Goal: Information Seeking & Learning: Learn about a topic

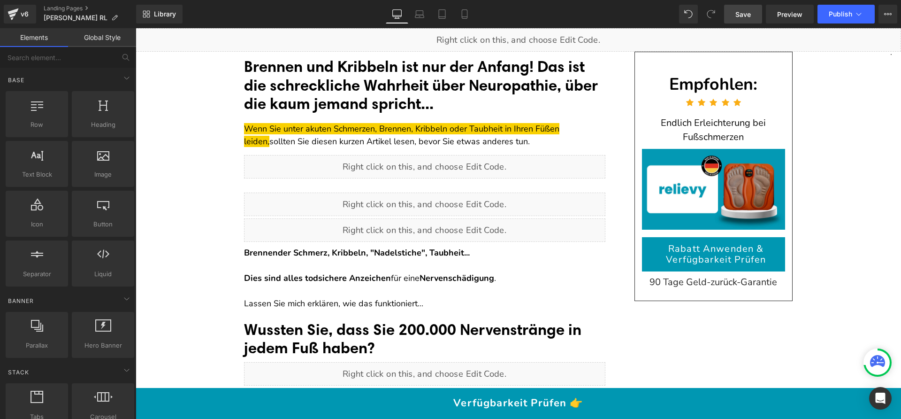
click at [749, 12] on span "Save" at bounding box center [742, 14] width 15 height 10
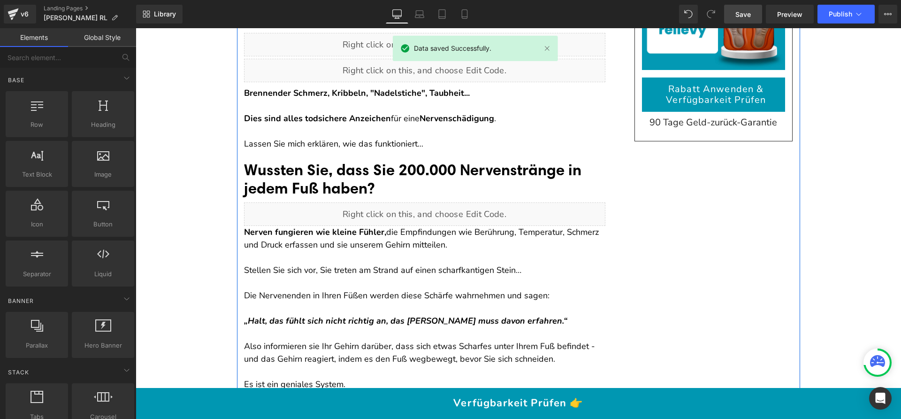
scroll to position [168, 0]
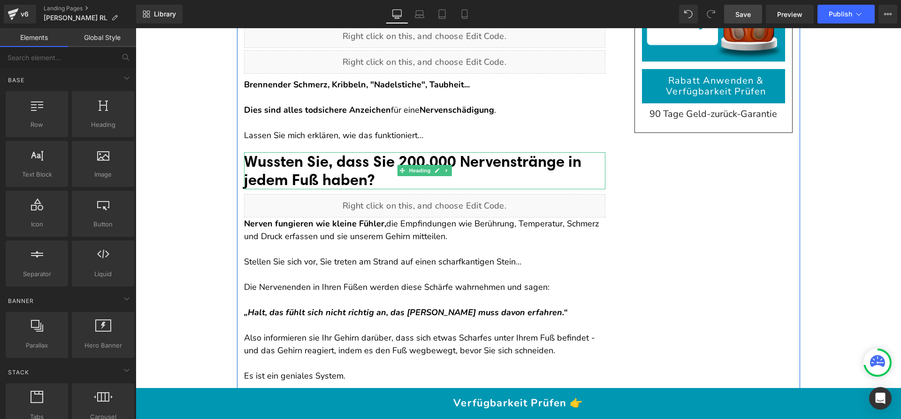
click at [376, 162] on font "Wussten Sie, dass Sie 200.000 Nervenstränge in jedem Fuß haben?" at bounding box center [412, 171] width 337 height 38
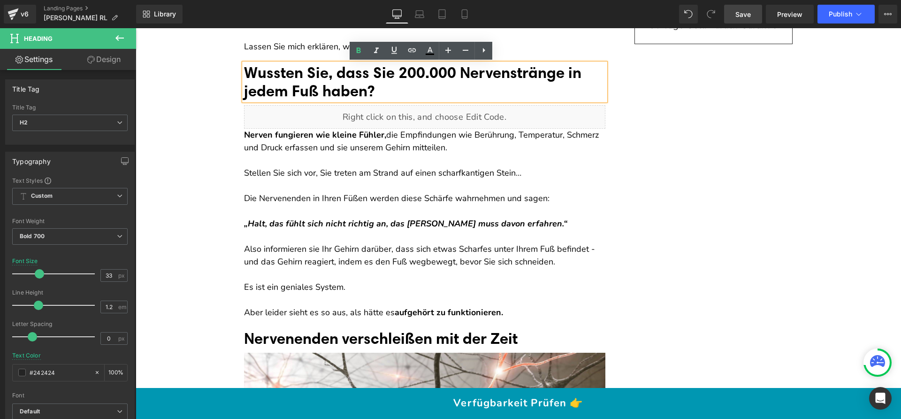
scroll to position [260, 0]
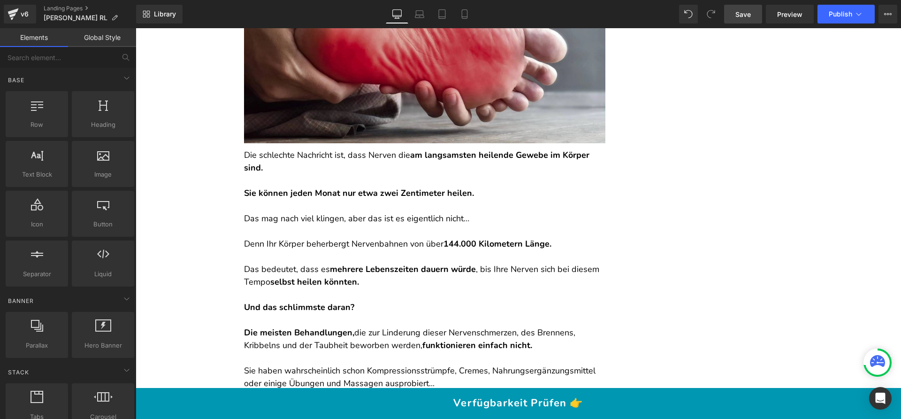
scroll to position [1178, 0]
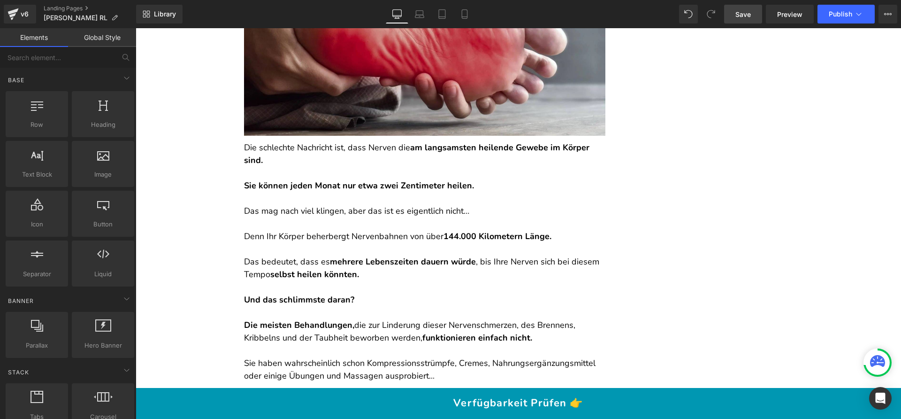
click at [372, 190] on strong "Sie können jeden Monat nur etwa zwei Zentimeter heilen." at bounding box center [359, 185] width 230 height 11
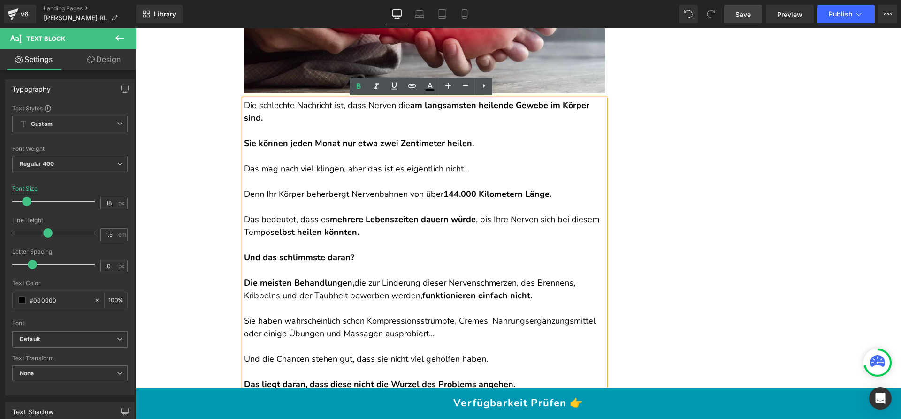
click at [364, 194] on p "Denn Ihr Körper beherbergt Nervenbahnen von über 144.000 Kilometern Länge." at bounding box center [424, 194] width 361 height 13
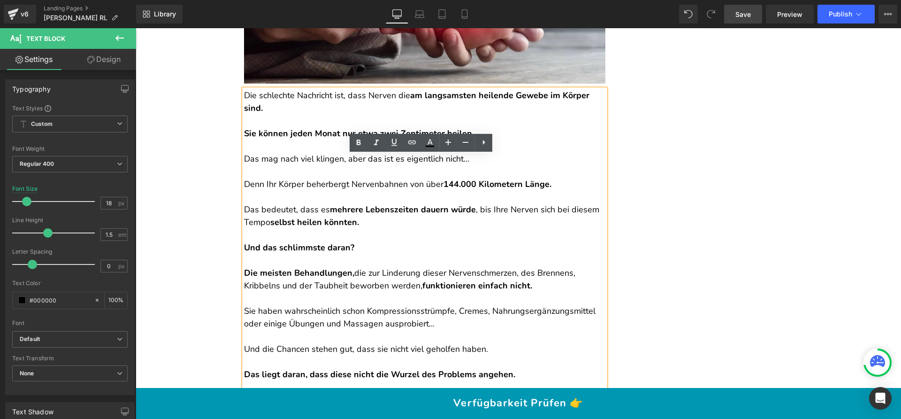
scroll to position [1164, 0]
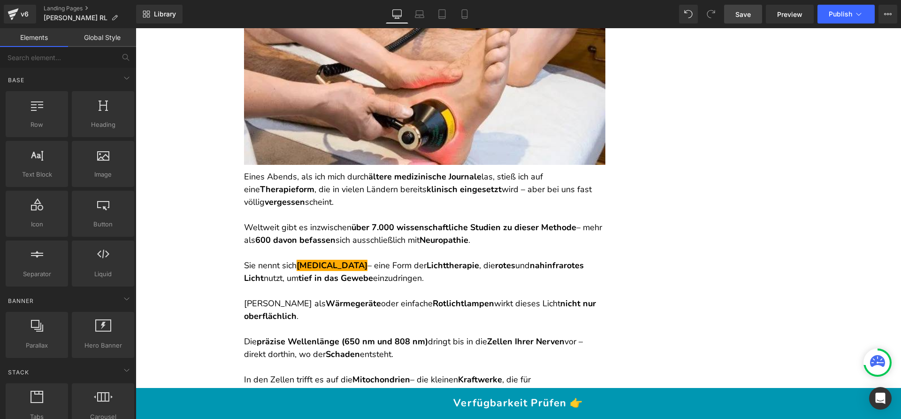
scroll to position [2301, 0]
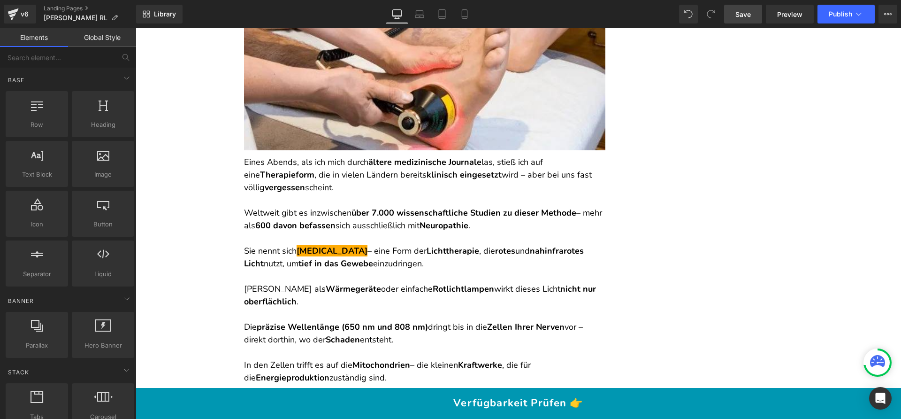
click at [350, 203] on p at bounding box center [424, 200] width 361 height 13
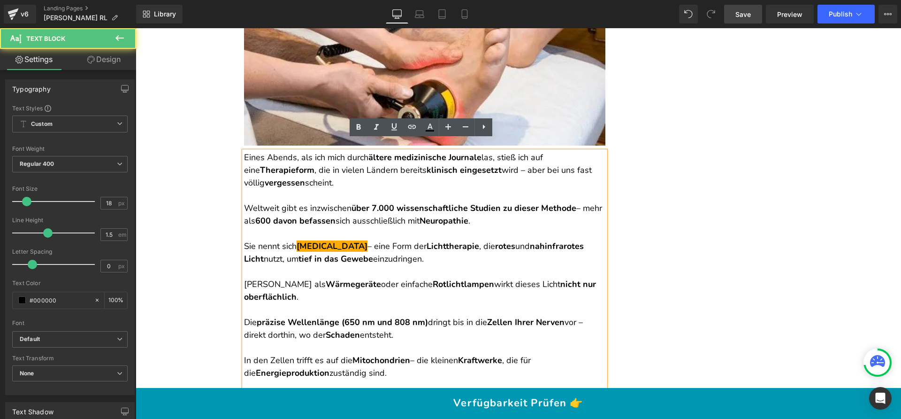
scroll to position [2318, 0]
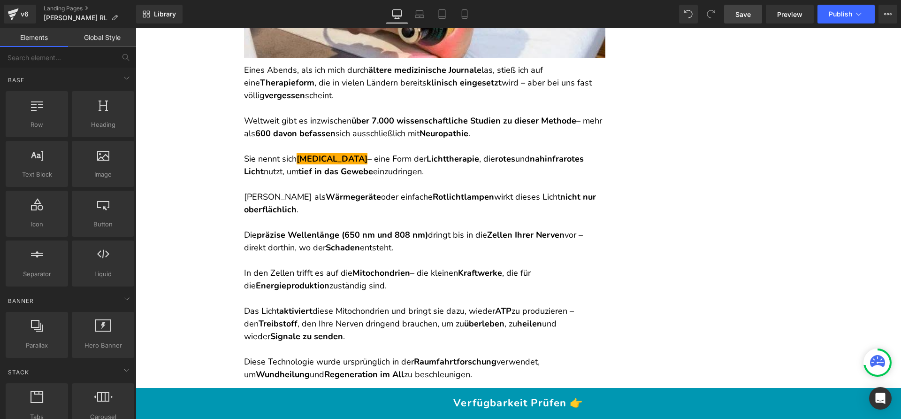
scroll to position [2412, 0]
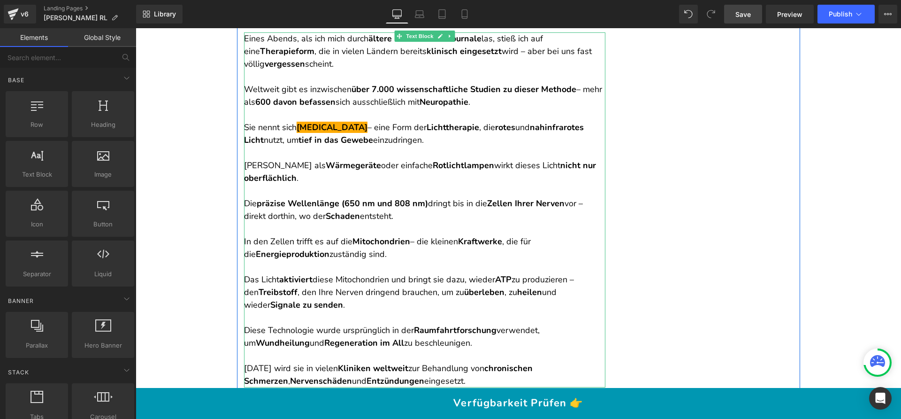
click at [375, 186] on p at bounding box center [424, 190] width 361 height 13
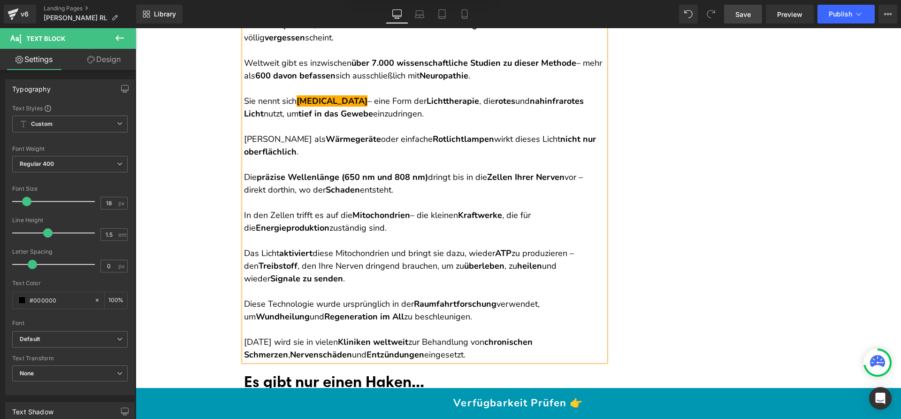
scroll to position [2454, 0]
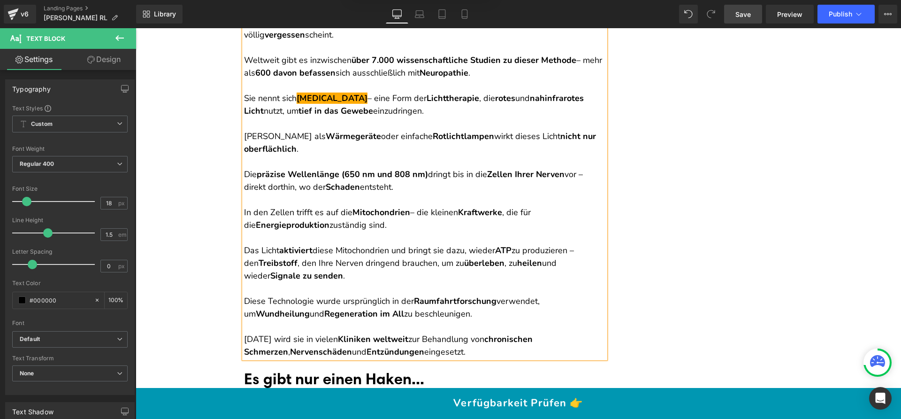
click at [367, 191] on p "Die präzise Wellenlänge (650 nm und 808 nm) dringt bis in die Zellen Ihrer Nerv…" at bounding box center [424, 180] width 361 height 25
click at [350, 201] on p at bounding box center [424, 199] width 361 height 13
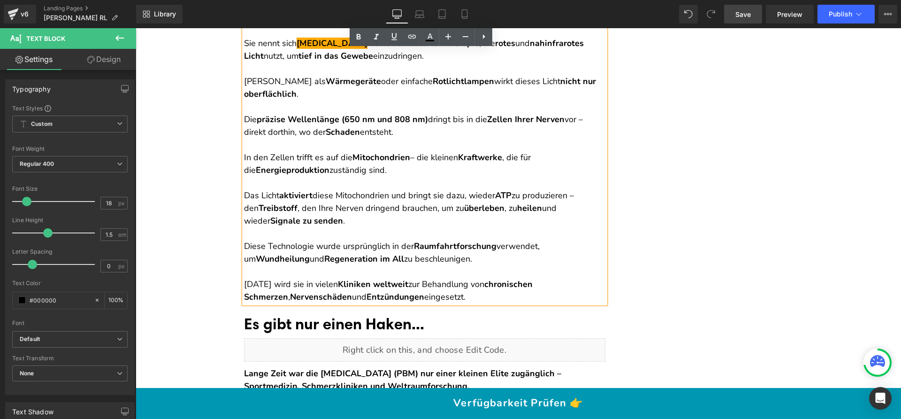
scroll to position [2561, 0]
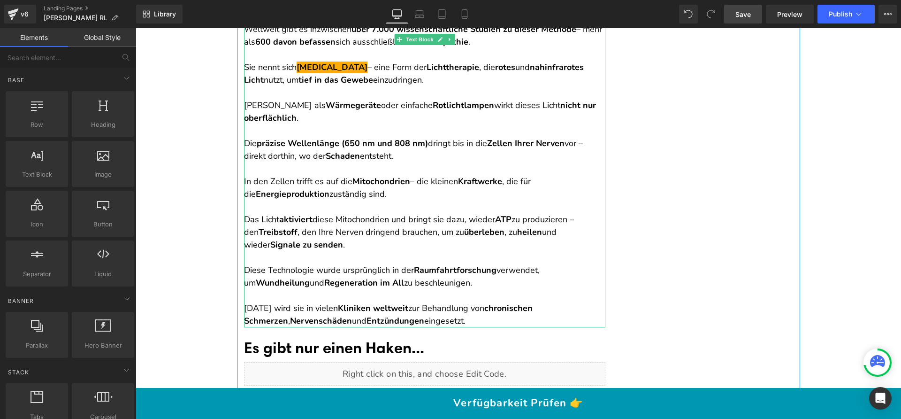
scroll to position [2487, 0]
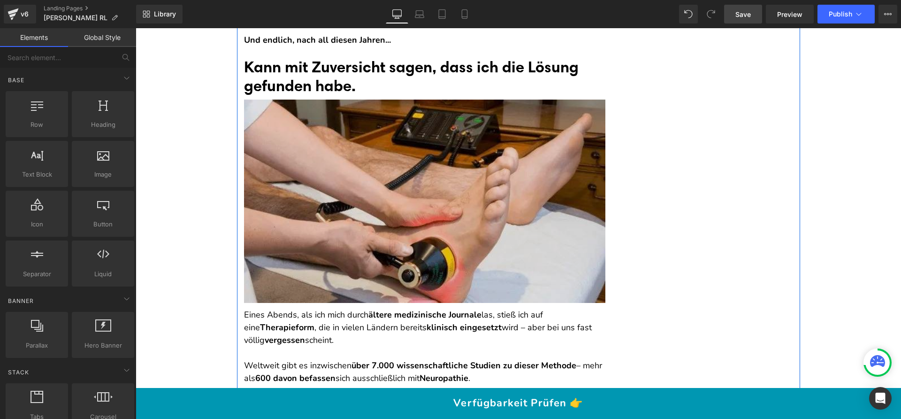
scroll to position [2142, 0]
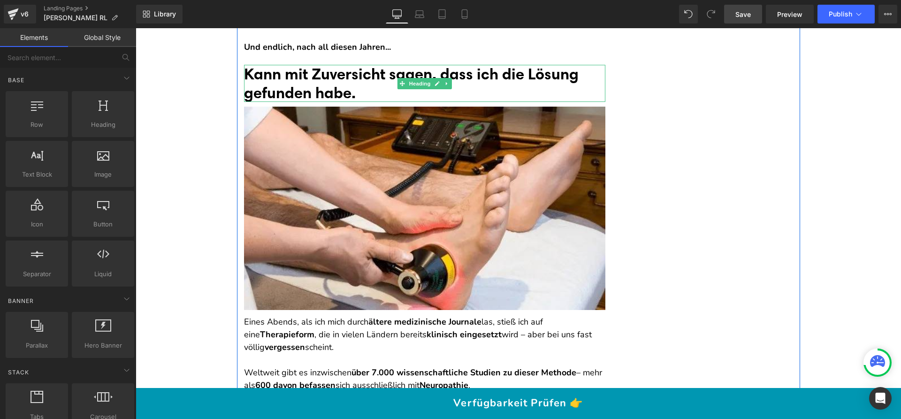
click at [357, 73] on font "Kann mit Zuversicht sagen, dass ich die Lösung gefunden habe." at bounding box center [411, 83] width 335 height 38
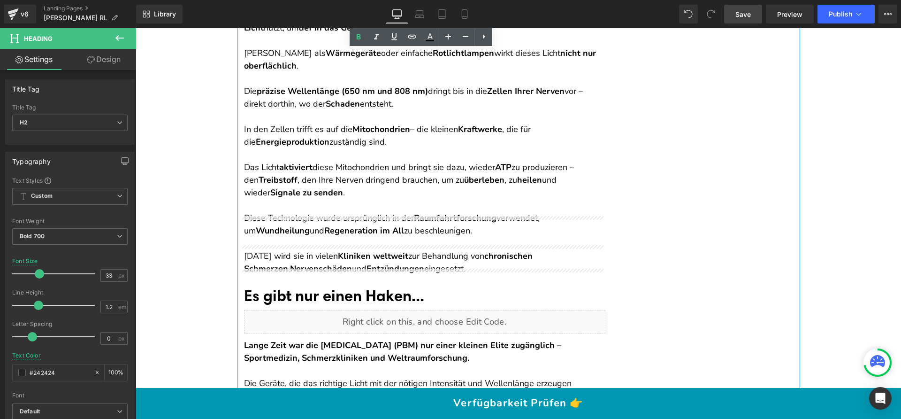
scroll to position [2641, 0]
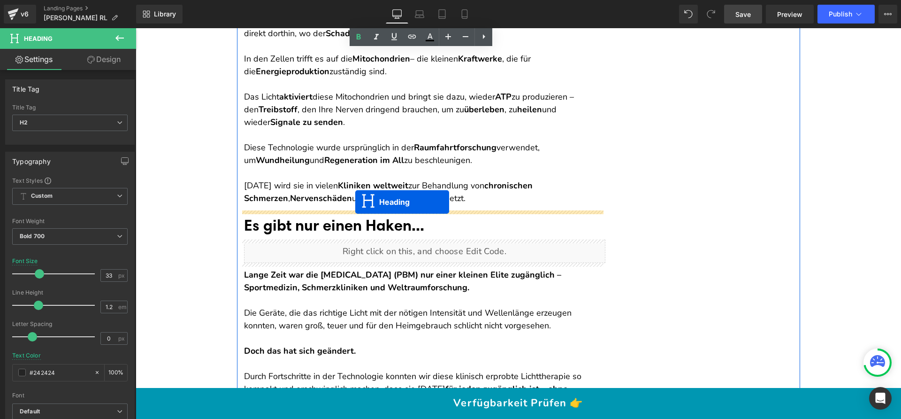
drag, startPoint x: 412, startPoint y: 133, endPoint x: 355, endPoint y: 201, distance: 89.3
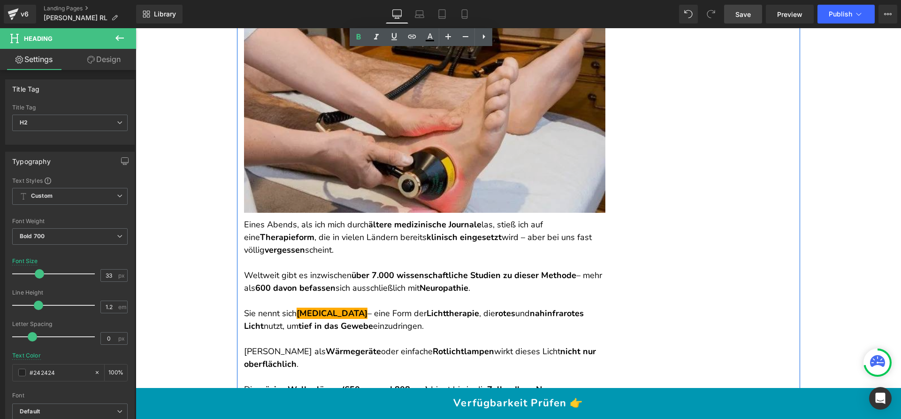
scroll to position [2236, 0]
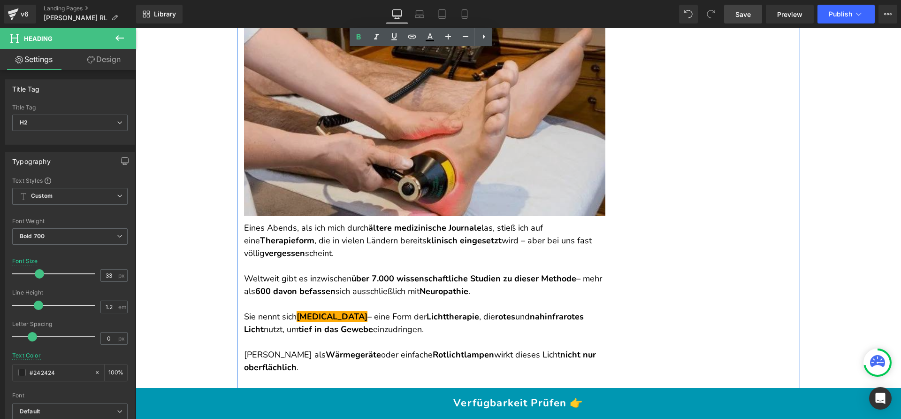
click at [440, 159] on img at bounding box center [424, 114] width 361 height 203
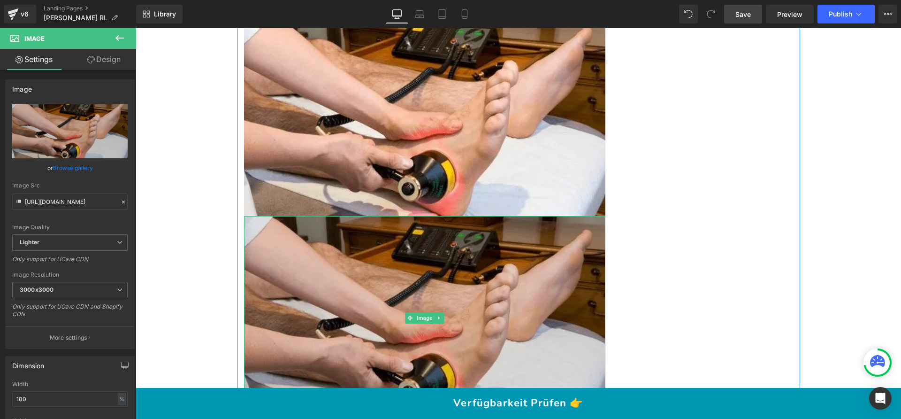
click at [411, 265] on img at bounding box center [424, 317] width 361 height 203
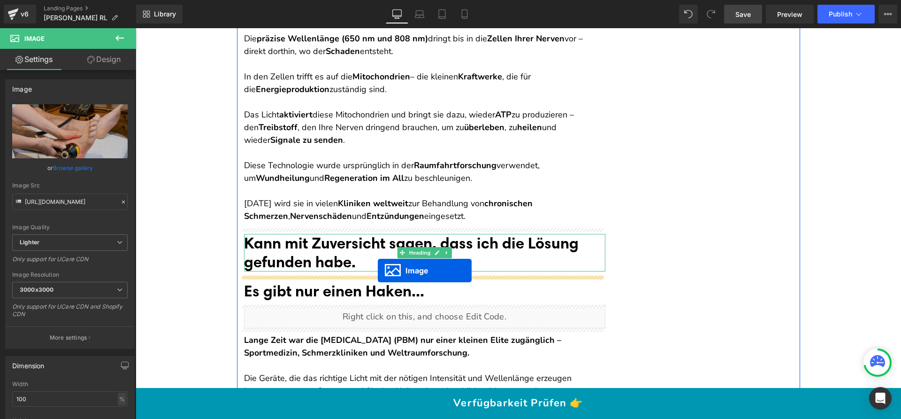
drag, startPoint x: 425, startPoint y: 245, endPoint x: 377, endPoint y: 270, distance: 54.1
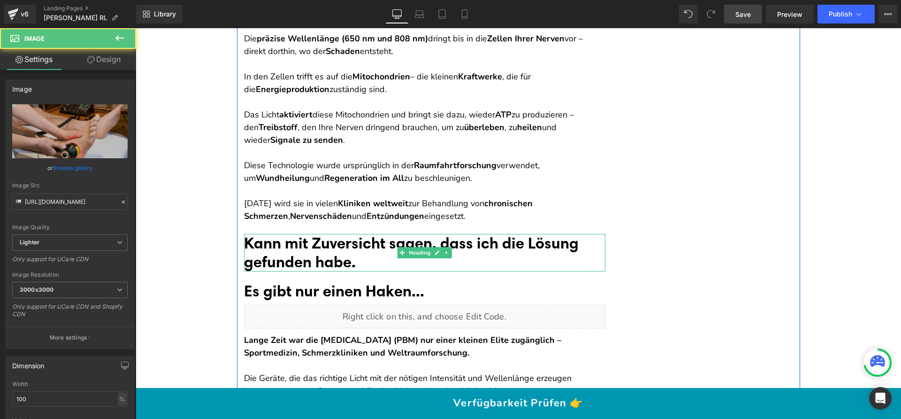
scroll to position [2589, 0]
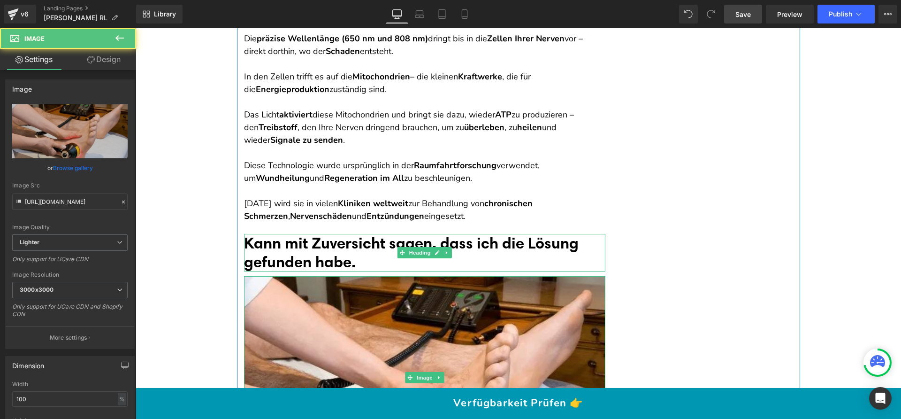
click at [349, 245] on font "Kann mit Zuversicht sagen, dass ich die Lösung gefunden habe." at bounding box center [411, 252] width 335 height 38
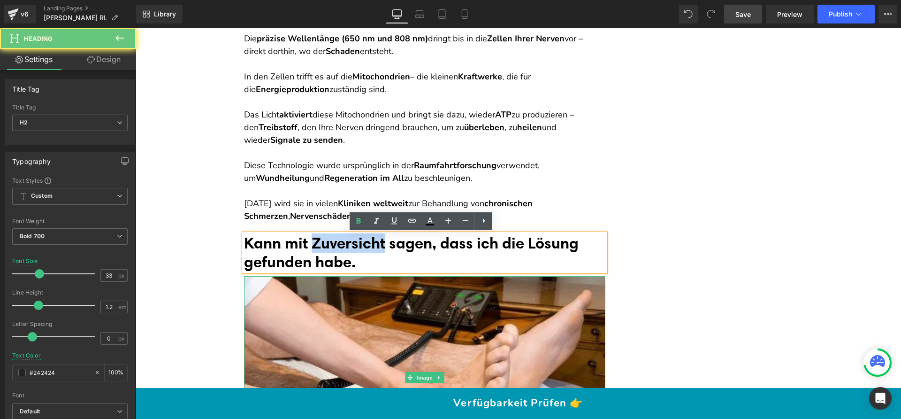
click at [349, 245] on font "Kann mit Zuversicht sagen, dass ich die Lösung gefunden habe." at bounding box center [411, 252] width 335 height 38
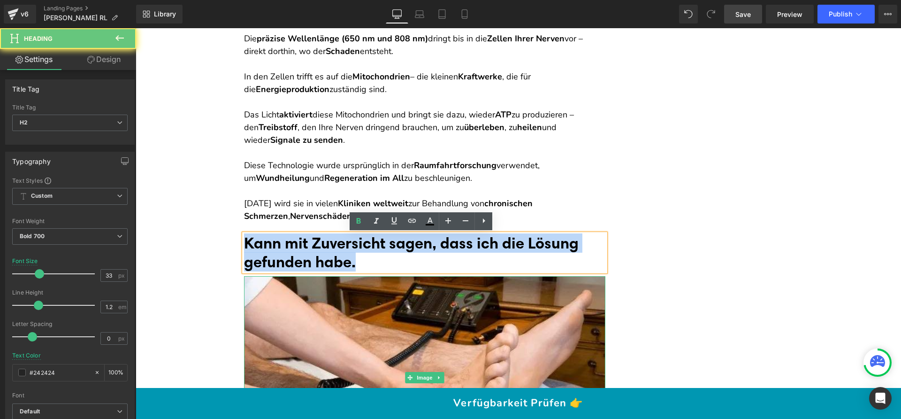
click at [349, 245] on font "Kann mit Zuversicht sagen, dass ich die Lösung gefunden habe." at bounding box center [411, 252] width 335 height 38
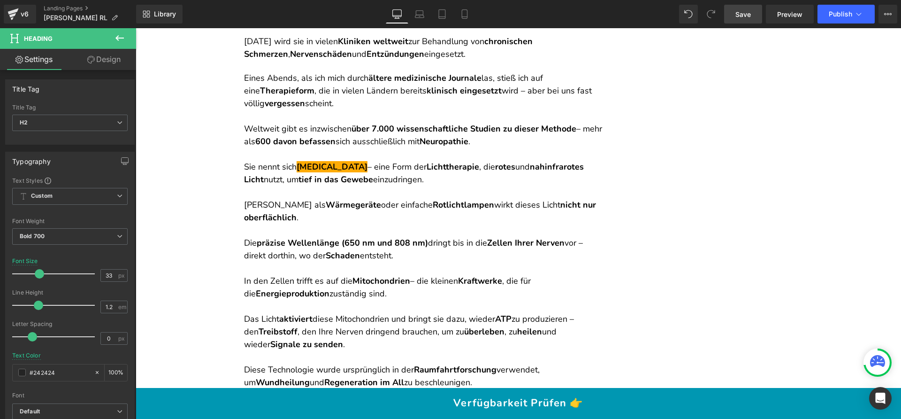
scroll to position [2757, 0]
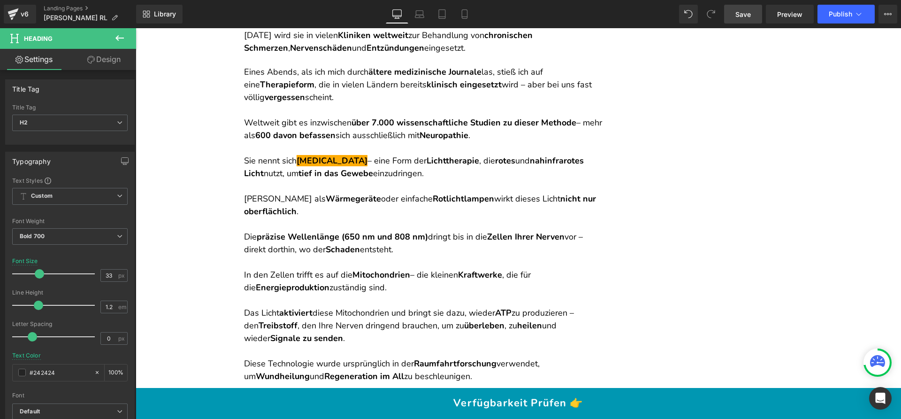
click at [387, 225] on p at bounding box center [424, 224] width 361 height 13
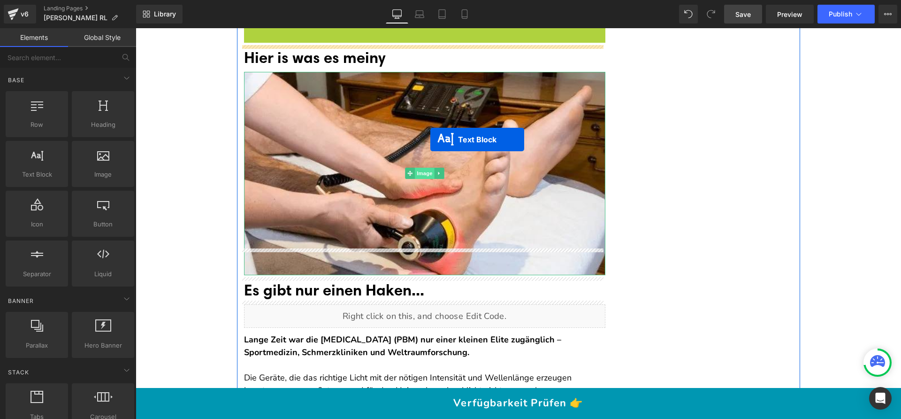
scroll to position [2831, 0]
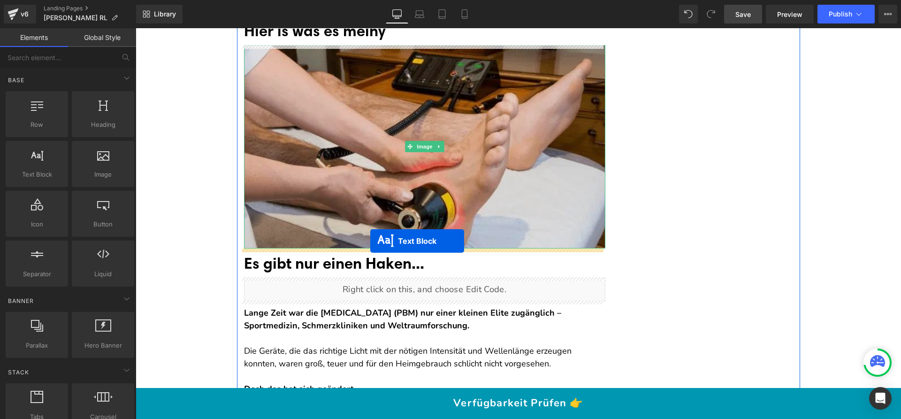
drag, startPoint x: 414, startPoint y: 70, endPoint x: 370, endPoint y: 240, distance: 175.4
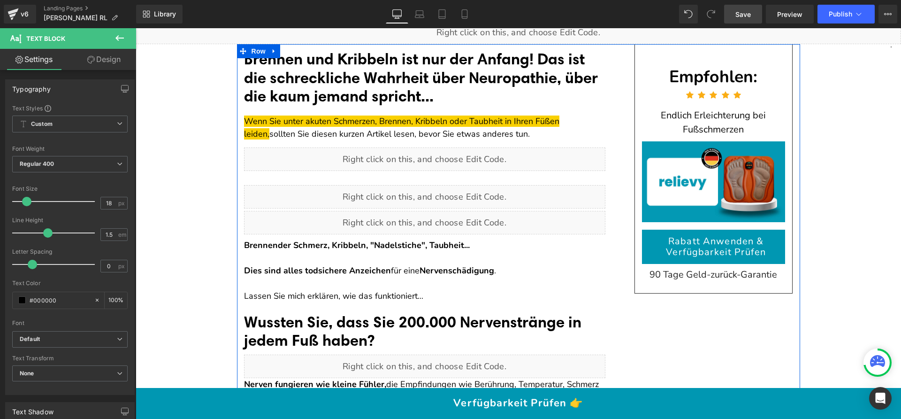
scroll to position [59, 0]
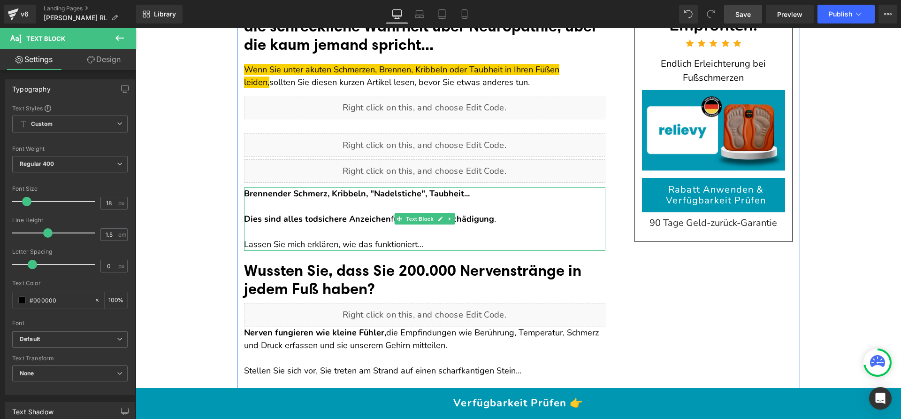
click at [328, 221] on strong "Dies sind alles todsichere Anzeichen" at bounding box center [317, 218] width 147 height 11
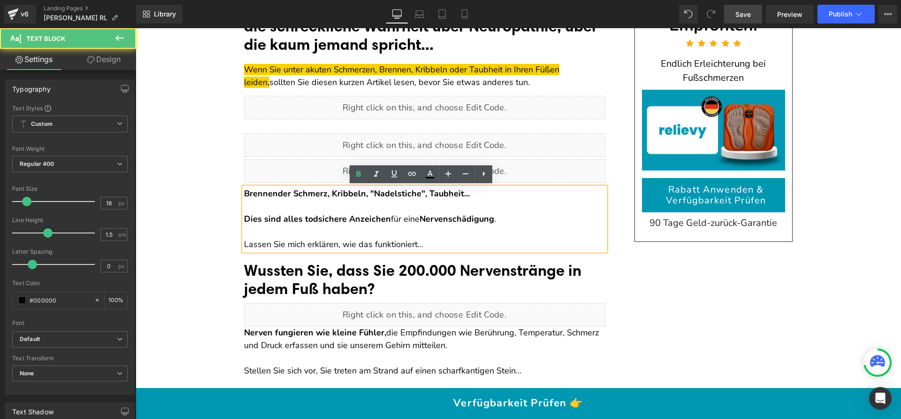
click at [523, 223] on p "Dies sind alles todsichere Anzeichen für eine Nervenschädigung ." at bounding box center [424, 219] width 361 height 13
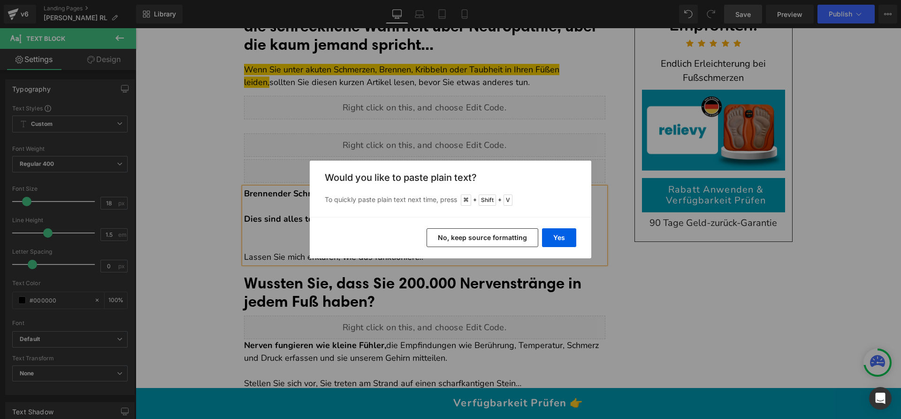
click at [488, 234] on button "No, keep source formatting" at bounding box center [482, 237] width 112 height 19
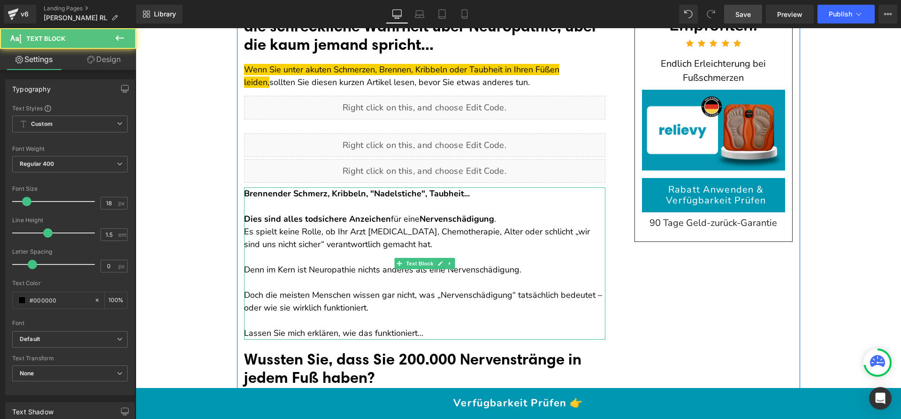
click at [504, 219] on p "Dies sind alles todsichere Anzeichen für eine Nervenschädigung ." at bounding box center [424, 219] width 361 height 13
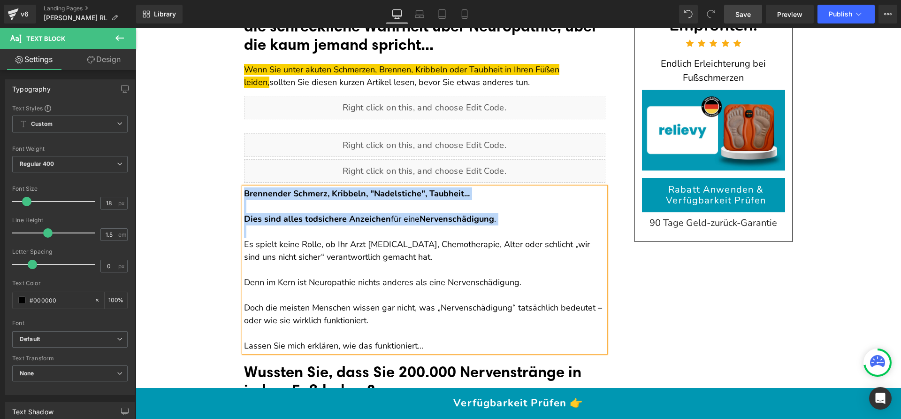
drag, startPoint x: 513, startPoint y: 225, endPoint x: 241, endPoint y: 192, distance: 273.6
click at [244, 192] on div "Brennender Schmerz, Kribbeln, "Nadelstiche", Taubheit... Dies sind alles todsic…" at bounding box center [424, 269] width 361 height 165
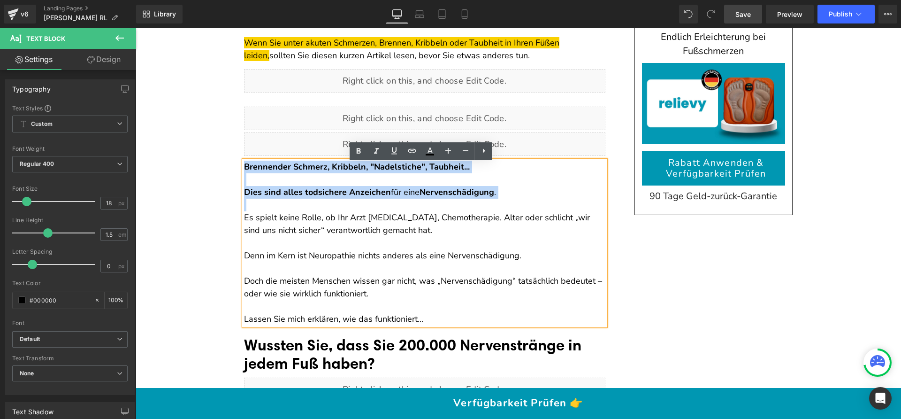
scroll to position [88, 0]
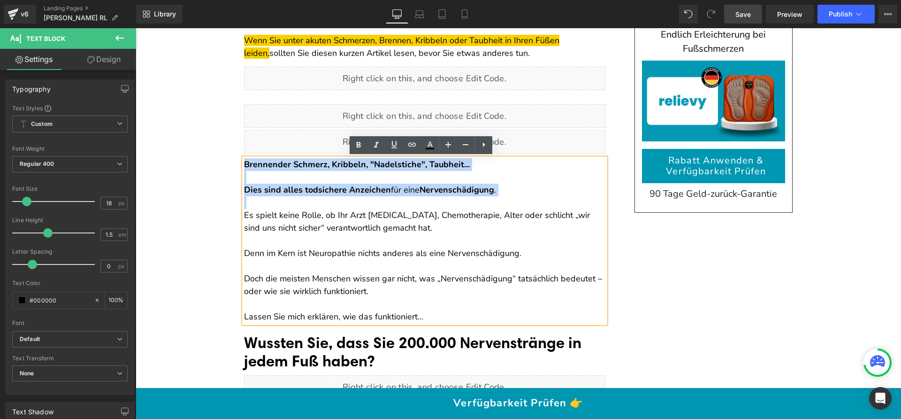
click at [492, 196] on p at bounding box center [424, 202] width 361 height 13
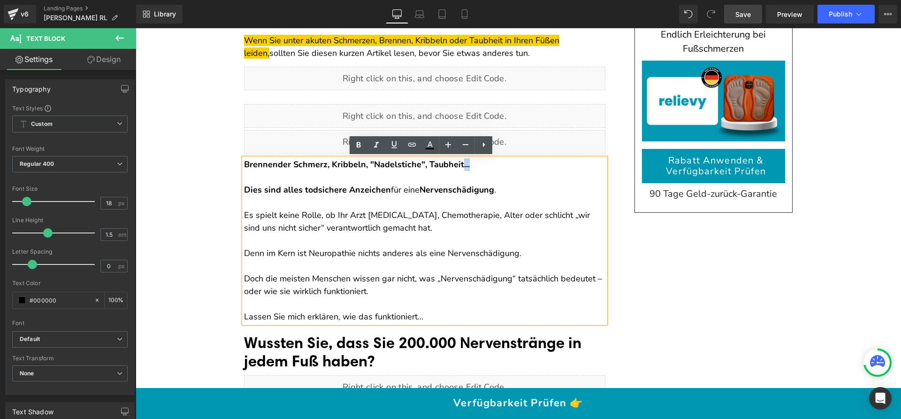
click at [463, 163] on p "Brennender Schmerz, Kribbeln, "Nadelstiche", Taubheit..." at bounding box center [424, 164] width 361 height 13
click at [291, 236] on p at bounding box center [424, 240] width 361 height 13
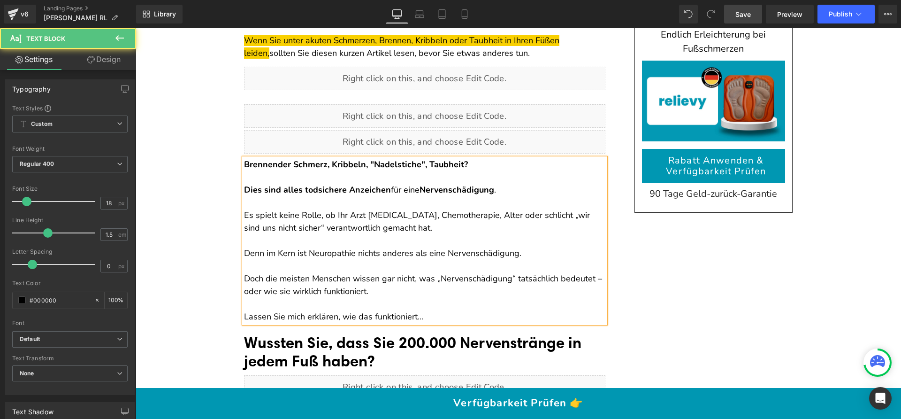
click at [258, 240] on p at bounding box center [424, 240] width 361 height 13
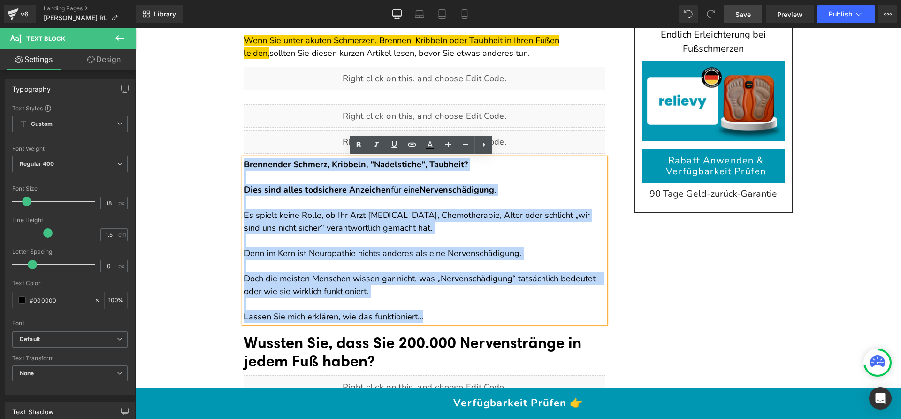
drag, startPoint x: 437, startPoint y: 321, endPoint x: 242, endPoint y: 159, distance: 253.2
click at [244, 159] on div "Brennender Schmerz, Kribbeln, "Nadelstiche", Taubheit? Dies sind alles todsiche…" at bounding box center [424, 240] width 361 height 165
copy div "Brennender Schmerz, Kribbeln, "Nadelstiche", Taubheit? Dies sind alles todsiche…"
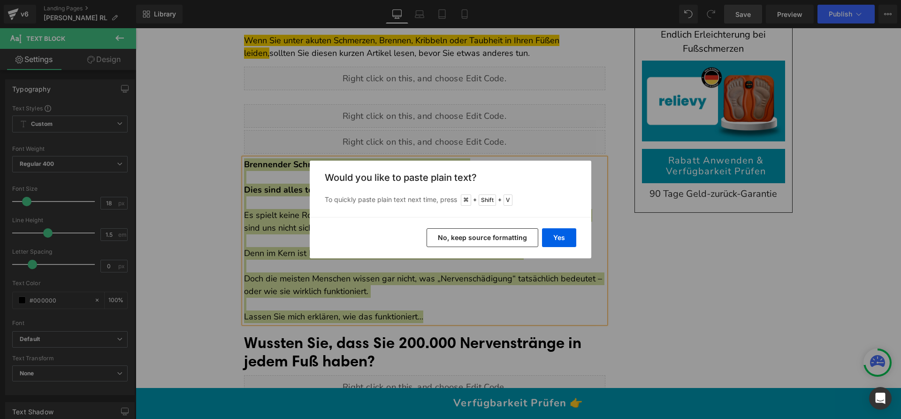
click at [476, 236] on button "No, keep source formatting" at bounding box center [482, 237] width 112 height 19
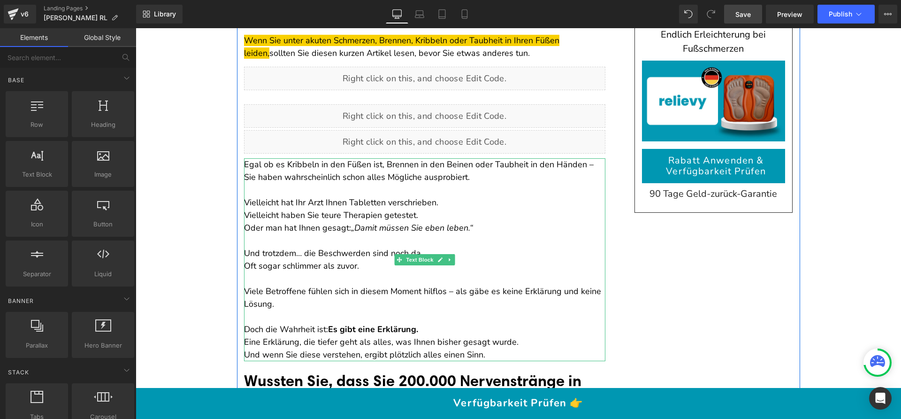
click at [358, 173] on p "Egal ob es Kribbeln in den Füßen ist, Brennen in den Beinen oder Taubheit in de…" at bounding box center [424, 170] width 361 height 25
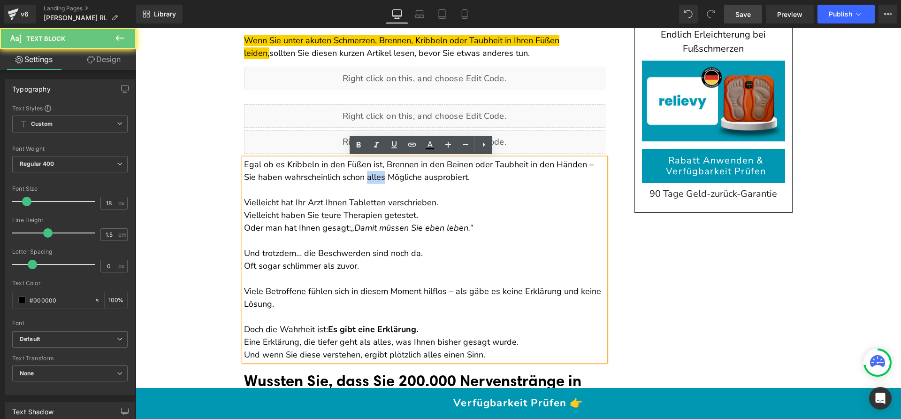
click at [358, 173] on p "Egal ob es Kribbeln in den Füßen ist, Brennen in den Beinen oder Taubheit in de…" at bounding box center [424, 170] width 361 height 25
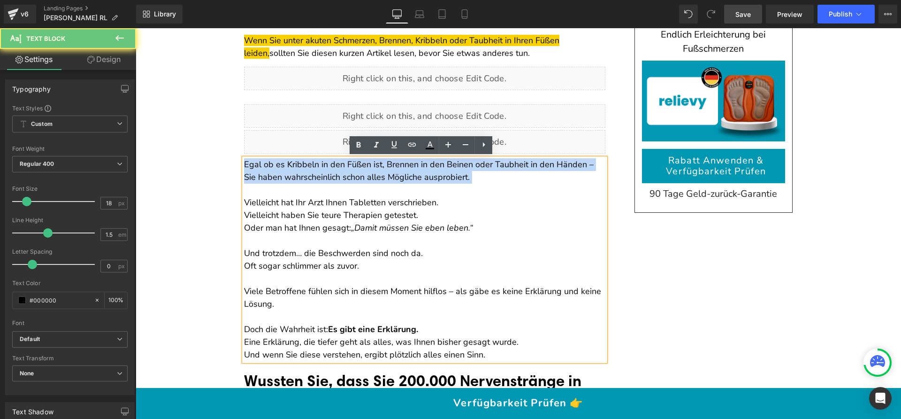
click at [358, 173] on p "Egal ob es Kribbeln in den Füßen ist, Brennen in den Beinen oder Taubheit in de…" at bounding box center [424, 170] width 361 height 25
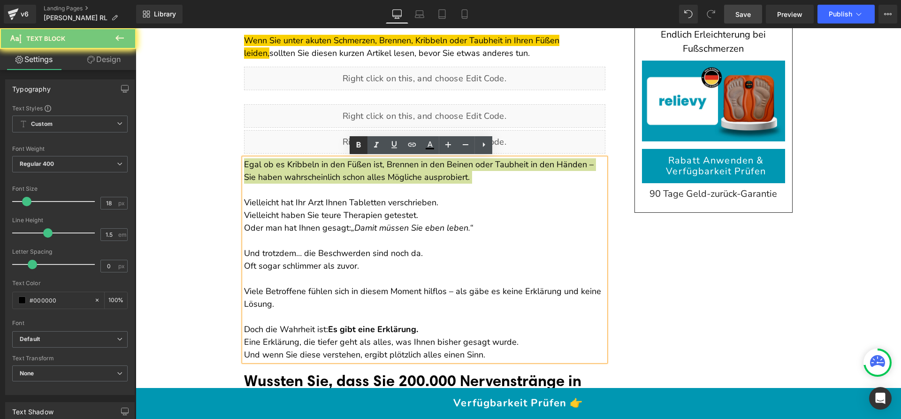
click at [359, 146] on icon at bounding box center [359, 145] width 4 height 6
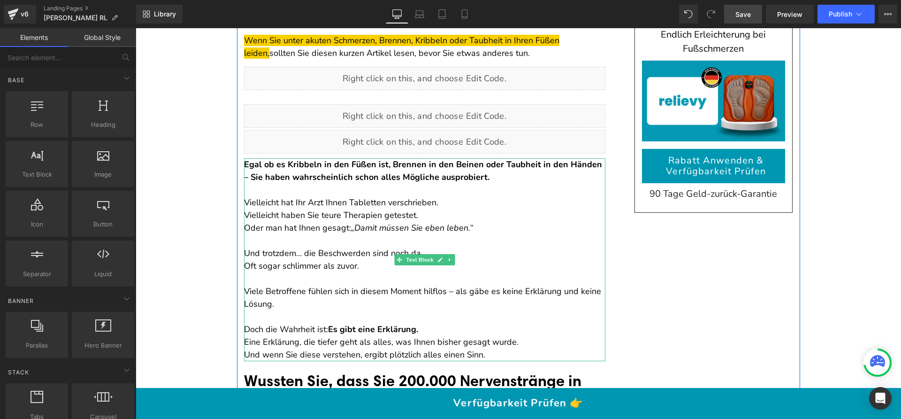
click at [246, 177] on strong "Egal ob es Kribbeln in den Füßen ist, Brennen in den Beinen oder Taubheit in de…" at bounding box center [423, 171] width 358 height 24
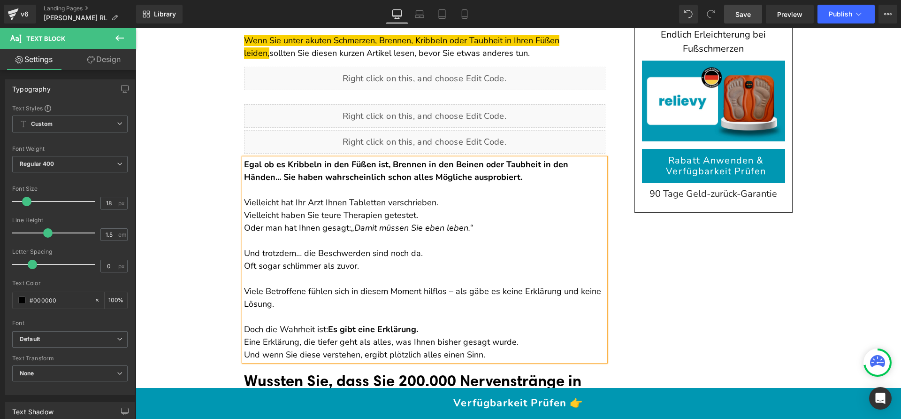
click at [281, 173] on strong "Egal ob es Kribbeln in den Füßen ist, Brennen in den Beinen oder Taubheit in de…" at bounding box center [406, 171] width 324 height 24
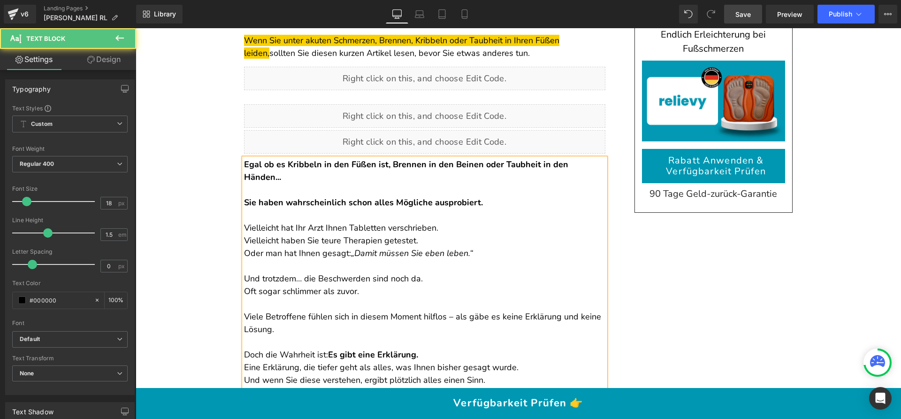
click at [440, 225] on p "Vielleicht hat Ihr Arzt Ihnen Tabletten verschrieben. Vielleicht haben Sie teur…" at bounding box center [424, 240] width 361 height 38
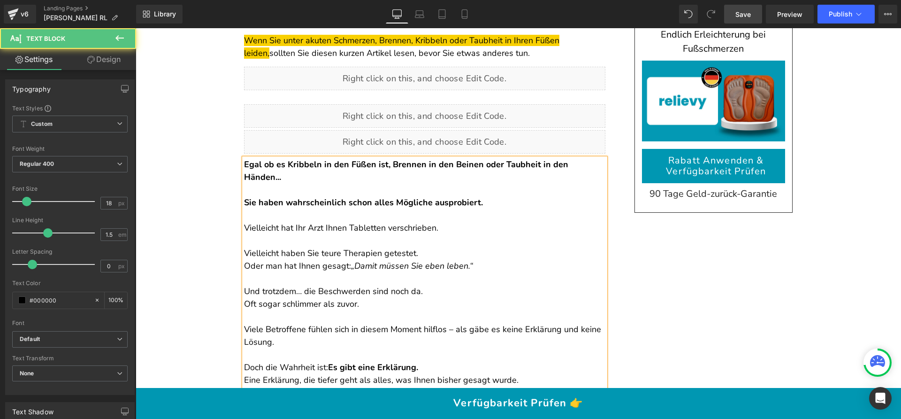
click at [417, 255] on p "Vielleicht haben Sie teure Therapien getestet. Oder man hat Ihnen gesagt: „Dami…" at bounding box center [424, 253] width 361 height 38
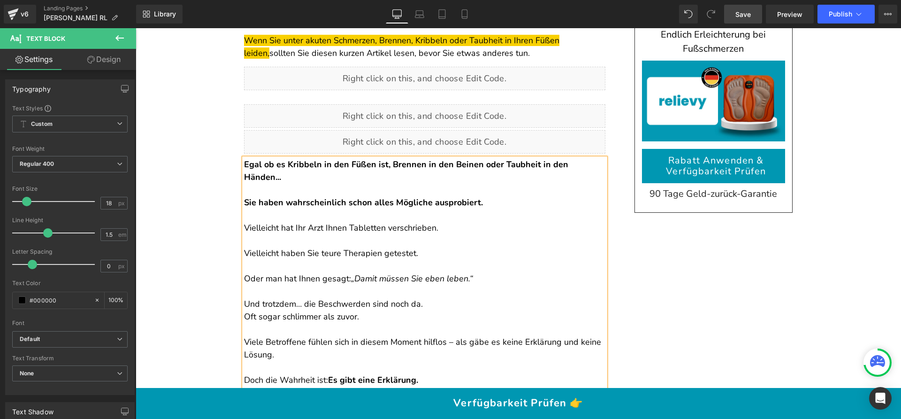
click at [255, 240] on p "Vielleicht haben Sie teure Therapien getestet." at bounding box center [424, 246] width 361 height 25
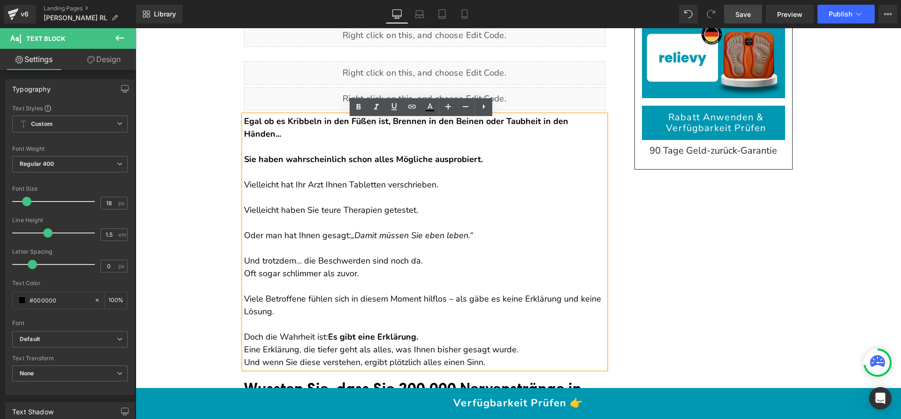
scroll to position [142, 0]
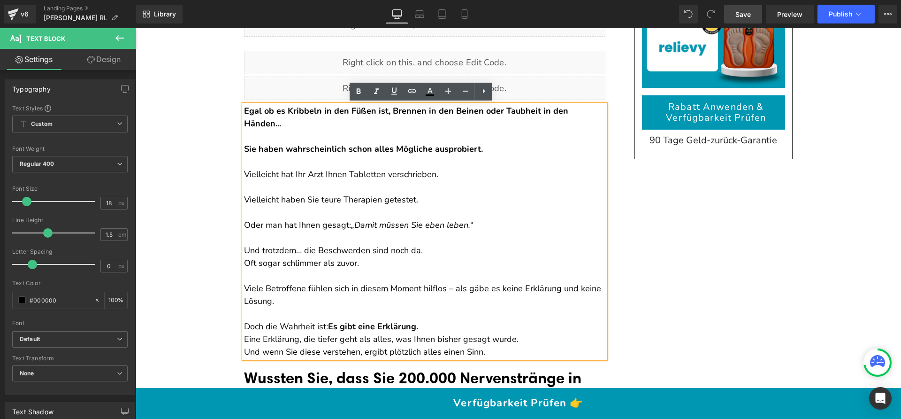
click at [447, 252] on p "Und trotzdem… die Beschwerden sind noch da. Oft sogar schlimmer als zuvor." at bounding box center [424, 256] width 361 height 25
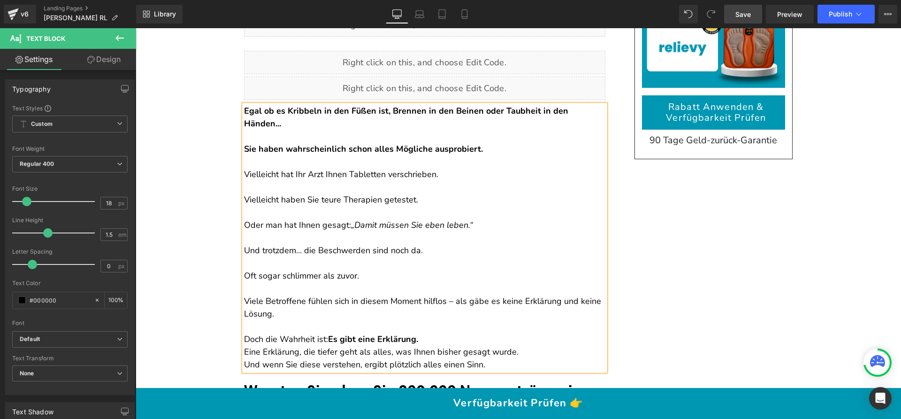
click at [372, 273] on p "Oft sogar schlimmer als zuvor." at bounding box center [424, 269] width 361 height 25
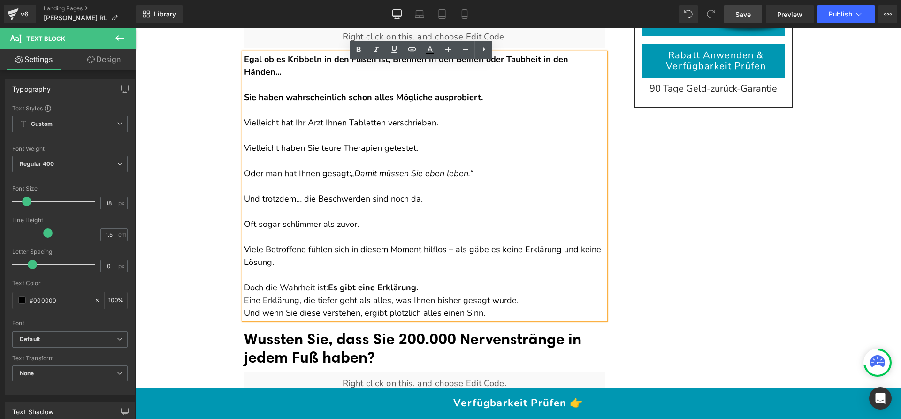
scroll to position [197, 0]
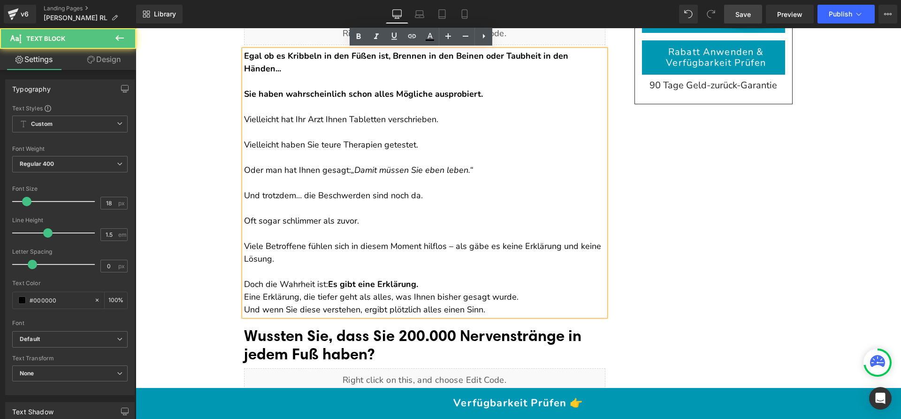
click at [433, 282] on p "Doch die Wahrheit ist: Es gibt eine Erklärung. Eine Erklärung, die tiefer geht …" at bounding box center [424, 297] width 361 height 38
click at [244, 296] on div "Egal ob es Kribbeln in den Füßen ist, Brennen in den Beinen oder Taubheit in de…" at bounding box center [424, 183] width 361 height 266
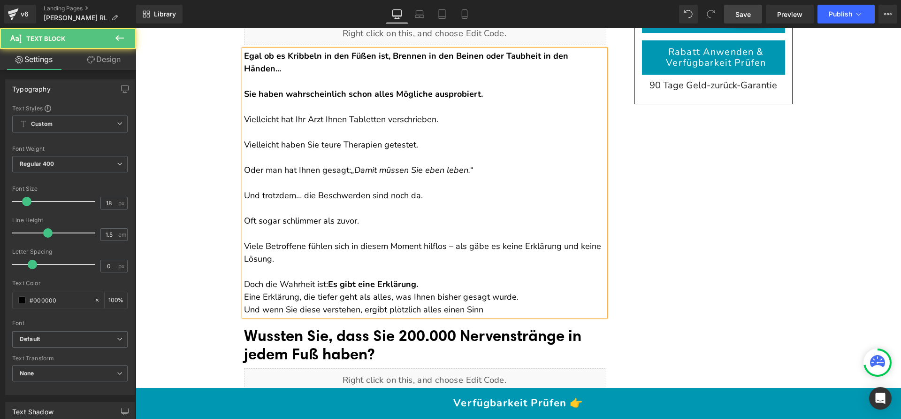
click at [244, 295] on p "Doch die Wahrheit ist: Es gibt eine Erklärung. Eine Erklärung, die tiefer geht …" at bounding box center [424, 297] width 361 height 38
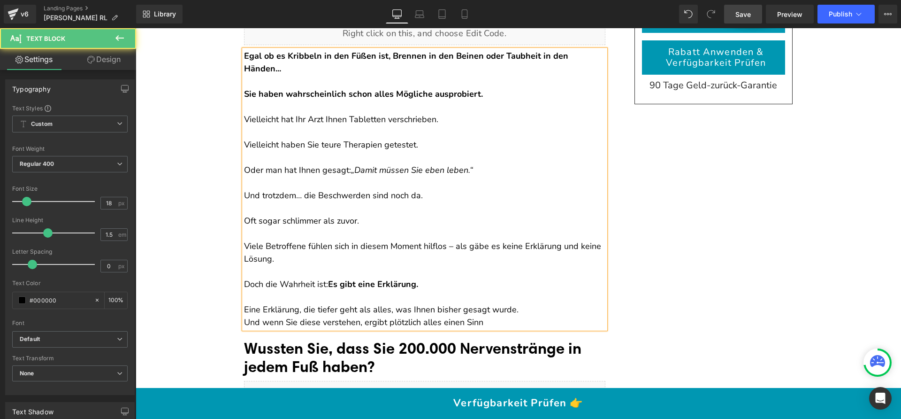
click at [517, 312] on p "Eine Erklärung, die tiefer geht als alles, was Ihnen bisher gesagt wurde. Und w…" at bounding box center [424, 315] width 361 height 25
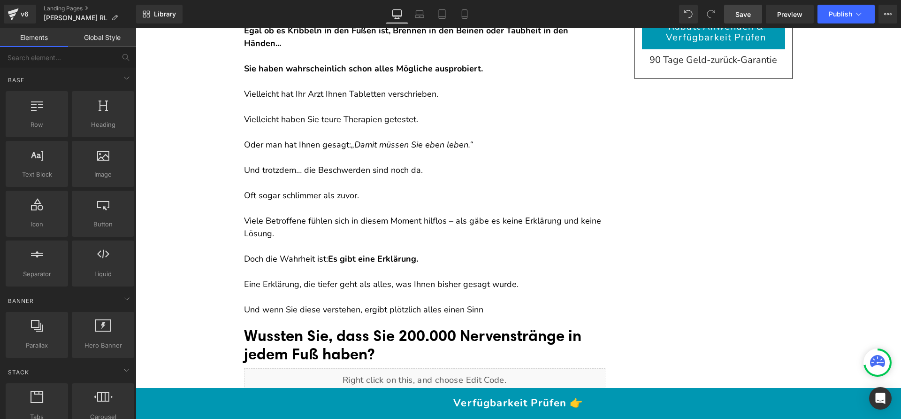
scroll to position [222, 0]
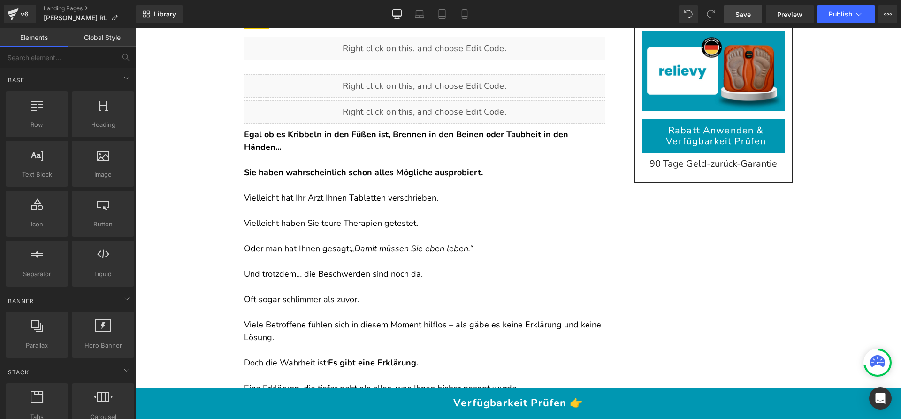
click at [351, 189] on p at bounding box center [424, 185] width 361 height 13
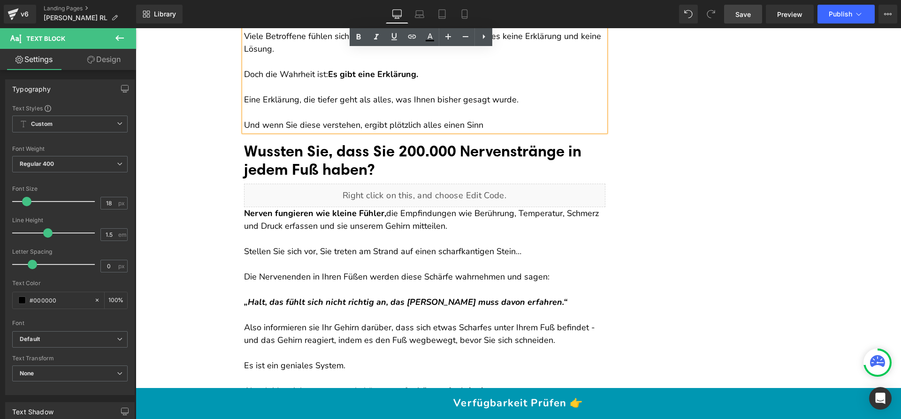
scroll to position [413, 0]
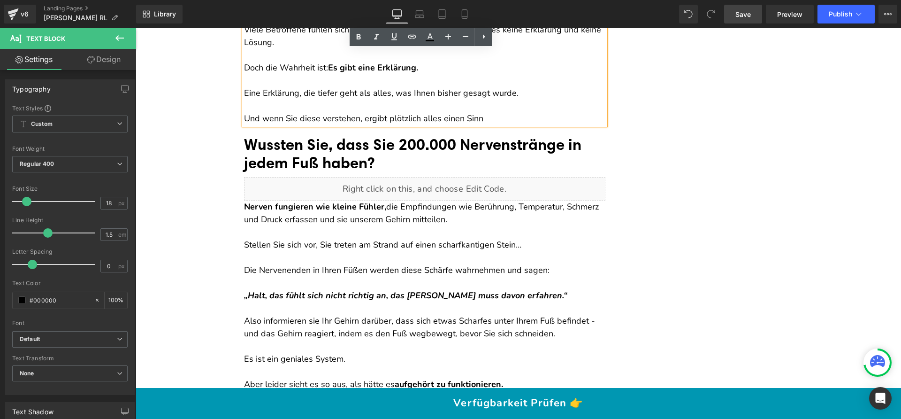
click at [258, 229] on p at bounding box center [424, 232] width 361 height 13
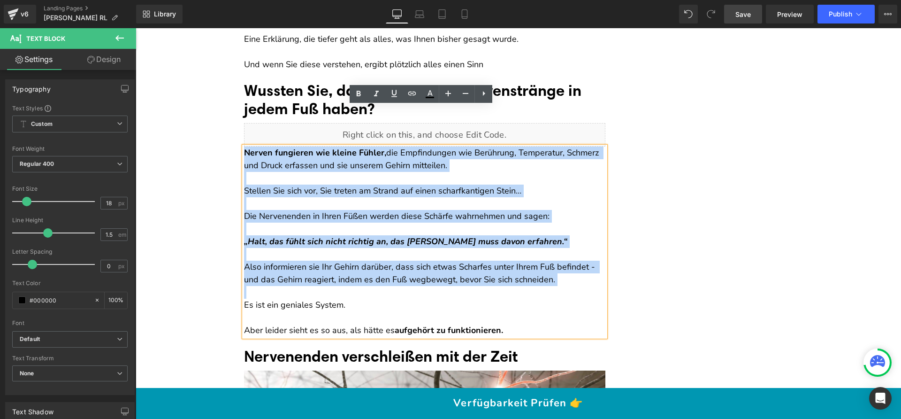
scroll to position [507, 0]
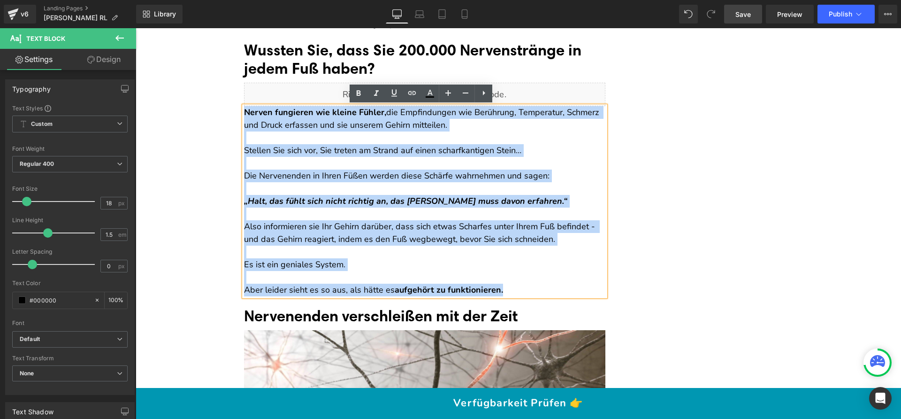
drag, startPoint x: 241, startPoint y: 204, endPoint x: 532, endPoint y: 285, distance: 301.6
click at [532, 285] on div "Nerven fungieren wie kleine Fühler, die Empfindungen wie Berührung, Temperatur,…" at bounding box center [424, 201] width 361 height 190
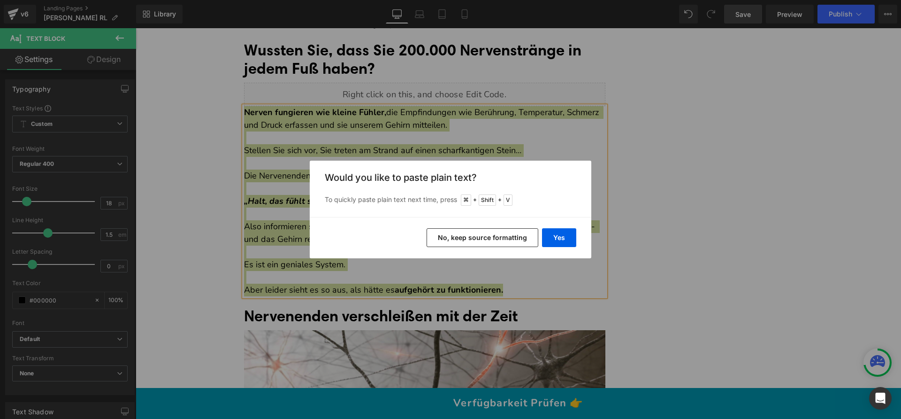
click at [498, 241] on button "No, keep source formatting" at bounding box center [482, 237] width 112 height 19
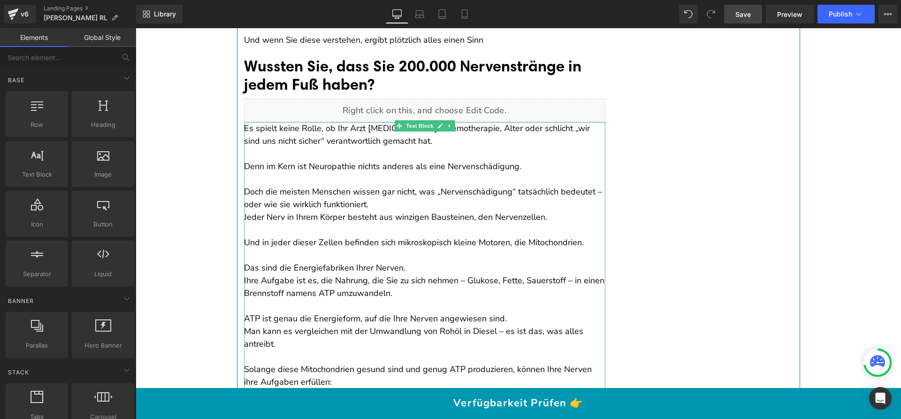
scroll to position [490, 0]
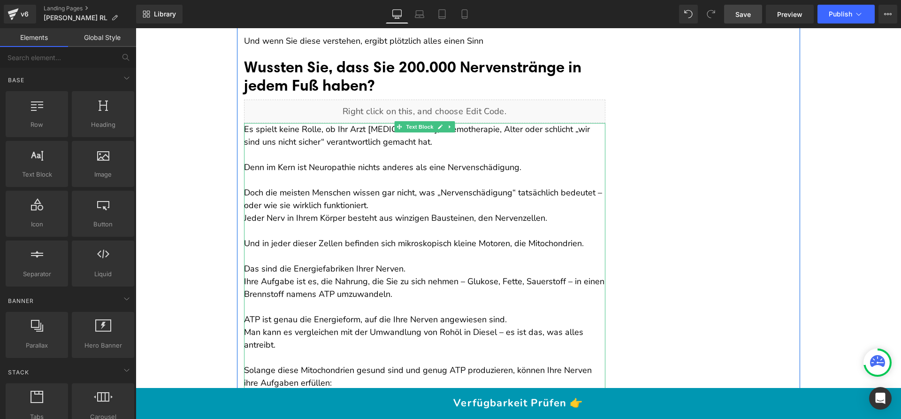
click at [410, 201] on p "Doch die meisten Menschen wissen gar nicht, was „Nervenschädigung“ tatsächlich …" at bounding box center [424, 205] width 361 height 38
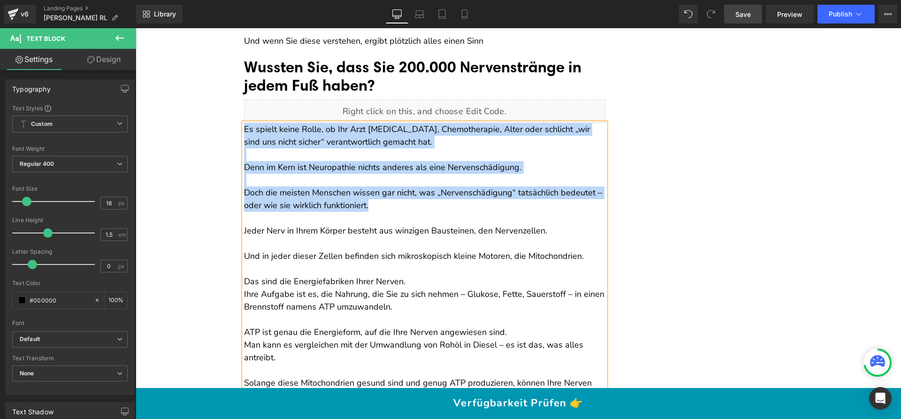
drag, startPoint x: 381, startPoint y: 211, endPoint x: 242, endPoint y: 130, distance: 160.8
copy div "Es spielt keine Rolle, ob Ihr Arzt [MEDICAL_DATA], Chemotherapie, Alter oder sc…"
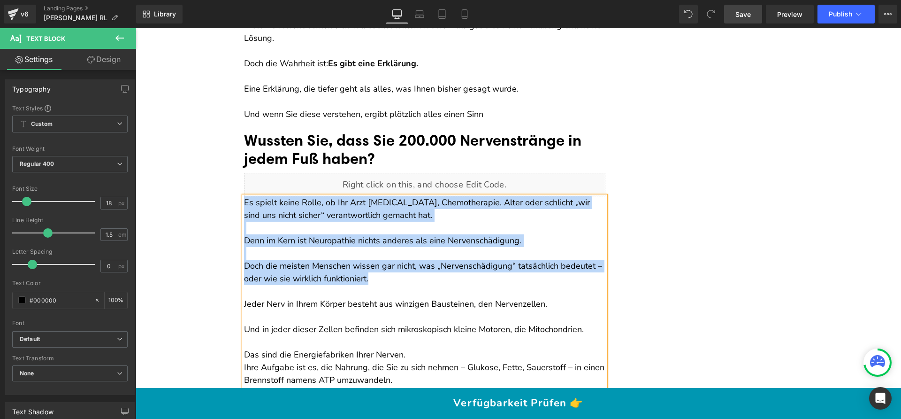
scroll to position [417, 0]
click at [484, 117] on p "Und wenn Sie diese verstehen, ergibt plötzlich alles einen Sinn" at bounding box center [424, 108] width 361 height 25
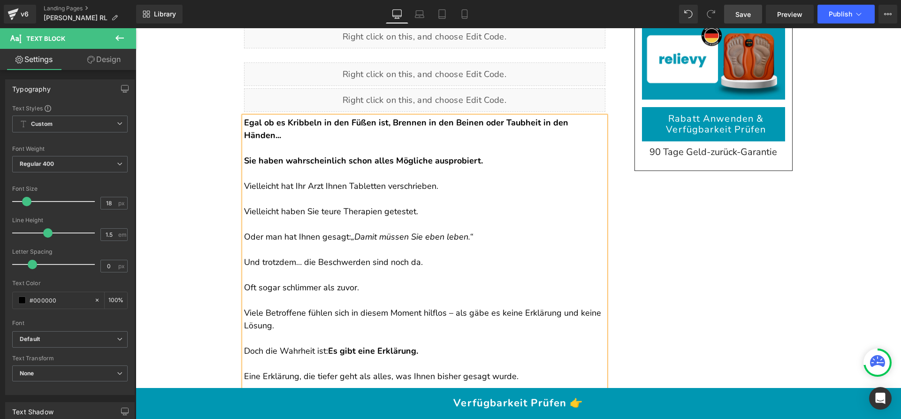
scroll to position [129, 0]
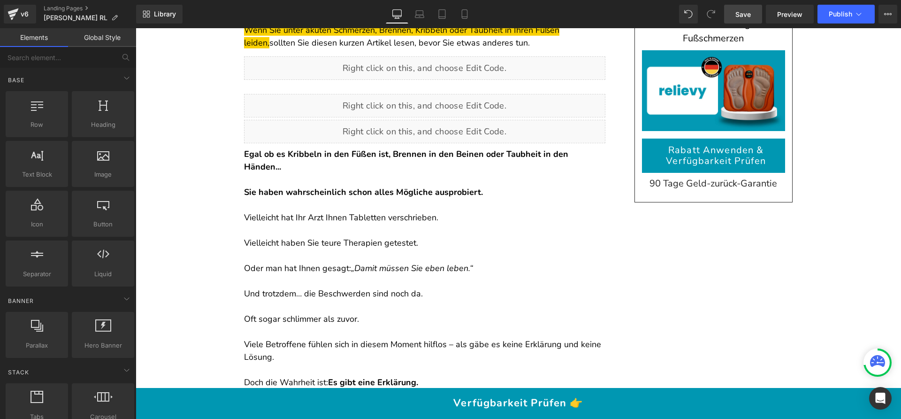
scroll to position [98, 0]
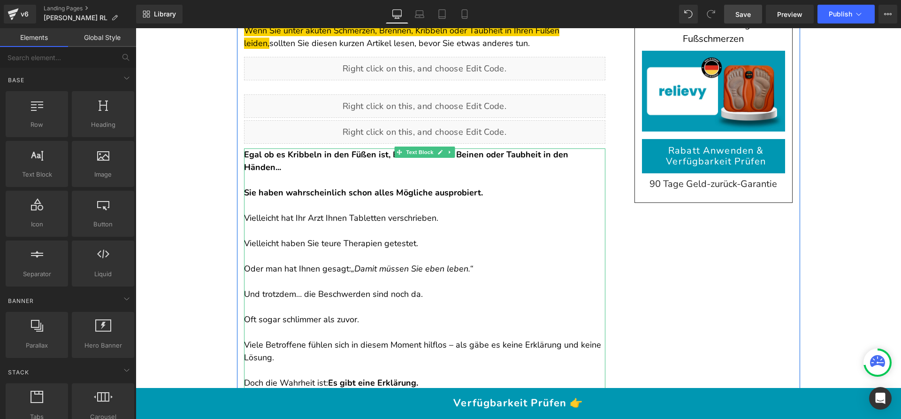
click at [252, 152] on strong "Egal ob es Kribbeln in den Füßen ist, Brennen in den Beinen oder Taubheit in de…" at bounding box center [406, 161] width 324 height 24
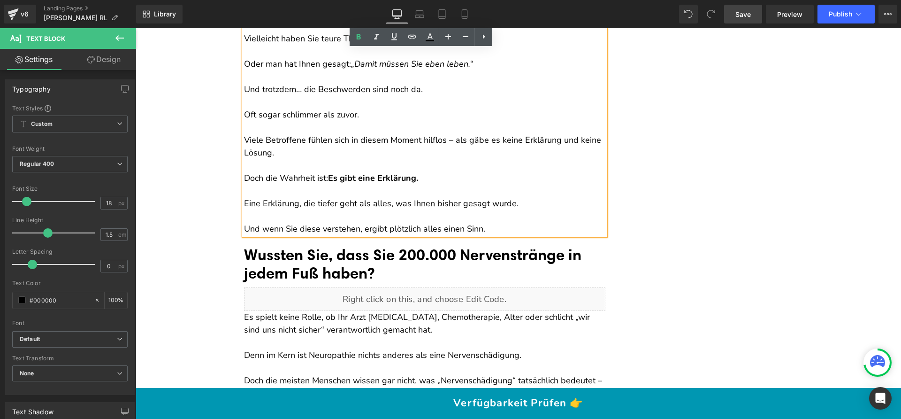
scroll to position [371, 0]
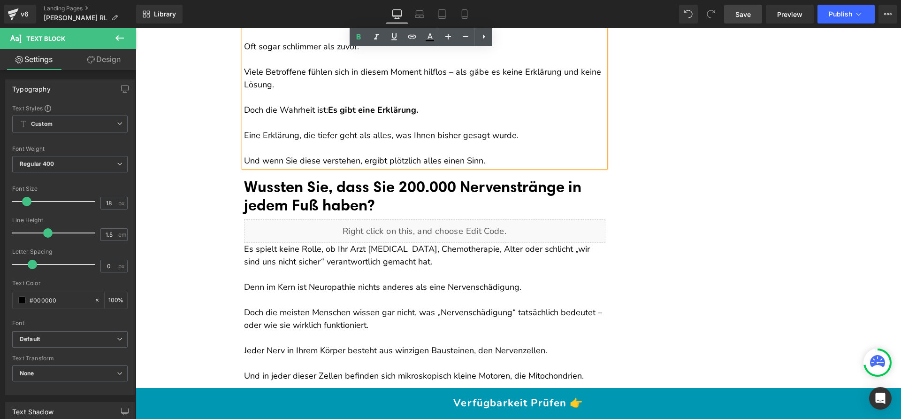
drag, startPoint x: 241, startPoint y: 150, endPoint x: 532, endPoint y: 157, distance: 291.0
click at [532, 157] on div "Egal ob es Kribbeln in den Füßen ist, Brennen in den Beinen oder Taubheit in de…" at bounding box center [424, 21] width 361 height 291
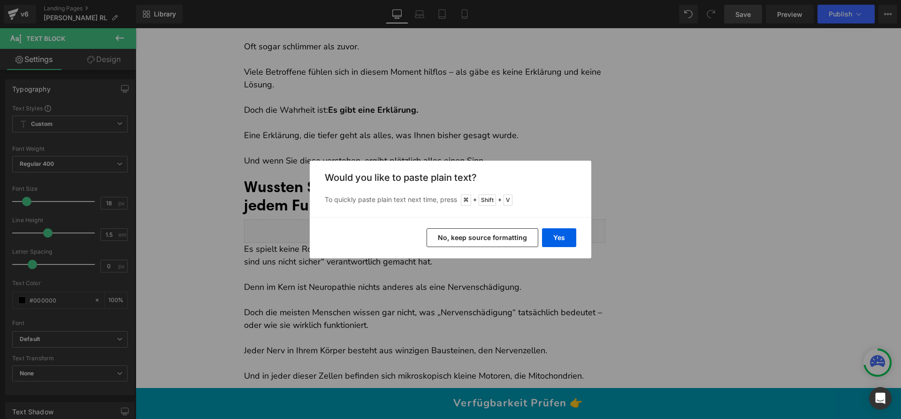
click at [494, 231] on button "No, keep source formatting" at bounding box center [482, 237] width 112 height 19
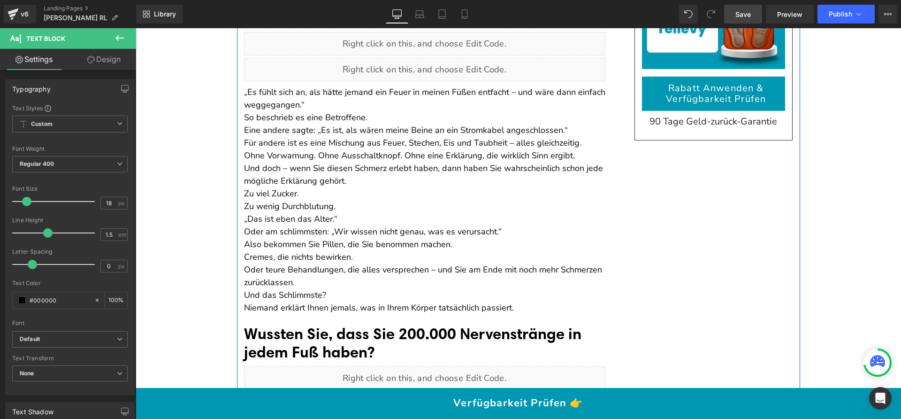
scroll to position [59, 0]
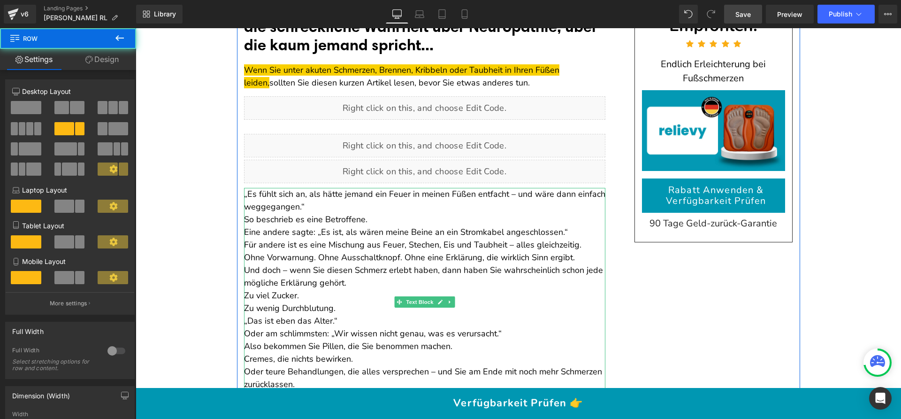
click at [244, 194] on p "„Es fühlt sich an, als hätte jemand ein Feuer in meinen Füßen entfacht – und wä…" at bounding box center [424, 207] width 361 height 38
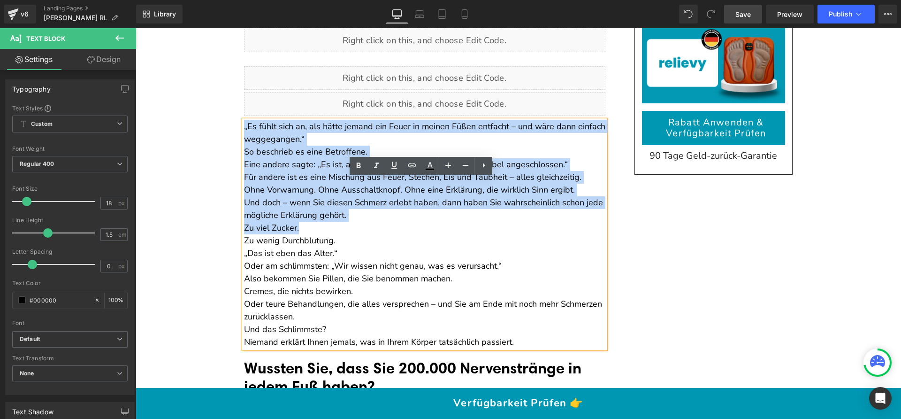
scroll to position [223, 0]
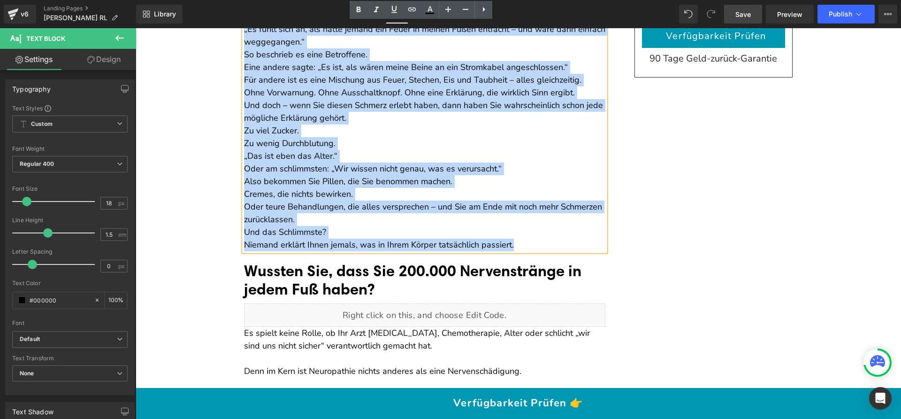
drag, startPoint x: 241, startPoint y: 192, endPoint x: 551, endPoint y: 244, distance: 314.0
click at [551, 244] on div "„Es fühlt sich an, als hätte jemand ein Feuer in meinen Füßen entfacht – und wä…" at bounding box center [424, 137] width 361 height 228
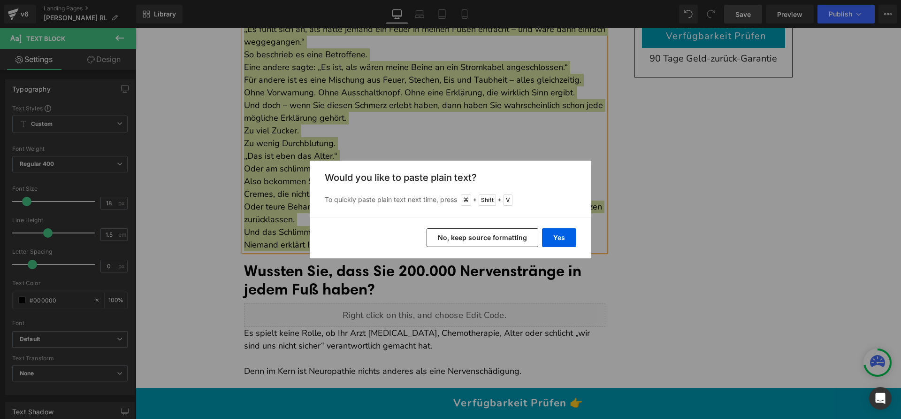
click at [495, 240] on button "No, keep source formatting" at bounding box center [482, 237] width 112 height 19
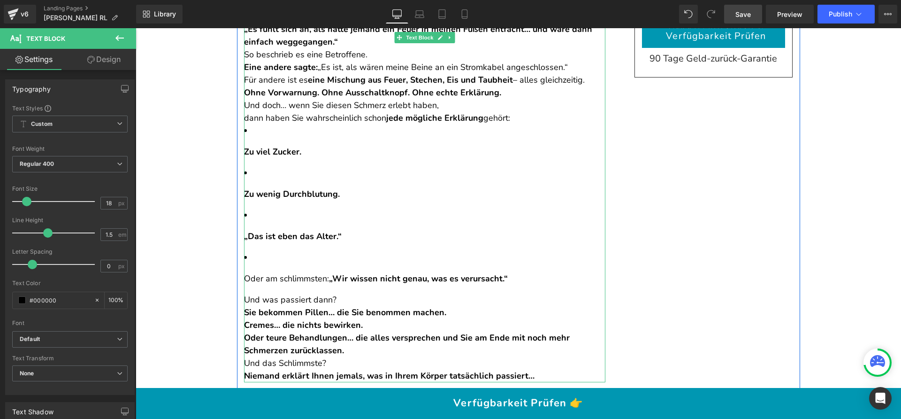
click at [262, 248] on ul "Zu viel Zucker. Zu wenig Durchblutung. „Das ist eben das Alter.“ Oder am schlim…" at bounding box center [424, 204] width 361 height 160
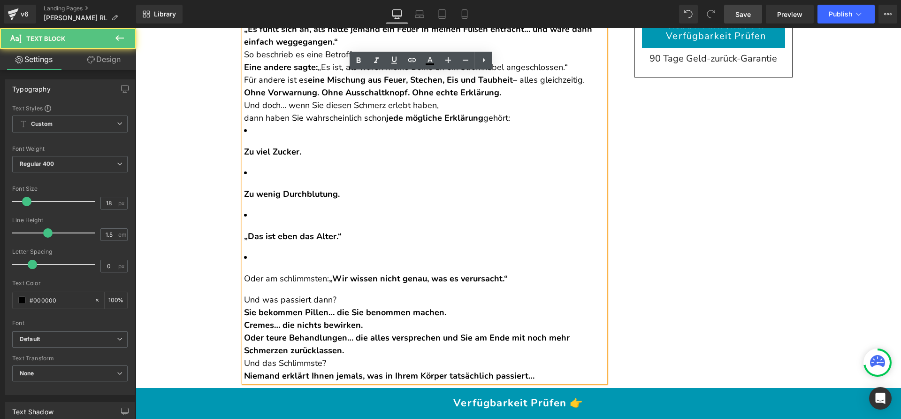
click at [257, 252] on li "Oder am schlimmsten: „Wir wissen nicht genau, was es verursacht.“" at bounding box center [424, 268] width 361 height 34
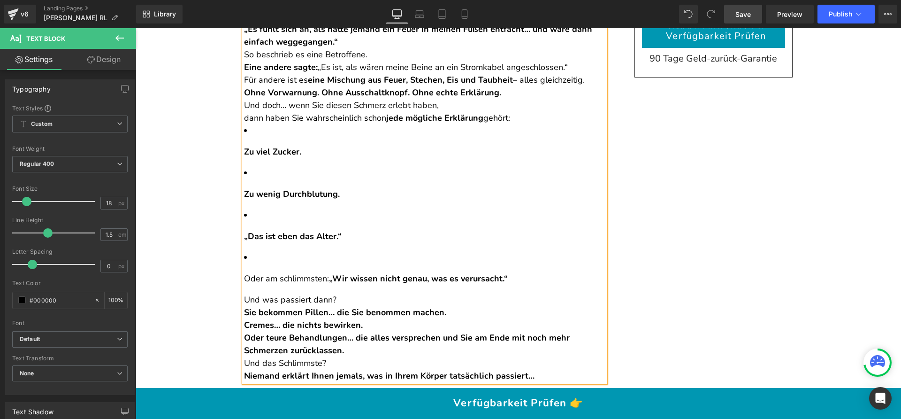
click at [257, 245] on ul "Zu viel Zucker. Zu wenig Durchblutung. „Das ist eben das Alter.“ Oder am schlim…" at bounding box center [424, 204] width 361 height 160
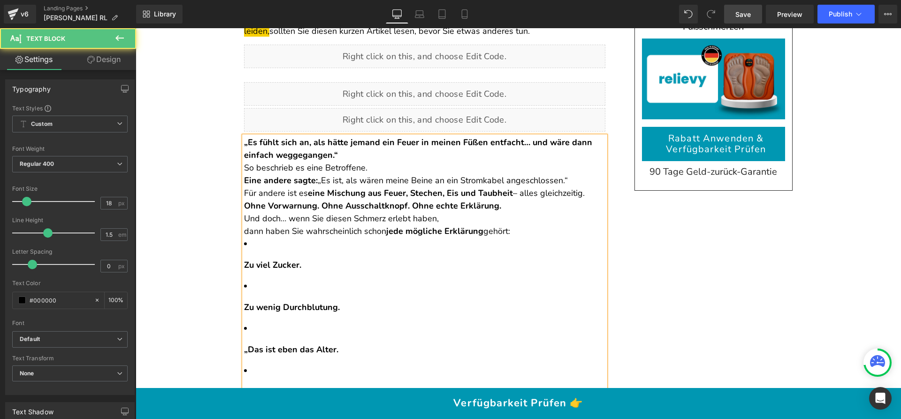
scroll to position [0, 0]
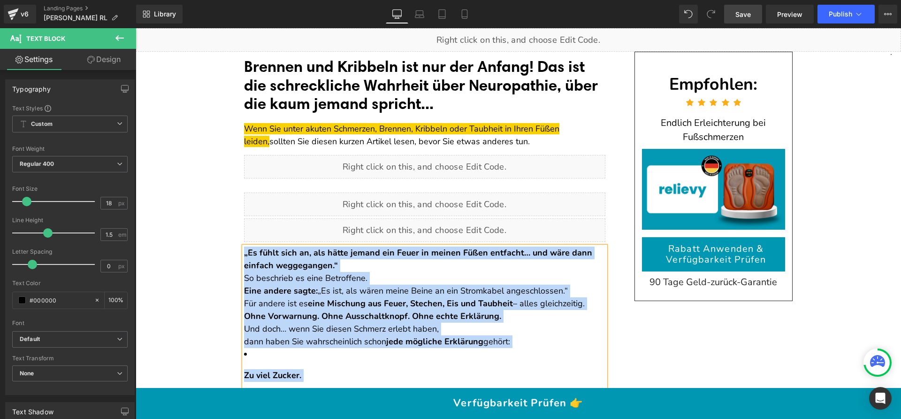
drag, startPoint x: 545, startPoint y: 304, endPoint x: 240, endPoint y: 252, distance: 309.3
click at [244, 252] on div "„Es fühlt sich an, als hätte jemand ein Feuer in meinen Füßen entfacht… und wär…" at bounding box center [424, 425] width 361 height 359
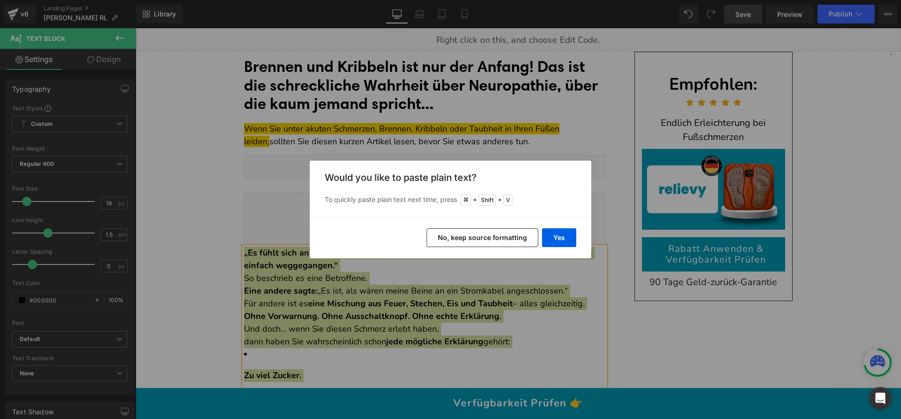
click at [478, 243] on button "No, keep source formatting" at bounding box center [482, 237] width 112 height 19
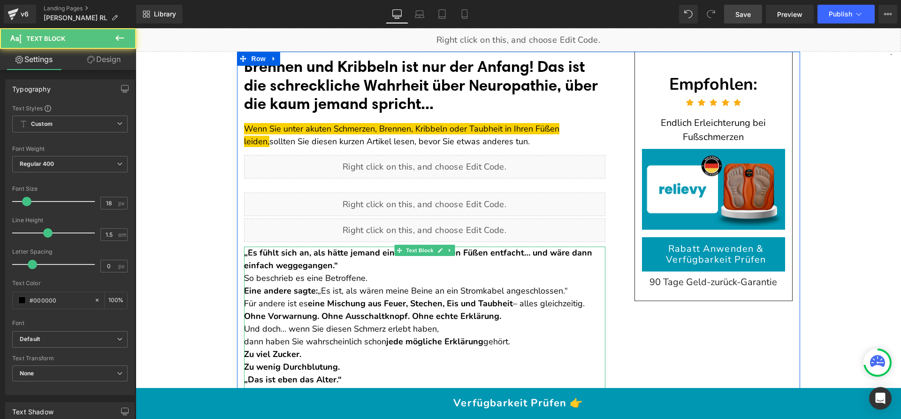
click at [377, 264] on p "„Es fühlt sich an, als hätte jemand ein Feuer in meinen Füßen entfacht… und wär…" at bounding box center [424, 265] width 361 height 38
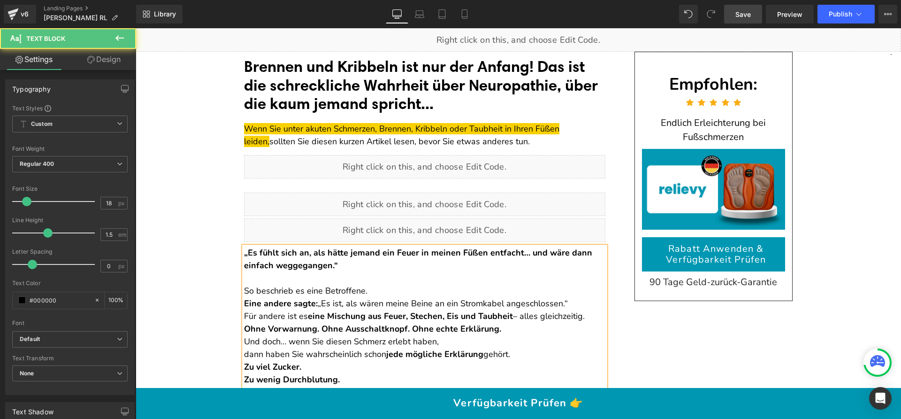
click at [392, 292] on p "So beschrieb es eine Betroffene." at bounding box center [424, 284] width 361 height 25
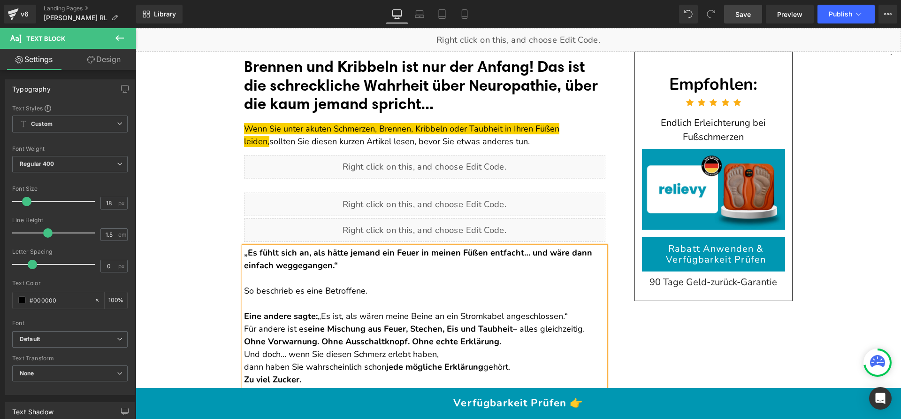
click at [244, 288] on p "So beschrieb es eine Betroffene." at bounding box center [424, 284] width 361 height 25
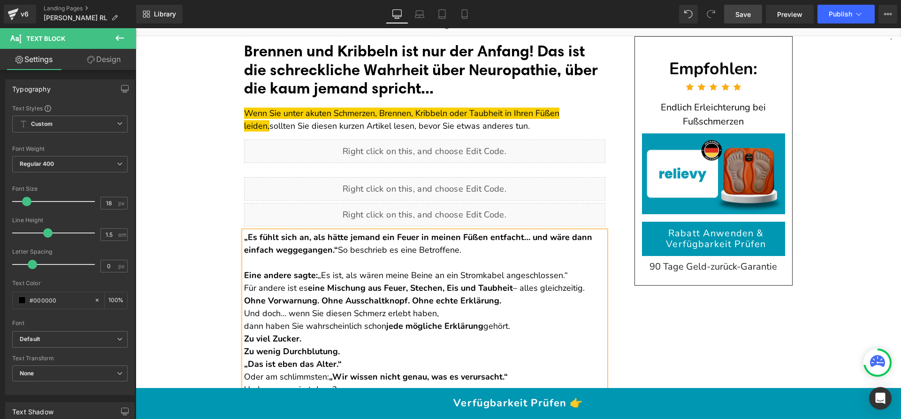
scroll to position [15, 0]
click at [573, 274] on p "Eine andere sagte: „Es ist, als wären meine Beine an ein Stromkabel angeschloss…" at bounding box center [424, 275] width 361 height 13
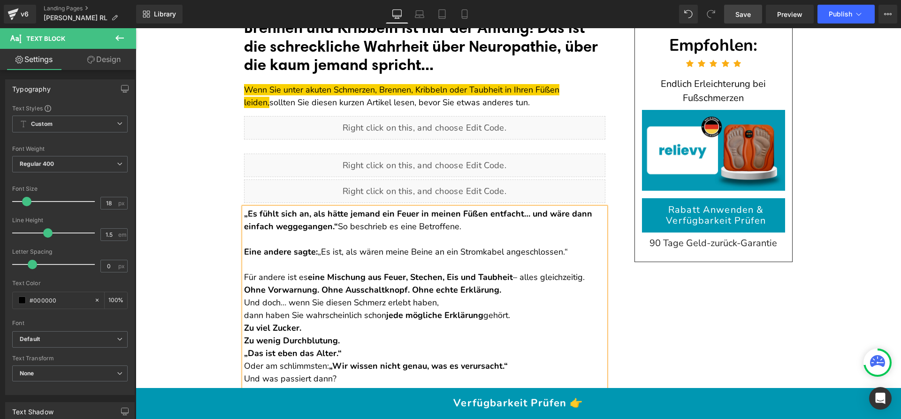
scroll to position [40, 0]
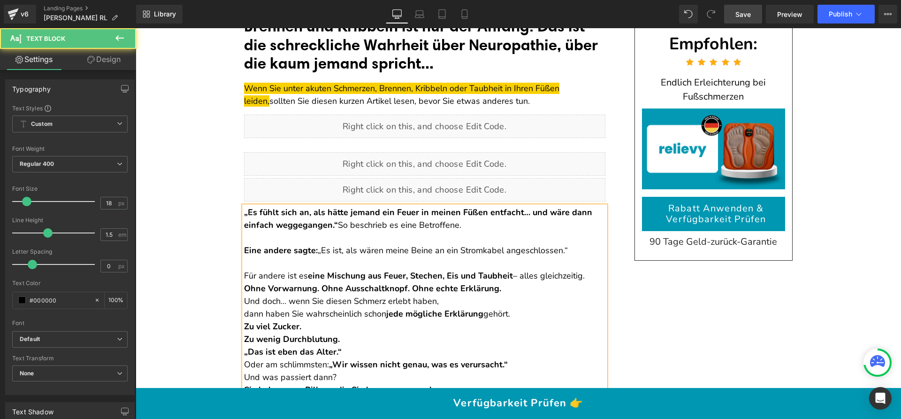
click at [593, 276] on p "Für andere ist es eine Mischung aus Feuer, Stechen, Eis und Taubheit – alles gl…" at bounding box center [424, 281] width 361 height 25
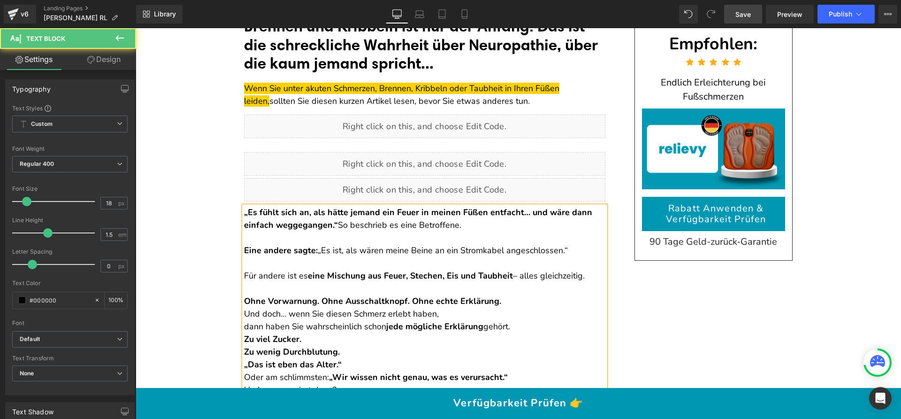
click at [518, 301] on p "Ohne Vorwarnung. Ohne Ausschaltknopf. Ohne echte Erklärung." at bounding box center [424, 294] width 361 height 25
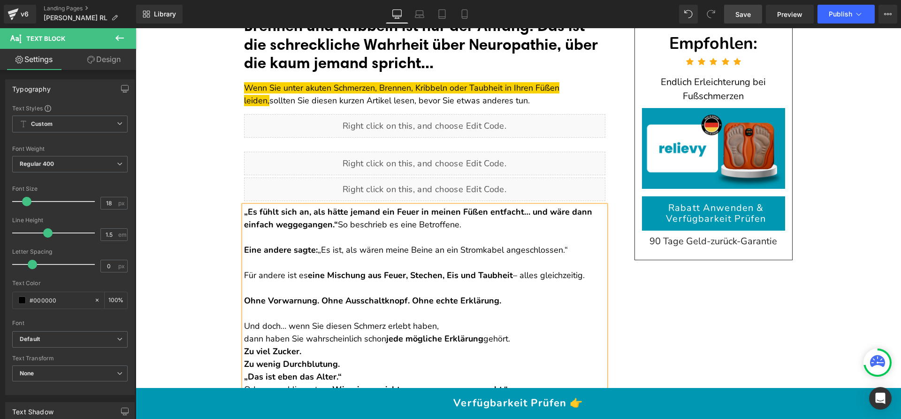
scroll to position [53, 0]
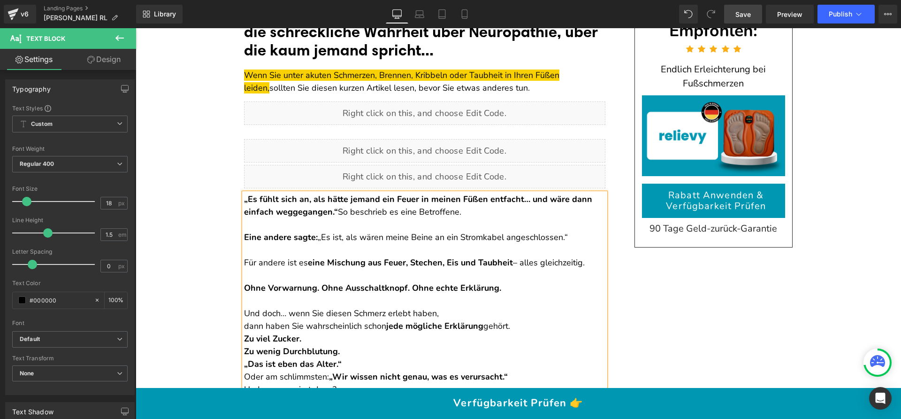
click at [470, 310] on p "Und doch… wenn Sie diesen Schmerz erlebt haben, dann haben Sie wahrscheinlich s…" at bounding box center [424, 319] width 361 height 25
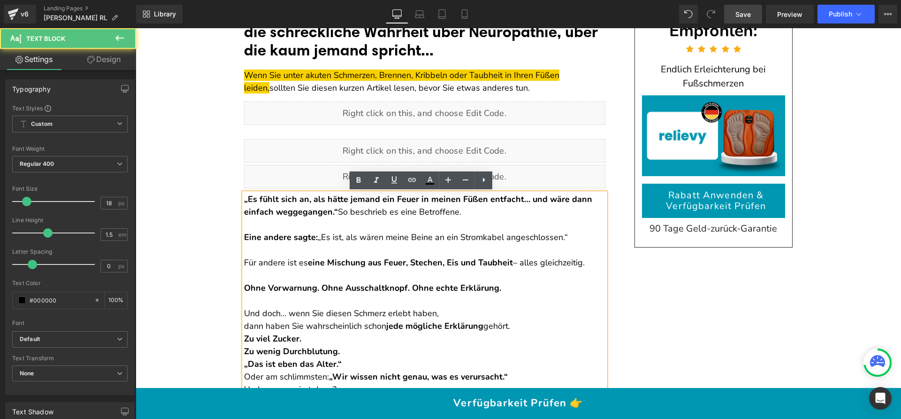
click at [244, 326] on p "Und doch… wenn Sie diesen Schmerz erlebt haben, dann haben Sie wahrscheinlich s…" at bounding box center [424, 319] width 361 height 25
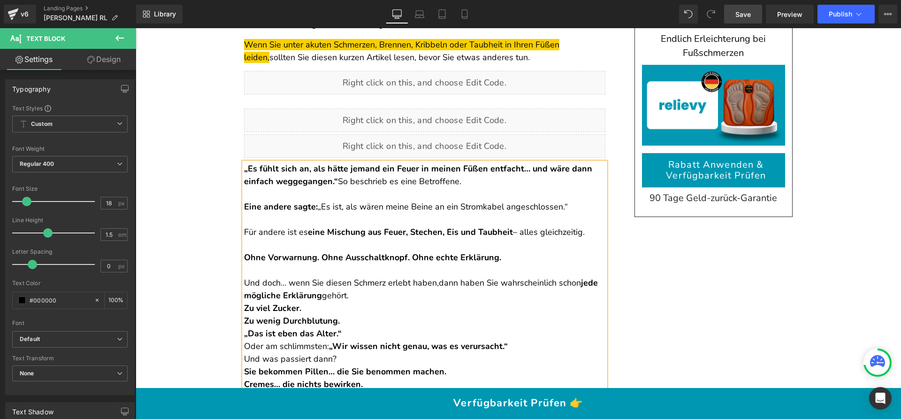
scroll to position [85, 0]
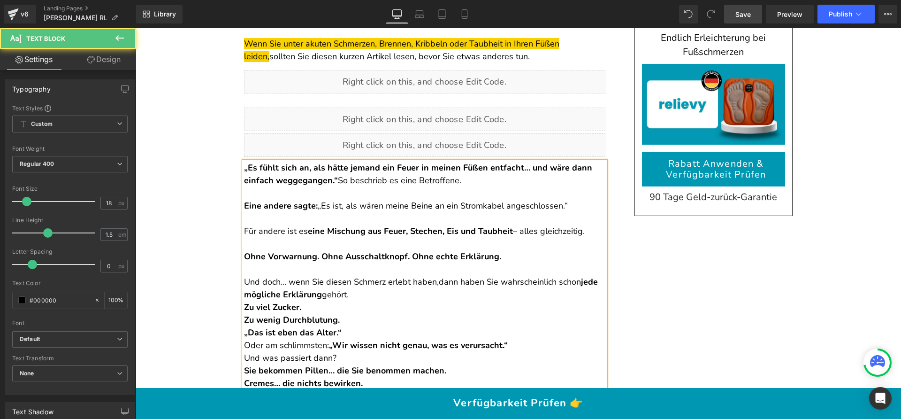
click at [354, 294] on p "Und doch… wenn Sie diesen Schmerz erlebt haben, dann haben Sie wahrscheinlich s…" at bounding box center [424, 287] width 361 height 25
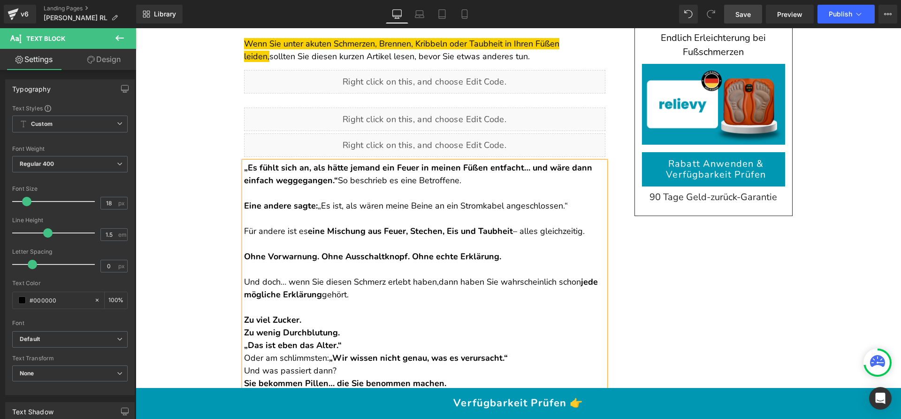
click at [322, 322] on p "Zu viel Zucker. Zu wenig Durchblutung. „Das ist eben das Alter.“ Oder am schlim…" at bounding box center [424, 338] width 361 height 51
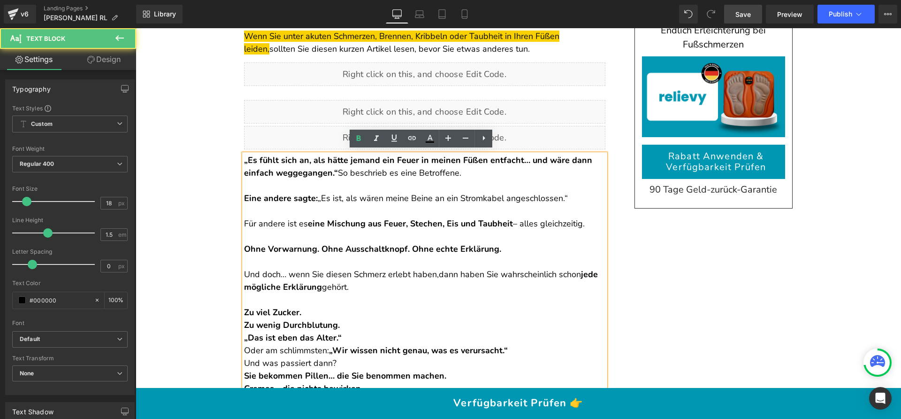
scroll to position [103, 0]
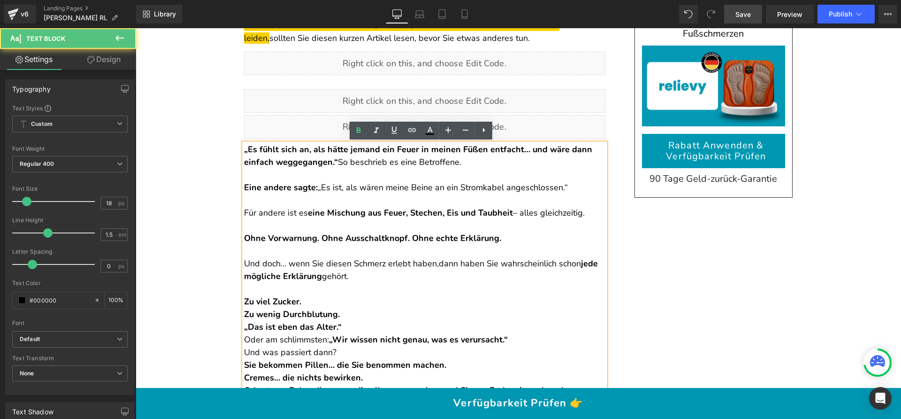
click at [358, 327] on p "Zu viel Zucker. Zu wenig Durchblutung. „Das ist eben das Alter.“ Oder am schlim…" at bounding box center [424, 320] width 361 height 51
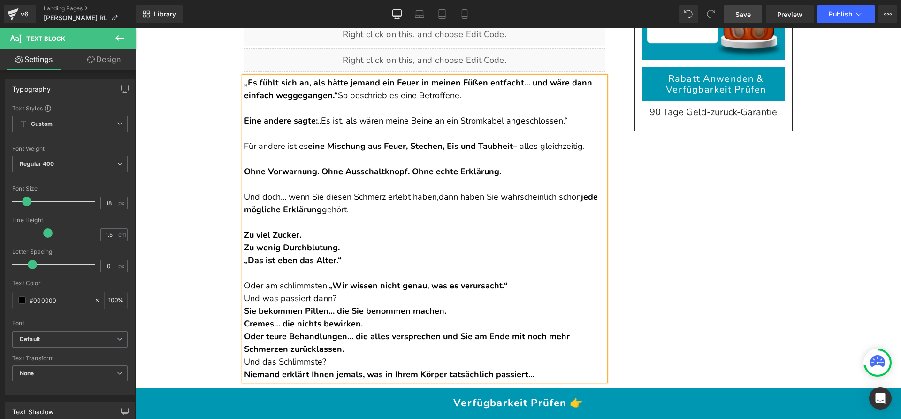
scroll to position [175, 0]
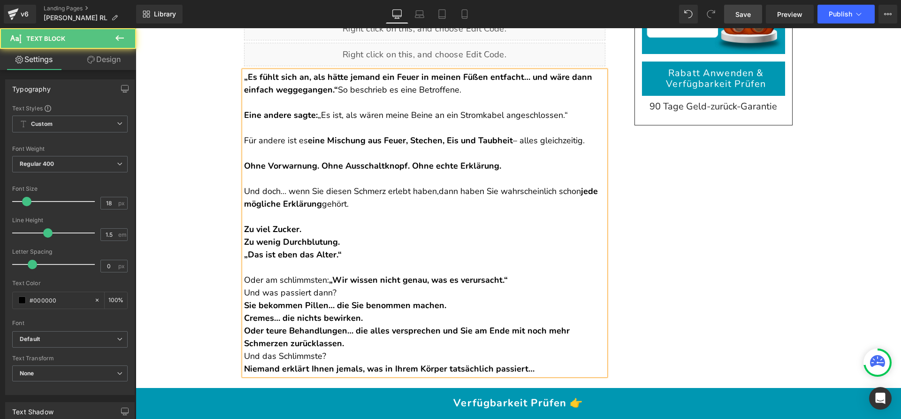
click at [525, 282] on p "Oder am schlimmsten: „Wir wissen nicht genau, was es verursacht.“" at bounding box center [424, 273] width 361 height 25
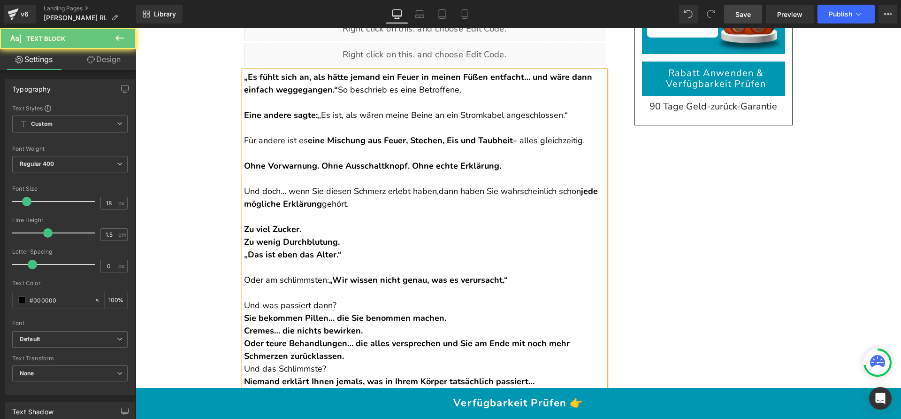
click at [381, 302] on p "Und was passiert dann?" at bounding box center [424, 305] width 361 height 13
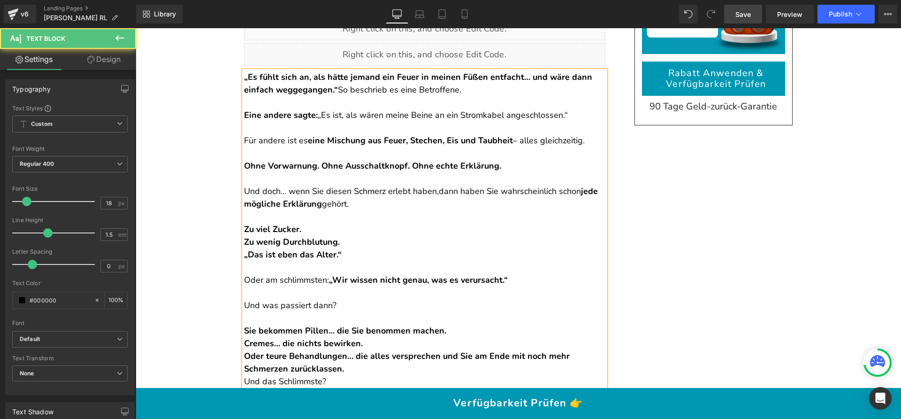
click at [463, 328] on p "Sie bekommen Pillen… die Sie benommen machen. Cremes… die nichts bewirken. Oder…" at bounding box center [424, 349] width 361 height 51
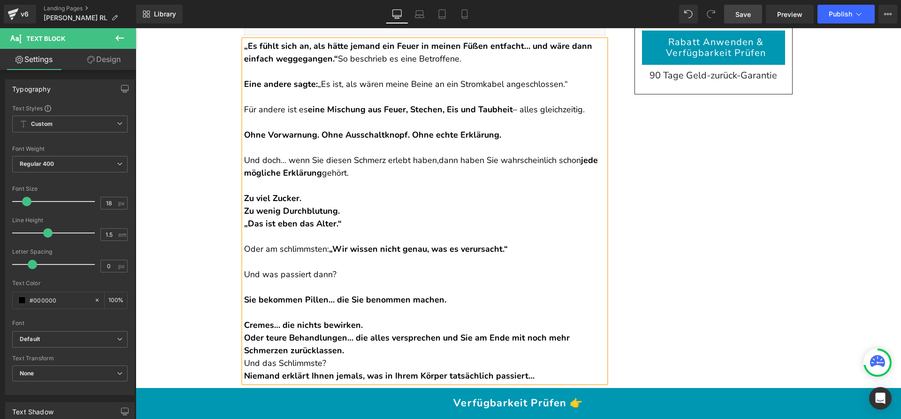
click at [398, 327] on p "Cremes… die nichts bewirken. Oder teure Behandlungen… die alles versprechen und…" at bounding box center [424, 331] width 361 height 51
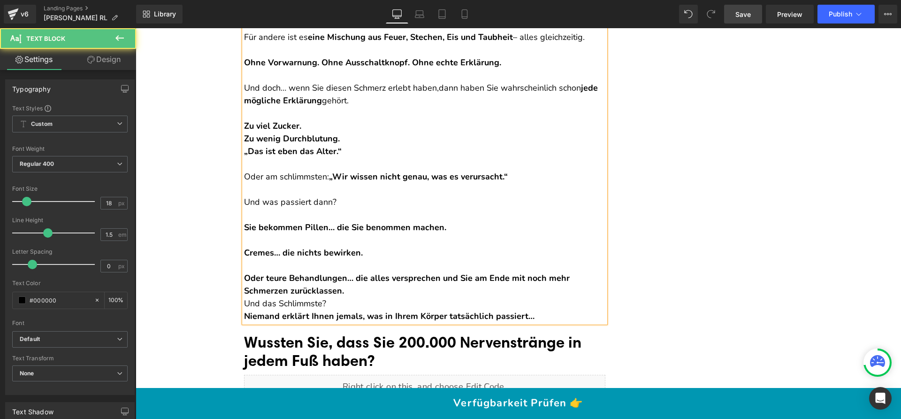
scroll to position [287, 0]
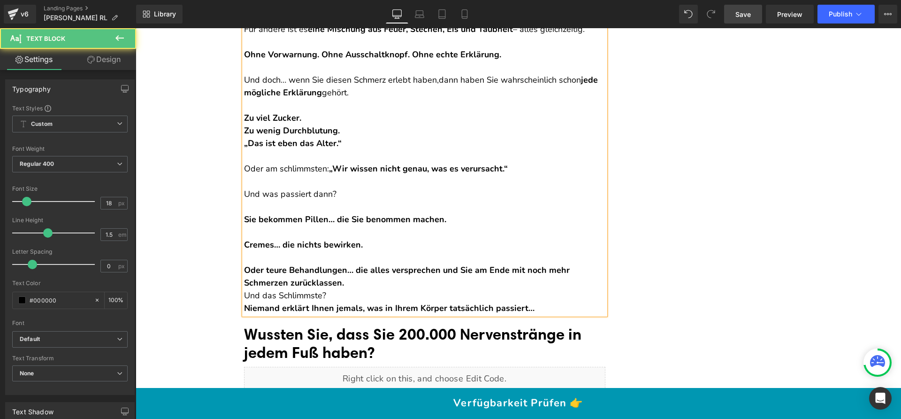
click at [372, 281] on p "Oder teure Behandlungen… die alles versprechen und Sie am Ende mit noch mehr Sc…" at bounding box center [424, 270] width 361 height 38
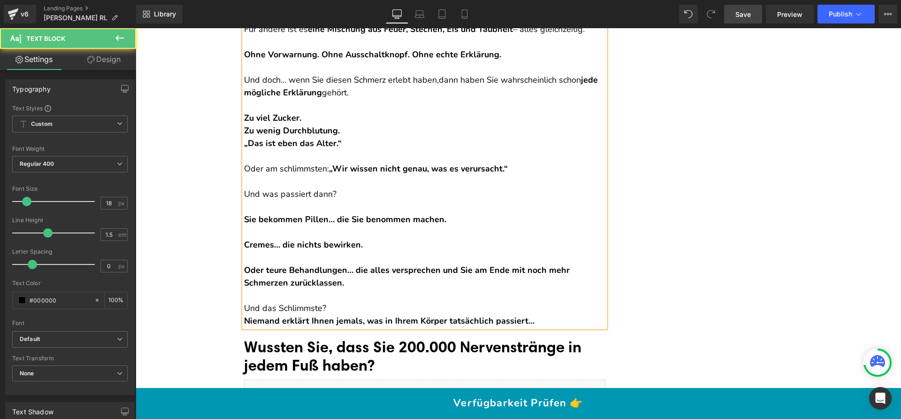
click at [343, 303] on p "Und das Schlimmste?" at bounding box center [424, 308] width 361 height 13
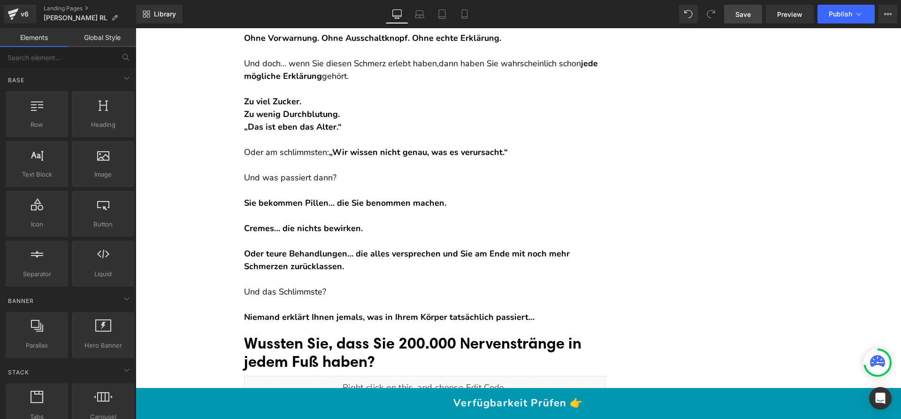
scroll to position [371, 0]
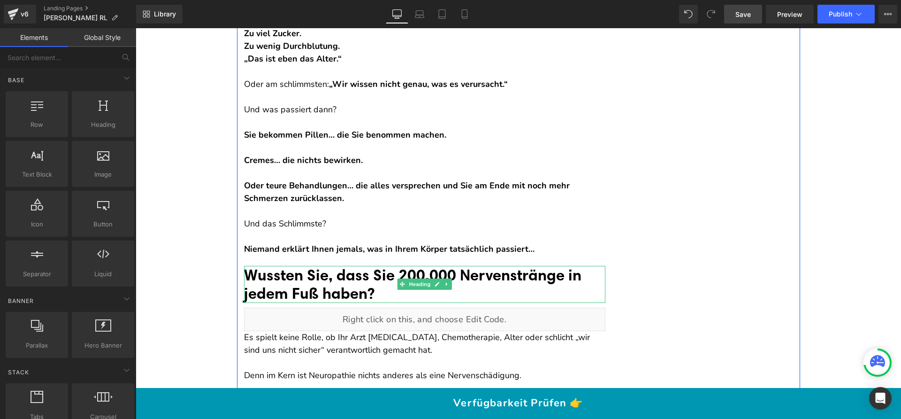
click at [317, 277] on font "Wussten Sie, dass Sie 200.000 Nervenstränge in jedem Fuß haben?" at bounding box center [412, 284] width 337 height 38
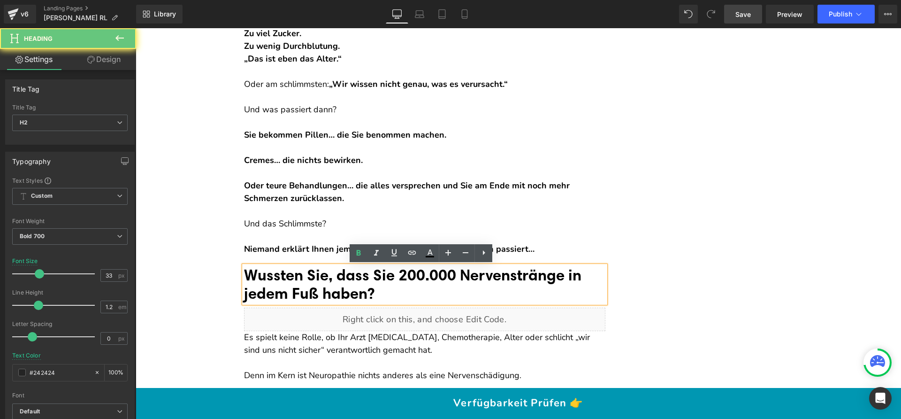
click at [317, 277] on font "Wussten Sie, dass Sie 200.000 Nervenstränge in jedem Fuß haben?" at bounding box center [412, 284] width 337 height 38
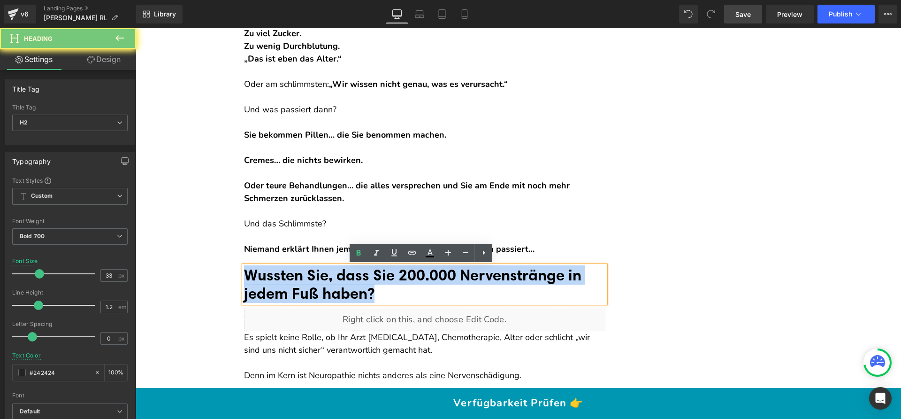
click at [317, 277] on font "Wussten Sie, dass Sie 200.000 Nervenstränge in jedem Fuß haben?" at bounding box center [412, 284] width 337 height 38
paste div
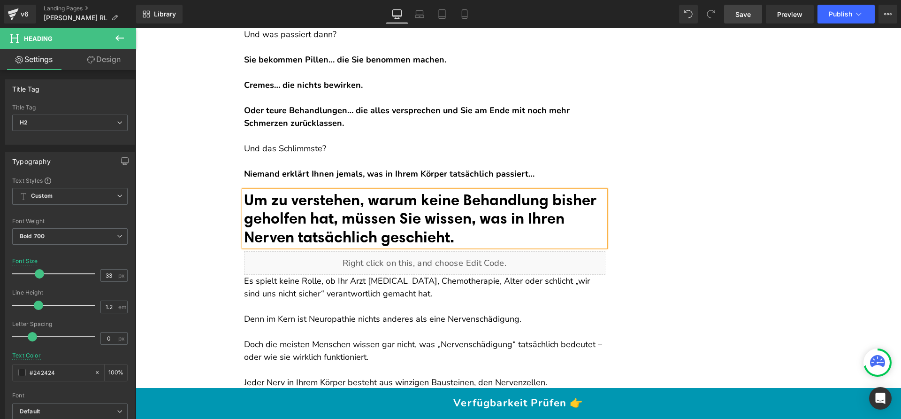
scroll to position [487, 0]
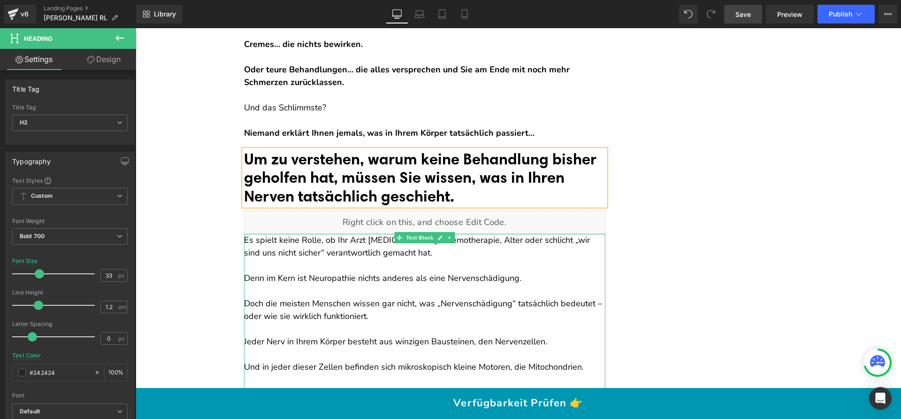
click at [251, 246] on p "Es spielt keine Rolle, ob Ihr Arzt [MEDICAL_DATA], Chemotherapie, Alter oder sc…" at bounding box center [424, 246] width 361 height 25
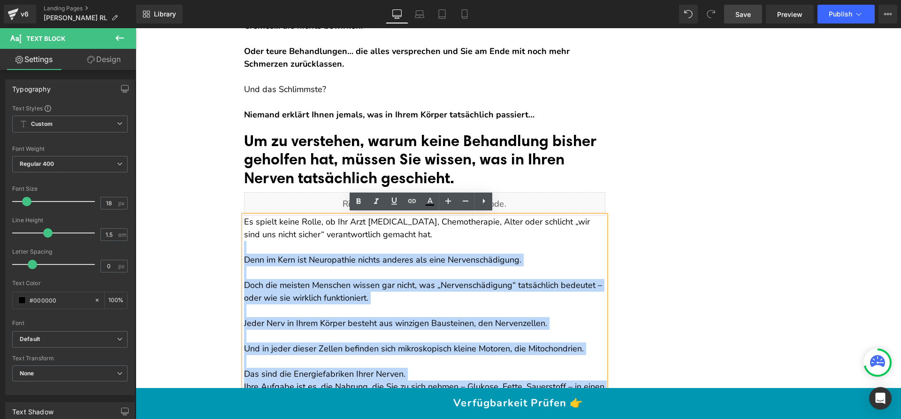
scroll to position [506, 0]
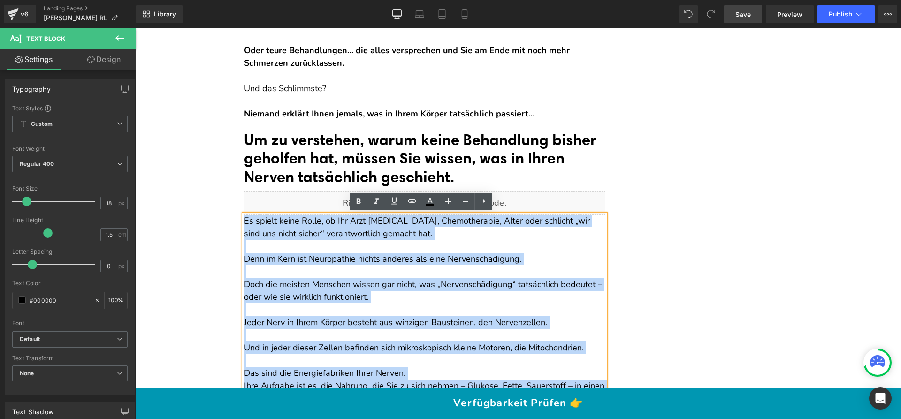
drag, startPoint x: 240, startPoint y: 237, endPoint x: 241, endPoint y: 215, distance: 22.1
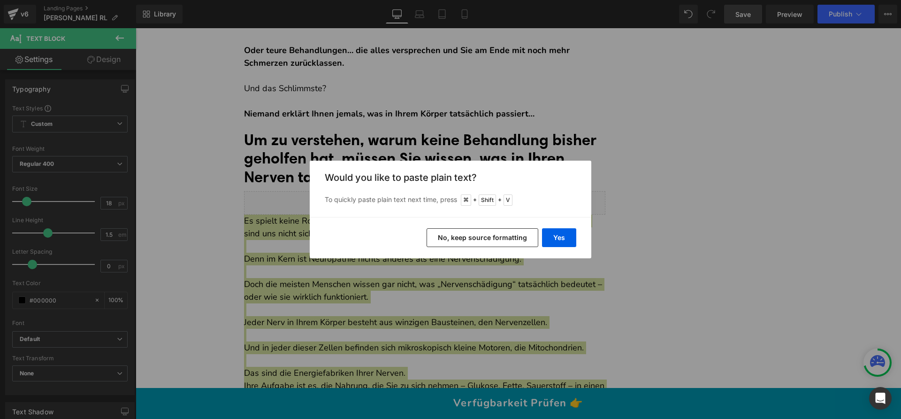
click at [513, 237] on button "No, keep source formatting" at bounding box center [482, 237] width 112 height 19
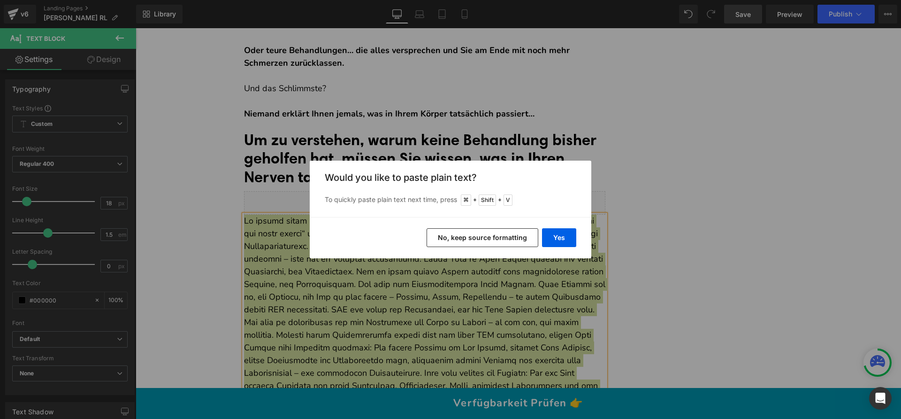
click at [469, 241] on button "No, keep source formatting" at bounding box center [482, 237] width 112 height 19
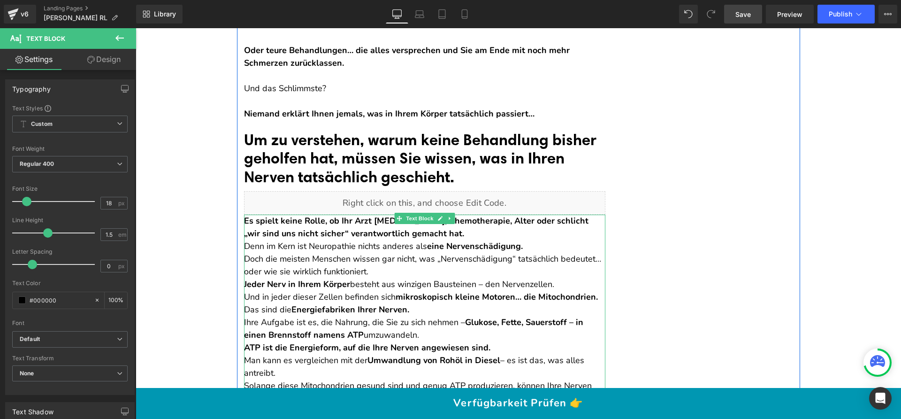
click at [438, 233] on p "Es spielt keine Rolle, ob Ihr Arzt [MEDICAL_DATA], Chemotherapie, Alter oder sc…" at bounding box center [424, 226] width 361 height 25
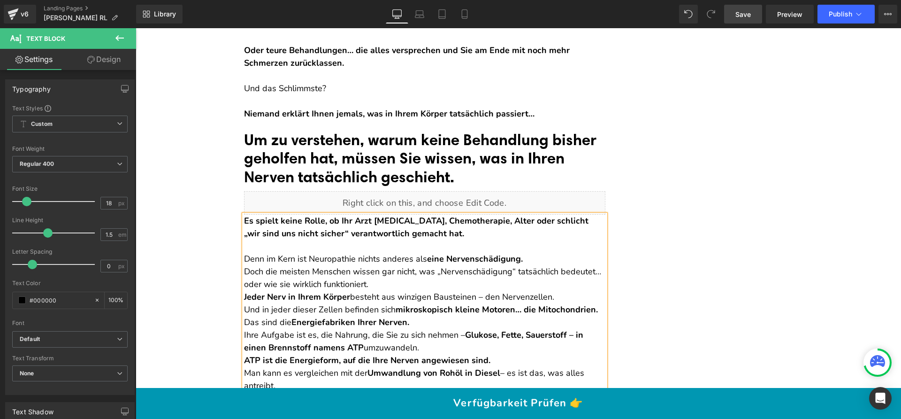
click at [530, 262] on p "Denn im Kern ist Neuropathie nichts anderes als eine Nervenschädigung." at bounding box center [424, 258] width 361 height 13
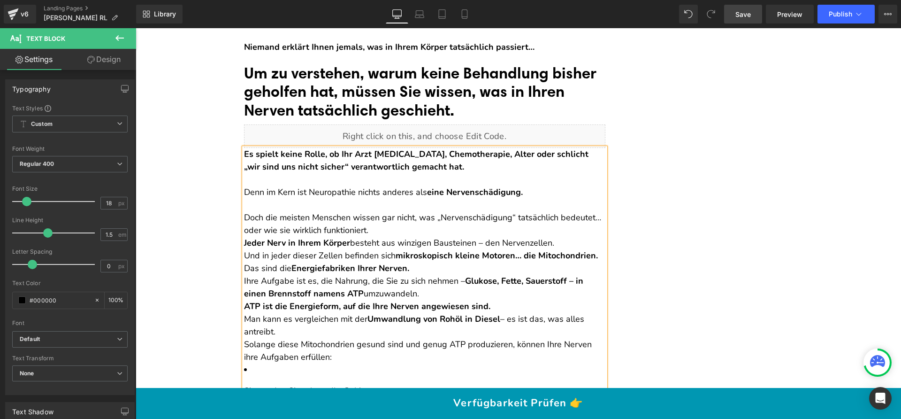
scroll to position [577, 0]
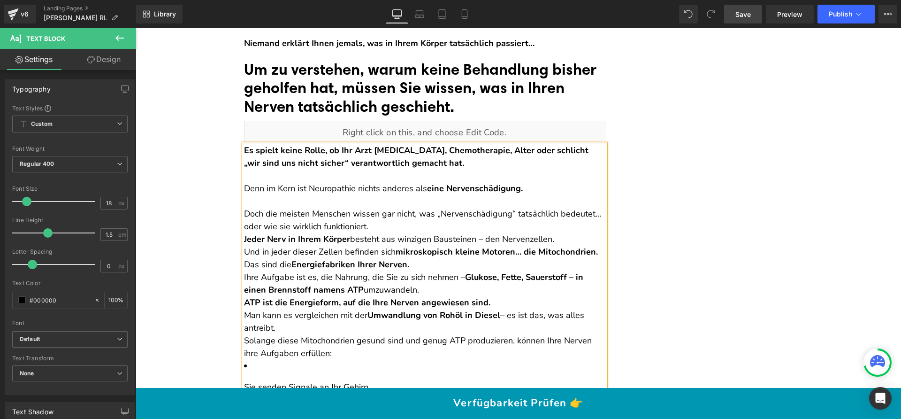
click at [397, 227] on p "Doch die meisten Menschen wissen gar nicht, was „Nervenschädigung“ tatsächlich …" at bounding box center [424, 219] width 361 height 25
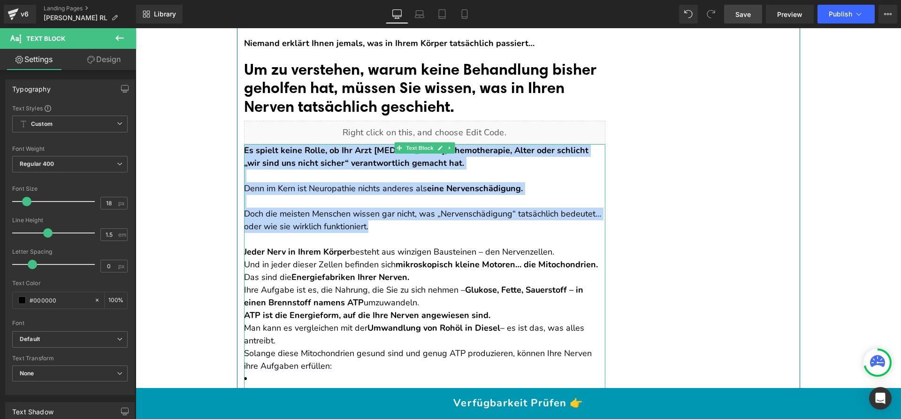
drag, startPoint x: 312, startPoint y: 204, endPoint x: 243, endPoint y: 152, distance: 86.6
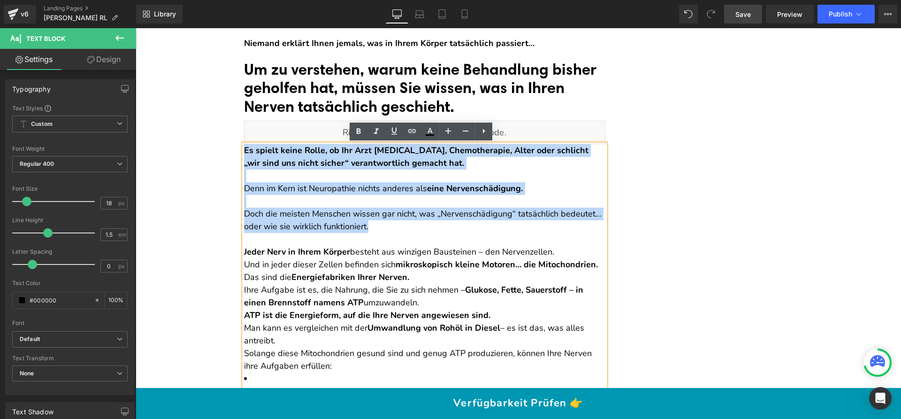
copy div "Es spielt keine Rolle, ob Ihr Arzt [MEDICAL_DATA], Chemotherapie, Alter oder sc…"
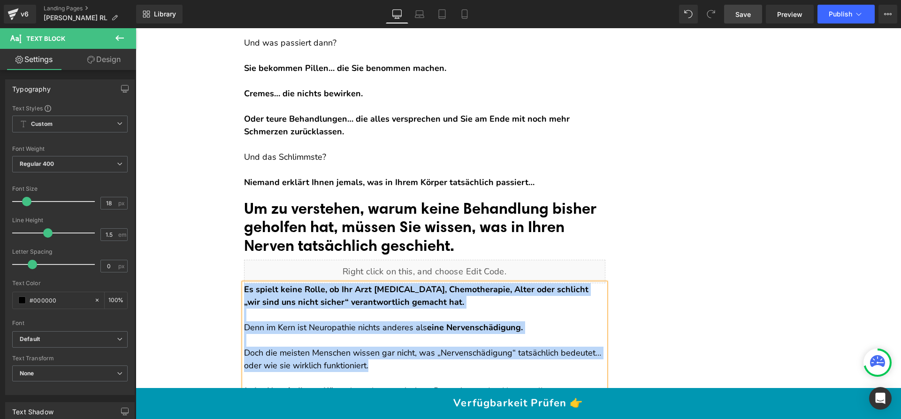
scroll to position [389, 0]
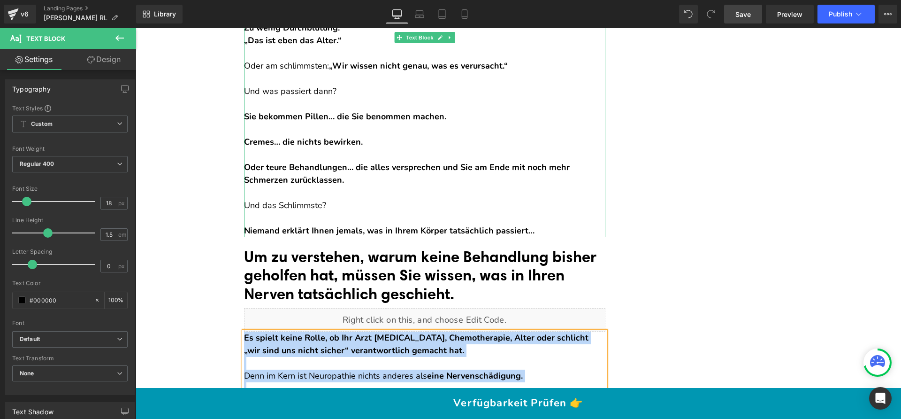
click at [562, 233] on p "Niemand erklärt Ihnen jemals, was in Ihrem Körper tatsächlich passiert…" at bounding box center [424, 230] width 361 height 13
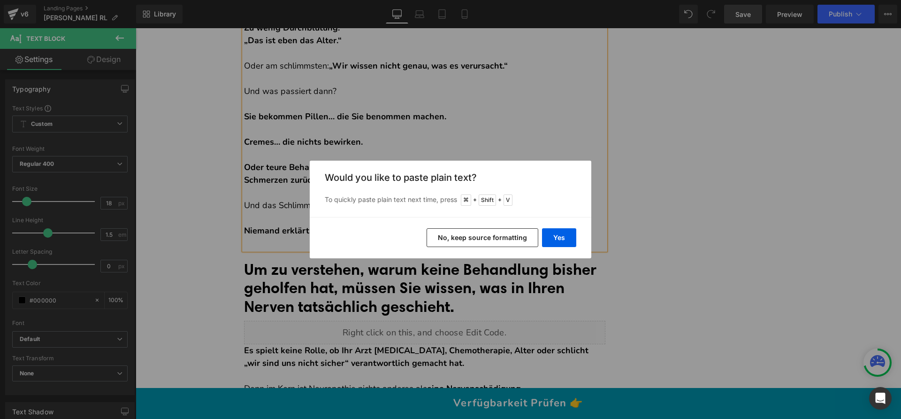
click at [491, 236] on button "No, keep source formatting" at bounding box center [482, 237] width 112 height 19
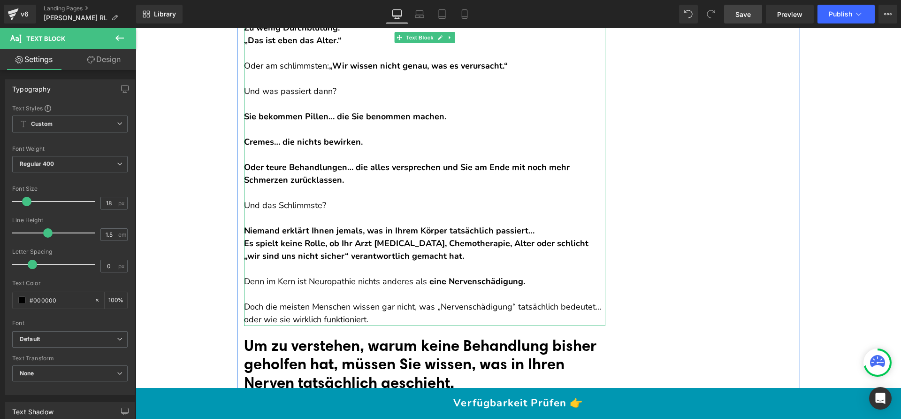
click at [538, 227] on p "Niemand erklärt Ihnen jemals, was in Ihrem Körper tatsächlich passiert…" at bounding box center [424, 230] width 361 height 13
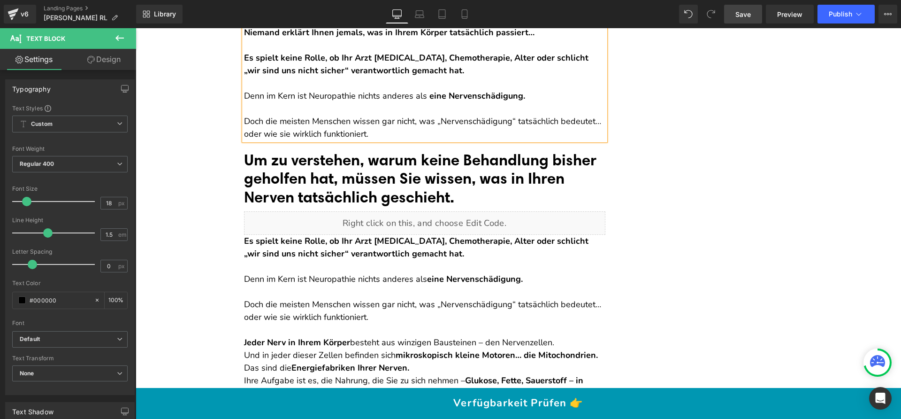
scroll to position [590, 0]
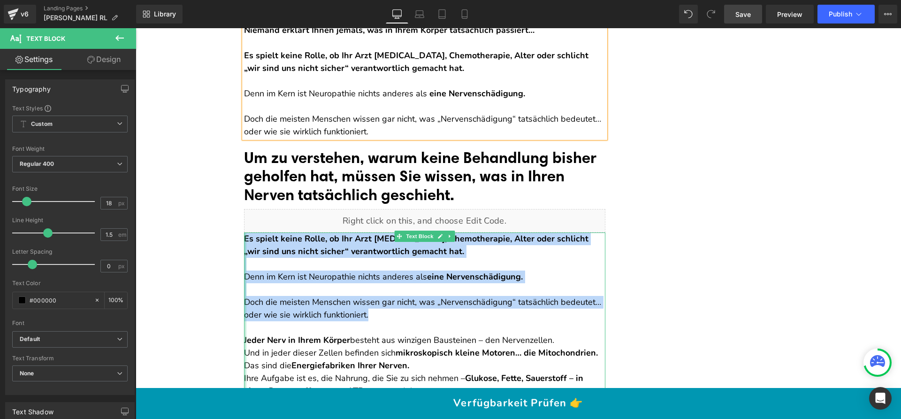
drag, startPoint x: 320, startPoint y: 297, endPoint x: 242, endPoint y: 242, distance: 96.2
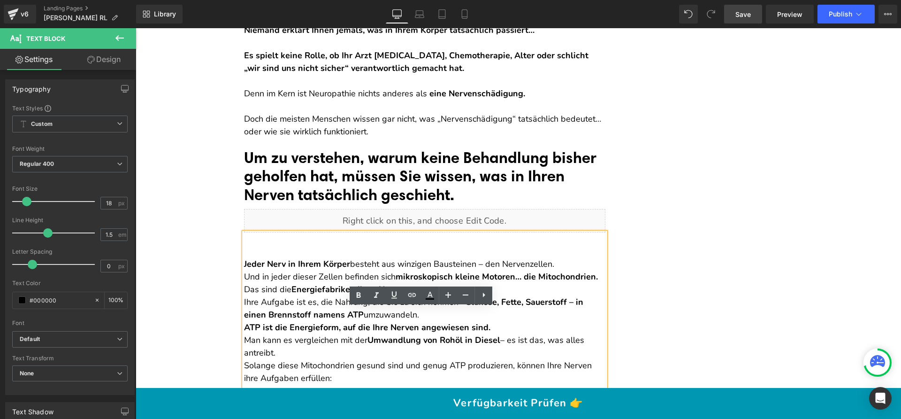
scroll to position [514, 0]
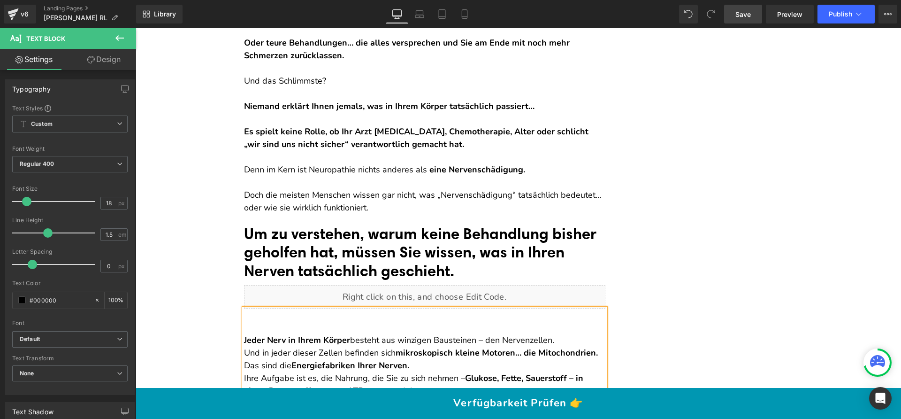
click at [244, 336] on strong "Jeder Nerv in Ihrem Körper" at bounding box center [297, 339] width 106 height 11
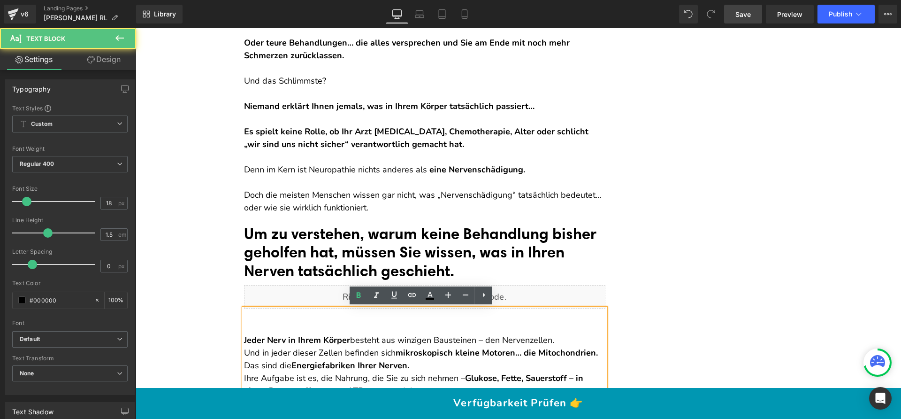
click at [244, 336] on strong "Jeder Nerv in Ihrem Körper" at bounding box center [297, 339] width 106 height 11
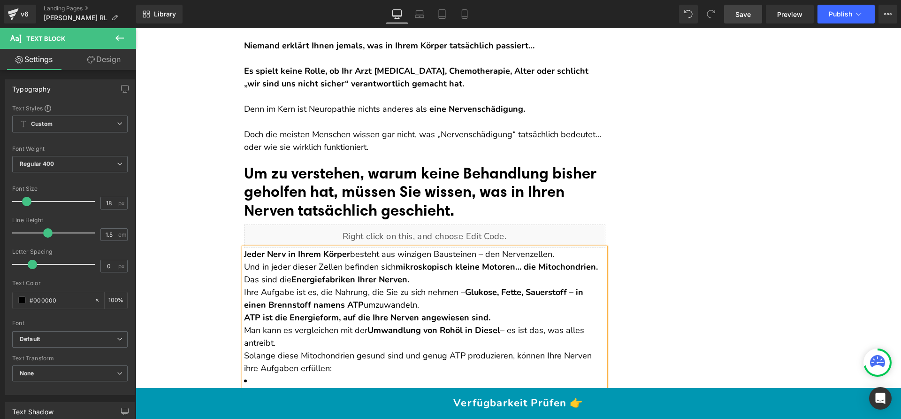
scroll to position [582, 0]
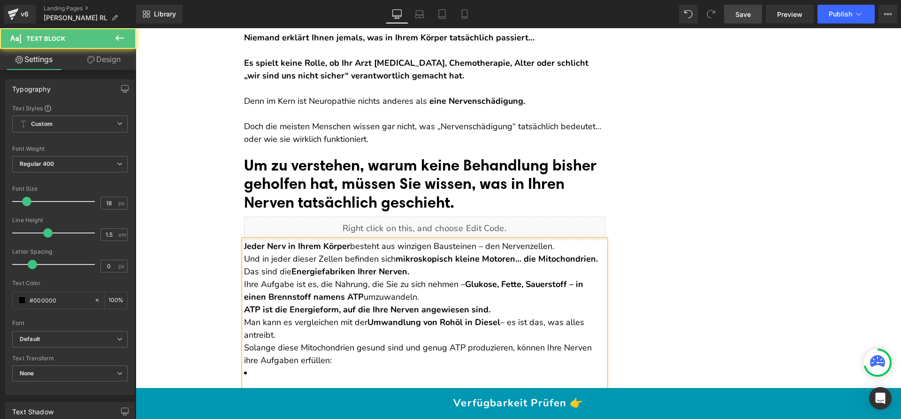
click at [380, 262] on p "Und in jeder dieser Zellen befinden sich mikroskopisch kleine Motoren… die Mito…" at bounding box center [424, 258] width 361 height 13
click at [549, 247] on p "Jeder Nerv in Ihrem Körper besteht aus winzigen Bausteinen – den Nervenzellen." at bounding box center [424, 246] width 361 height 13
click at [558, 248] on p "Jeder Nerv in Ihrem Körper besteht aus winzigen Bausteinen – den Nervenzellen." at bounding box center [424, 246] width 361 height 13
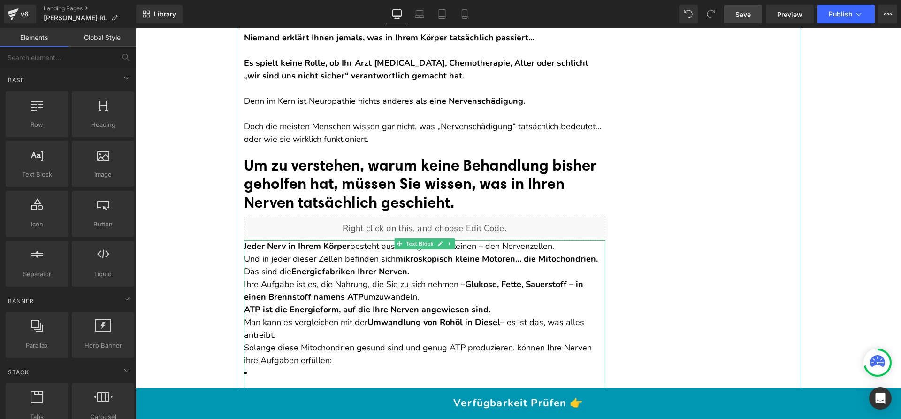
click at [576, 248] on p "Jeder Nerv in Ihrem Körper besteht aus winzigen Bausteinen – den Nervenzellen." at bounding box center [424, 246] width 361 height 13
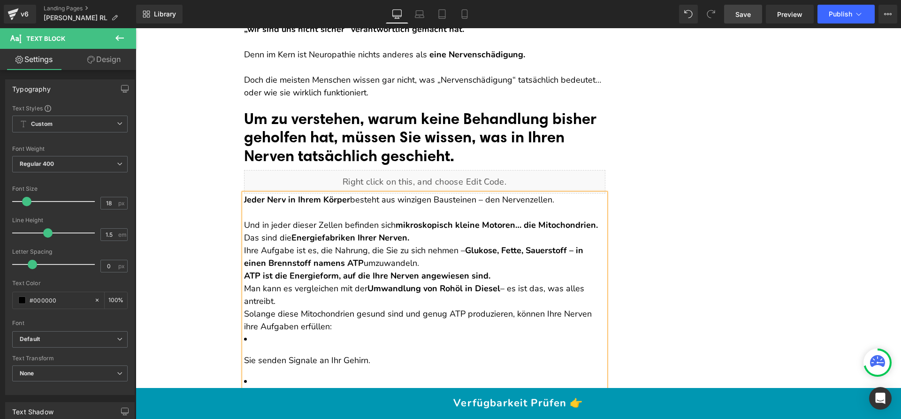
scroll to position [631, 0]
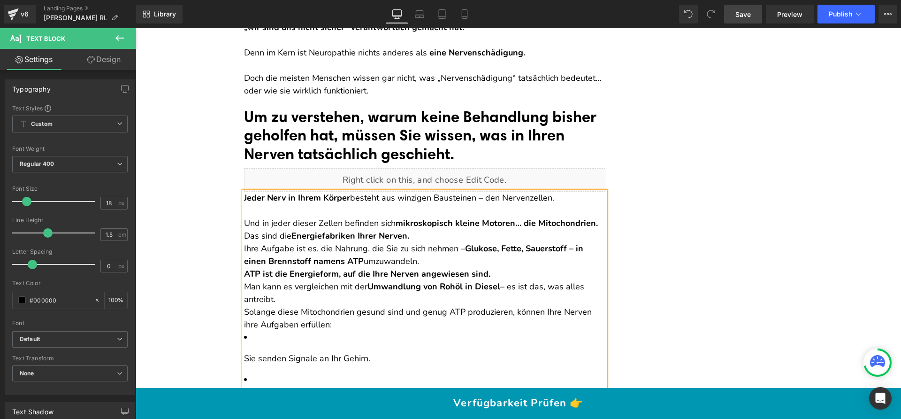
click at [422, 234] on p "Das sind die Energiefabriken Ihrer Nerven." at bounding box center [424, 235] width 361 height 13
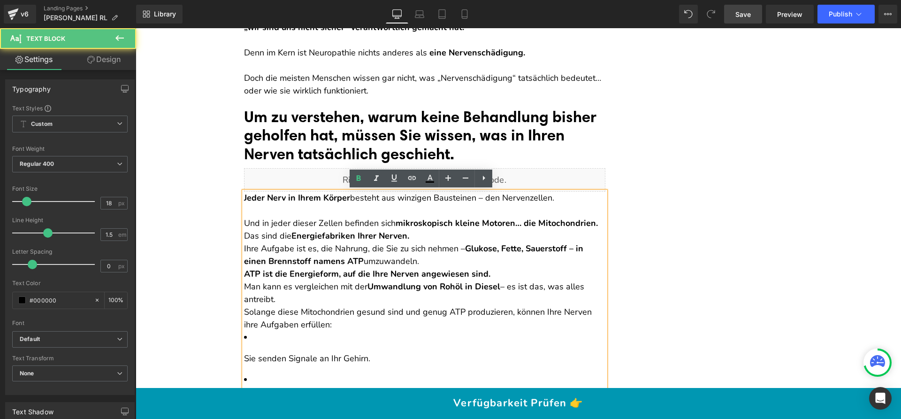
click at [597, 221] on strong "mikroskopisch kleine Motoren… die Mitochondrien." at bounding box center [497, 222] width 202 height 11
click at [599, 221] on p "Und in jeder dieser Zellen befinden sich mikroskopisch kleine Motoren… die Mito…" at bounding box center [424, 223] width 361 height 13
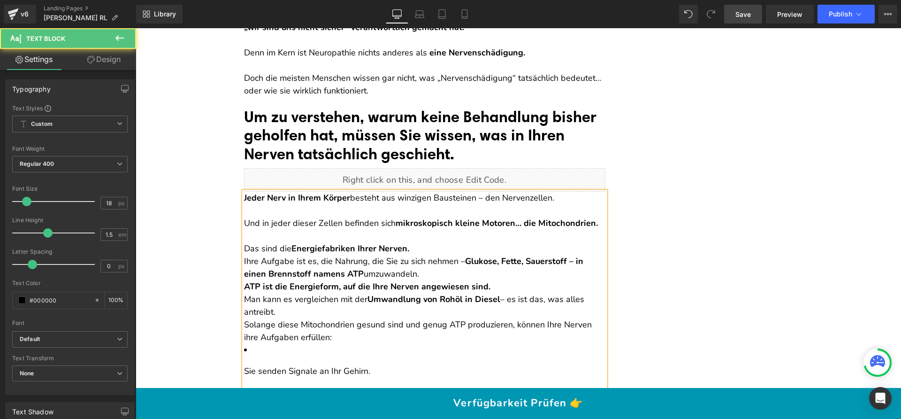
click at [426, 252] on p "Das sind die Energiefabriken Ihrer Nerven." at bounding box center [424, 248] width 361 height 13
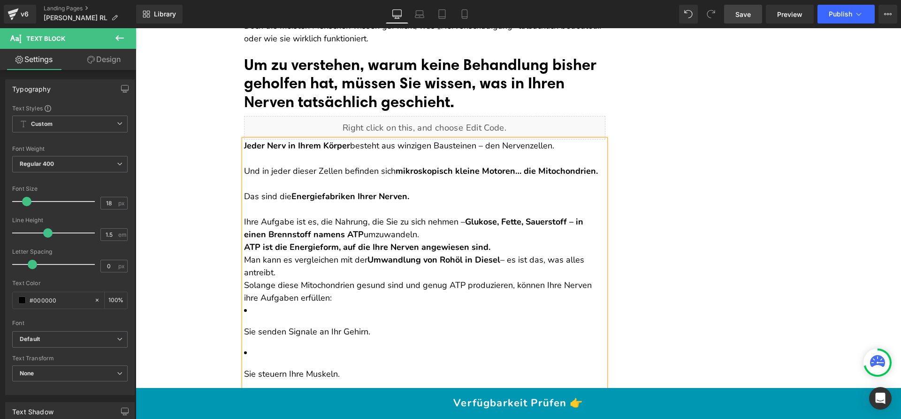
scroll to position [687, 0]
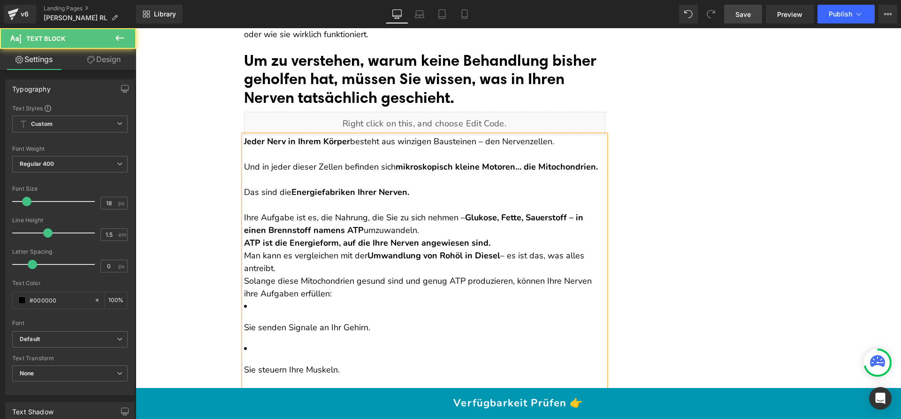
click at [436, 233] on p "Ihre Aufgabe ist es, die Nahrung, die Sie zu sich nehmen – Glukose, Fette, Saue…" at bounding box center [424, 223] width 361 height 25
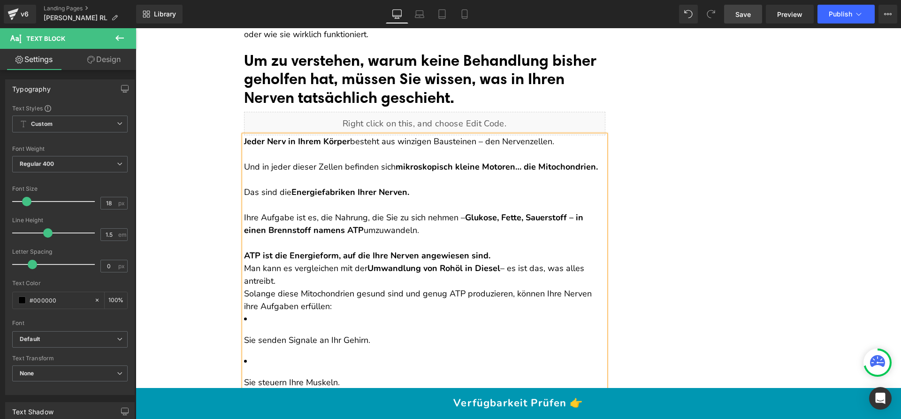
click at [471, 220] on strong "Glukose, Fette, Sauerstoff – in einen Brennstoff namens ATP" at bounding box center [413, 224] width 339 height 24
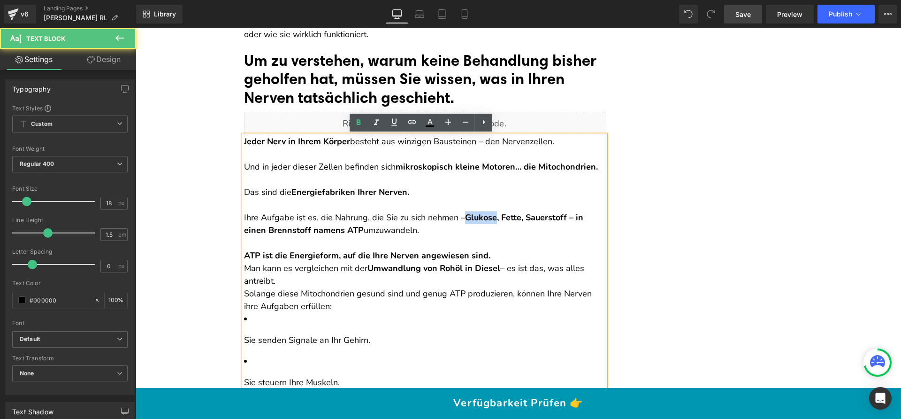
click at [471, 220] on strong "Glukose, Fette, Sauerstoff – in einen Brennstoff namens ATP" at bounding box center [413, 224] width 339 height 24
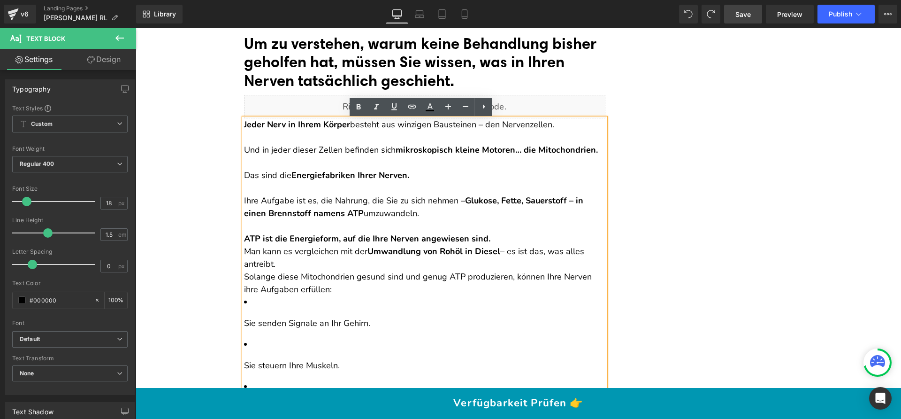
scroll to position [713, 0]
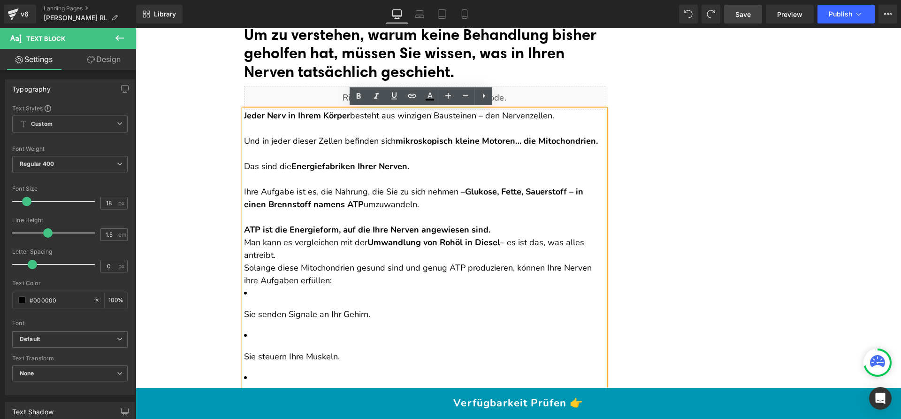
click at [491, 231] on p "ATP ist die Energieform, auf die Ihre Nerven angewiesen sind. Man kann es vergl…" at bounding box center [424, 242] width 361 height 38
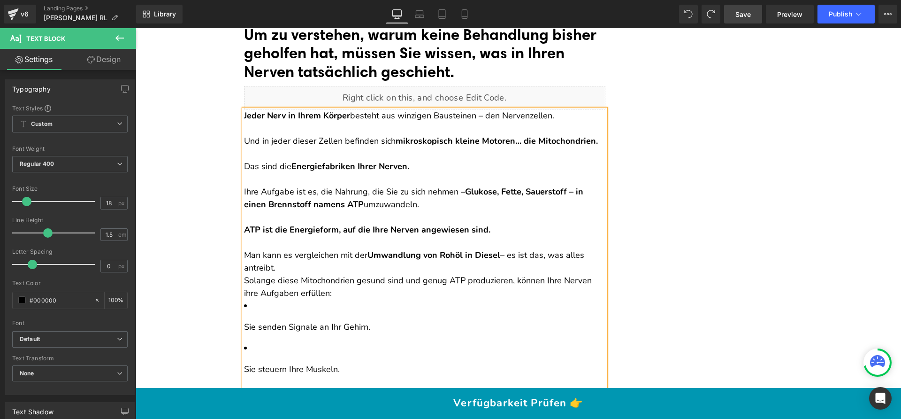
click at [357, 268] on p "Man kann es vergleichen mit der Umwandlung von Rohöl in Diesel – es ist das, wa…" at bounding box center [424, 255] width 361 height 38
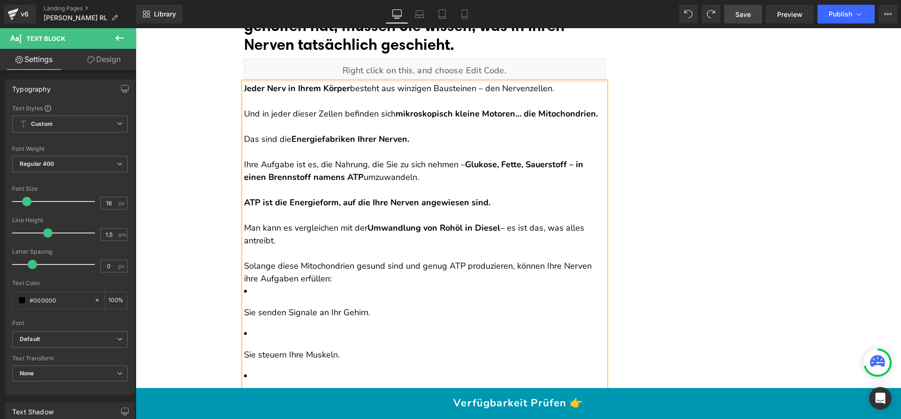
scroll to position [756, 0]
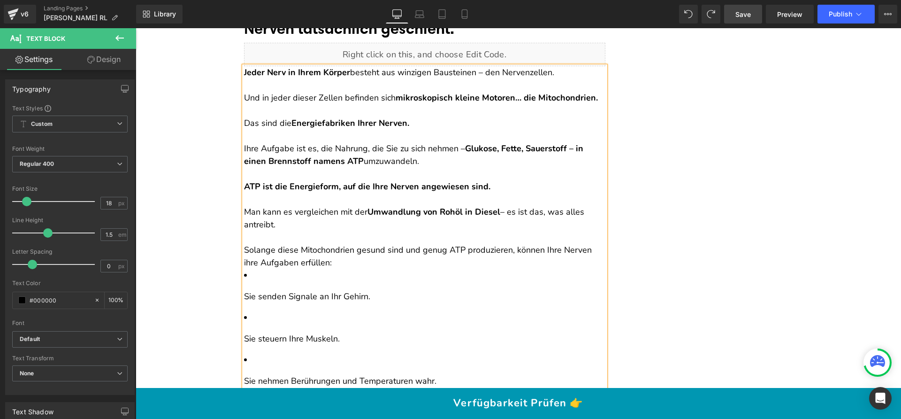
click at [244, 292] on p "Sie senden Signale an Ihr Gehirn." at bounding box center [424, 296] width 361 height 13
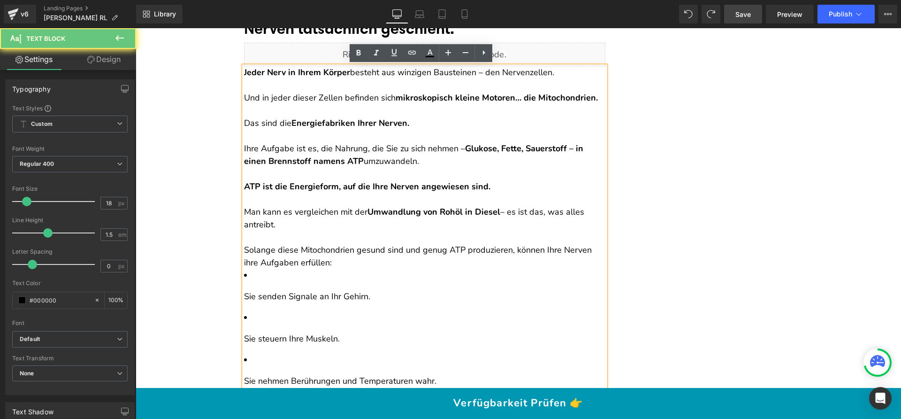
click at [246, 279] on li "Sie senden Signale an Ihr Gehirn." at bounding box center [424, 286] width 361 height 34
click at [247, 274] on li "Sie senden Signale an Ihr Gehirn." at bounding box center [424, 286] width 361 height 34
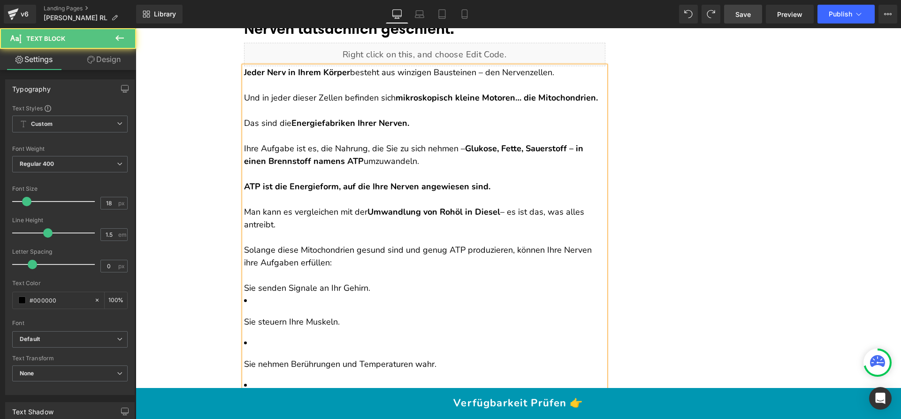
click at [267, 297] on li "Sie steuern Ihre Muskeln." at bounding box center [424, 311] width 361 height 34
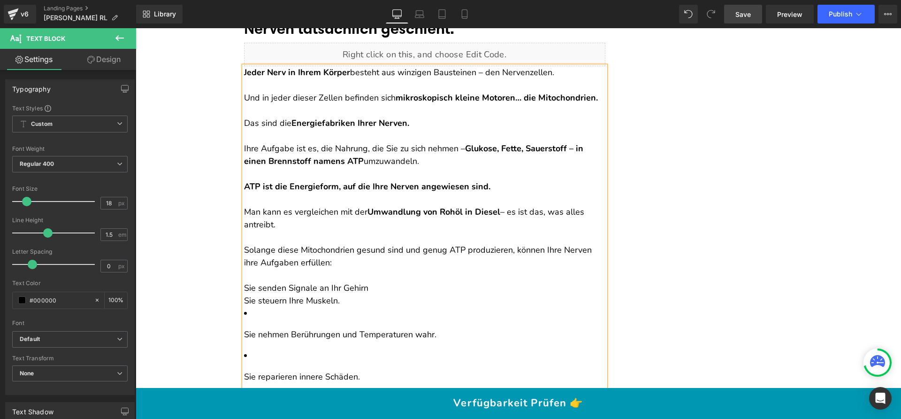
click at [244, 330] on p "Sie nehmen Berührungen und Temperaturen wahr." at bounding box center [424, 334] width 361 height 13
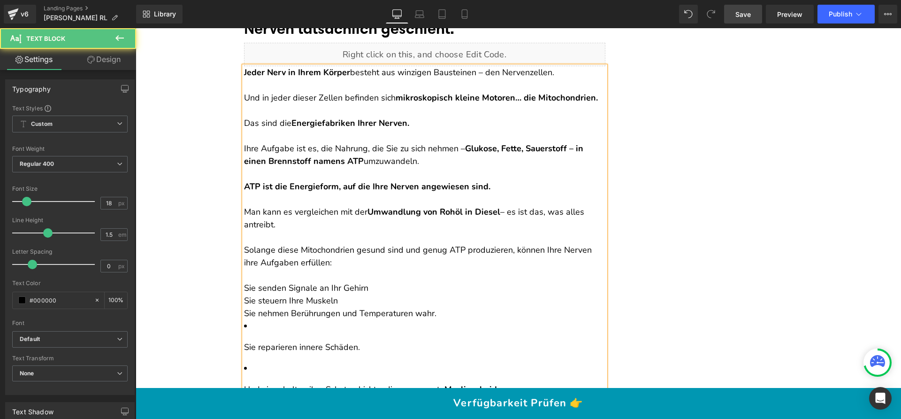
click at [244, 342] on p "Sie reparieren innere Schäden." at bounding box center [424, 347] width 361 height 13
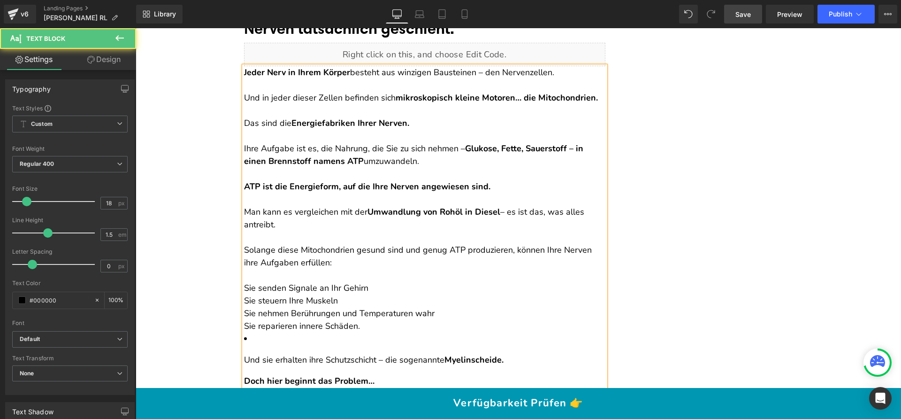
click at [244, 356] on p "Und sie erhalten ihre Schutzschicht – die sogenannte Myelinscheide." at bounding box center [424, 359] width 361 height 13
click at [244, 357] on p "Und sie erhalten ihre Schutzschicht – die sogenannte Myelinscheide." at bounding box center [424, 359] width 361 height 13
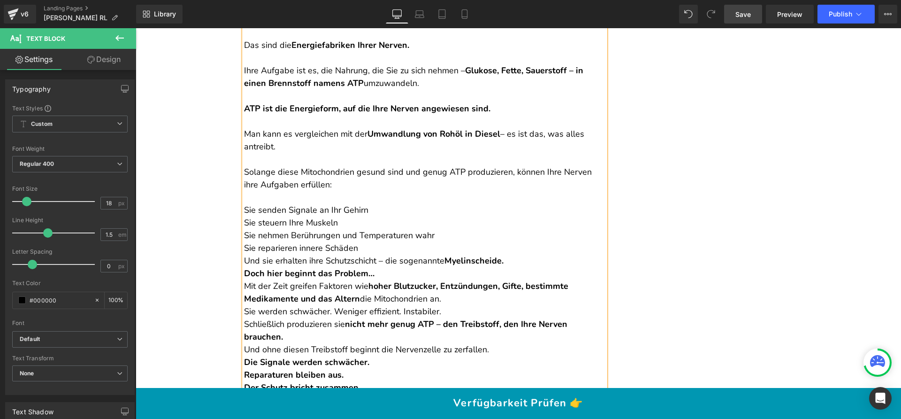
scroll to position [837, 0]
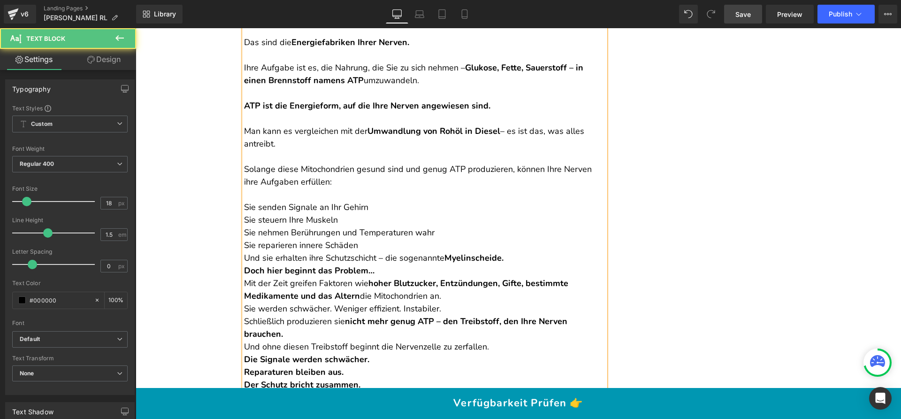
click at [371, 201] on p "Sie senden Signale an Ihr Gehirn" at bounding box center [424, 207] width 361 height 13
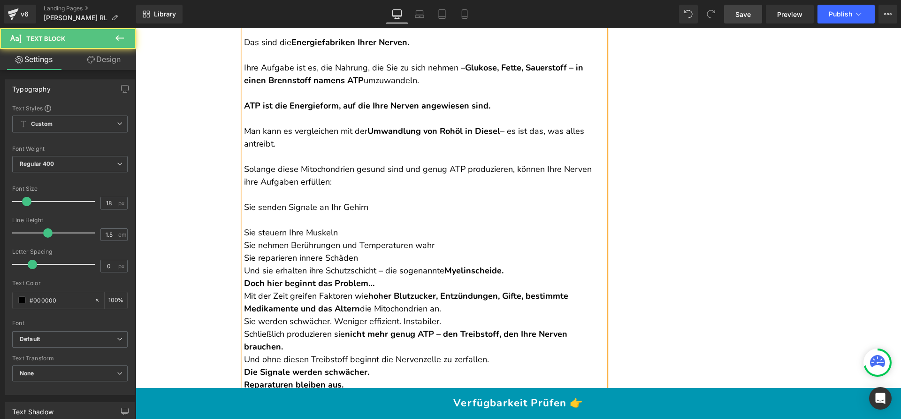
click at [244, 230] on span "Sie steuern Ihre Muskeln" at bounding box center [291, 232] width 94 height 11
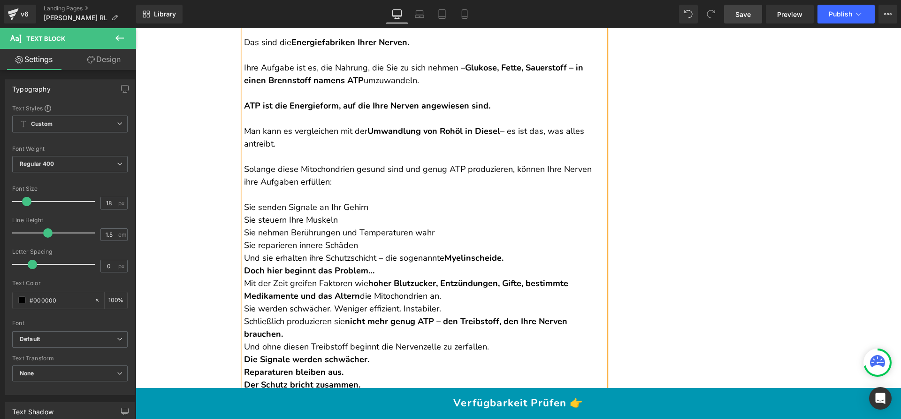
click at [371, 201] on p "Sie senden Signale an Ihr Gehirn" at bounding box center [424, 207] width 361 height 13
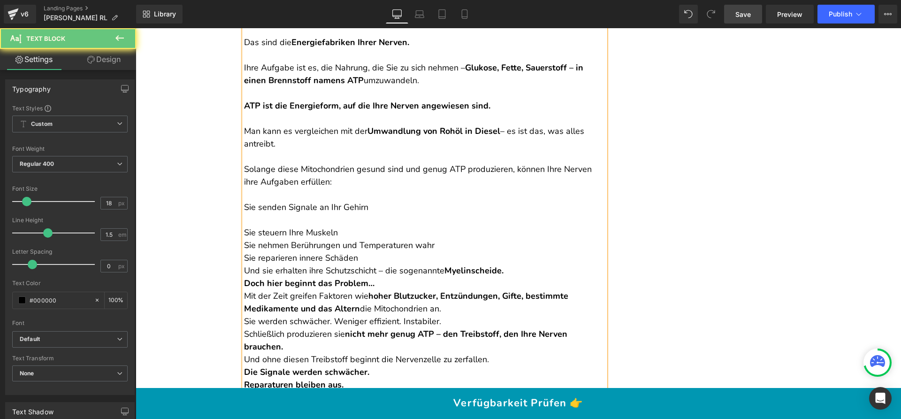
click at [355, 232] on p "Sie steuern Ihre Muskeln" at bounding box center [424, 232] width 361 height 13
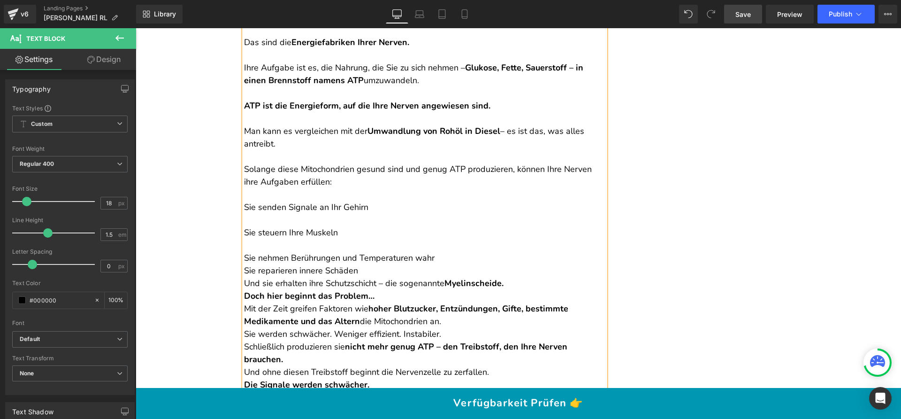
click at [430, 255] on p "Sie nehmen Berührungen und Temperaturen wahr" at bounding box center [424, 257] width 361 height 13
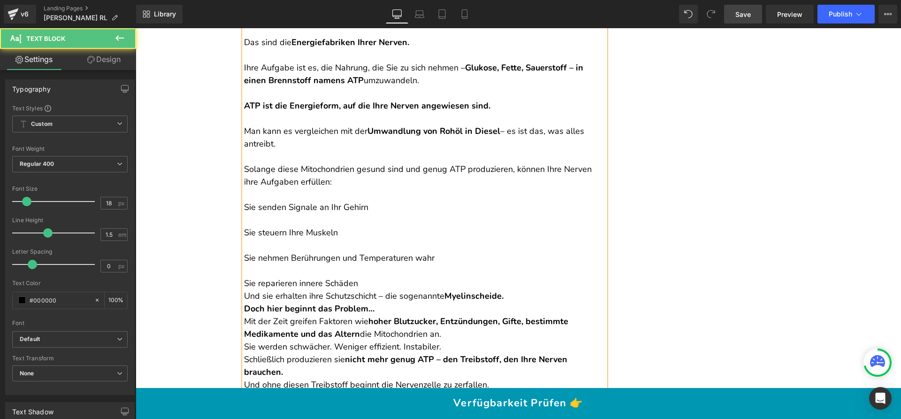
click at [386, 285] on p "Sie reparieren innere Schäden" at bounding box center [424, 283] width 361 height 13
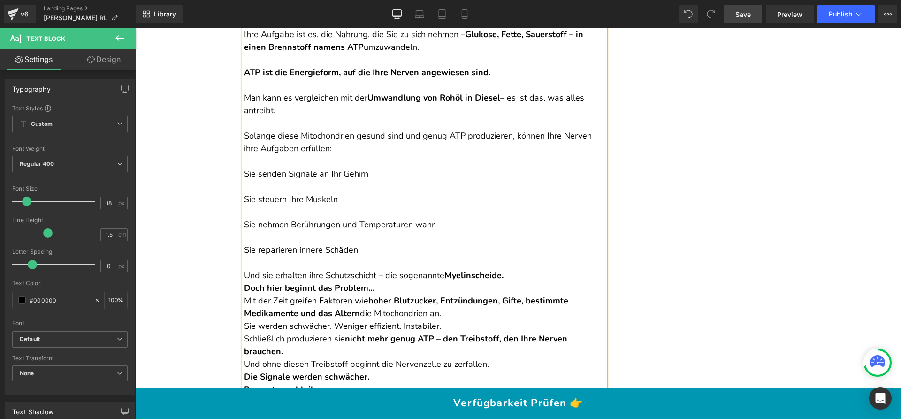
scroll to position [894, 0]
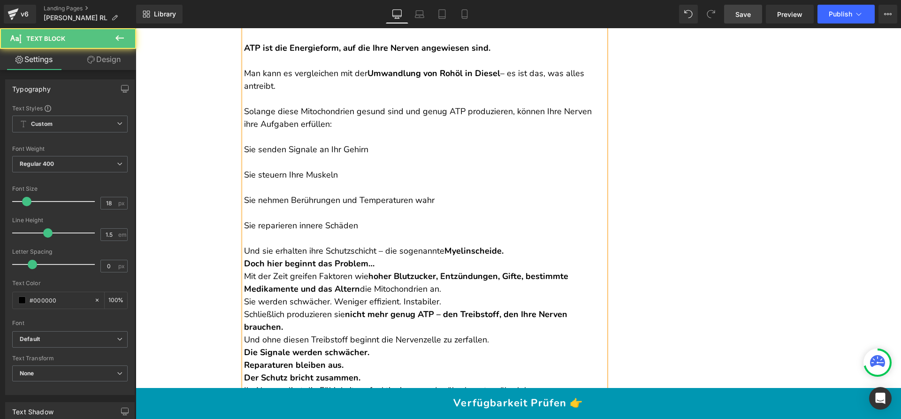
click at [508, 251] on p "Und sie erhalten ihre Schutzschicht – die sogenannte Myelinscheide." at bounding box center [424, 250] width 361 height 13
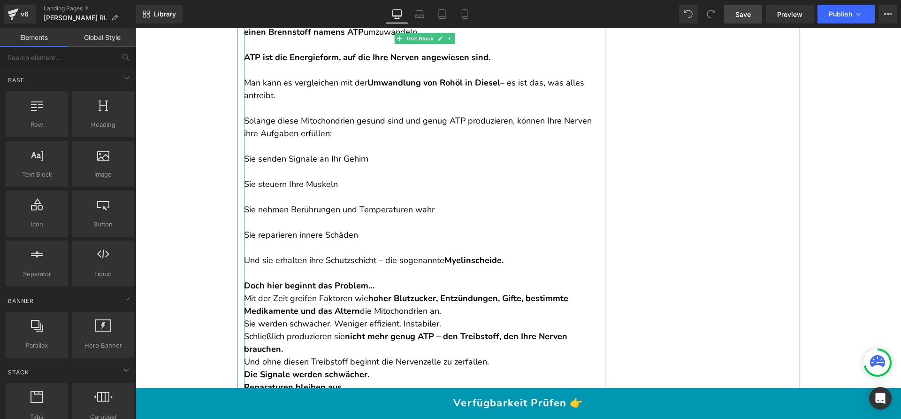
scroll to position [887, 0]
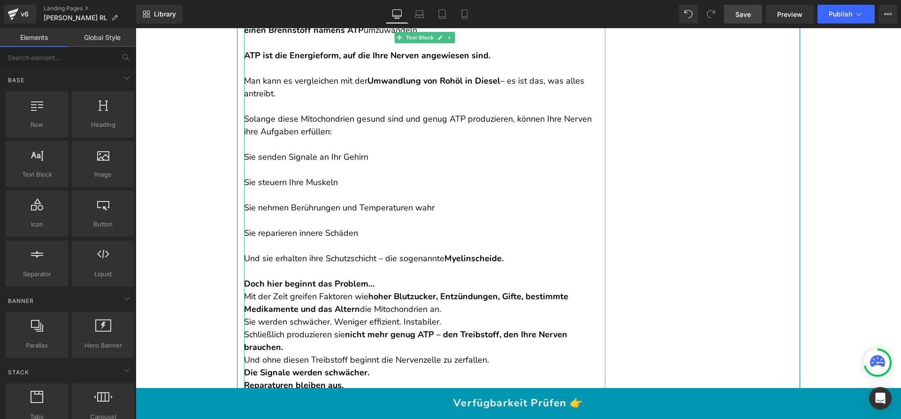
click at [296, 270] on p at bounding box center [424, 271] width 361 height 13
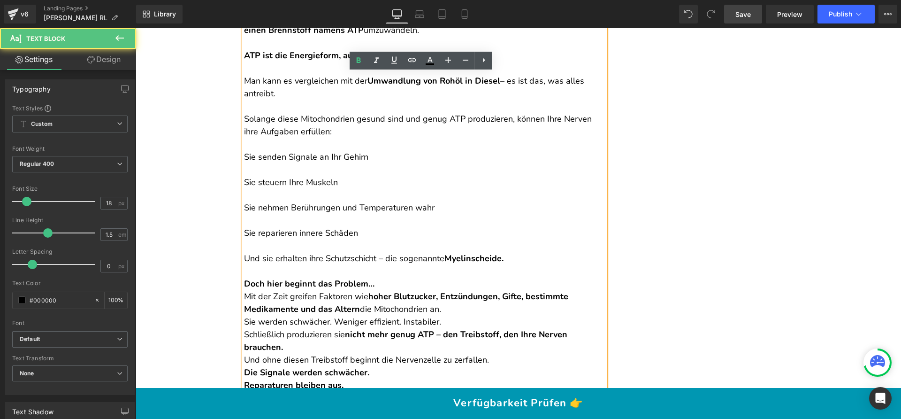
click at [244, 156] on span "Sie senden Signale an Ihr Gehirn" at bounding box center [306, 156] width 124 height 11
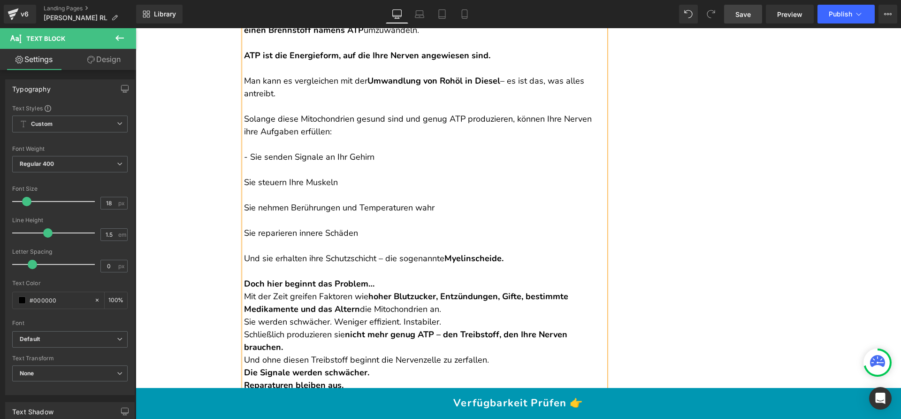
click at [244, 175] on p at bounding box center [424, 169] width 361 height 13
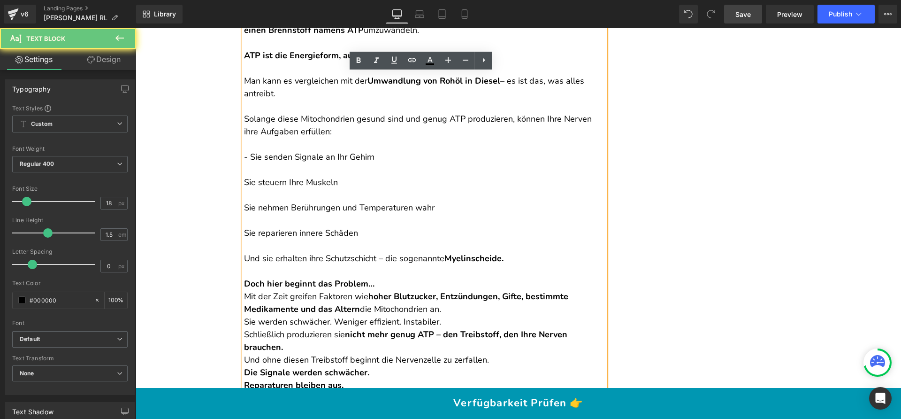
click at [244, 178] on span "Sie steuern Ihre Muskeln" at bounding box center [291, 181] width 94 height 11
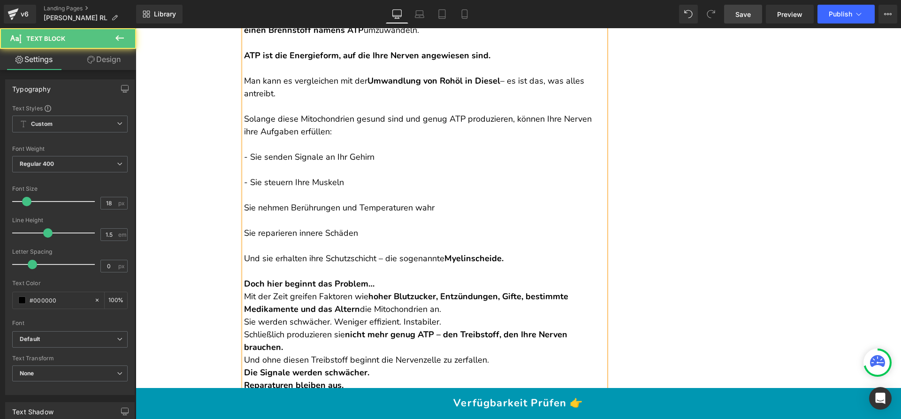
click at [244, 204] on span "Sie nehmen Berührungen und Temperaturen wahr" at bounding box center [339, 207] width 190 height 11
click at [244, 227] on p "Sie reparieren innere Schäden" at bounding box center [424, 233] width 361 height 13
click at [244, 253] on span "Und sie erhalten ihre Schutzschicht – die sogenannte" at bounding box center [344, 257] width 200 height 11
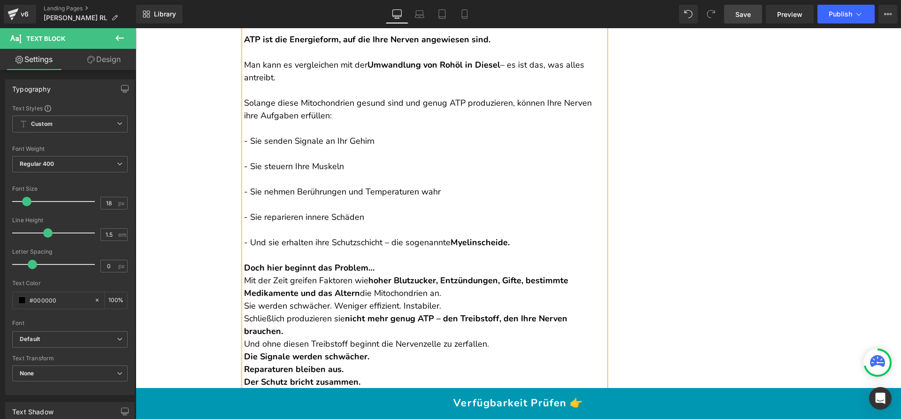
scroll to position [962, 0]
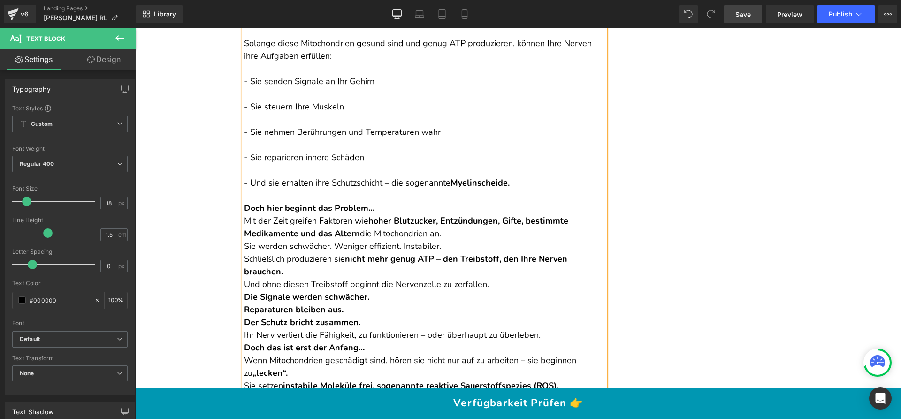
click at [246, 206] on strong "Doch hier beginnt das Problem…" at bounding box center [309, 207] width 130 height 11
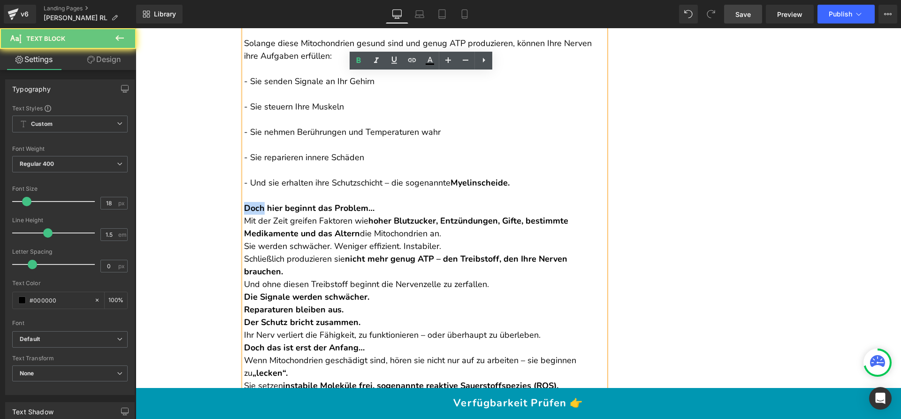
click at [246, 206] on strong "Doch hier beginnt das Problem…" at bounding box center [309, 207] width 130 height 11
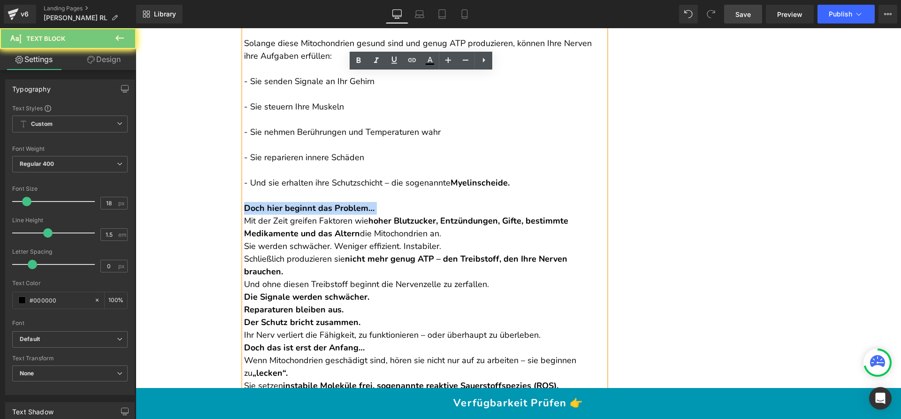
copy strong "Doch hier beginnt das Problem…"
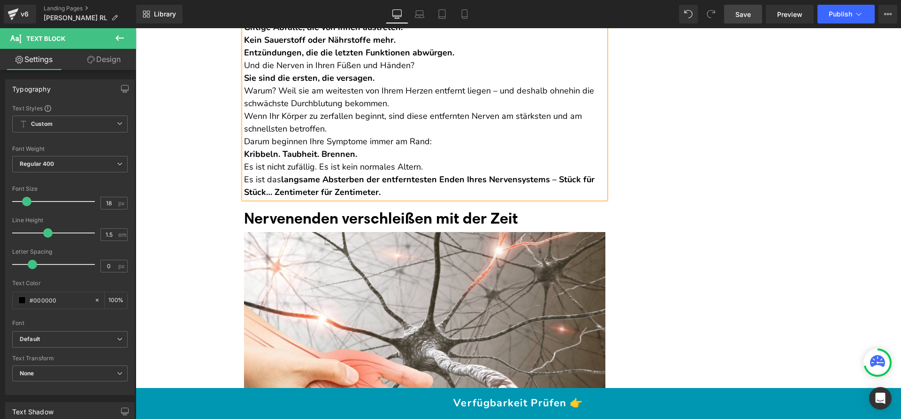
scroll to position [1561, 0]
click at [338, 227] on font "Nervenenden verschleißen mit der Zeit" at bounding box center [381, 217] width 274 height 19
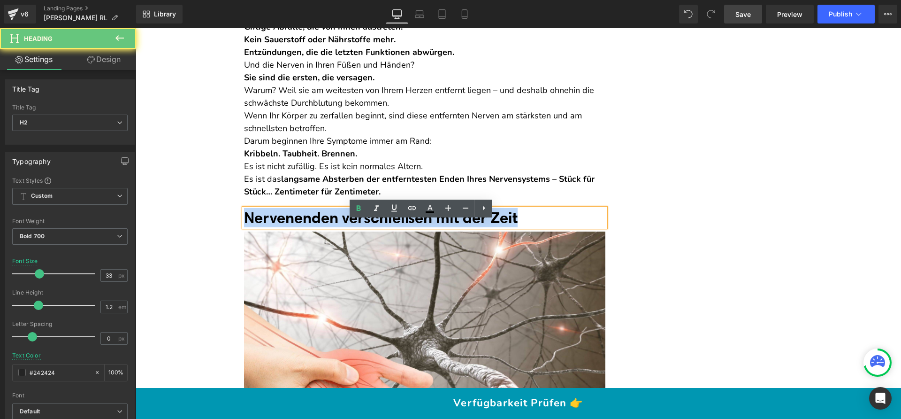
click at [338, 227] on font "Nervenenden verschleißen mit der Zeit" at bounding box center [381, 217] width 274 height 19
paste div
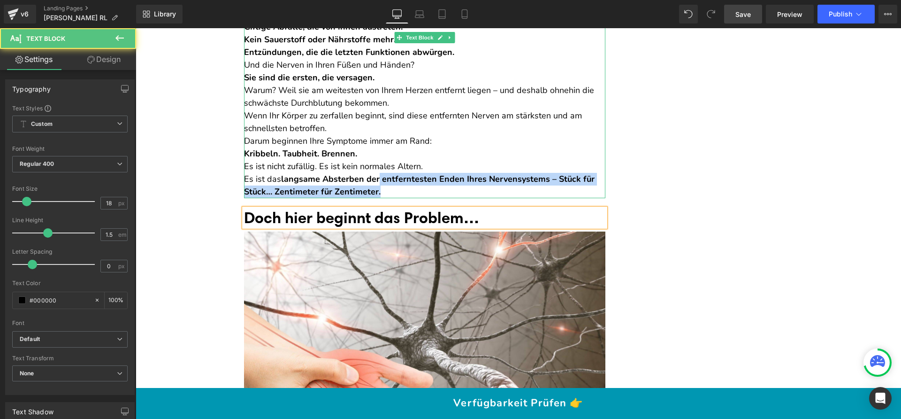
drag, startPoint x: 394, startPoint y: 200, endPoint x: 386, endPoint y: 205, distance: 9.1
click at [376, 197] on p "Es ist das langsame Absterben der entferntesten Enden Ihres Nervensystems – Stü…" at bounding box center [424, 185] width 361 height 25
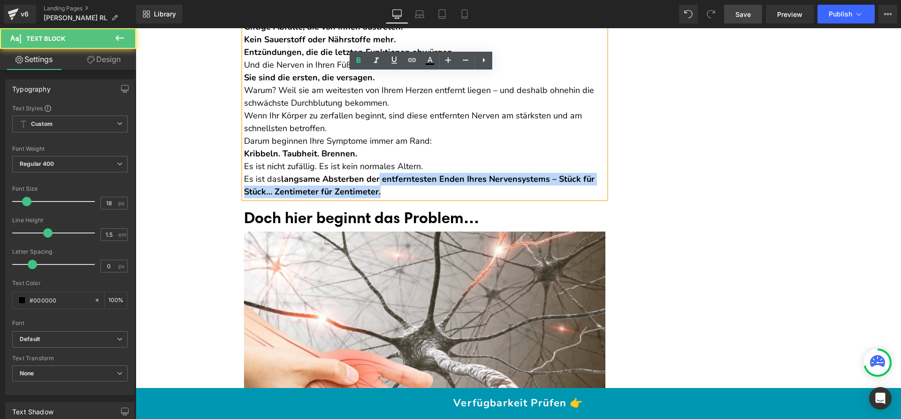
click at [386, 198] on p "Es ist das langsame Absterben der entferntesten Enden Ihres Nervensystems – Stü…" at bounding box center [424, 185] width 361 height 25
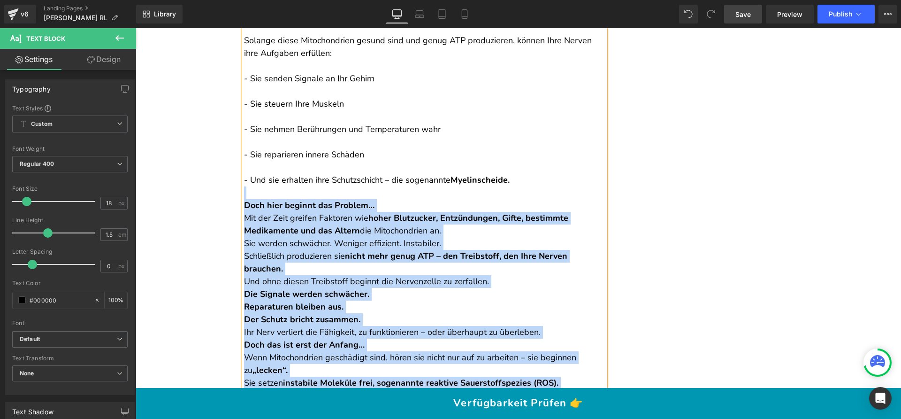
scroll to position [954, 0]
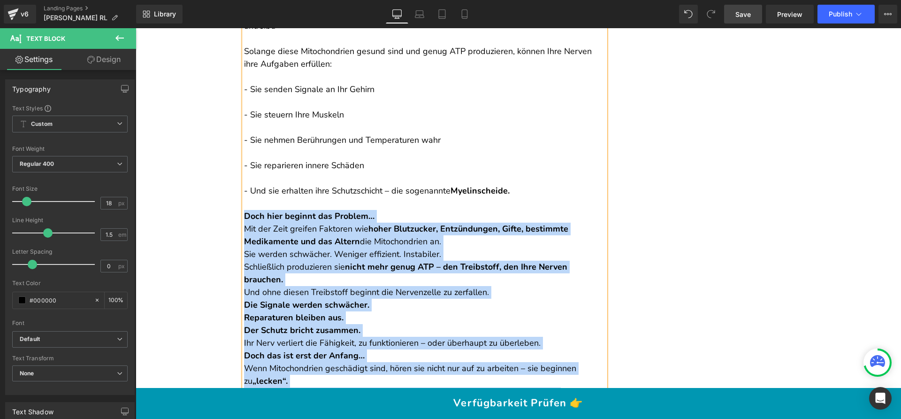
drag, startPoint x: 386, startPoint y: 205, endPoint x: 241, endPoint y: 215, distance: 145.8
click at [244, 215] on div "Jeder Nerv in Ihrem Körper besteht aus winzigen Bausteinen – den Nervenzellen. …" at bounding box center [424, 336] width 361 height 937
copy div "Lore ipsu dolorsi ame Consect… Adi eli Sedd eiusmod Temporin utl etdol Magnaali…"
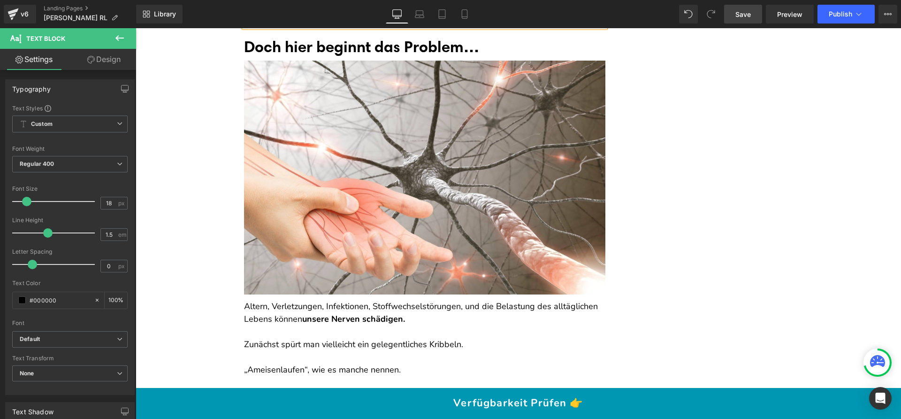
scroll to position [1271, 0]
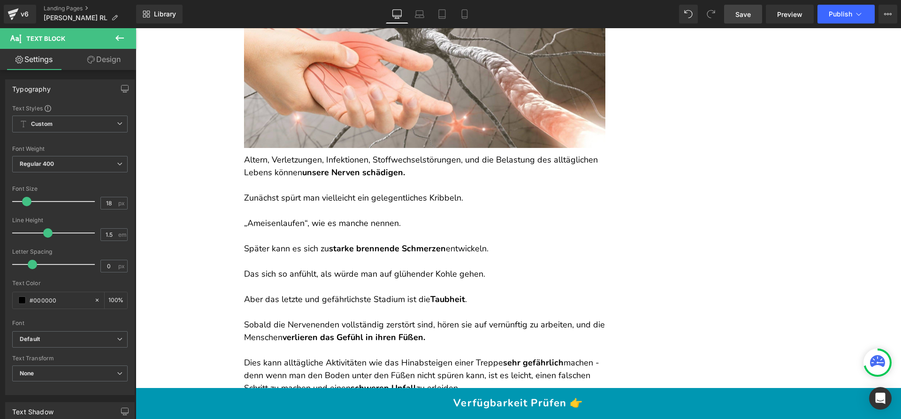
click at [295, 161] on p "Altern, Verletzungen, Infektionen, Stoffwechselstörungen, und die Belastung des…" at bounding box center [424, 165] width 361 height 25
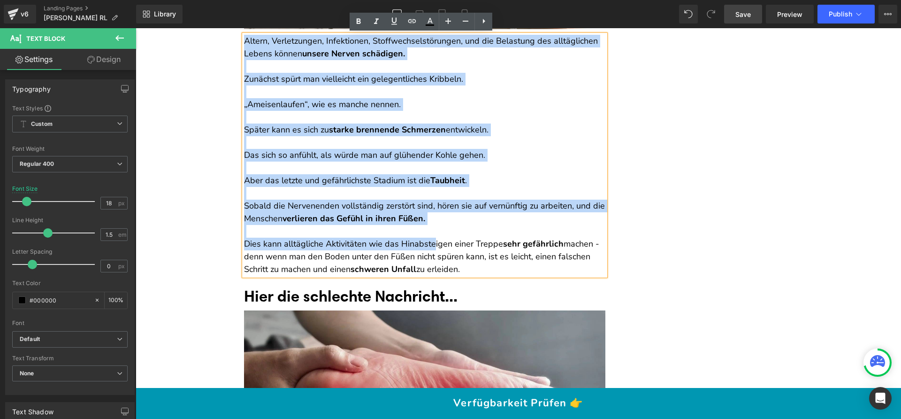
scroll to position [1429, 0]
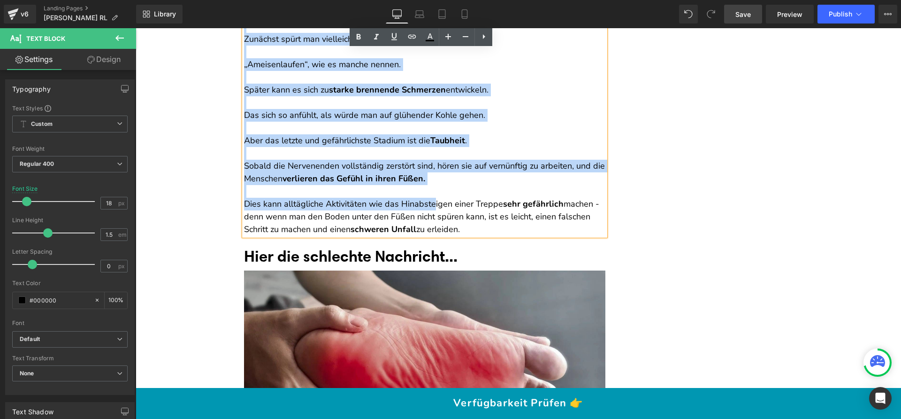
drag, startPoint x: 242, startPoint y: 157, endPoint x: 473, endPoint y: 229, distance: 241.9
click at [473, 229] on div "Altern, Verletzungen, Infektionen, Stoffwechselstörungen, und die Belastung des…" at bounding box center [424, 115] width 361 height 241
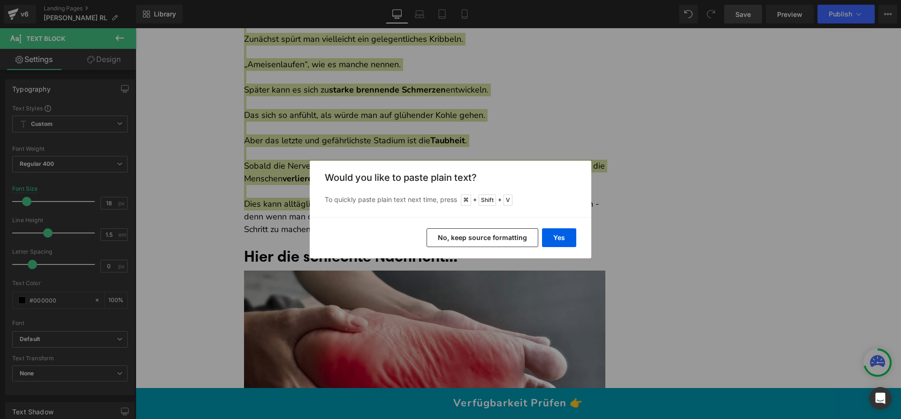
click at [457, 232] on button "No, keep source formatting" at bounding box center [482, 237] width 112 height 19
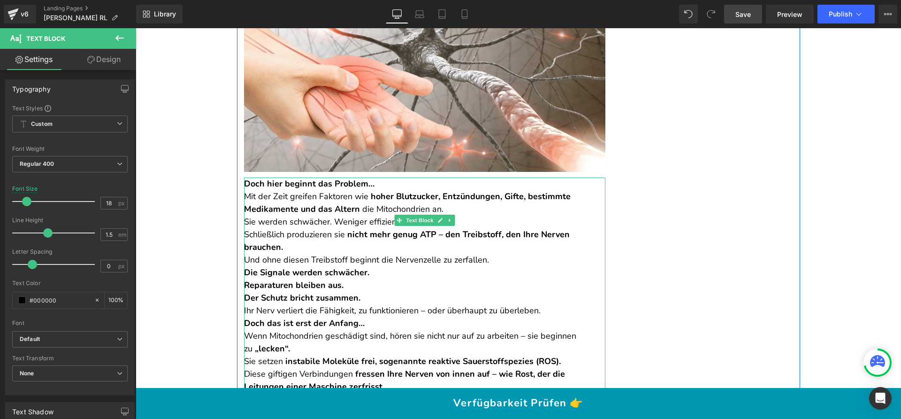
scroll to position [1231, 0]
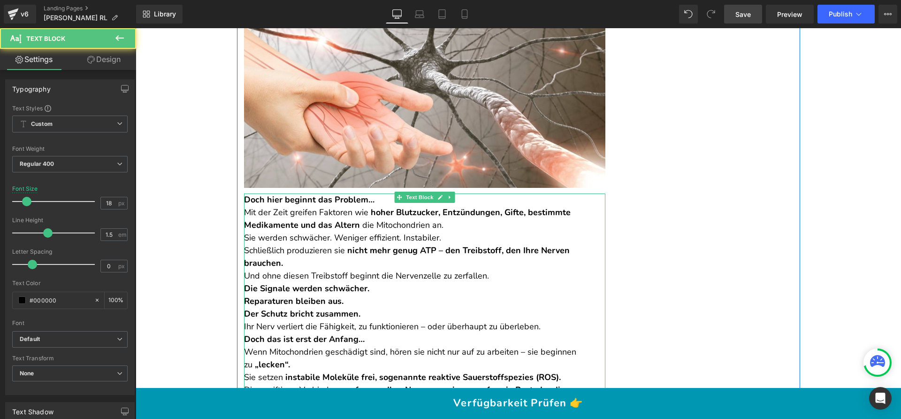
click at [331, 200] on strong "Doch hier beginnt das Problem…" at bounding box center [309, 199] width 130 height 11
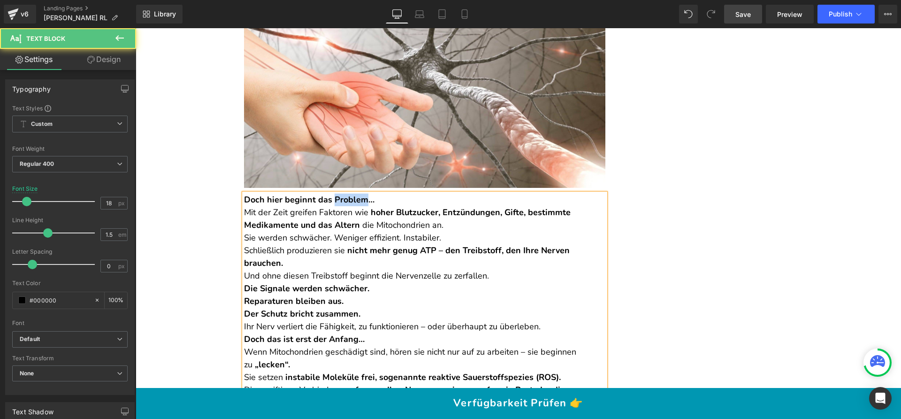
click at [331, 200] on strong "Doch hier beginnt das Problem…" at bounding box center [309, 199] width 130 height 11
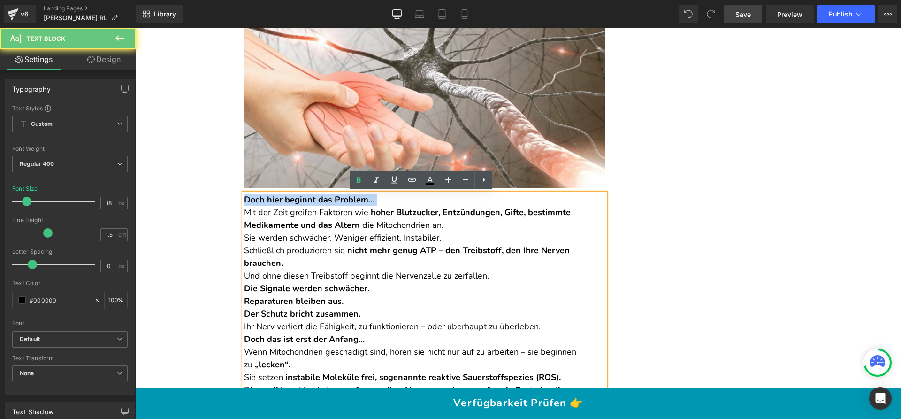
click at [331, 200] on strong "Doch hier beginnt das Problem…" at bounding box center [309, 199] width 130 height 11
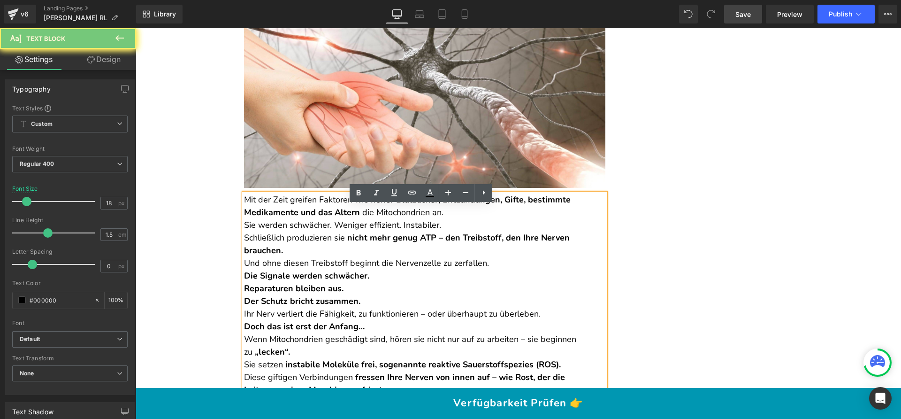
scroll to position [1218, 0]
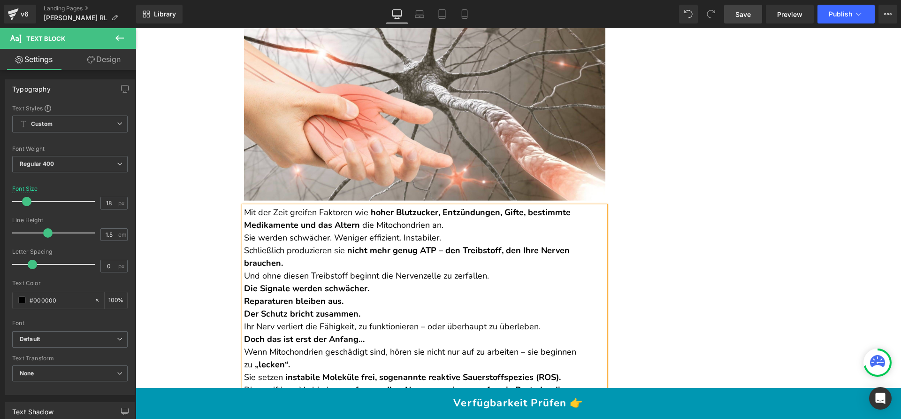
click at [463, 222] on p "Mit der Zeit greifen Faktoren wie hoher Blutzucker, Entzündungen, Gifte, bestim…" at bounding box center [424, 218] width 361 height 25
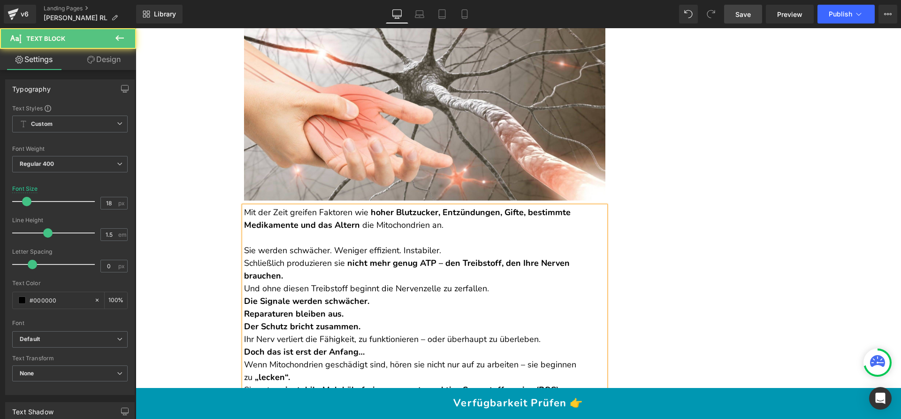
click at [447, 248] on p "Sie werden schwächer. Weniger effizient. Instabiler." at bounding box center [424, 250] width 361 height 13
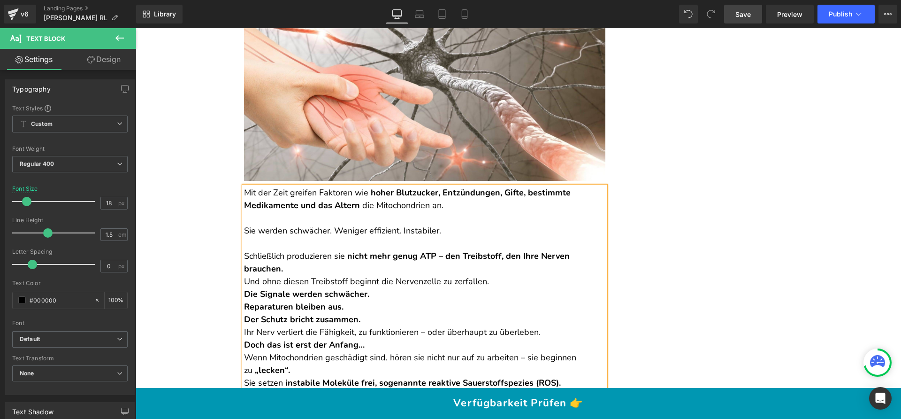
scroll to position [1247, 0]
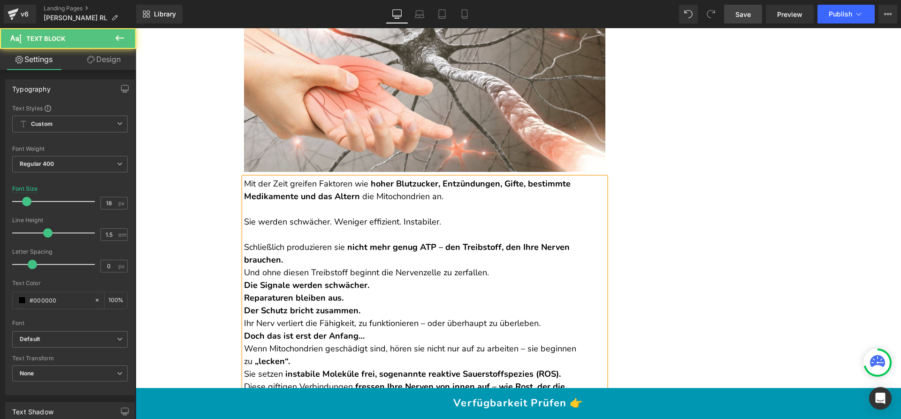
click at [377, 261] on p "Schließlich produzieren sie nicht mehr genug ATP – den Treibstoff, den Ihre Ner…" at bounding box center [424, 253] width 361 height 25
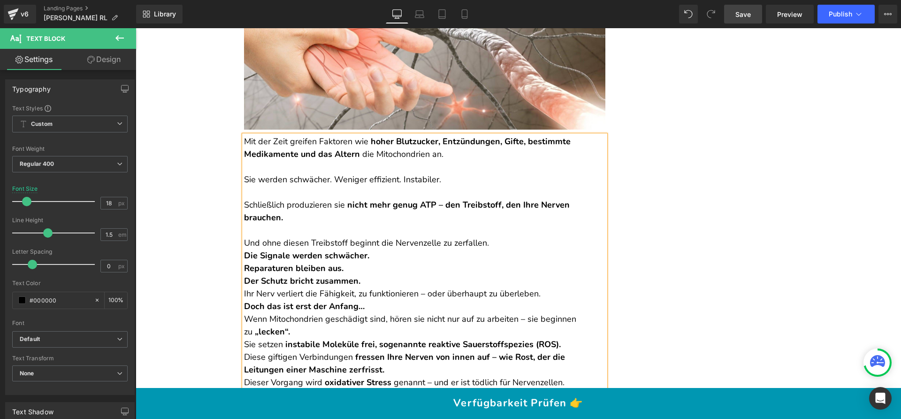
scroll to position [1289, 0]
click at [480, 242] on p "Und ohne diesen Treibstoff beginnt die Nervenzelle zu zerfallen." at bounding box center [424, 242] width 361 height 13
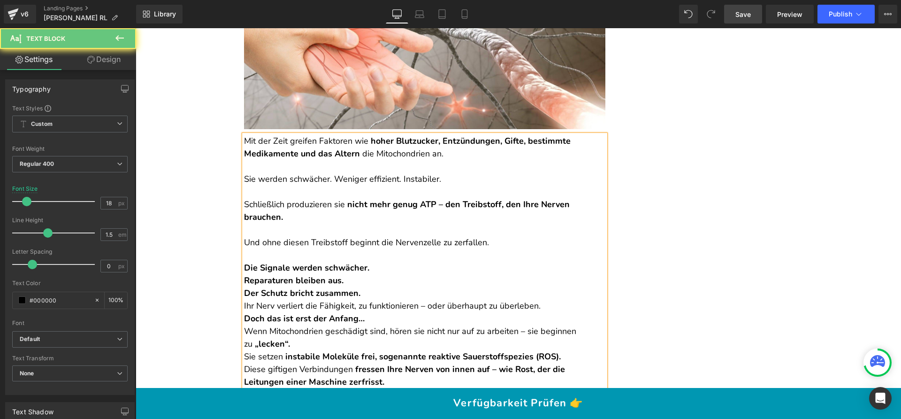
click at [399, 271] on p "Die Signale werden schwächer. Reparaturen bleiben aus. Der Schutz bricht zusamm…" at bounding box center [424, 280] width 361 height 38
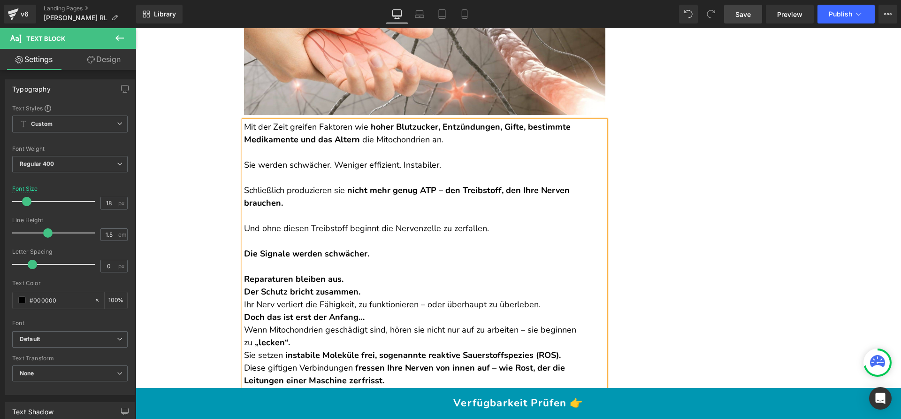
click at [375, 279] on p "Reparaturen bleiben aus. Der Schutz bricht zusammen." at bounding box center [424, 279] width 361 height 38
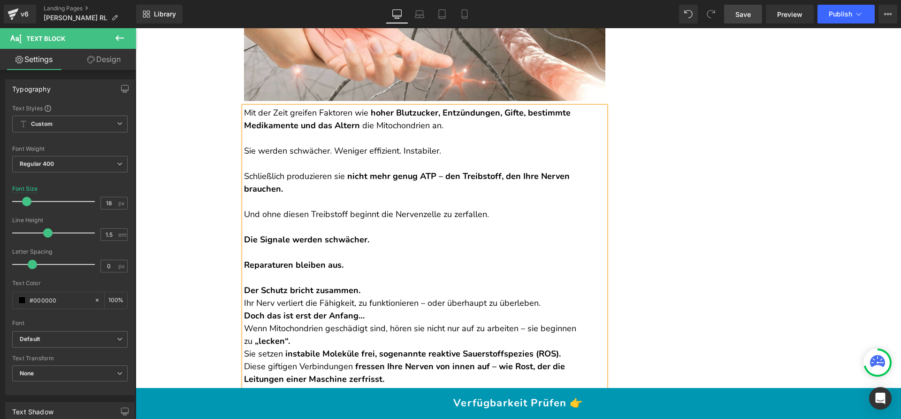
click at [377, 289] on p "Der Schutz bricht zusammen." at bounding box center [424, 283] width 361 height 25
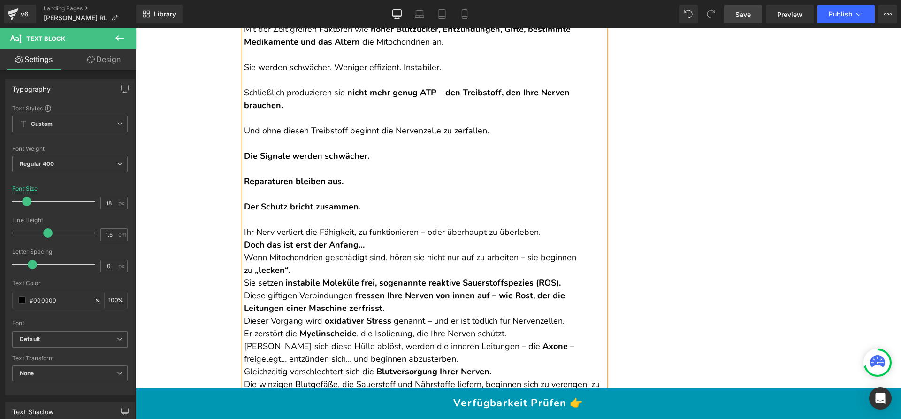
scroll to position [1415, 0]
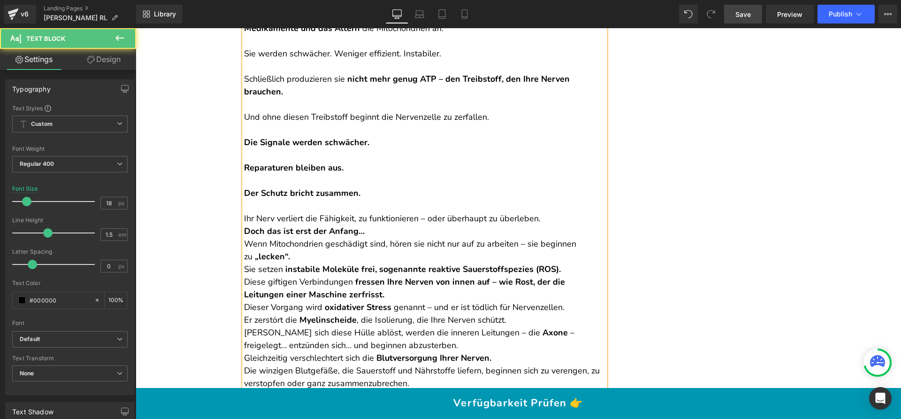
click at [555, 219] on p "Ihr Nerv verliert die Fähigkeit, zu funktionieren – oder überhaupt zu überleben." at bounding box center [424, 218] width 361 height 13
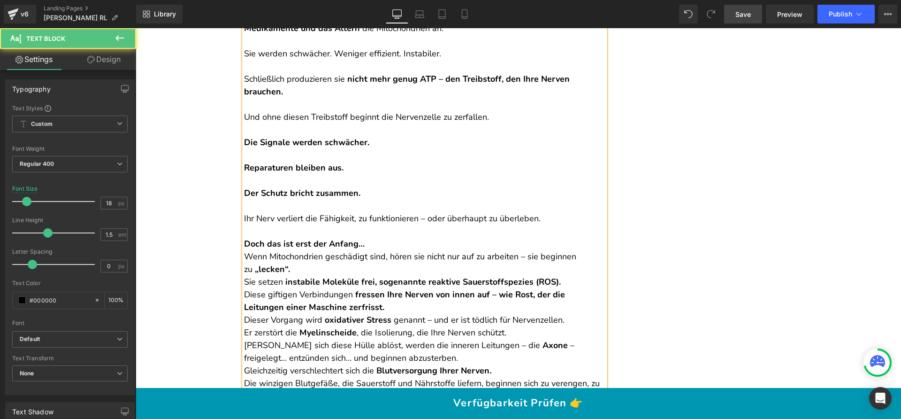
click at [252, 244] on strong "Doch das ist erst der Anfang…" at bounding box center [304, 243] width 121 height 11
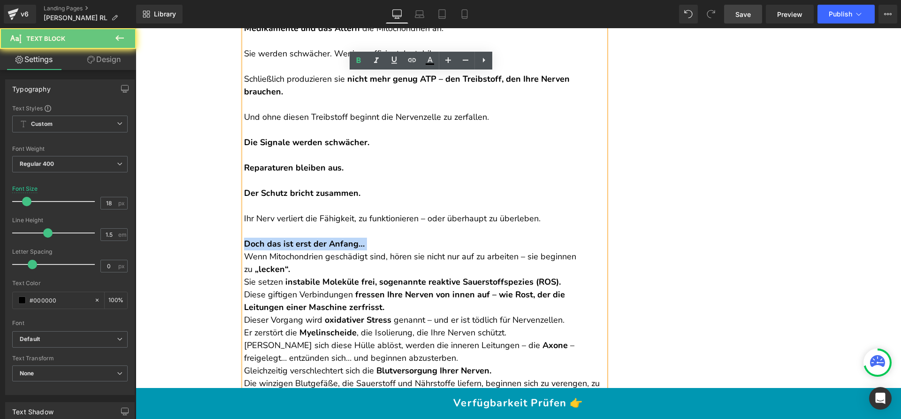
click at [252, 244] on strong "Doch das ist erst der Anfang…" at bounding box center [304, 243] width 121 height 11
copy strong "Doch das ist erst der Anfang…"
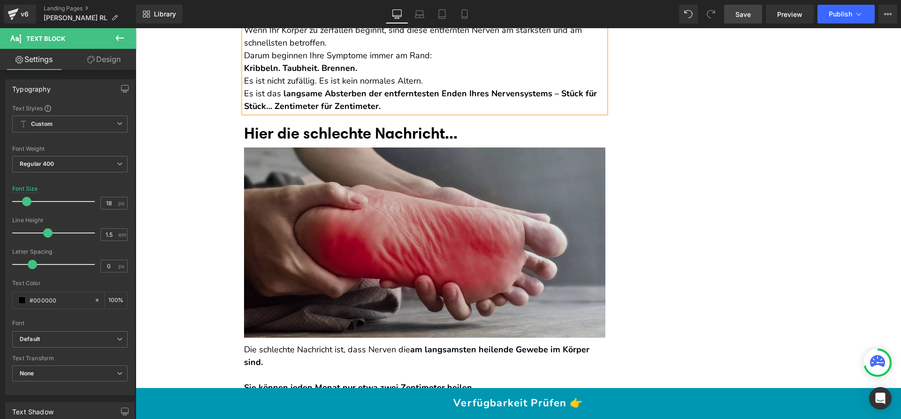
scroll to position [2005, 0]
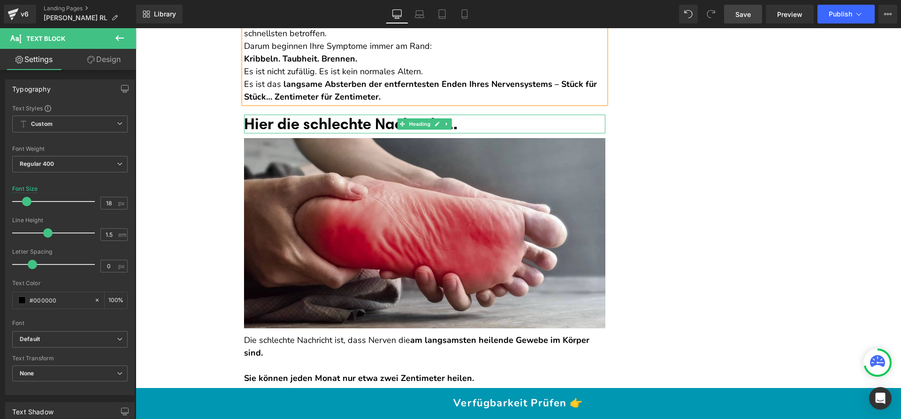
click at [314, 133] on font "Hier die schlechte Nachricht..." at bounding box center [350, 123] width 213 height 19
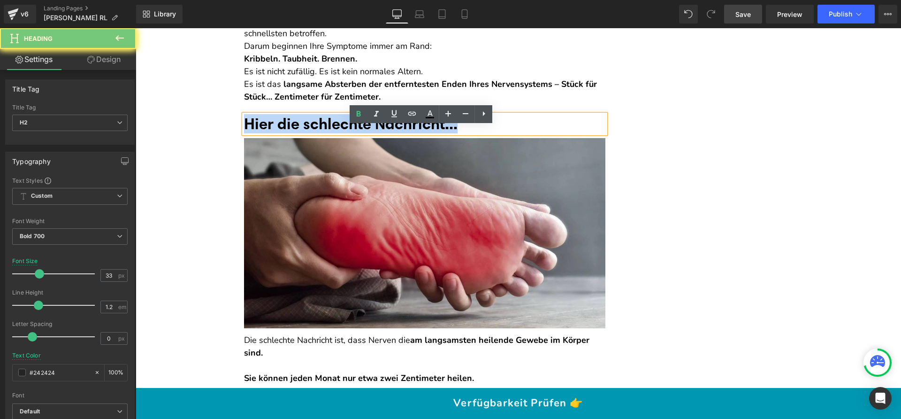
paste div
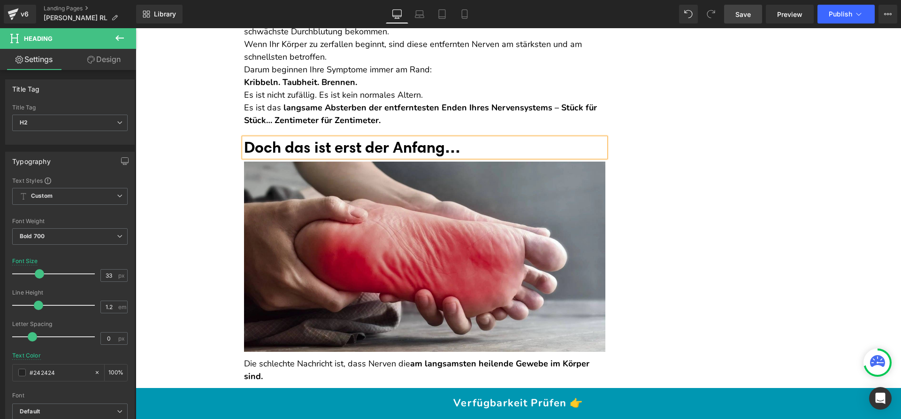
scroll to position [1928, 0]
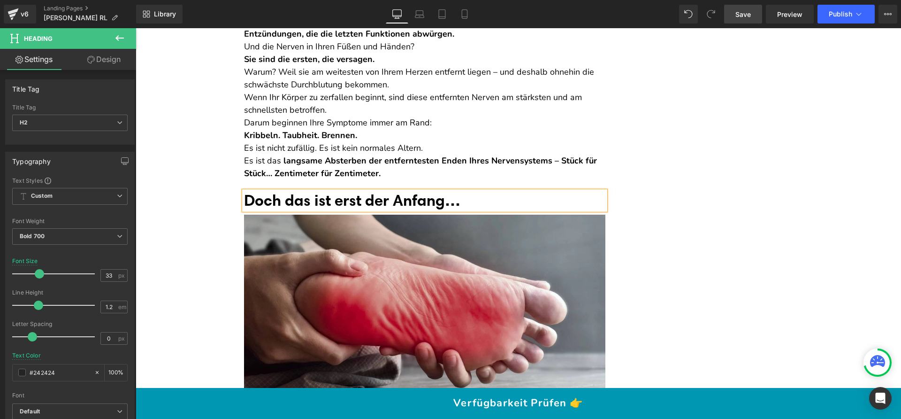
click at [367, 179] on strong "langsame Absterben der entferntesten Enden Ihres Nervensystems – Stück für Stüc…" at bounding box center [420, 167] width 353 height 24
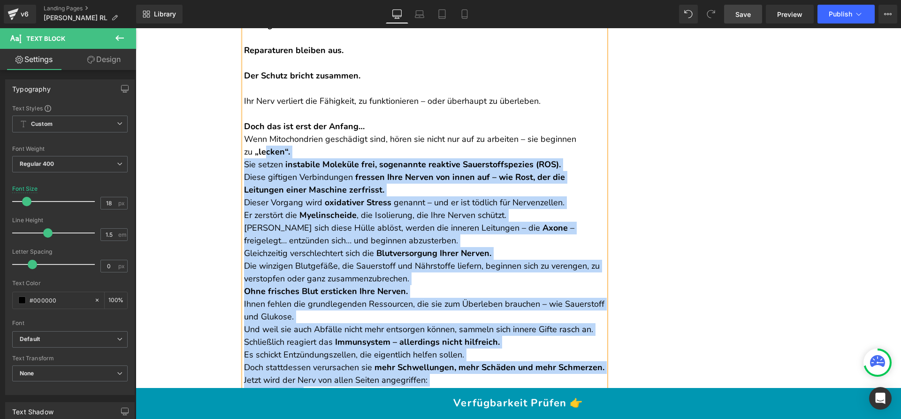
scroll to position [1495, 0]
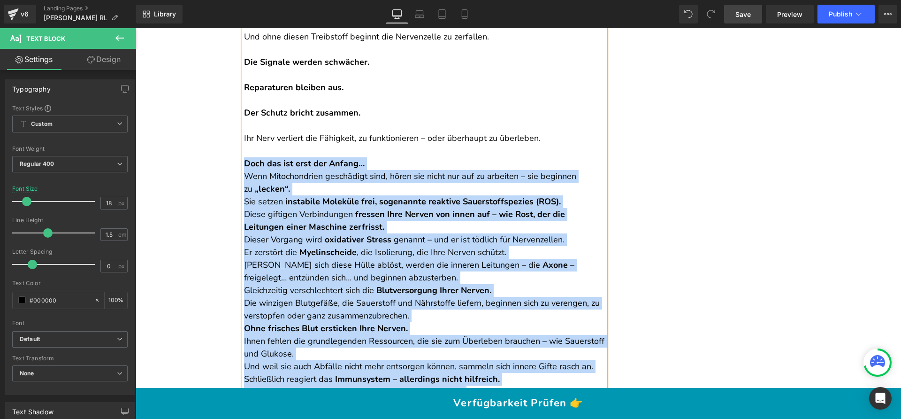
drag, startPoint x: 389, startPoint y: 187, endPoint x: 243, endPoint y: 163, distance: 148.3
click at [244, 163] on div "Mit der Zeit greifen Faktoren wie hoher Blutzucker, Entzündungen, Gifte, bestim…" at bounding box center [424, 271] width 361 height 684
copy div "Lore ips dol sita con Adipis… Elit Seddoeiusmodt incididunt utla, etdol mag ali…"
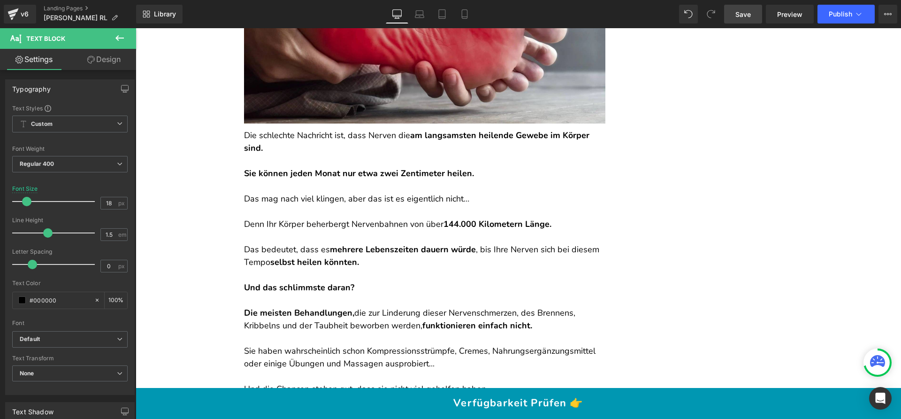
scroll to position [1755, 0]
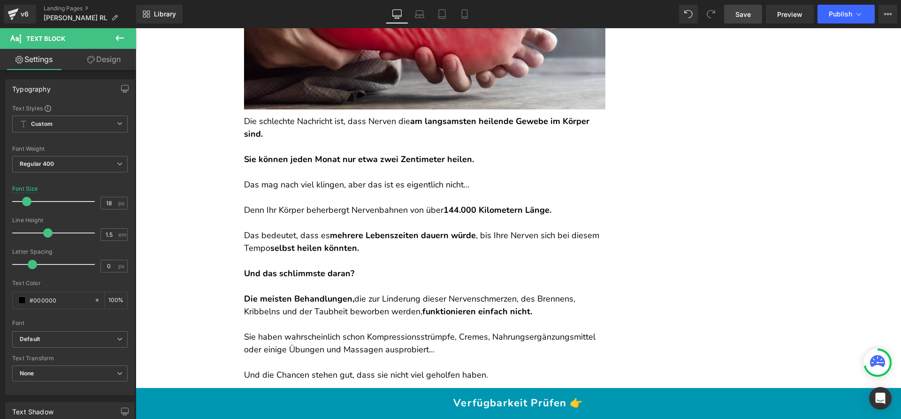
click at [310, 191] on p at bounding box center [424, 197] width 361 height 13
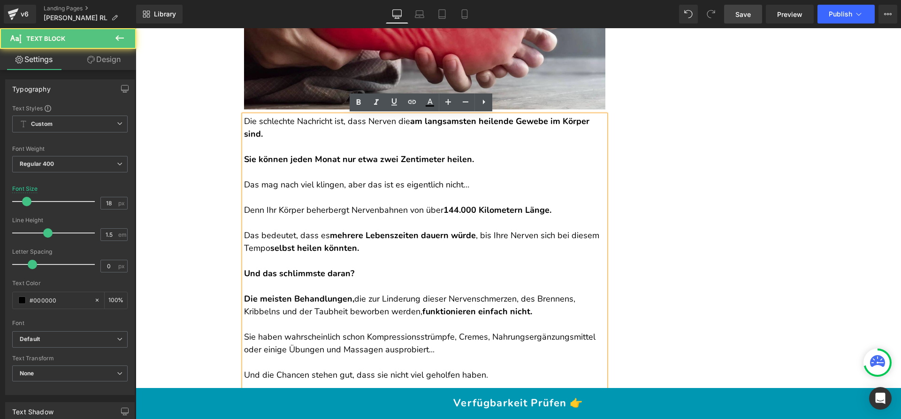
click at [244, 120] on p "Die schlechte Nachricht ist, dass Nerven die am langsamsten heilende Gewebe im …" at bounding box center [424, 127] width 361 height 25
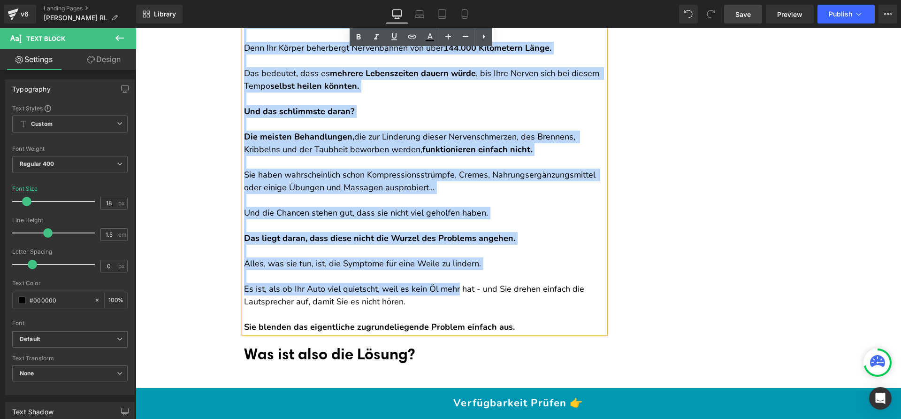
scroll to position [1969, 0]
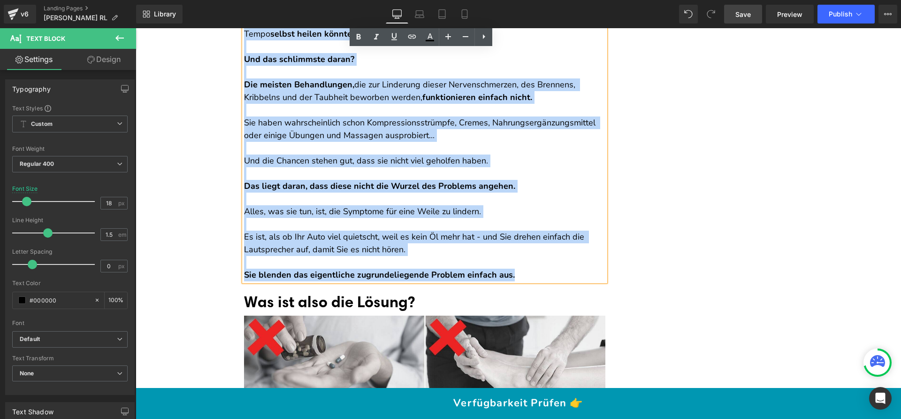
drag, startPoint x: 241, startPoint y: 120, endPoint x: 524, endPoint y: 274, distance: 322.1
click at [524, 274] on div "Die schlechte Nachricht ist, dass Nerven die am langsamsten heilende Gewebe im …" at bounding box center [424, 91] width 361 height 380
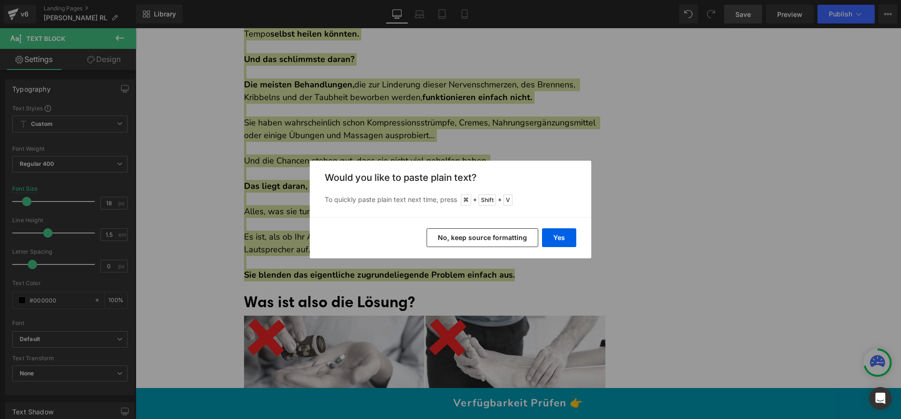
click at [468, 234] on button "No, keep source formatting" at bounding box center [482, 237] width 112 height 19
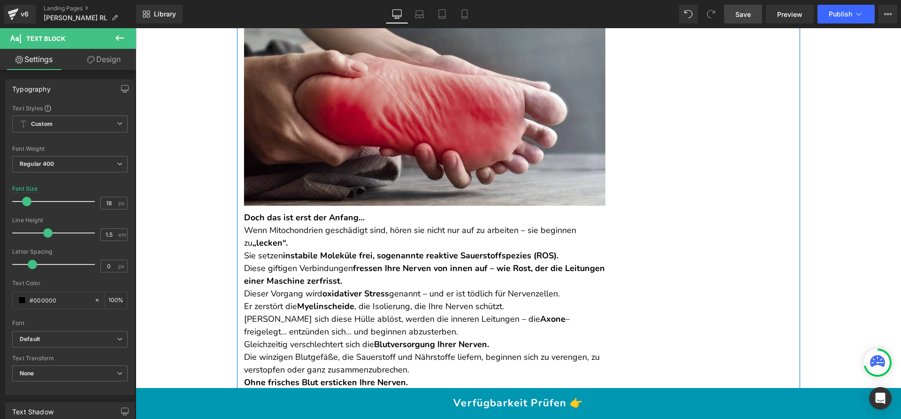
scroll to position [1664, 0]
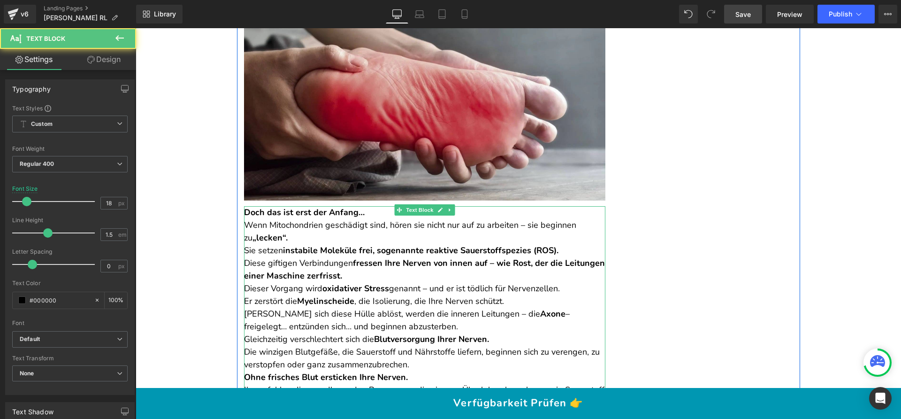
click at [309, 211] on strong "Doch das ist erst der Anfang…" at bounding box center [304, 211] width 121 height 11
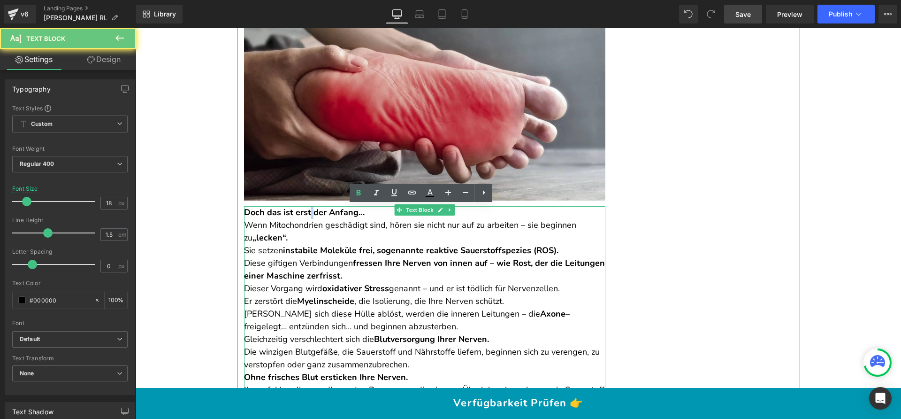
click at [309, 211] on strong "Doch das ist erst der Anfang…" at bounding box center [304, 211] width 121 height 11
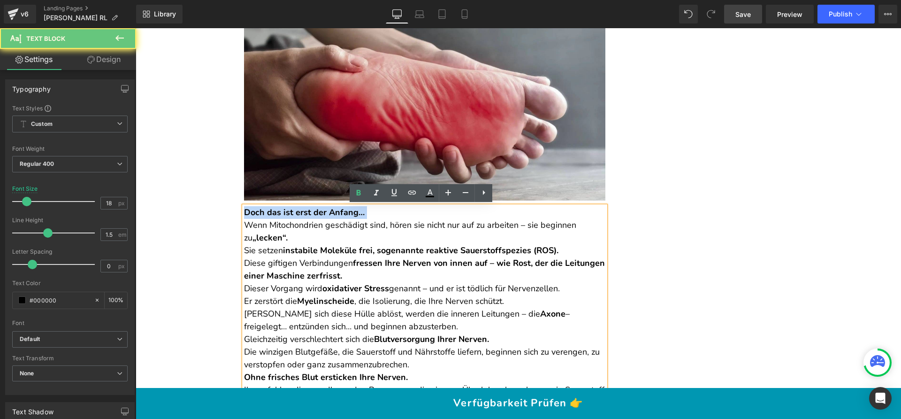
click at [309, 211] on strong "Doch das ist erst der Anfang…" at bounding box center [304, 211] width 121 height 11
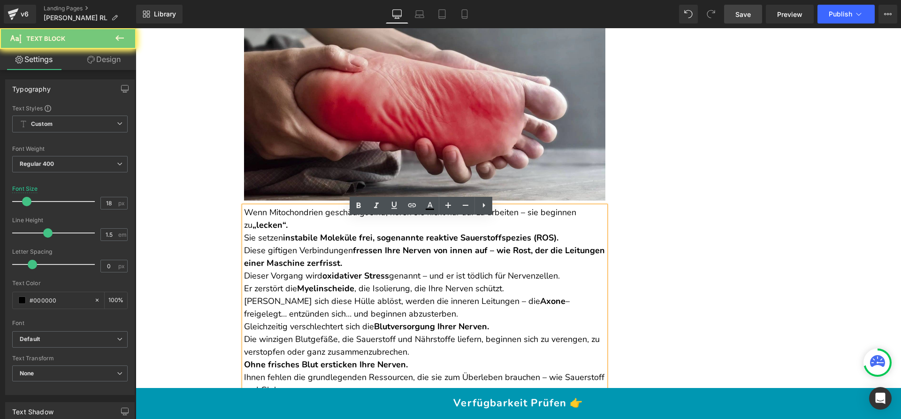
scroll to position [1651, 0]
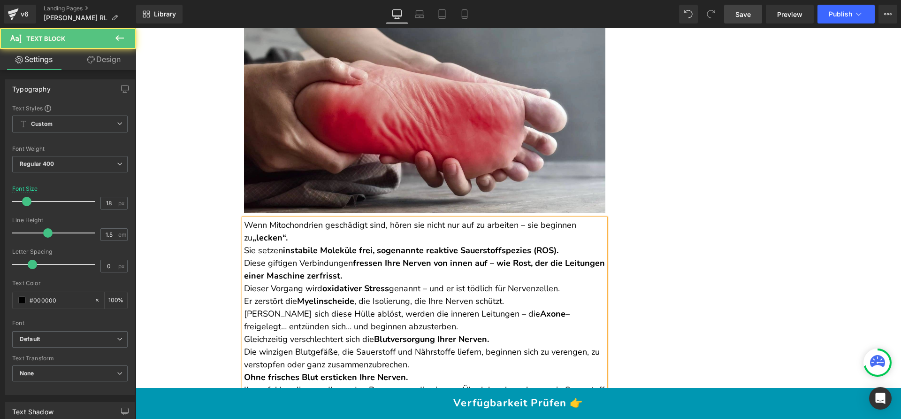
click at [313, 237] on p "Wenn Mitochondrien geschädigt sind, hören sie nicht nur auf zu arbeiten – sie b…" at bounding box center [424, 231] width 361 height 25
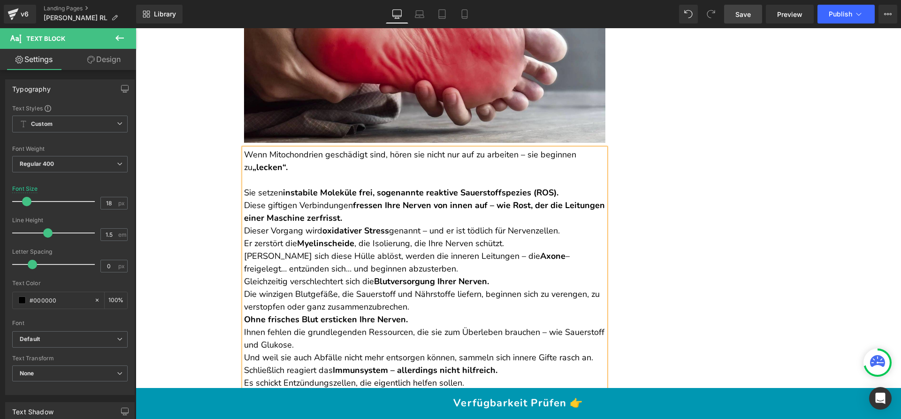
scroll to position [1721, 0]
click at [565, 193] on p "Sie setzen instabile Moleküle frei, sogenannte reaktive Sauerstoffspezies (ROS)." at bounding box center [424, 192] width 361 height 13
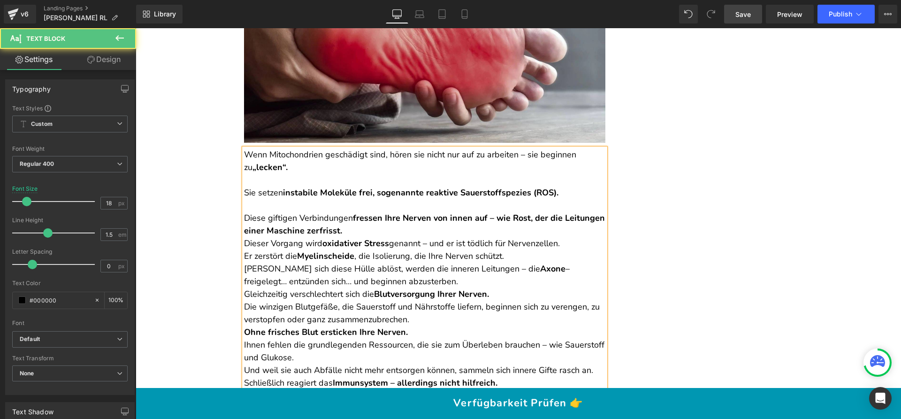
click at [422, 229] on p "Diese giftigen Verbindungen fressen Ihre Nerven von innen auf – wie Rost, der d…" at bounding box center [424, 224] width 361 height 25
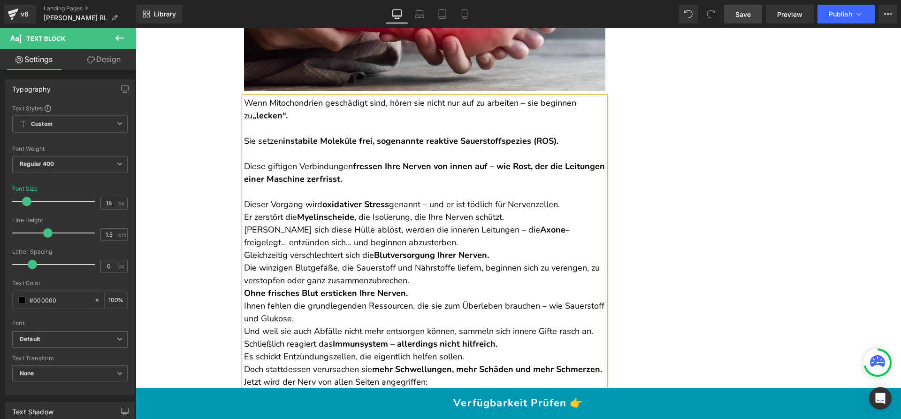
scroll to position [1773, 0]
click at [565, 207] on p "Dieser Vorgang wird oxidativer Stress genannt – und er ist tödlich für Nervenze…" at bounding box center [424, 204] width 361 height 13
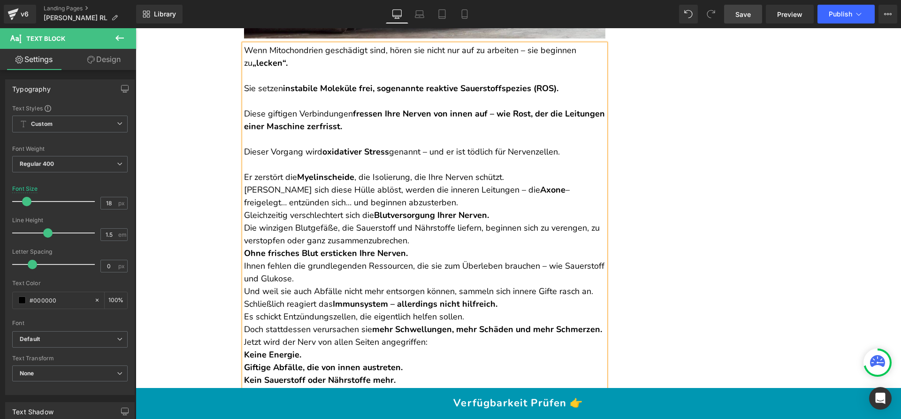
scroll to position [1837, 0]
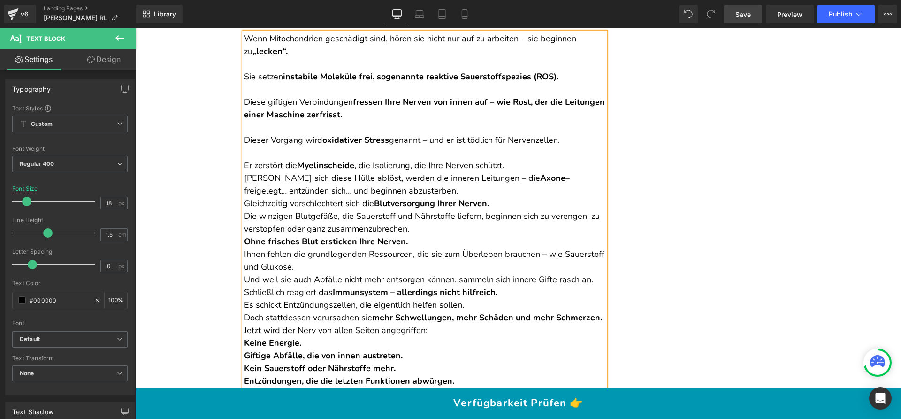
click at [520, 170] on p "Er zerstört die Myelinscheide , die Isolierung, die Ihre Nerven schützt." at bounding box center [424, 165] width 361 height 13
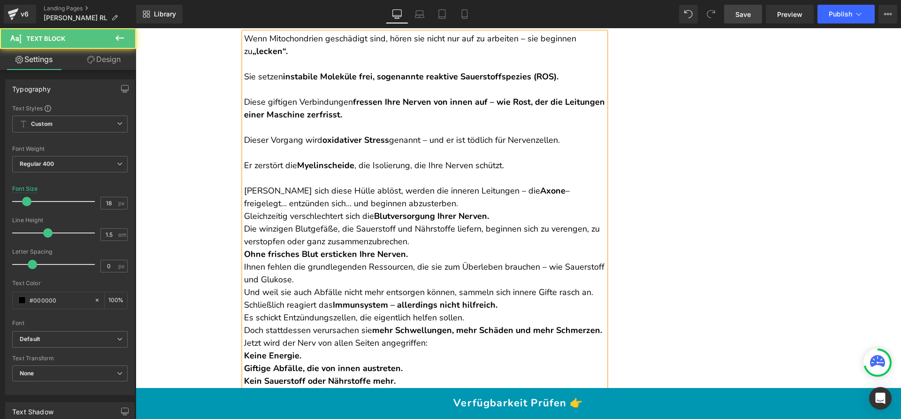
click at [474, 202] on p "[PERSON_NAME] sich diese Hülle ablöst, werden die inneren Leitungen – die Axone…" at bounding box center [424, 196] width 361 height 25
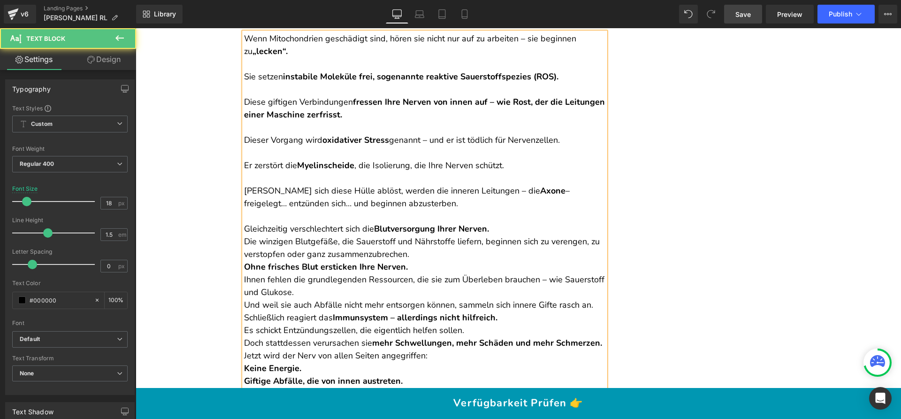
click at [496, 227] on p "Gleichzeitig verschlechtert sich die Blutversorgung Ihrer Nerven." at bounding box center [424, 228] width 361 height 13
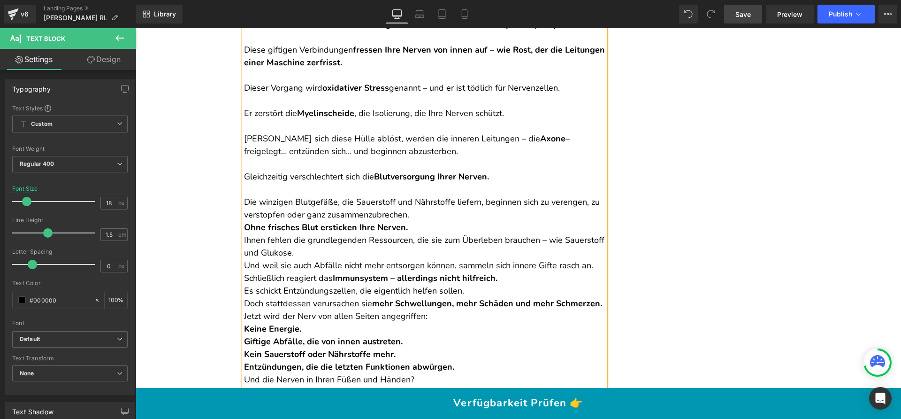
scroll to position [1926, 0]
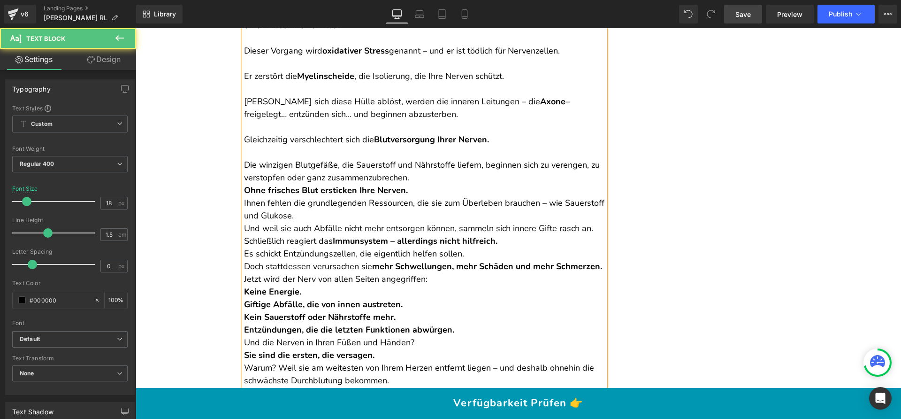
click at [439, 179] on p "Die winzigen Blutgefäße, die Sauerstoff und Nährstoffe liefern, beginnen sich z…" at bounding box center [424, 171] width 361 height 25
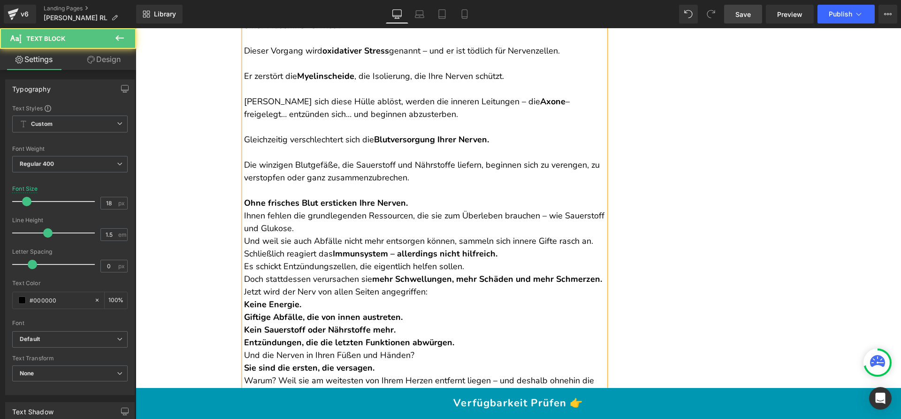
click at [426, 197] on p "Ohne frisches Blut ersticken Ihre Nerven. Ihnen fehlen die grundlegenden Ressou…" at bounding box center [424, 216] width 361 height 38
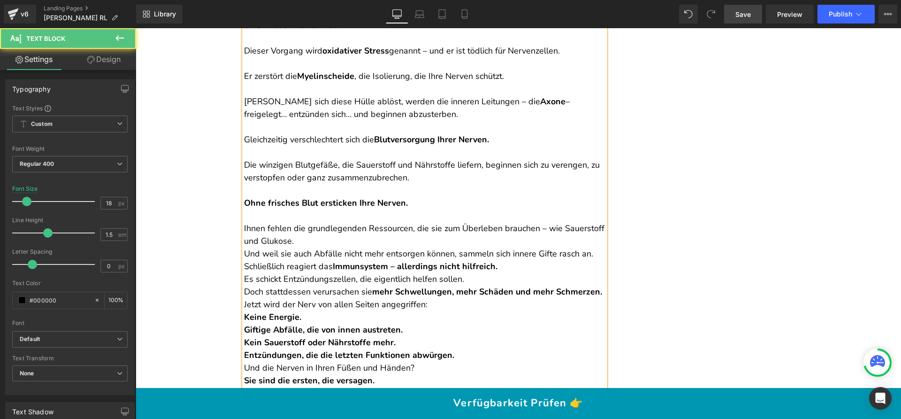
click at [341, 237] on p "Ihnen fehlen die grundlegenden Ressourcen, die sie zum Überleben brauchen – wie…" at bounding box center [424, 228] width 361 height 38
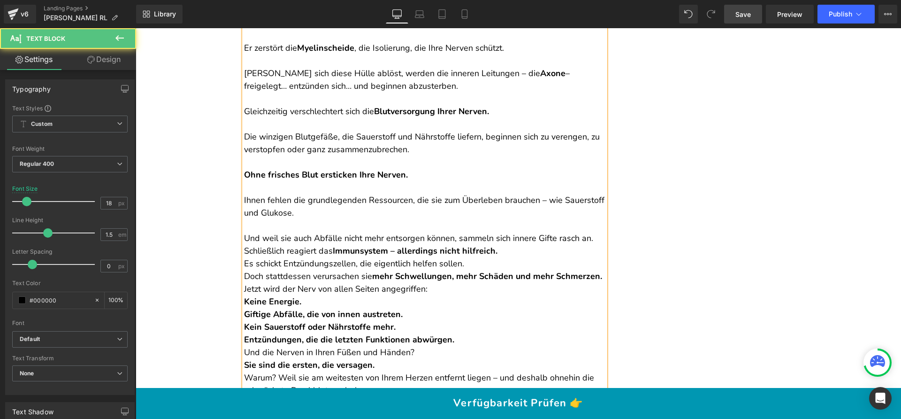
scroll to position [2008, 0]
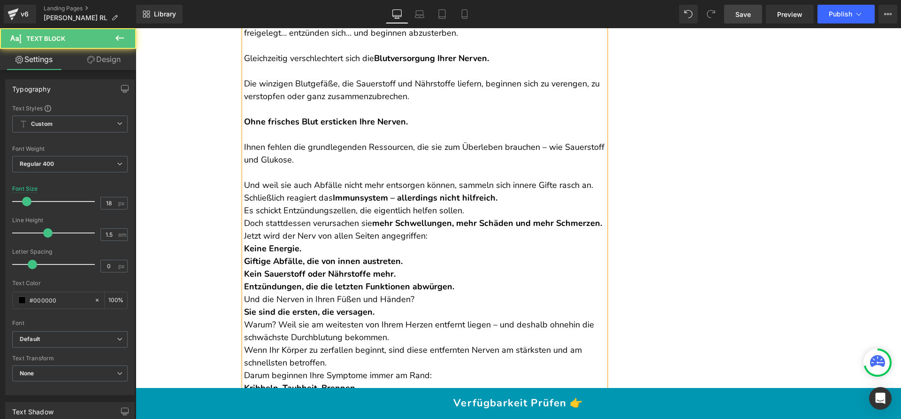
click at [504, 196] on p "Schließlich reagiert das Immunsystem – allerdings nicht hilfreich." at bounding box center [424, 197] width 361 height 13
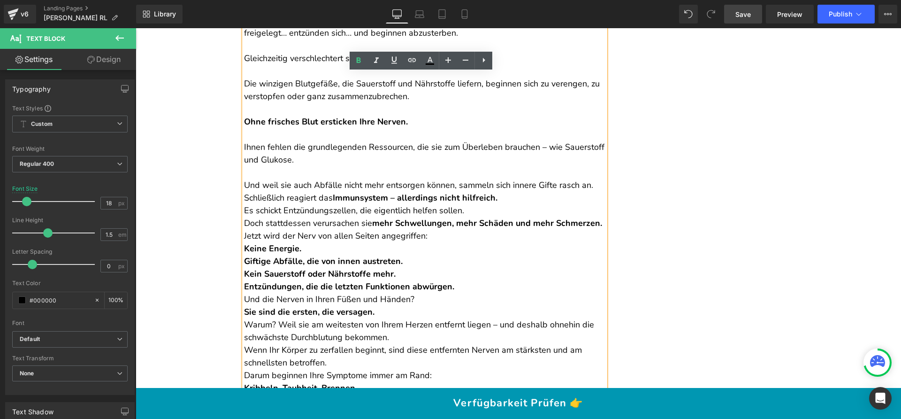
click at [587, 186] on p "Und weil sie auch Abfälle nicht mehr entsorgen können, sammeln sich innere Gift…" at bounding box center [424, 185] width 361 height 13
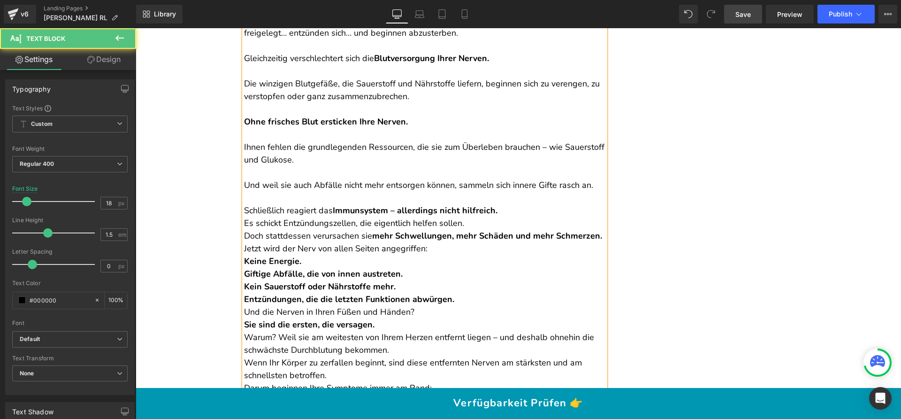
click at [512, 213] on p "Schließlich reagiert das Immunsystem – allerdings nicht hilfreich." at bounding box center [424, 210] width 361 height 13
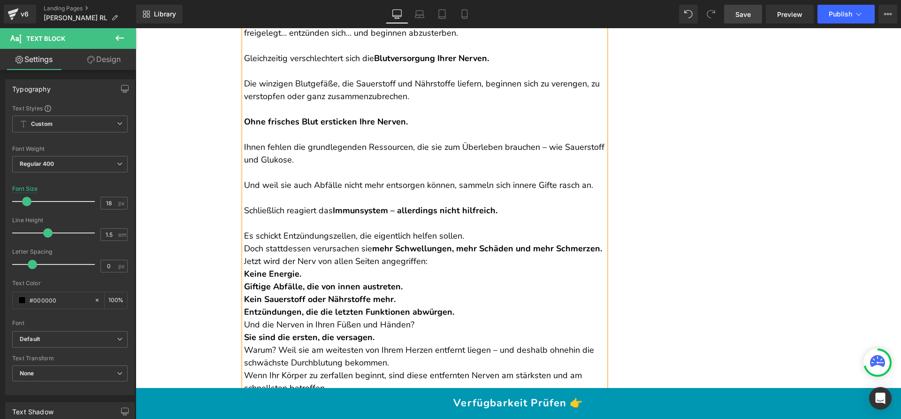
click at [481, 236] on p "Es schickt Entzündungszellen, die eigentlich helfen sollen. Doch stattdessen ve…" at bounding box center [424, 241] width 361 height 25
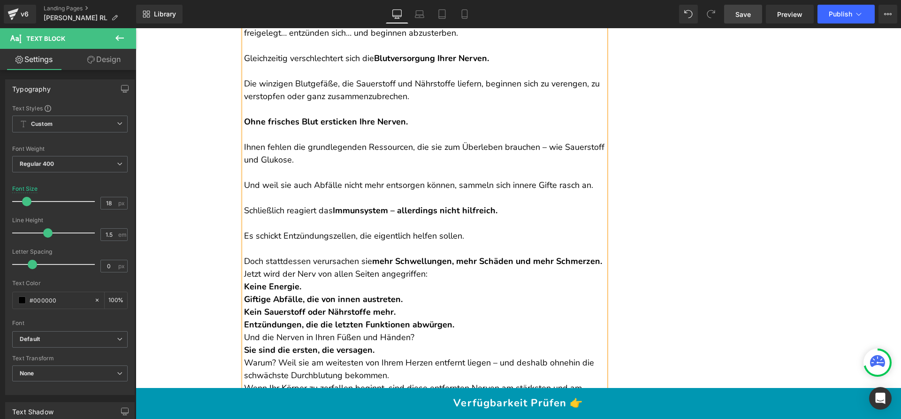
click at [400, 267] on p "Doch stattdessen verursachen sie mehr Schwellungen, mehr Schäden und mehr Schme…" at bounding box center [424, 254] width 361 height 25
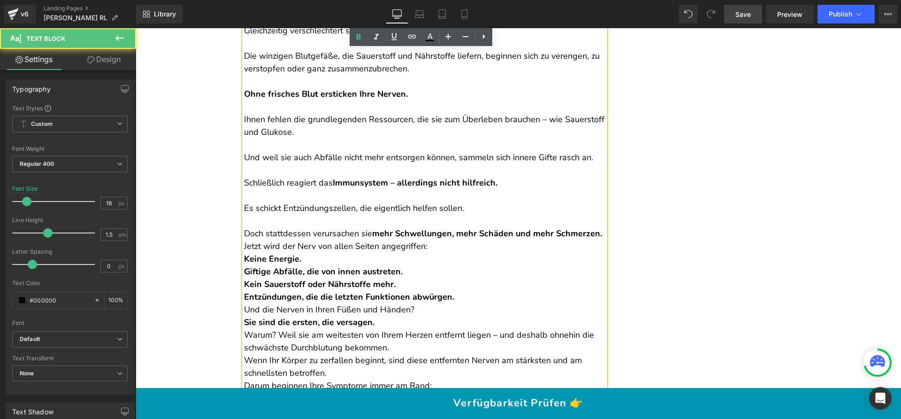
scroll to position [2077, 0]
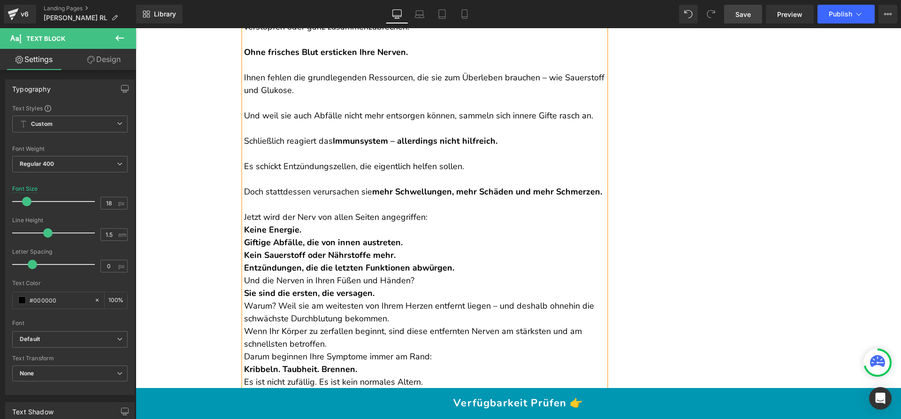
click at [430, 223] on p "Jetzt wird der Nerv von allen Seiten angegriffen:" at bounding box center [424, 217] width 361 height 13
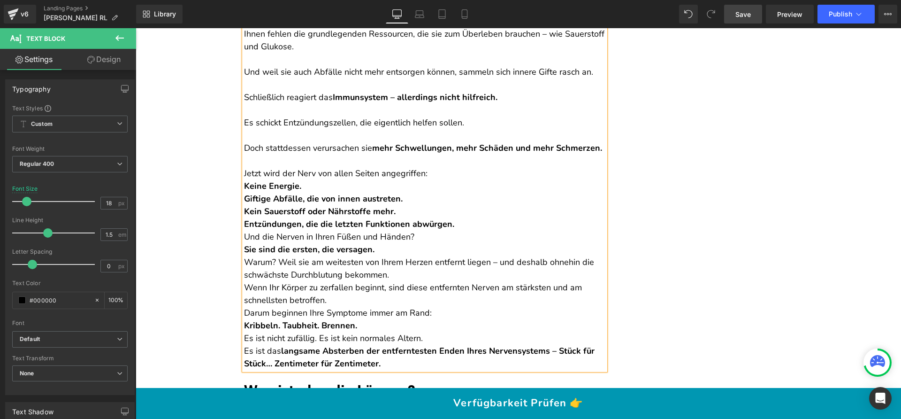
scroll to position [2130, 0]
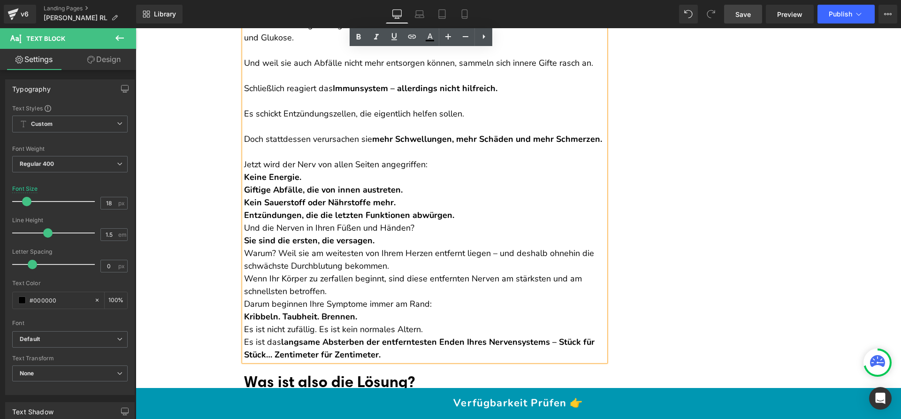
click at [455, 221] on p "Keine Energie. Giftige Abfälle, die von innen austreten. Kein Sauerstoff oder N…" at bounding box center [424, 196] width 361 height 51
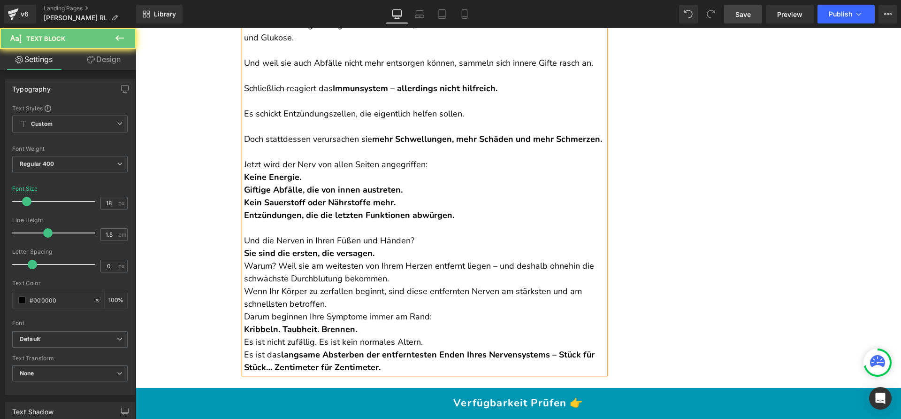
click at [427, 247] on p "Und die Nerven in Ihren Füßen und Händen?" at bounding box center [424, 240] width 361 height 13
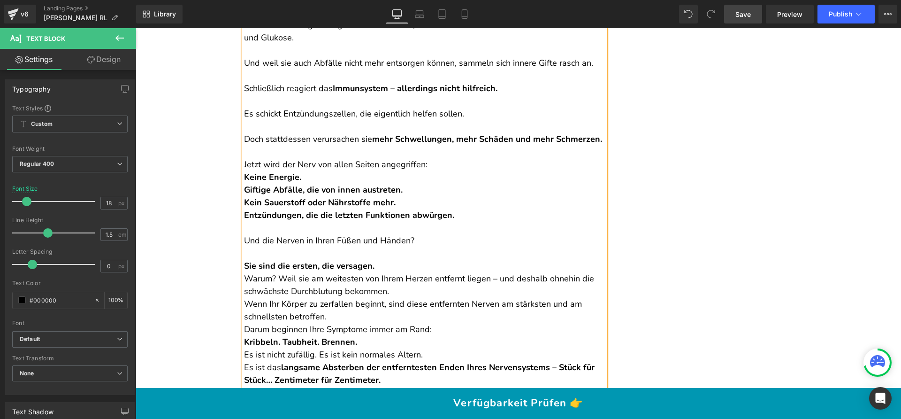
click at [396, 272] on p "Sie sind die ersten, die versagen." at bounding box center [424, 265] width 361 height 13
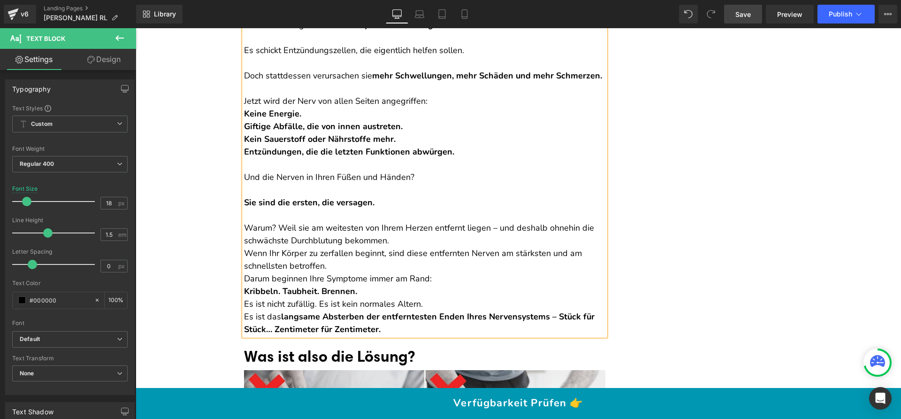
scroll to position [2199, 0]
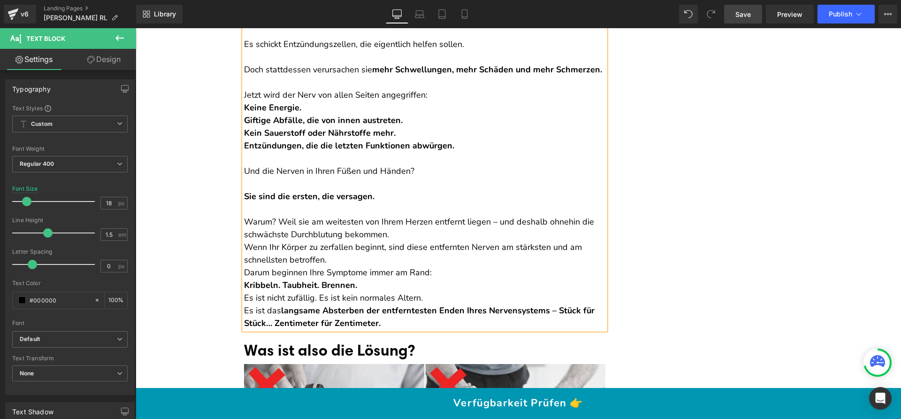
click at [393, 241] on p "Warum? Weil sie am weitesten von Ihrem Herzen entfernt liegen – und deshalb ohn…" at bounding box center [424, 227] width 361 height 25
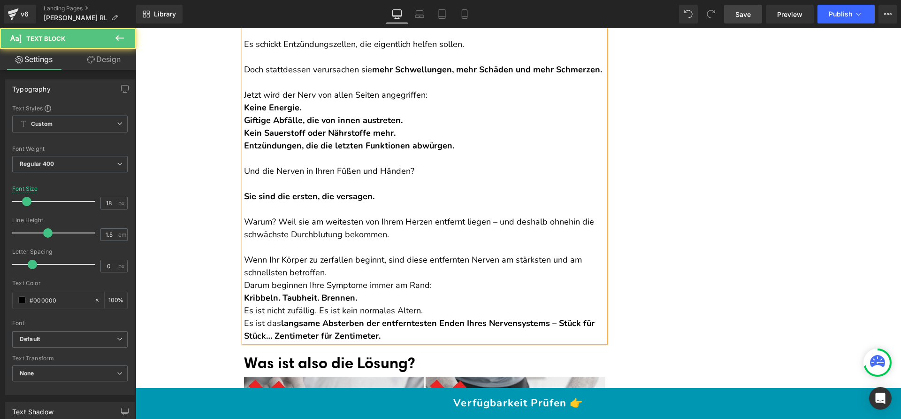
click at [364, 279] on p "Wenn Ihr Körper zu zerfallen beginnt, sind diese entfernten Nerven am stärksten…" at bounding box center [424, 265] width 361 height 25
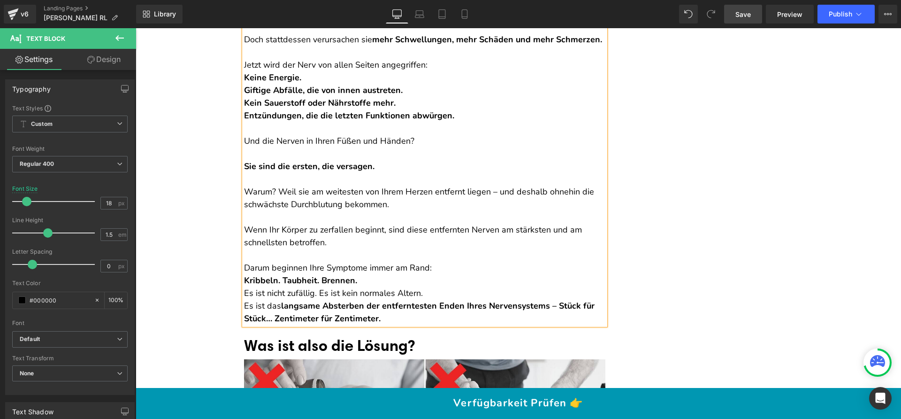
scroll to position [2230, 0]
click at [430, 286] on p "Kribbeln. Taubheit. Brennen." at bounding box center [424, 280] width 361 height 13
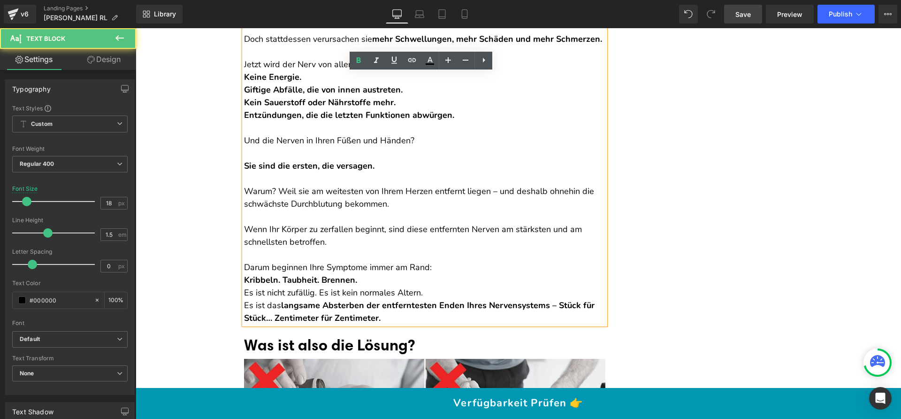
click at [429, 299] on p "Es ist nicht zufällig. Es ist kein normales Altern." at bounding box center [424, 292] width 361 height 13
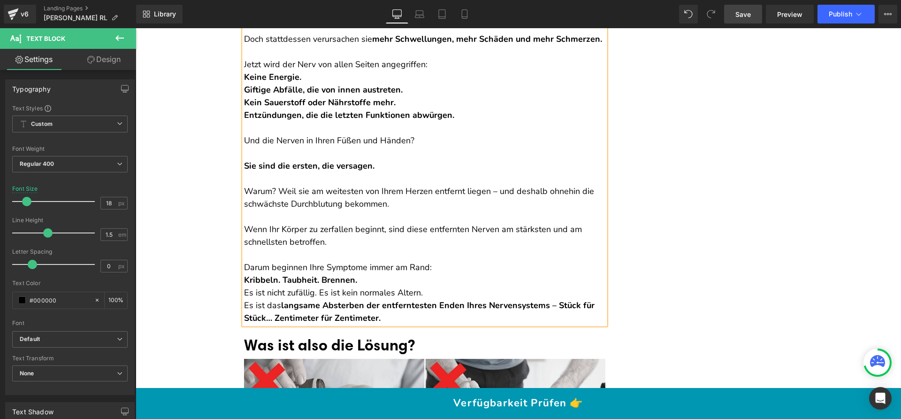
scroll to position [2231, 0]
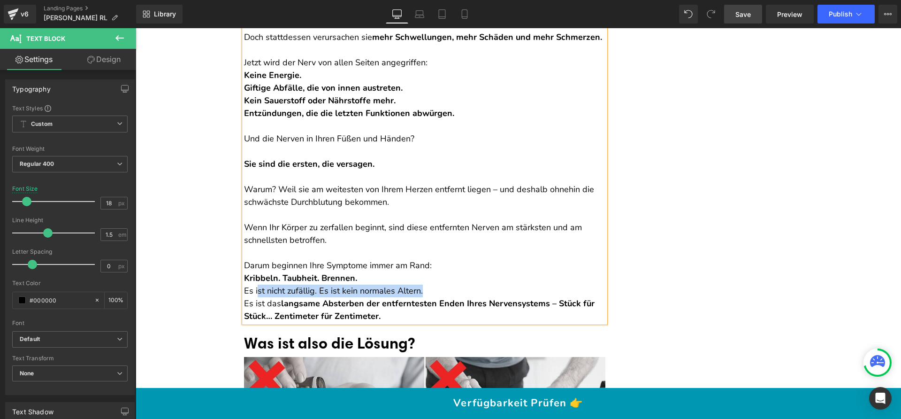
drag, startPoint x: 430, startPoint y: 303, endPoint x: 254, endPoint y: 304, distance: 175.5
click at [254, 297] on p "Es ist nicht zufällig. Es ist kein normales Altern." at bounding box center [424, 290] width 361 height 13
click at [352, 297] on p "Es ist nicht zufällig. Es ist kein normales Altern." at bounding box center [424, 290] width 361 height 13
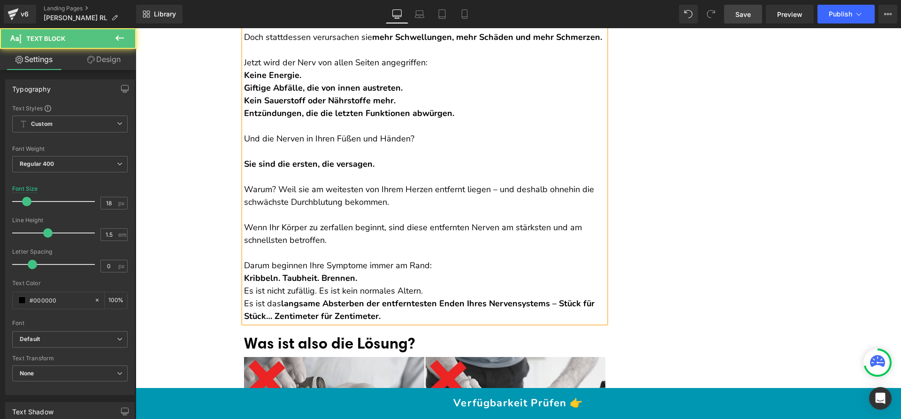
click at [244, 283] on strong "Kribbeln. Taubheit. Brennen." at bounding box center [300, 277] width 113 height 11
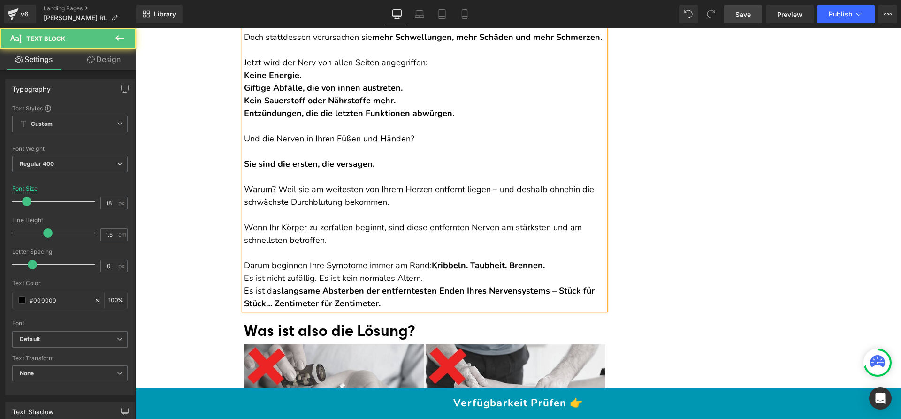
click at [424, 284] on p "Es ist nicht zufällig. Es ist kein normales Altern." at bounding box center [424, 278] width 361 height 13
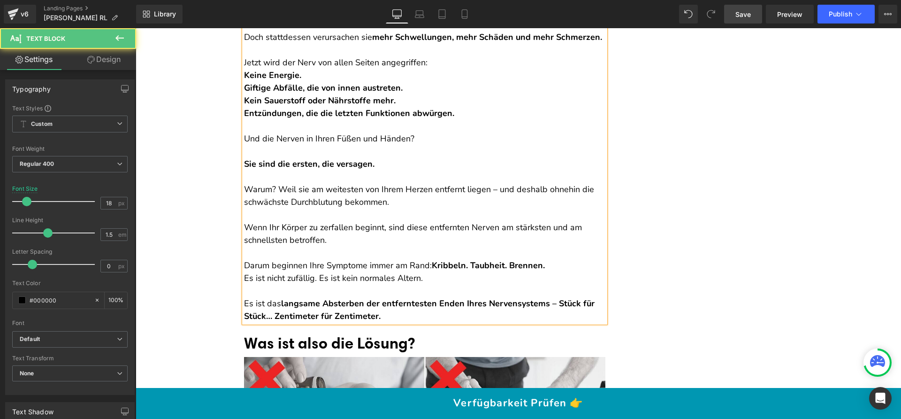
click at [568, 272] on p "Darum beginnen Ihre Symptome immer am Rand: Kribbeln. Taubheit. Brennen." at bounding box center [424, 265] width 361 height 13
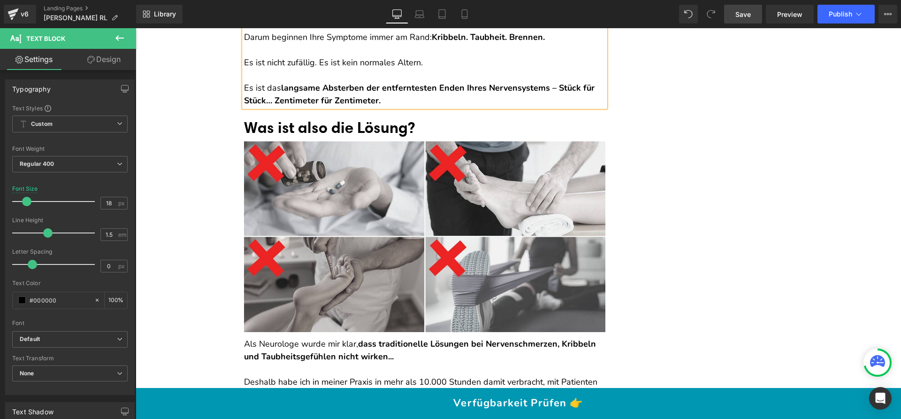
scroll to position [2380, 0]
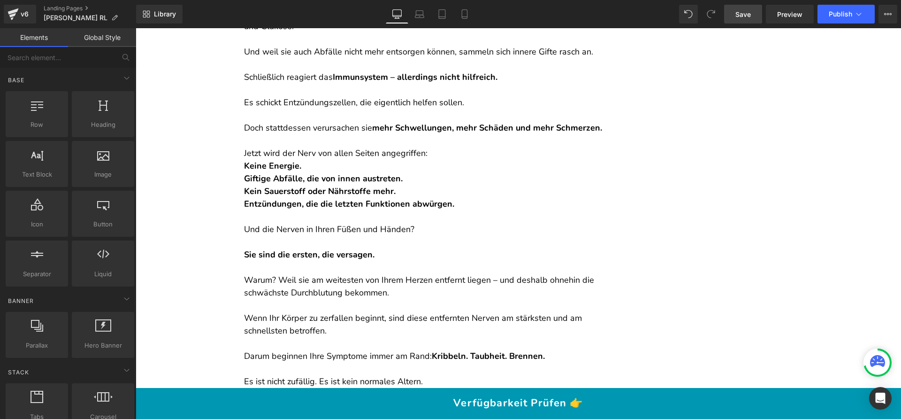
scroll to position [2140, 0]
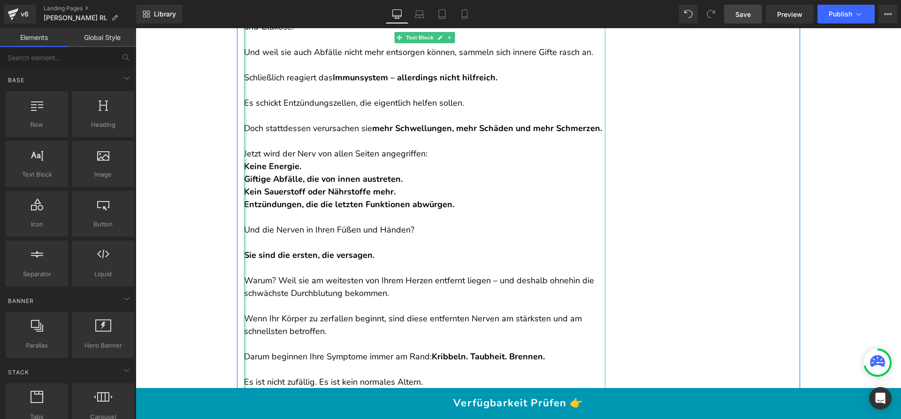
click at [244, 178] on div at bounding box center [245, 77] width 2 height 697
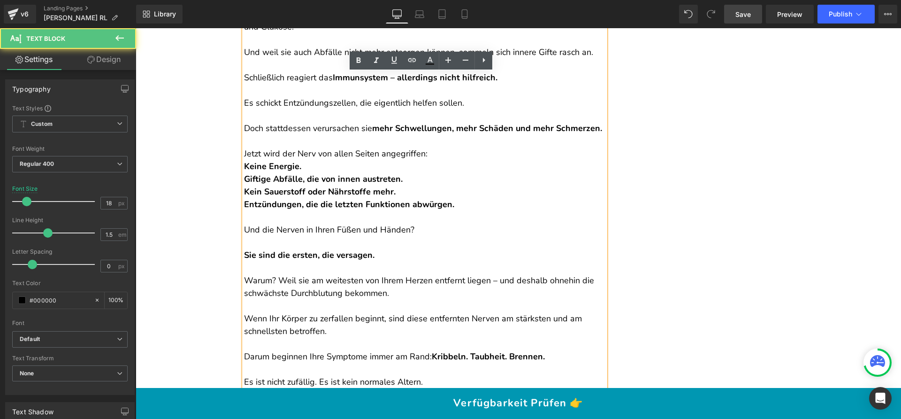
click at [244, 172] on strong "Keine Energie." at bounding box center [272, 165] width 57 height 11
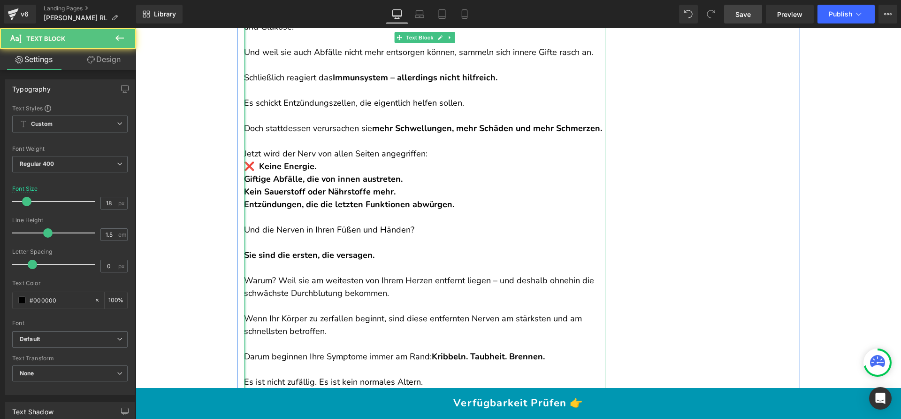
click at [244, 188] on div "Wenn Mitochondrien geschädigt sind, hören sie nicht nur auf zu arbeiten – sie b…" at bounding box center [424, 77] width 361 height 697
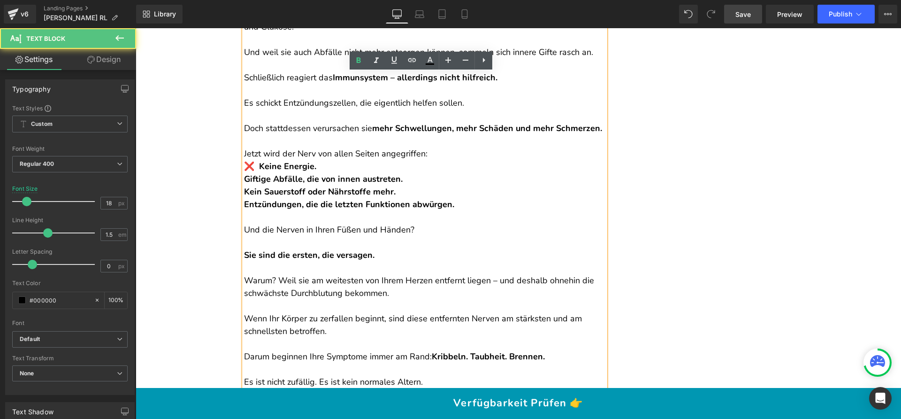
click at [244, 184] on strong "Giftige Abfälle, die von innen austreten." at bounding box center [323, 178] width 159 height 11
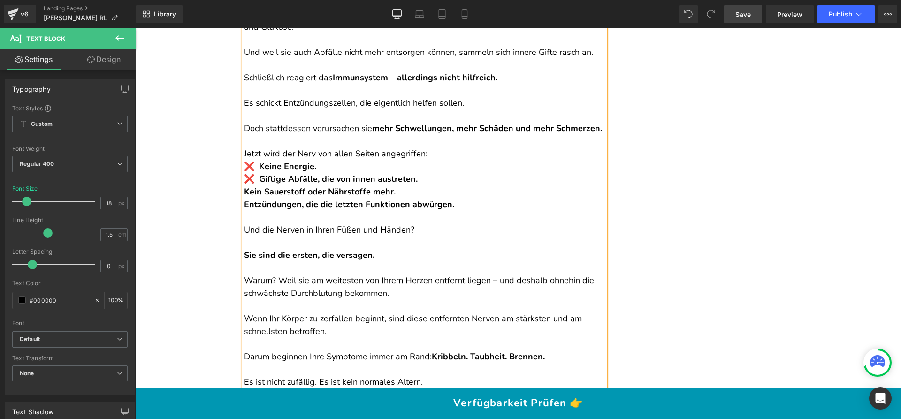
click at [244, 197] on strong "Kein Sauerstoff oder Nährstoffe mehr." at bounding box center [320, 191] width 152 height 11
click at [244, 210] on strong "Entzündungen, die die letzten Funktionen abwürgen." at bounding box center [349, 203] width 210 height 11
click at [427, 160] on p "Jetzt wird der Nerv von allen Seiten angegriffen:" at bounding box center [424, 153] width 361 height 13
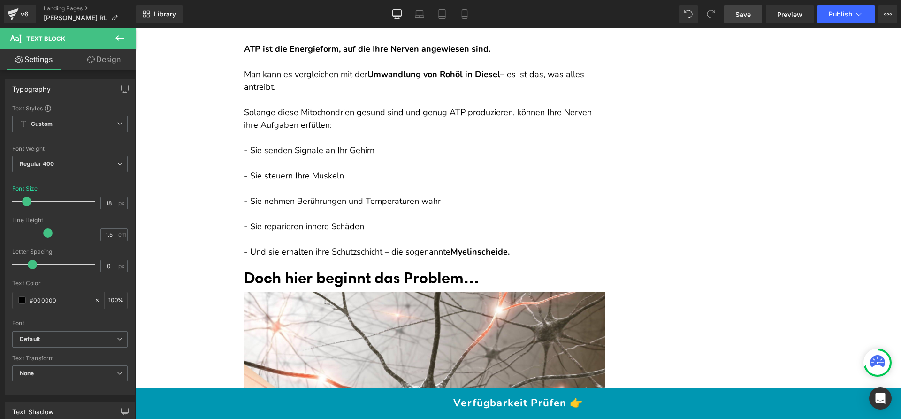
scroll to position [782, 0]
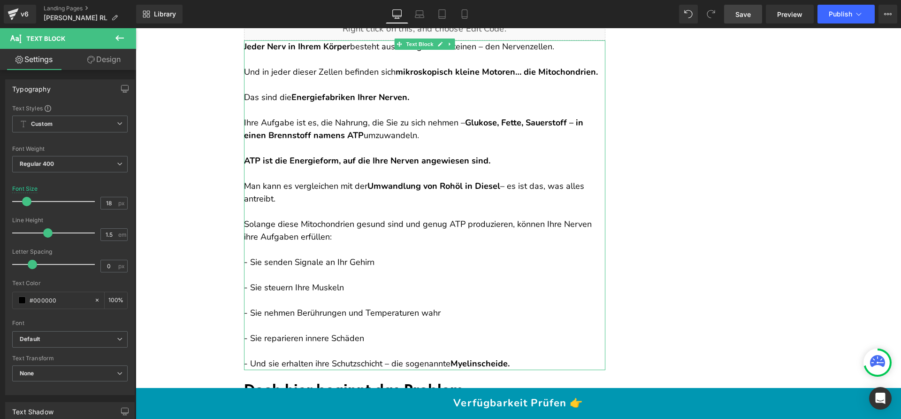
click at [245, 262] on span "- Sie senden Signale an Ihr Gehirn" at bounding box center [309, 261] width 130 height 11
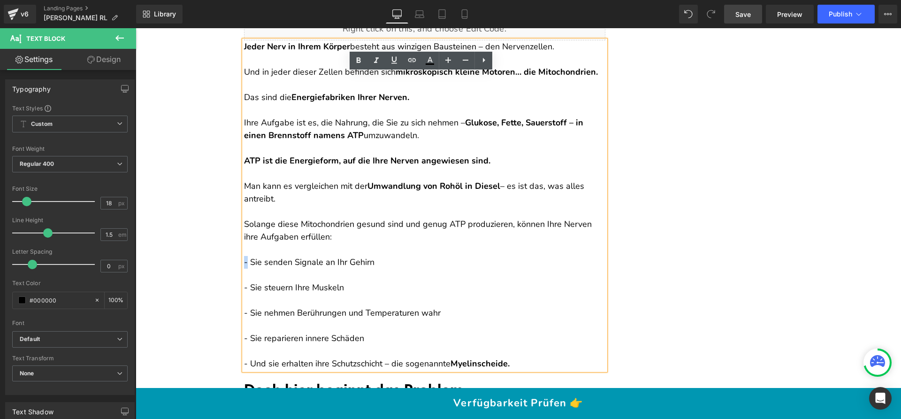
click at [244, 260] on span "- Sie senden Signale an Ihr Gehirn" at bounding box center [309, 261] width 130 height 11
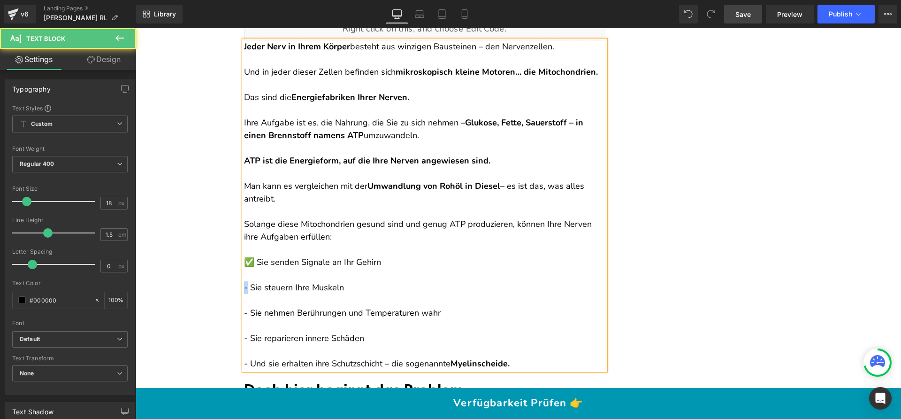
click at [244, 285] on span "- Sie steuern Ihre Muskeln" at bounding box center [294, 287] width 100 height 11
drag, startPoint x: 243, startPoint y: 311, endPoint x: 236, endPoint y: 311, distance: 6.1
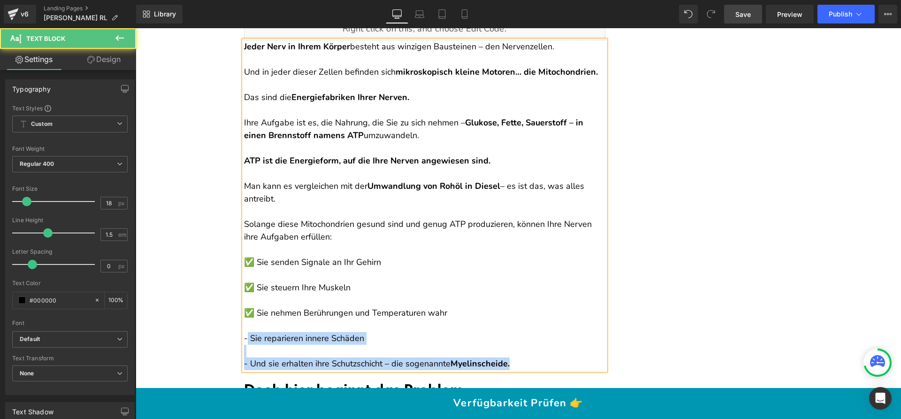
drag, startPoint x: 244, startPoint y: 339, endPoint x: 239, endPoint y: 338, distance: 5.3
click at [244, 338] on div "Jeder Nerv in Ihrem Körper besteht aus winzigen Bausteinen – den Nervenzellen. …" at bounding box center [424, 204] width 361 height 329
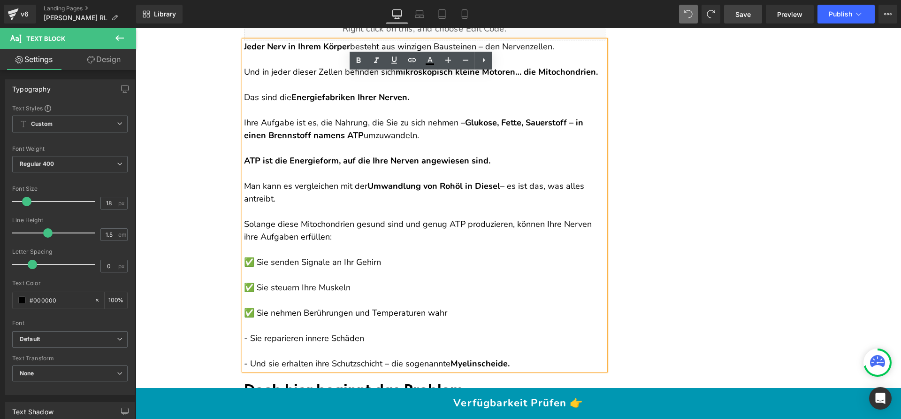
click at [244, 338] on span "- Sie reparieren innere Schäden" at bounding box center [304, 337] width 120 height 11
click at [244, 336] on span "- Sie reparieren innere Schäden" at bounding box center [304, 337] width 120 height 11
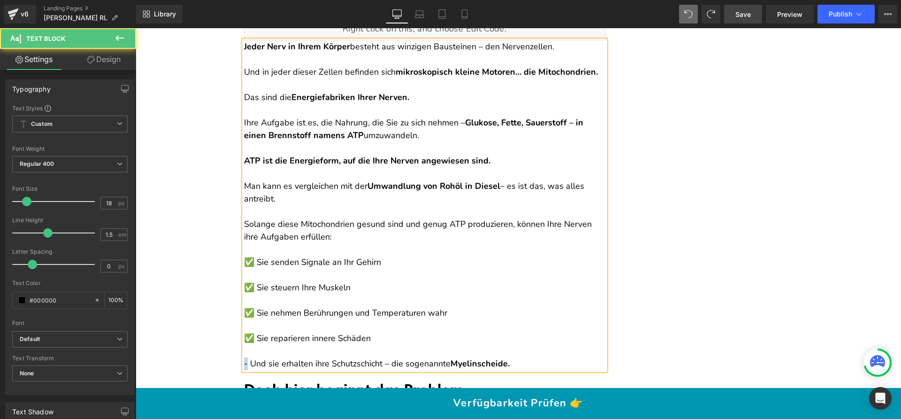
click at [244, 362] on span "- Und sie erhalten ihre Schutzschicht – die sogenannte" at bounding box center [347, 363] width 206 height 11
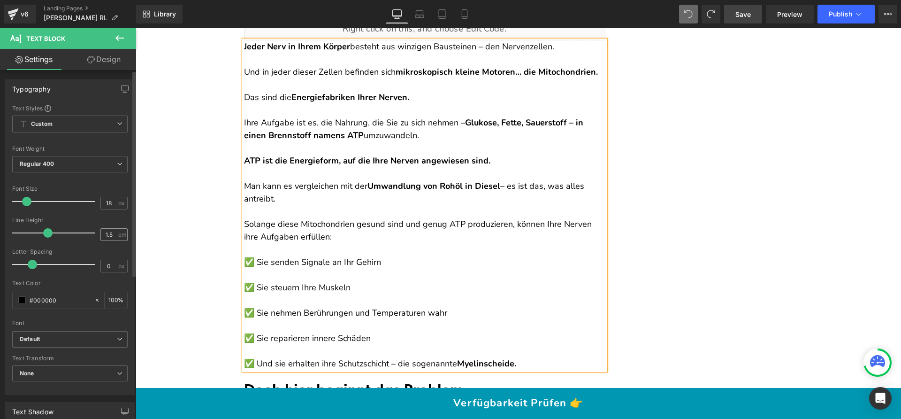
click at [118, 236] on span "em" at bounding box center [122, 234] width 8 height 6
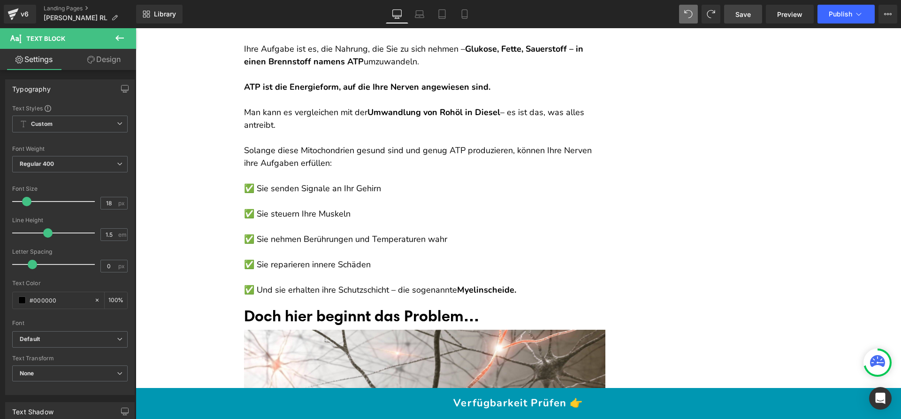
scroll to position [856, 0]
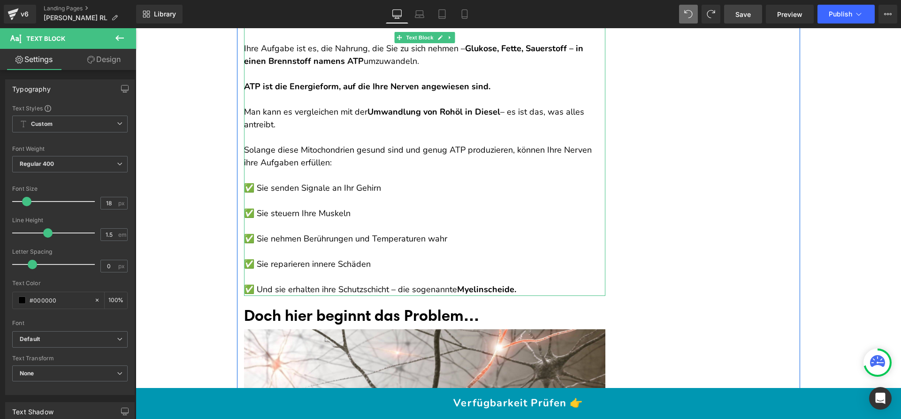
click at [463, 265] on p "✅ Sie reparieren innere Schäden" at bounding box center [424, 264] width 361 height 13
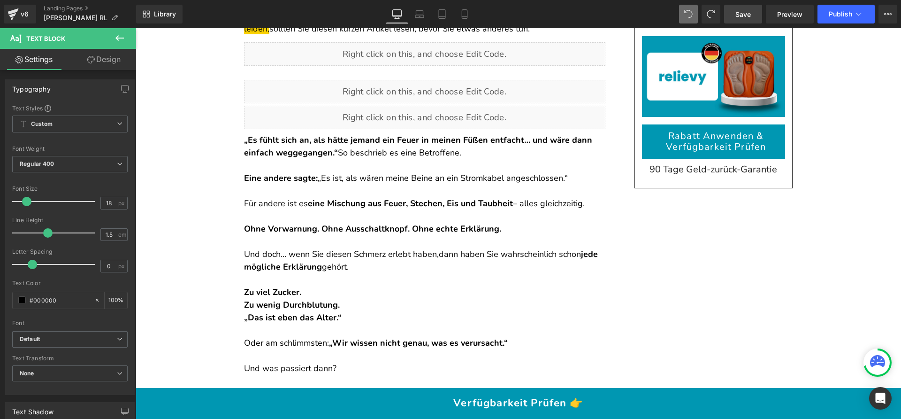
scroll to position [114, 0]
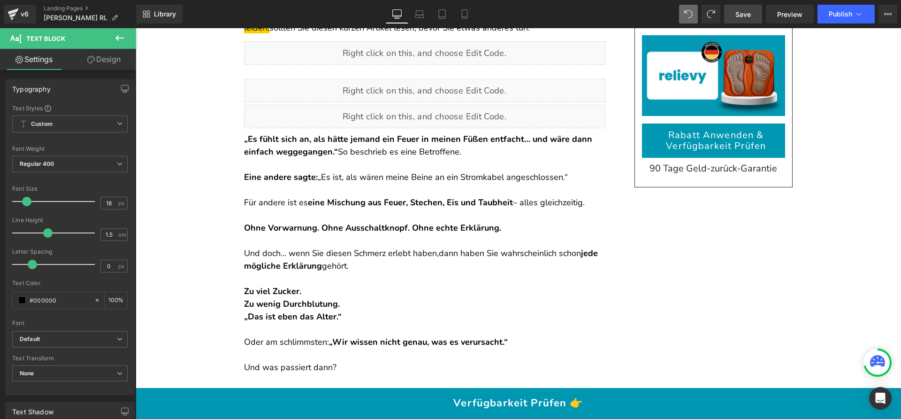
click at [364, 288] on p "Zu viel Zucker. Zu wenig Durchblutung. „Das ist eben das Alter.“" at bounding box center [424, 304] width 361 height 38
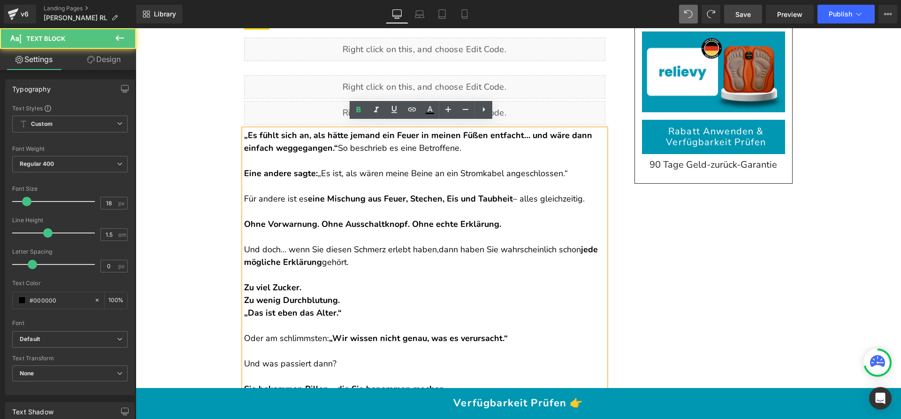
scroll to position [126, 0]
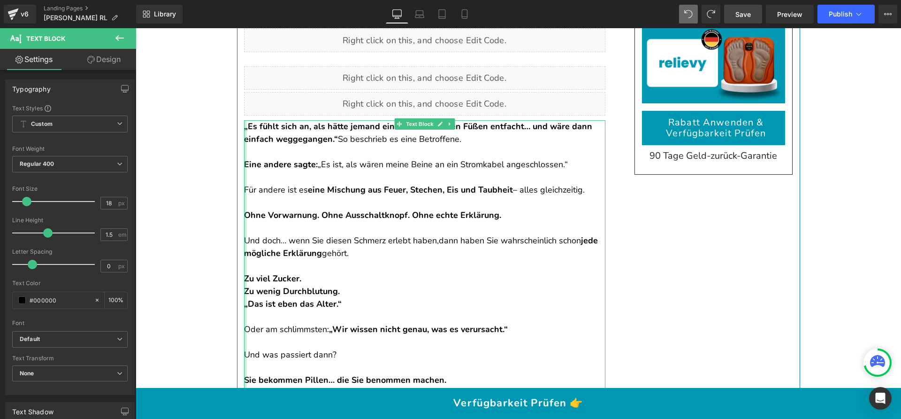
click at [244, 275] on div at bounding box center [245, 360] width 2 height 481
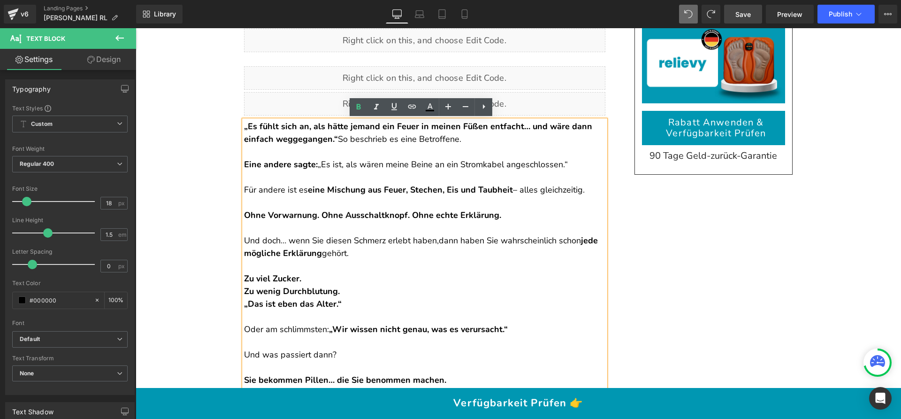
click at [244, 276] on strong "Zu viel Zucker." at bounding box center [272, 278] width 57 height 11
click at [244, 289] on strong "Zu wenig Durchblutung." at bounding box center [292, 290] width 96 height 11
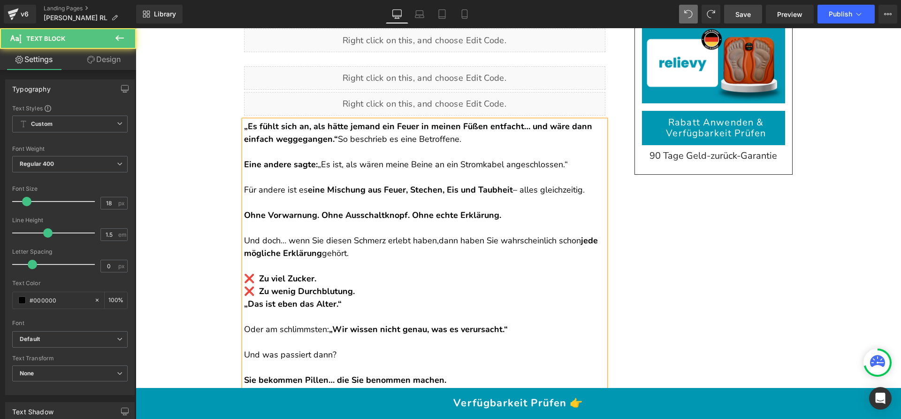
click at [244, 302] on strong "„Das ist eben das Alter.“" at bounding box center [293, 303] width 98 height 11
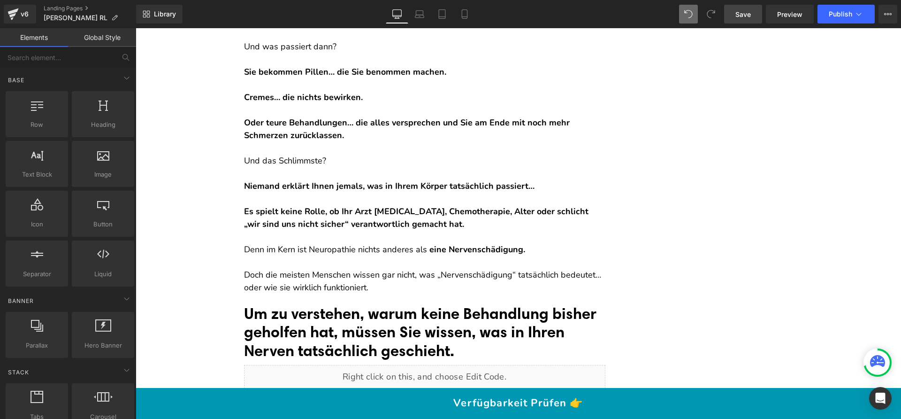
scroll to position [436, 0]
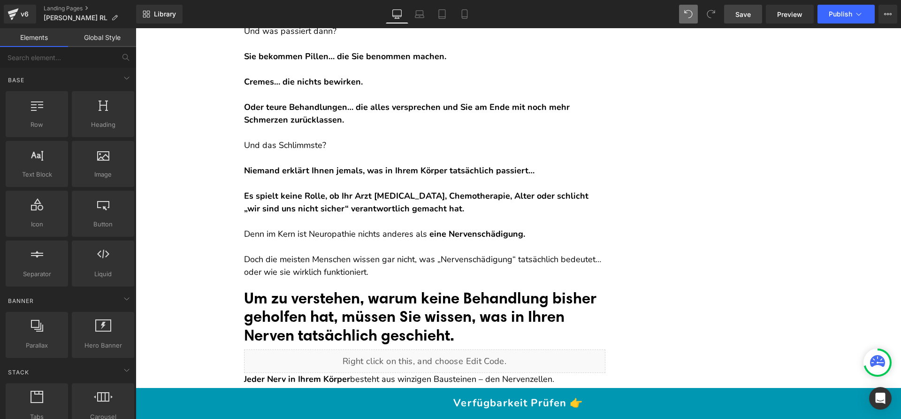
scroll to position [450, 0]
click at [335, 227] on p "Denn im Kern ist Neuropathie nichts anderes als eine Nervenschädigung." at bounding box center [424, 233] width 361 height 13
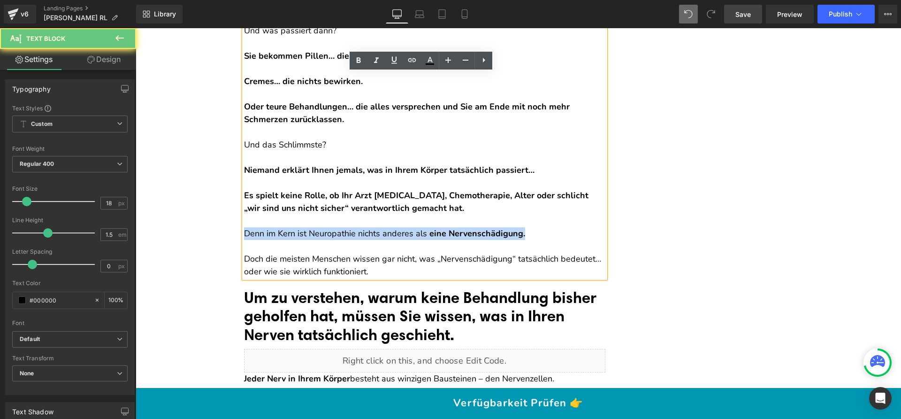
click at [335, 227] on p "Denn im Kern ist Neuropathie nichts anderes als eine Nervenschädigung." at bounding box center [424, 233] width 361 height 13
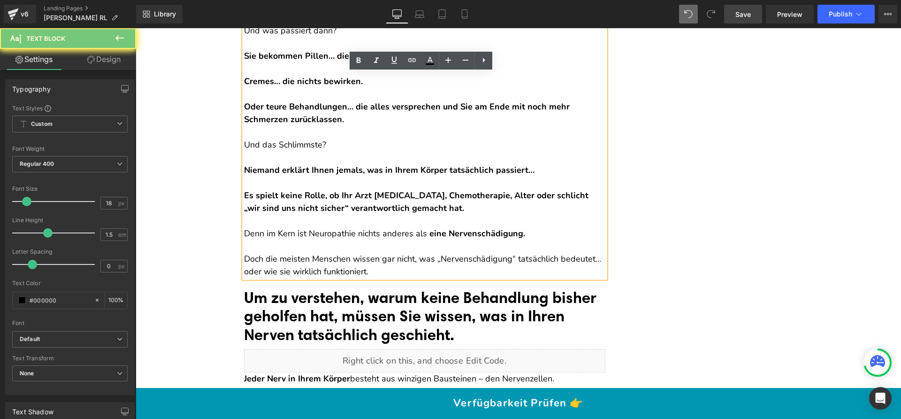
click at [285, 259] on p "Doch die meisten Menschen wissen gar nicht, was „Nervenschädigung“ tatsächlich …" at bounding box center [424, 264] width 361 height 25
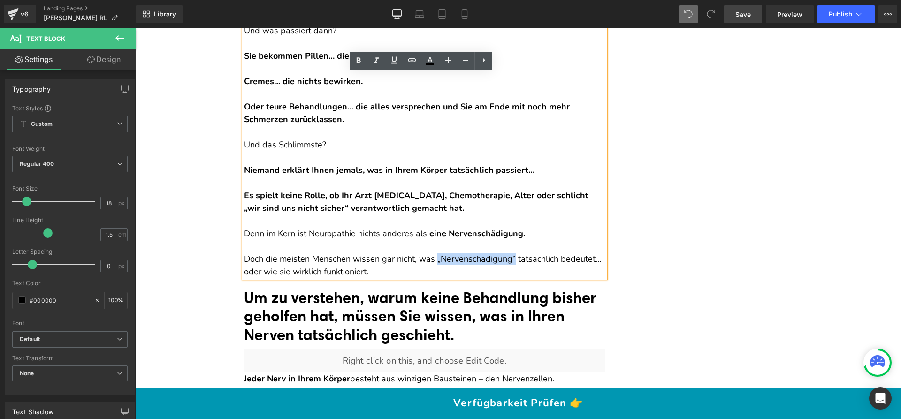
drag, startPoint x: 431, startPoint y: 260, endPoint x: 508, endPoint y: 261, distance: 77.4
click at [508, 261] on p "Doch die meisten Menschen wissen gar nicht, was „Nervenschädigung“ tatsächlich …" at bounding box center [424, 264] width 361 height 25
click at [355, 58] on icon at bounding box center [358, 60] width 11 height 11
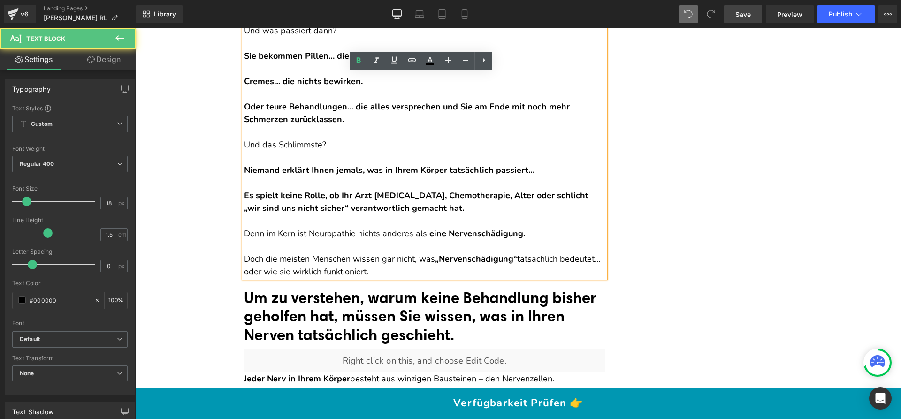
drag, startPoint x: 284, startPoint y: 270, endPoint x: 504, endPoint y: 274, distance: 220.1
click at [504, 274] on p "Doch die meisten Menschen wissen gar nicht, was „Nervenschädigung“ tatsächlich …" at bounding box center [424, 264] width 361 height 25
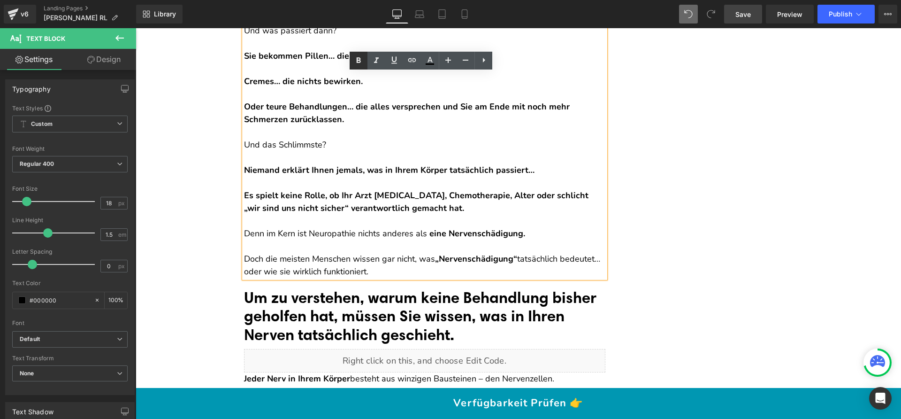
click at [358, 61] on icon at bounding box center [358, 60] width 11 height 11
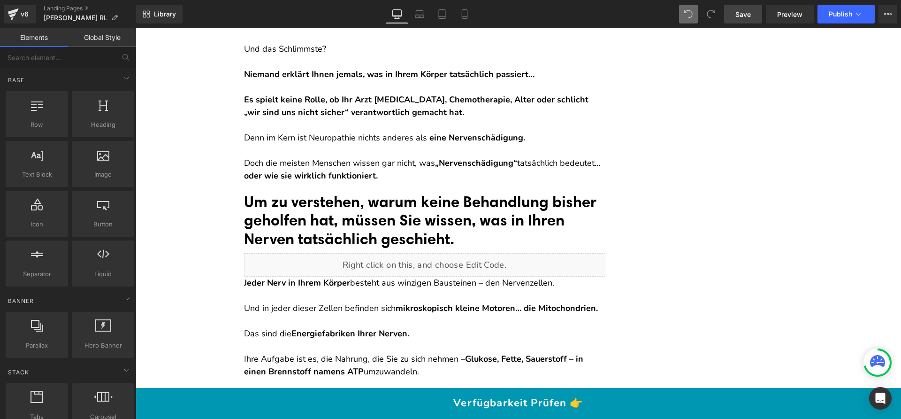
scroll to position [600, 0]
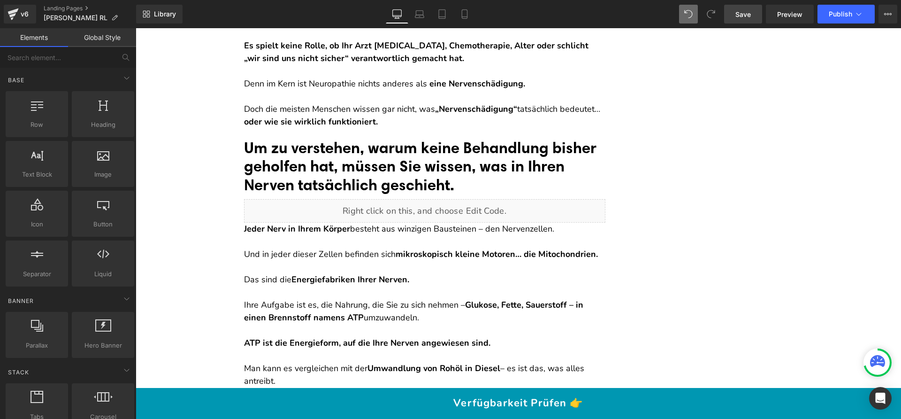
click at [741, 17] on span "Save" at bounding box center [742, 14] width 15 height 10
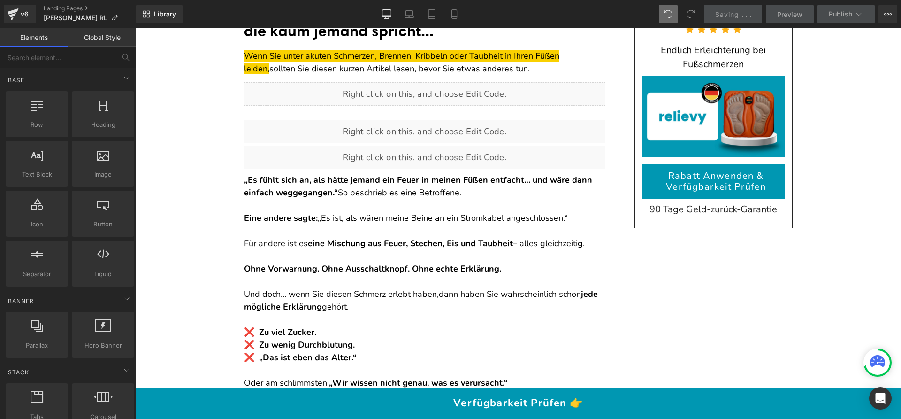
scroll to position [0, 0]
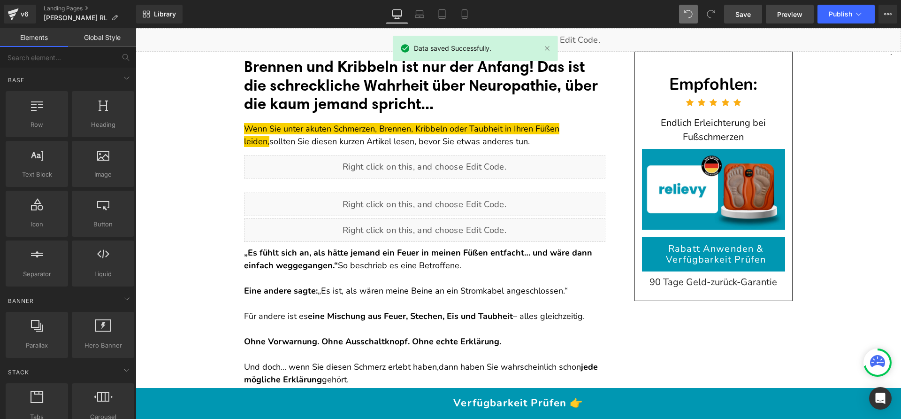
click at [793, 15] on span "Preview" at bounding box center [789, 14] width 25 height 10
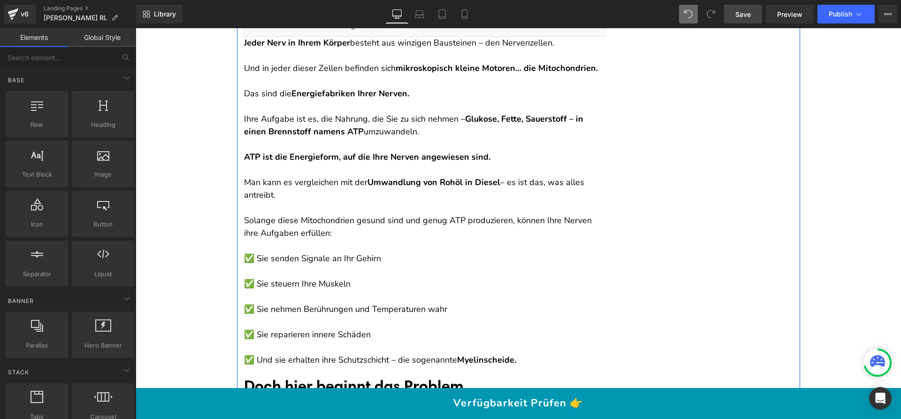
scroll to position [786, 0]
click at [341, 206] on p at bounding box center [424, 207] width 361 height 13
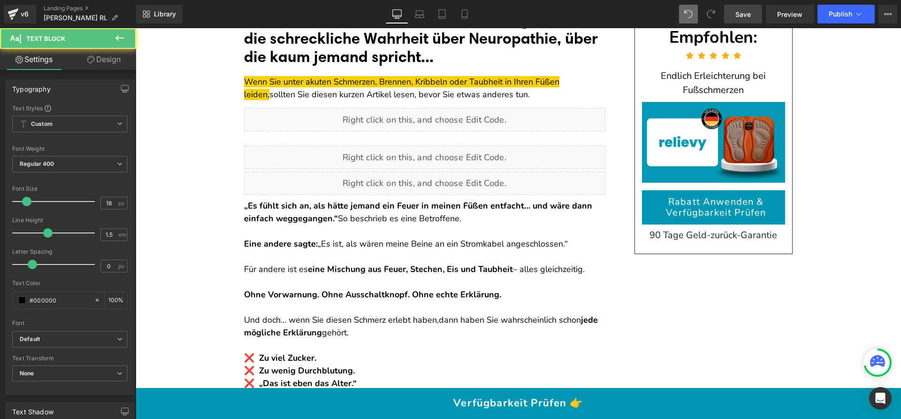
scroll to position [0, 0]
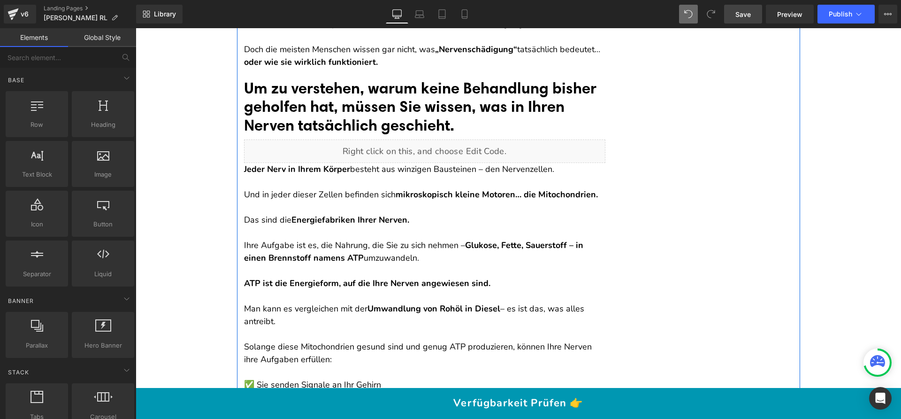
scroll to position [660, 0]
click at [341, 201] on p at bounding box center [424, 206] width 361 height 13
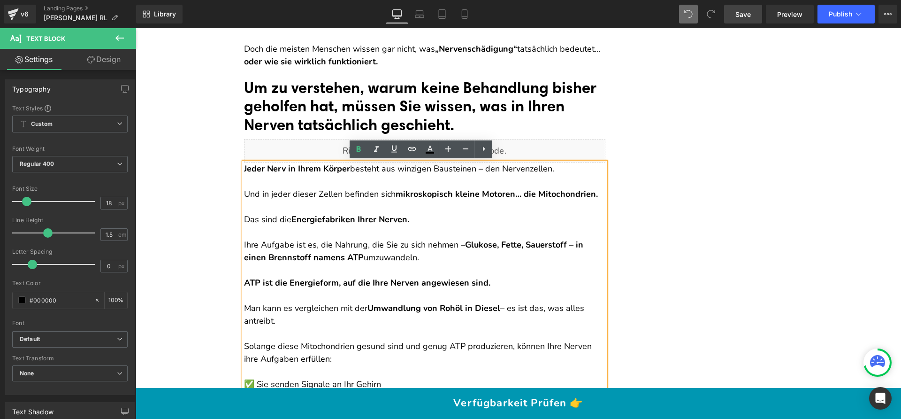
click at [330, 188] on p "Und in jeder dieser Zellen befinden sich mikroskopisch kleine Motoren… die Mito…" at bounding box center [424, 194] width 361 height 13
click at [512, 167] on p "Jeder Nerv in Ihrem Körper besteht aus winzigen Bausteinen – den Nervenzellen." at bounding box center [424, 168] width 361 height 13
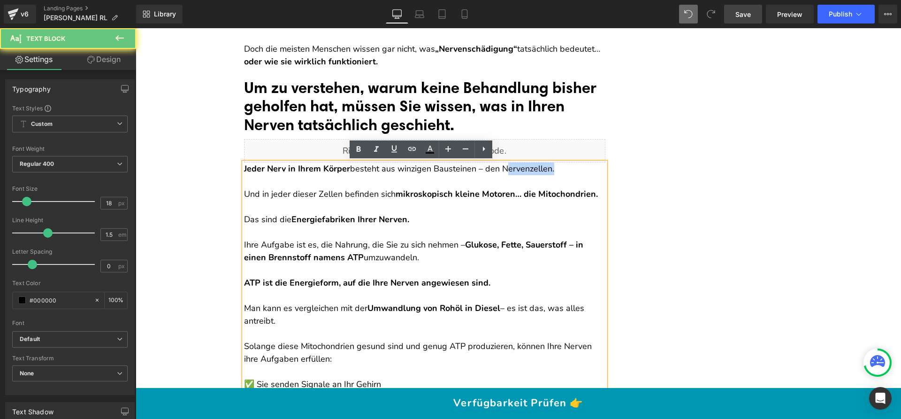
click at [512, 167] on p "Jeder Nerv in Ihrem Körper besteht aus winzigen Bausteinen – den Nervenzellen." at bounding box center [424, 168] width 361 height 13
click at [361, 152] on icon at bounding box center [358, 149] width 11 height 11
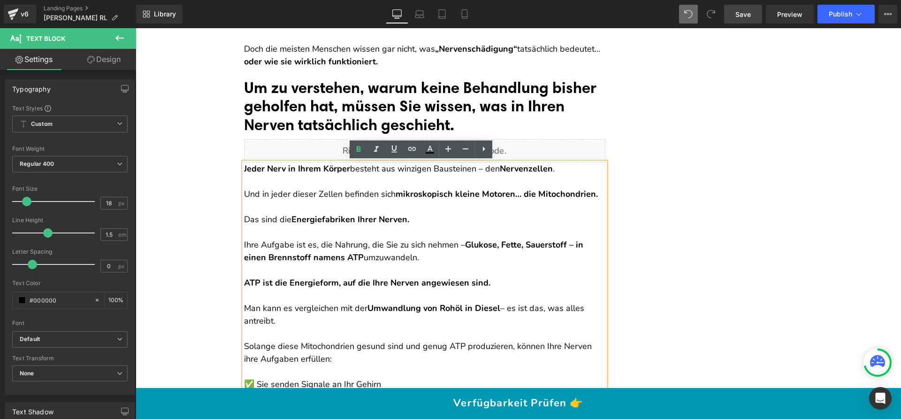
click at [325, 203] on p at bounding box center [424, 206] width 361 height 13
click at [313, 191] on p "Und in jeder dieser Zellen befinden sich mikroskopisch kleine Motoren… die Mito…" at bounding box center [424, 194] width 361 height 13
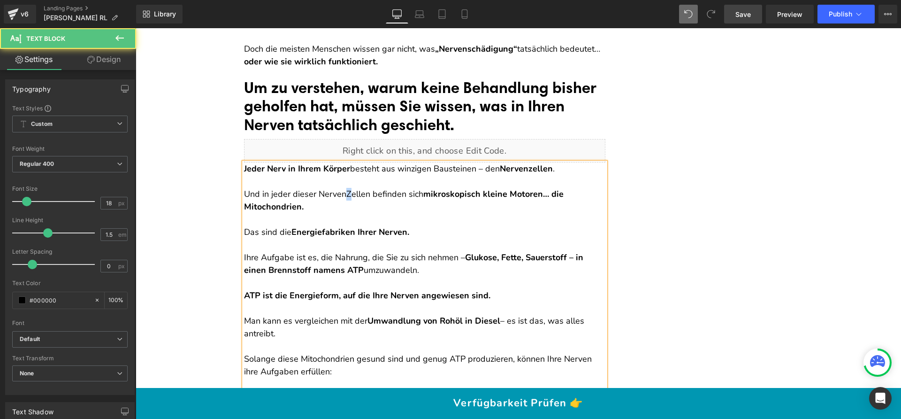
click at [341, 192] on p "Und in jeder dieser NervenZellen befinden sich mikroskopisch kleine Motoren… di…" at bounding box center [424, 200] width 361 height 25
click at [359, 204] on p "Und in jeder dieser Nervenzellen befinden sich mikroskopisch kleine Motoren… di…" at bounding box center [424, 200] width 361 height 25
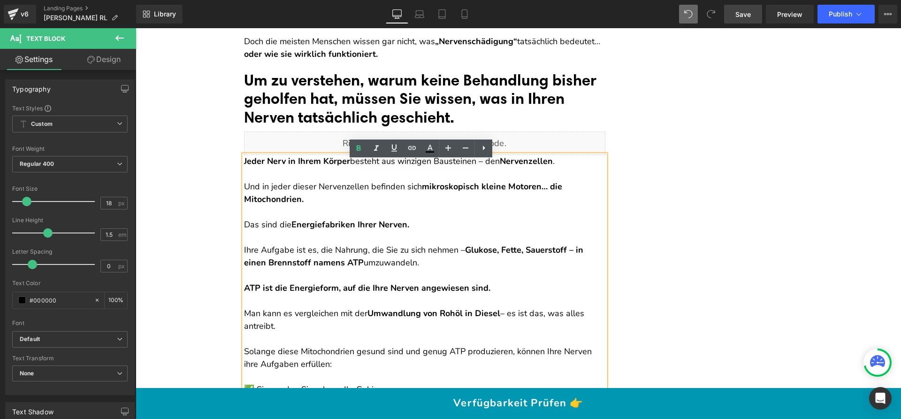
scroll to position [674, 0]
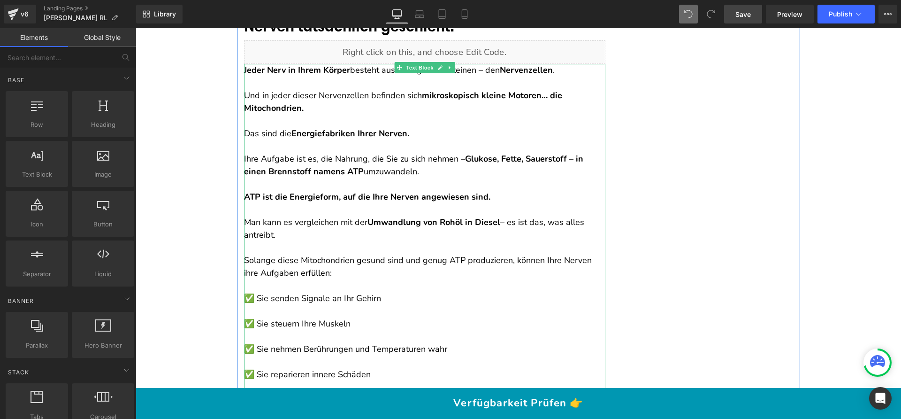
scroll to position [760, 0]
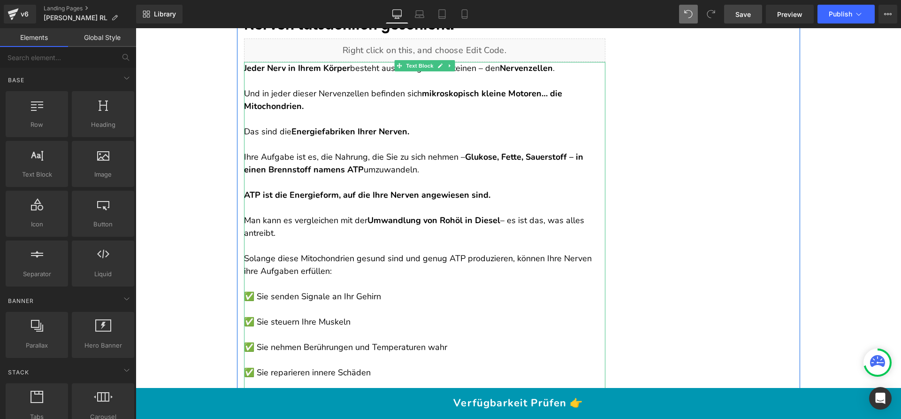
click at [282, 178] on p at bounding box center [424, 182] width 361 height 13
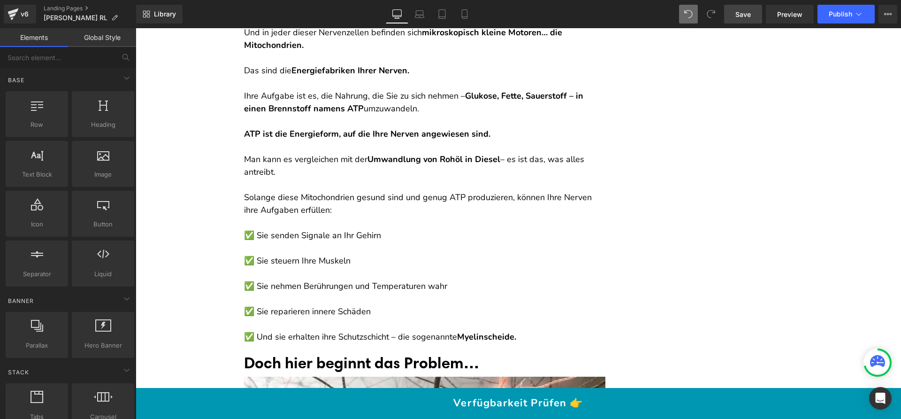
scroll to position [822, 0]
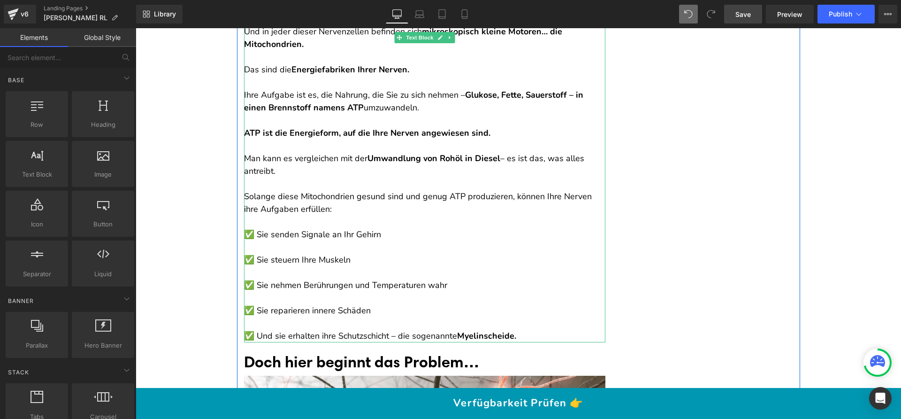
click at [584, 158] on p "Man kann es vergleichen mit der Umwandlung von Rohöl in Diesel – es ist das, wa…" at bounding box center [424, 158] width 361 height 38
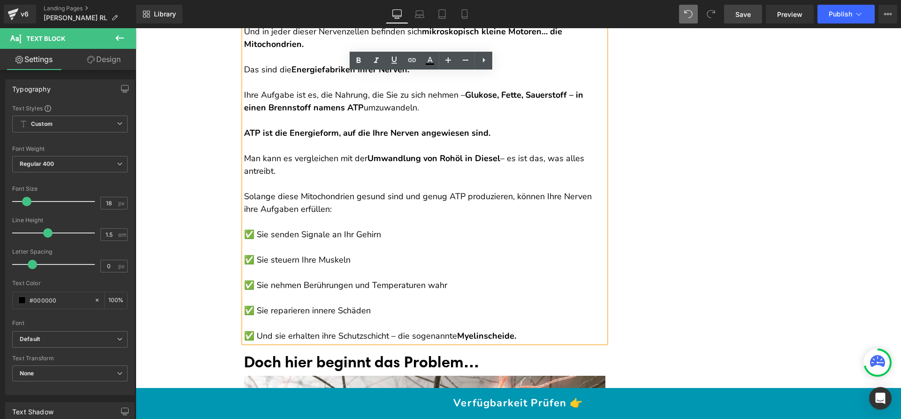
click at [312, 195] on p "Solange diese Mitochondrien gesund sind und genug ATP produzieren, können Ihre …" at bounding box center [424, 202] width 361 height 25
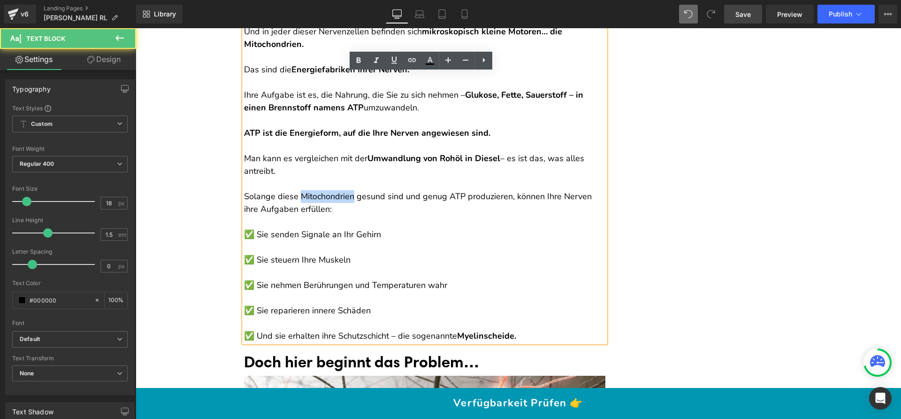
click at [312, 195] on p "Solange diese Mitochondrien gesund sind und genug ATP produzieren, können Ihre …" at bounding box center [424, 202] width 361 height 25
click at [498, 196] on p "Solange diese Mitochondrien gesund sind und genug ATP produzieren, können Ihre …" at bounding box center [424, 202] width 361 height 25
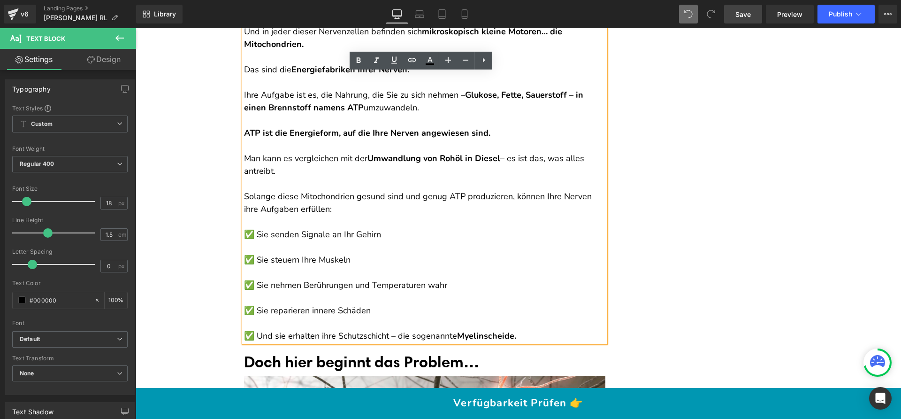
click at [314, 194] on p "Solange diese Mitochondrien gesund sind und genug ATP produzieren, können Ihre …" at bounding box center [424, 202] width 361 height 25
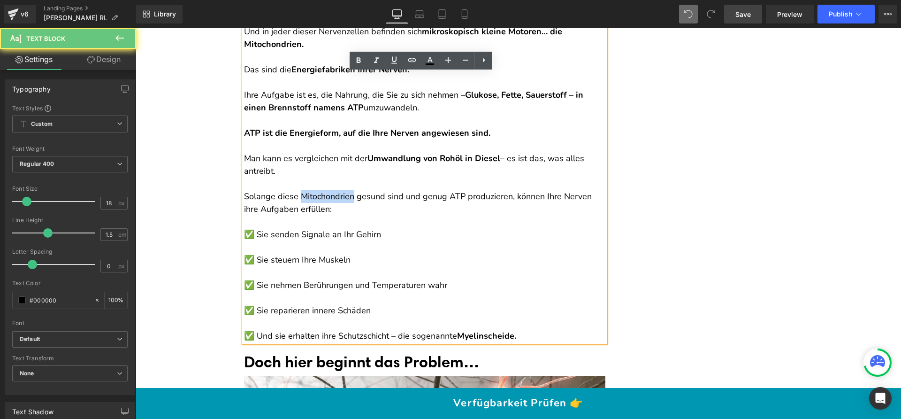
click at [314, 194] on p "Solange diese Mitochondrien gesund sind und genug ATP produzieren, können Ihre …" at bounding box center [424, 202] width 361 height 25
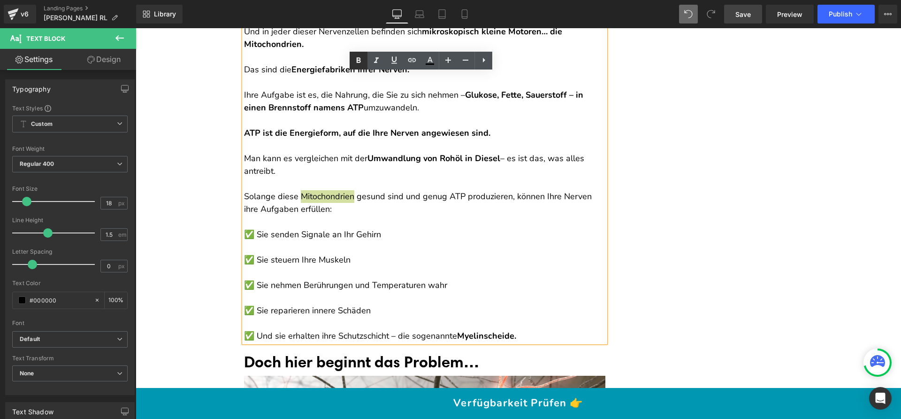
click at [360, 61] on icon at bounding box center [359, 60] width 4 height 6
drag, startPoint x: 372, startPoint y: 195, endPoint x: 510, endPoint y: 194, distance: 137.9
click at [510, 194] on p "Solange diese Mitochondrien gesund sind und genug ATP produzieren, können Ihre …" at bounding box center [424, 202] width 361 height 25
click at [361, 61] on icon at bounding box center [358, 60] width 11 height 11
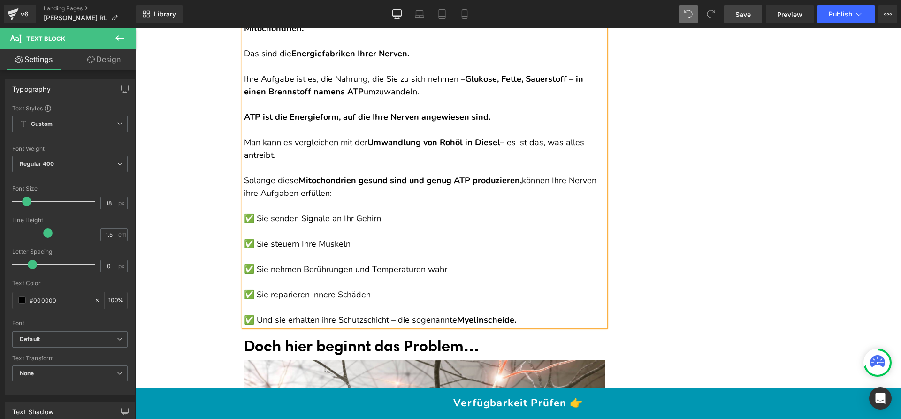
scroll to position [852, 0]
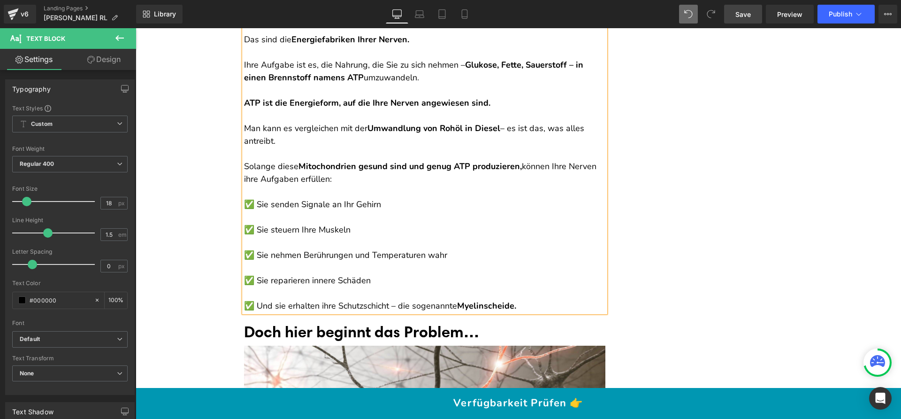
click at [525, 302] on p "✅ Und sie erhalten ihre Schutzschicht – die sogenannte Myelinscheide." at bounding box center [424, 305] width 361 height 13
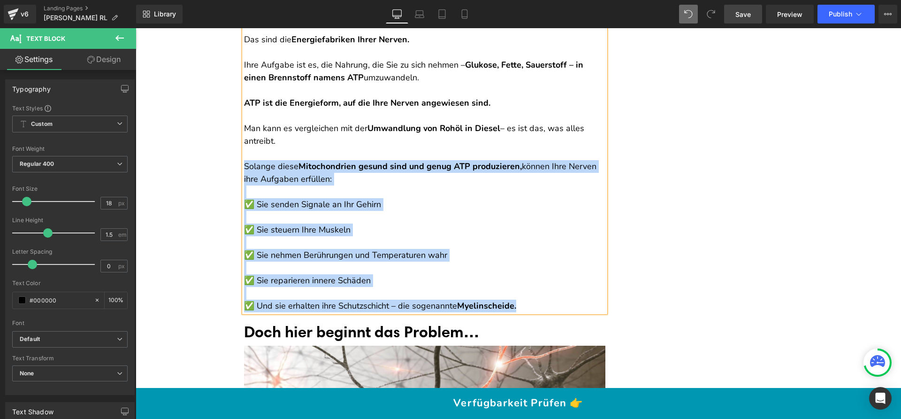
drag, startPoint x: 519, startPoint y: 303, endPoint x: 241, endPoint y: 167, distance: 310.3
click at [244, 167] on div "Jeder Nerv in Ihrem Körper besteht aus winzigen Bausteinen – den Nervenzellen .…" at bounding box center [424, 141] width 361 height 342
copy div "Solange diese Mitochondrien gesund sind und genug ATP produzieren, können Ihre …"
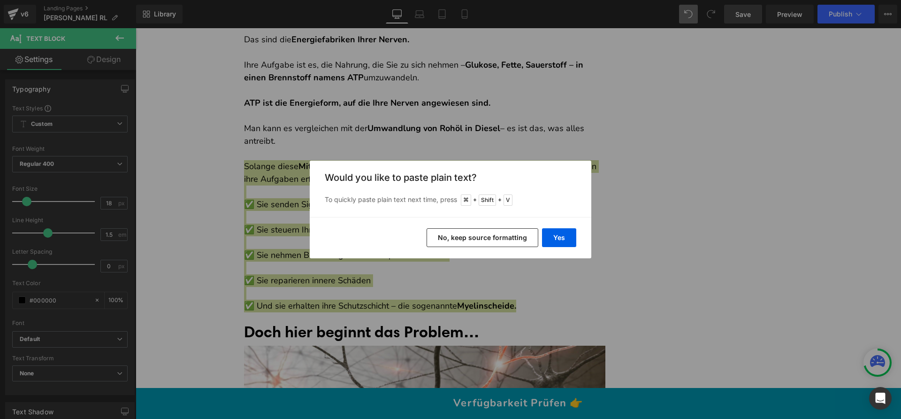
click at [460, 236] on button "No, keep source formatting" at bounding box center [482, 237] width 112 height 19
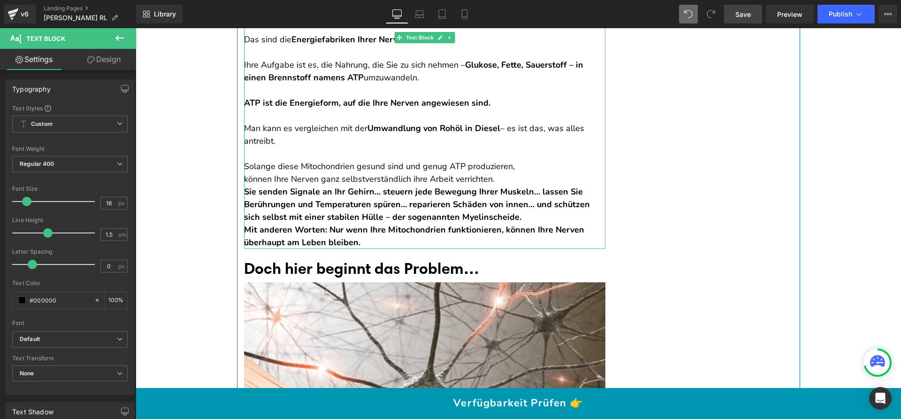
click at [498, 177] on p "Solange diese Mitochondrien gesund sind und genug ATP produzieren, können Ihre …" at bounding box center [424, 172] width 361 height 25
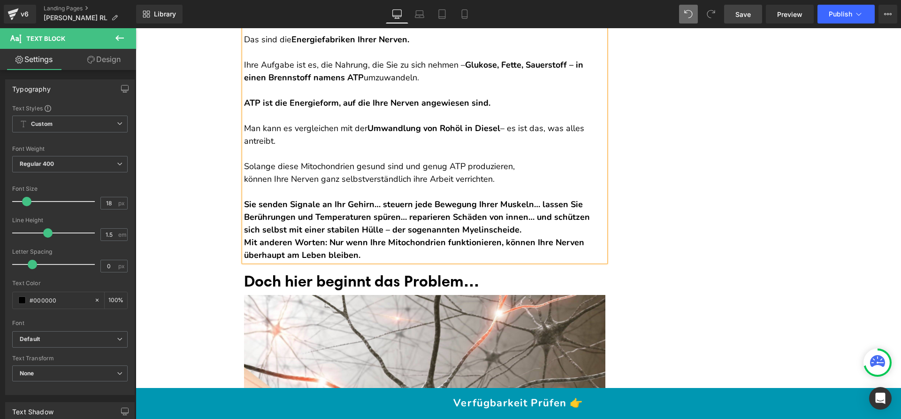
click at [385, 203] on strong "Sie senden Signale an Ihr Gehirn… steuern jede Bewegung Ihrer Muskeln… lassen S…" at bounding box center [417, 216] width 346 height 37
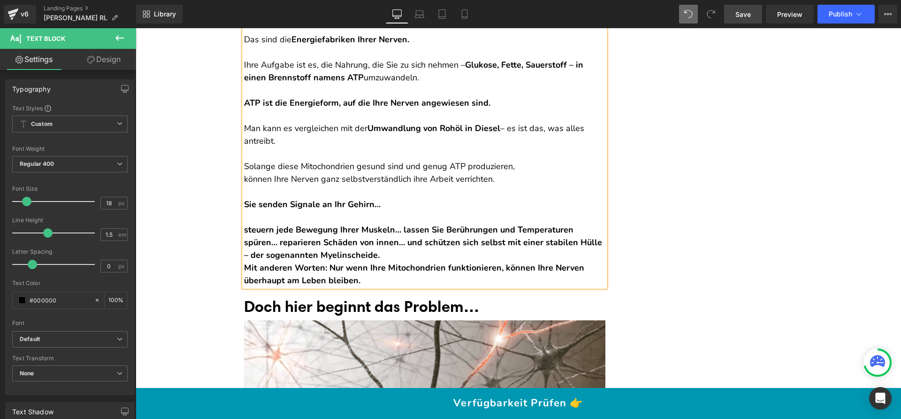
click at [403, 228] on strong "steuern jede Bewegung Ihrer Muskeln… lassen Sie Berührungen und Temperaturen sp…" at bounding box center [423, 242] width 358 height 37
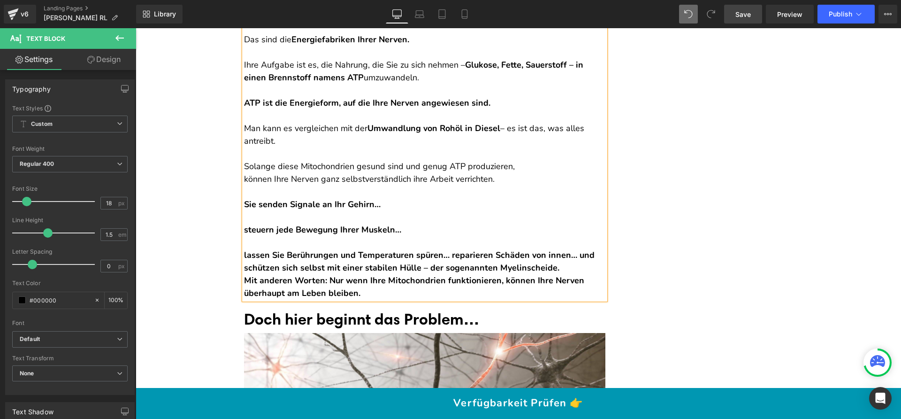
click at [455, 252] on strong "lassen Sie Berührungen und Temperaturen spüren… reparieren Schäden von innen… u…" at bounding box center [419, 261] width 350 height 24
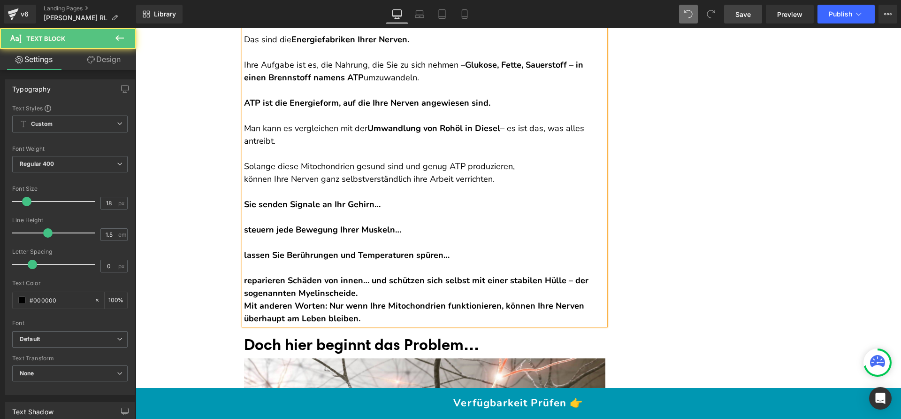
click at [373, 277] on strong "reparieren Schäden von innen… und schützen sich selbst mit einer stabilen Hülle…" at bounding box center [416, 286] width 344 height 24
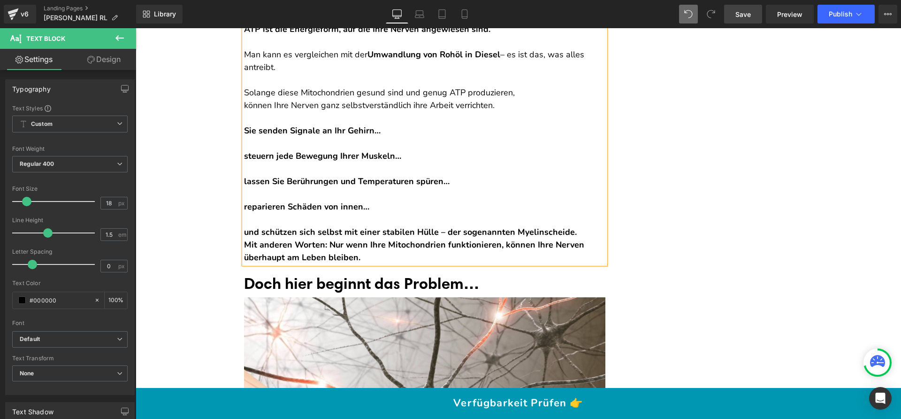
scroll to position [928, 0]
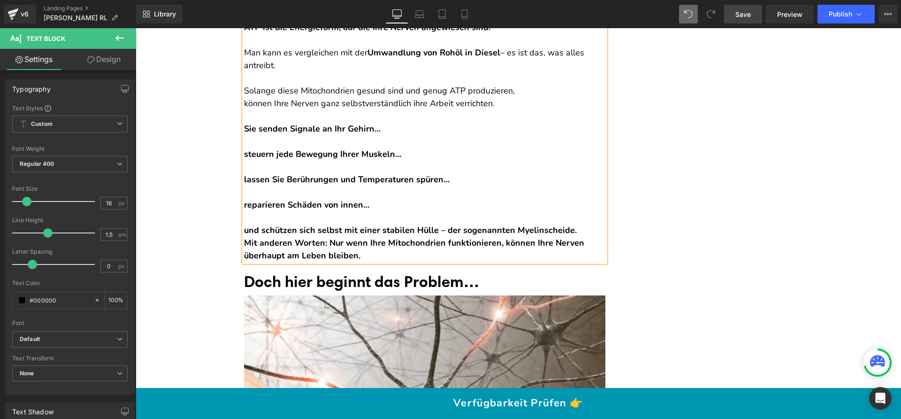
click at [387, 256] on p "Mit anderen Worten: Nur wenn Ihre Mitochondrien funktionieren, können Ihre Nerv…" at bounding box center [424, 248] width 361 height 25
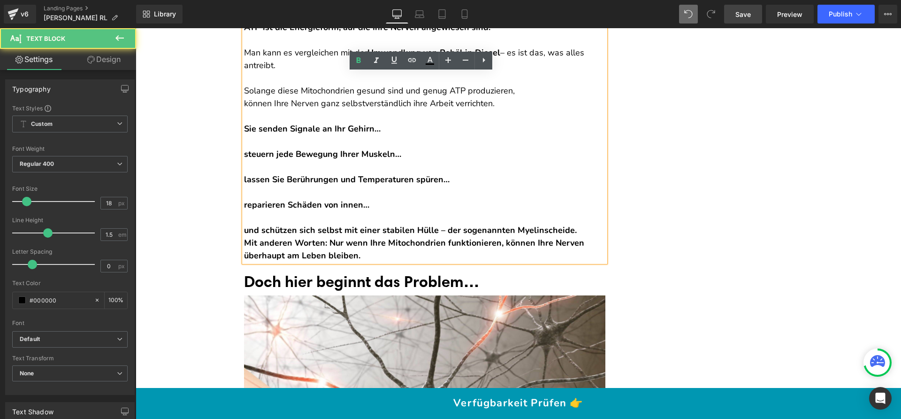
click at [244, 241] on strong "Mit anderen Worten: Nur wenn Ihre Mitochondrien funktionieren, können Ihre Nerv…" at bounding box center [414, 249] width 340 height 24
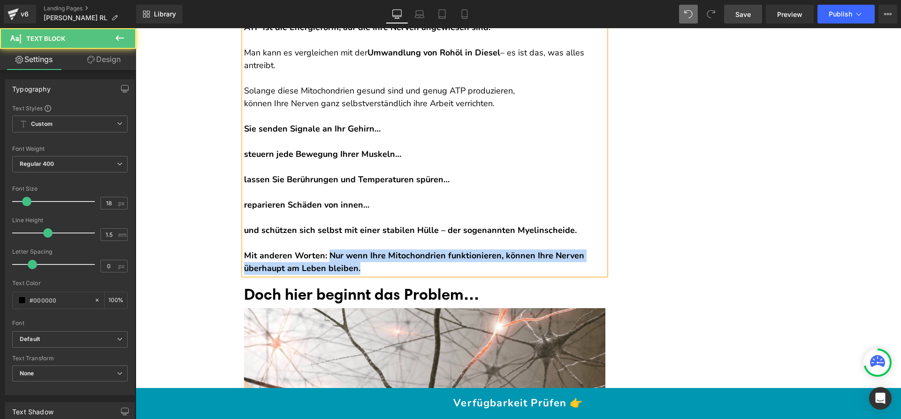
drag, startPoint x: 327, startPoint y: 253, endPoint x: 379, endPoint y: 274, distance: 56.8
click at [379, 274] on div "Jeder Nerv in Ihrem Körper besteht aus winzigen Bausteinen – den Nervenzellen .…" at bounding box center [424, 84] width 361 height 380
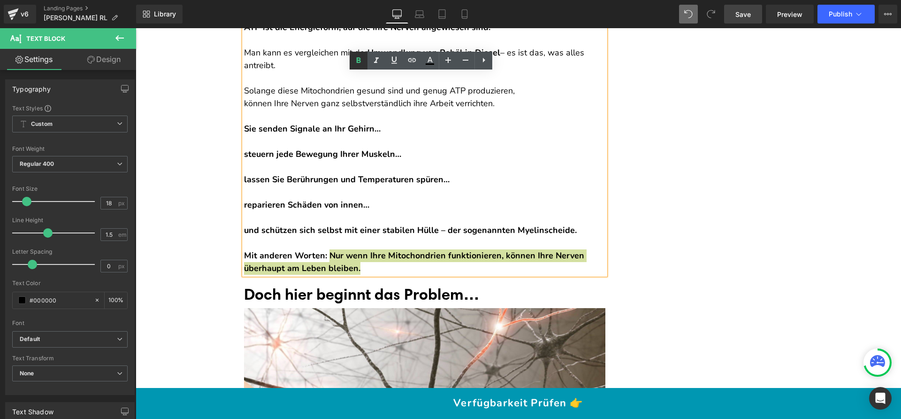
click at [363, 66] on link at bounding box center [359, 61] width 18 height 18
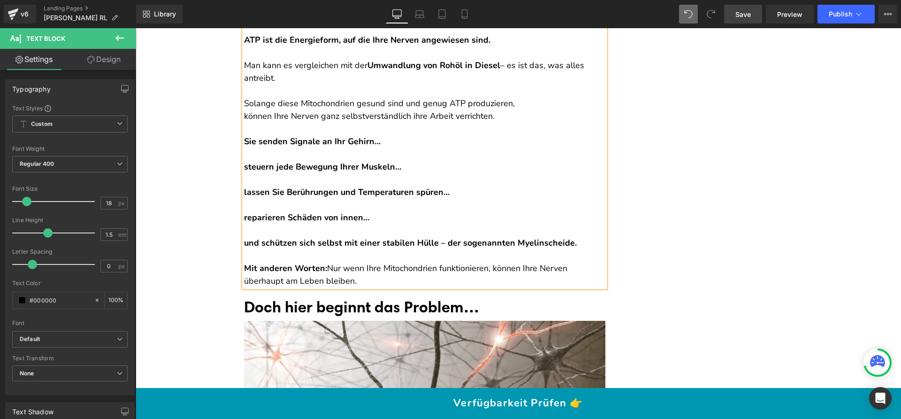
scroll to position [860, 0]
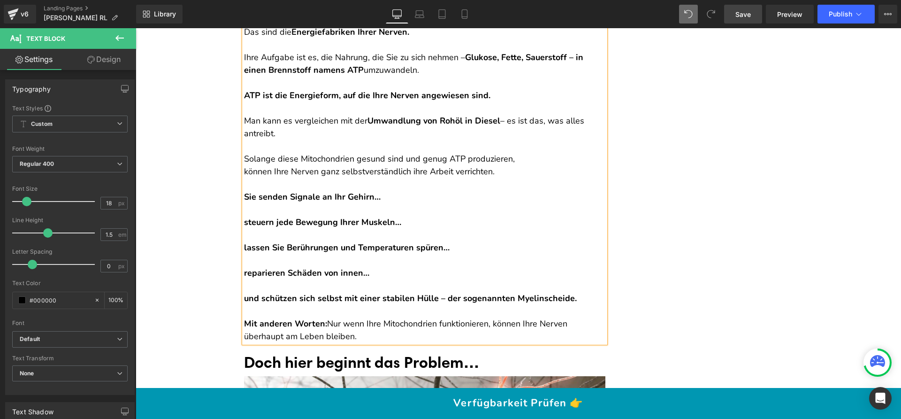
click at [244, 170] on p "Solange diese Mitochondrien gesund sind und genug ATP produzieren, können Ihre …" at bounding box center [424, 164] width 361 height 25
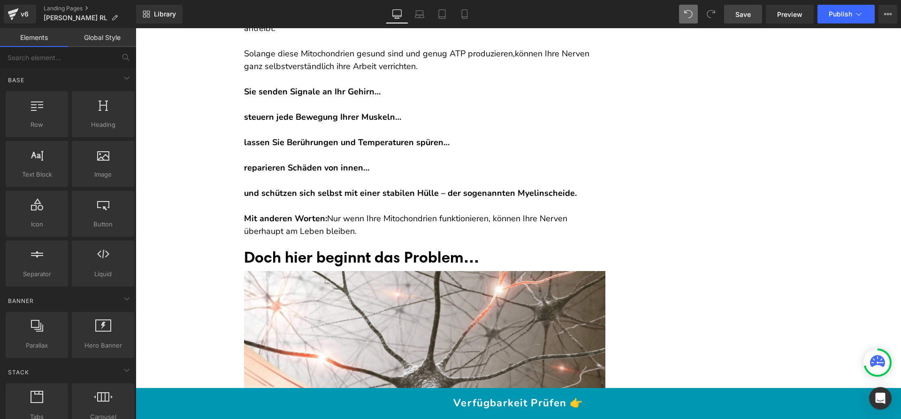
scroll to position [965, 0]
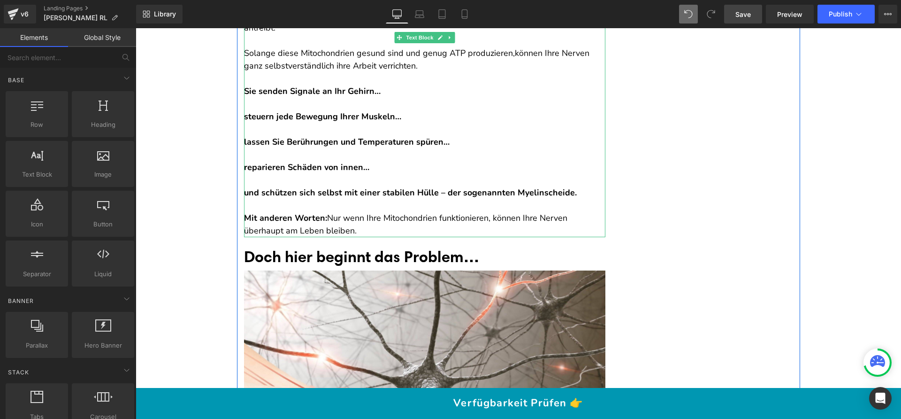
click at [352, 222] on p "Mit anderen Worten: Nur wenn Ihre Mitochondrien funktionieren, können Ihre Nerv…" at bounding box center [424, 224] width 361 height 25
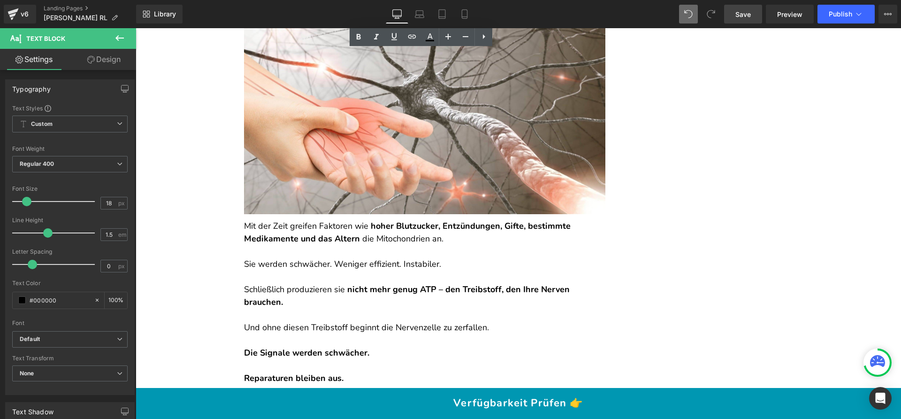
scroll to position [1292, 0]
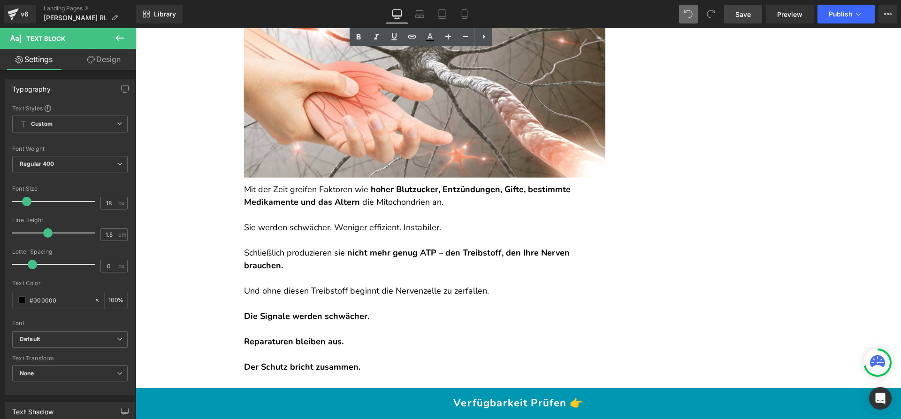
click at [362, 215] on p at bounding box center [424, 214] width 361 height 13
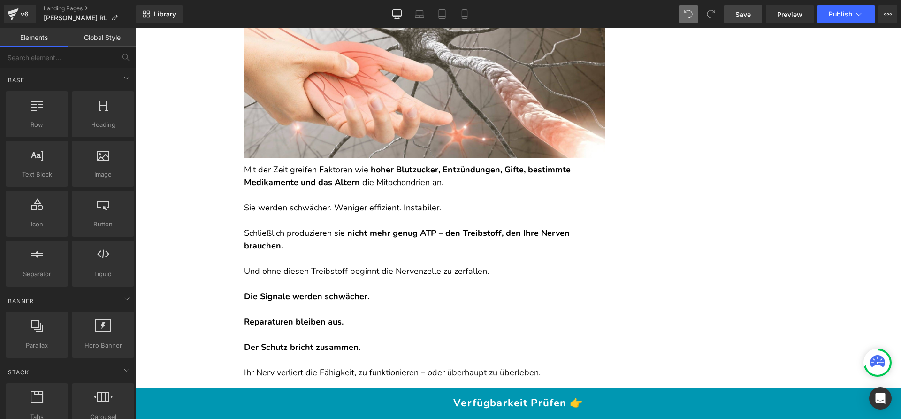
scroll to position [1321, 0]
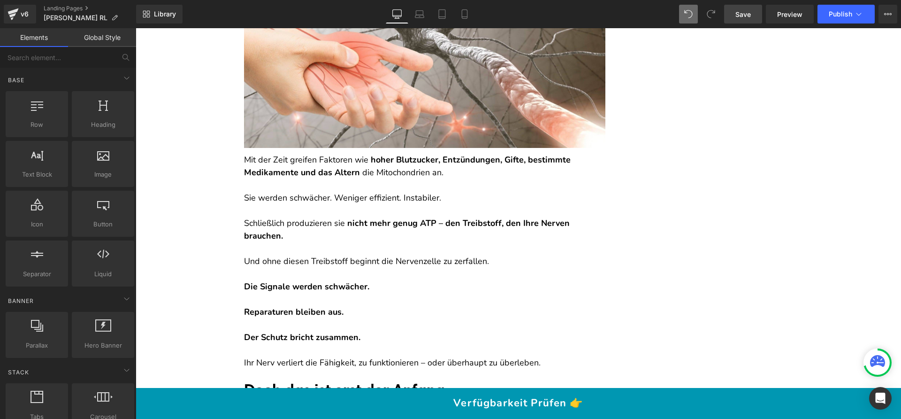
click at [272, 213] on p at bounding box center [424, 210] width 361 height 13
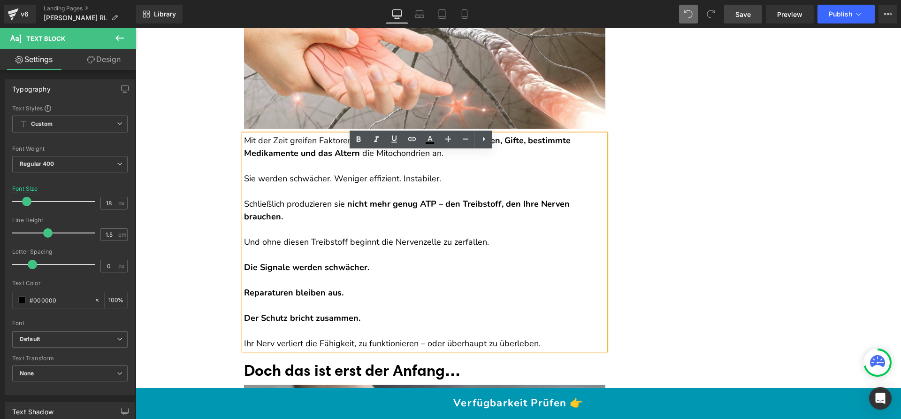
scroll to position [1390, 0]
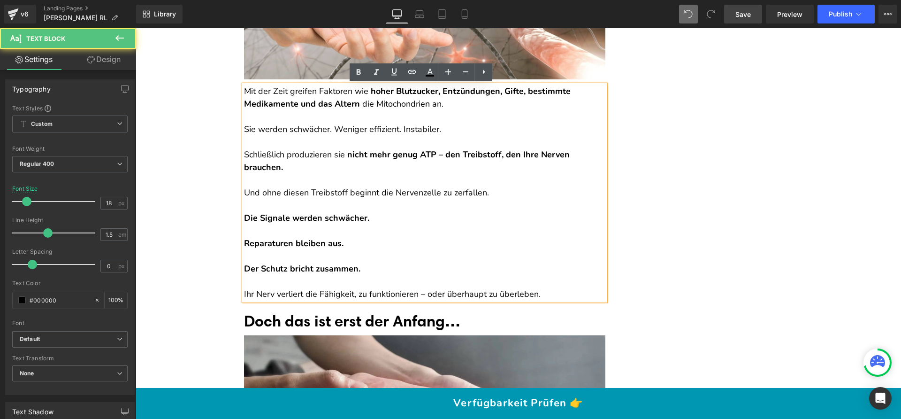
click at [316, 179] on p at bounding box center [424, 180] width 361 height 13
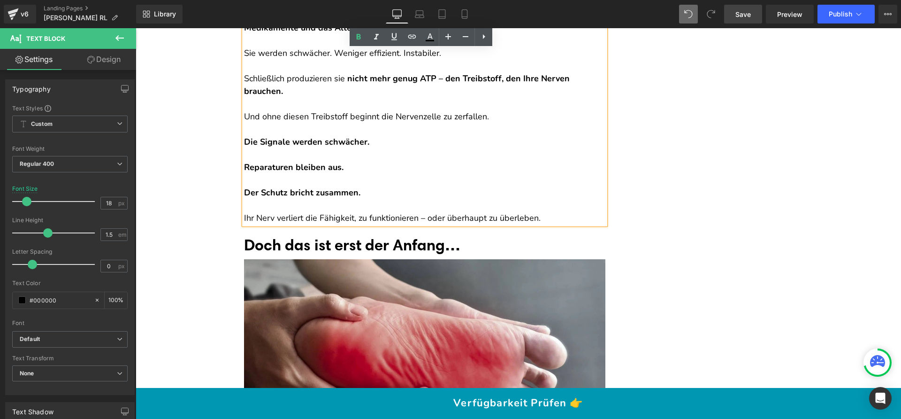
scroll to position [1468, 0]
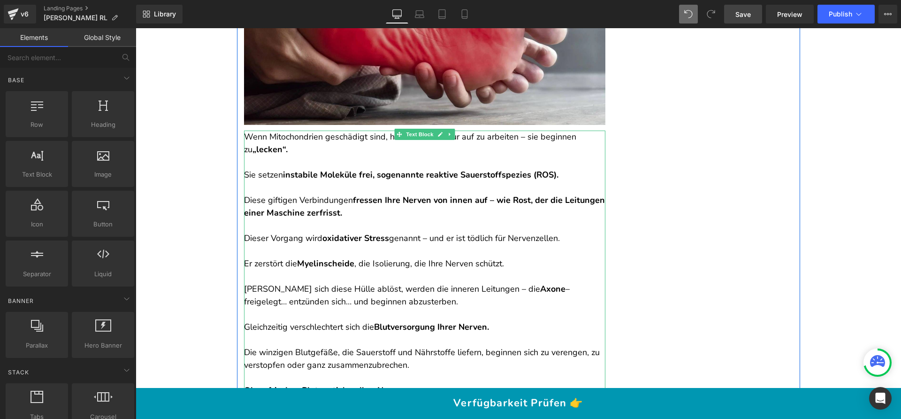
scroll to position [1797, 0]
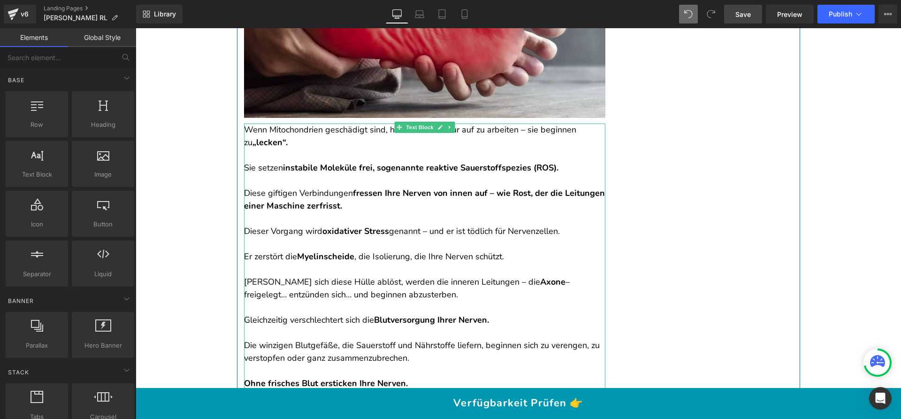
click at [316, 186] on p at bounding box center [424, 180] width 361 height 13
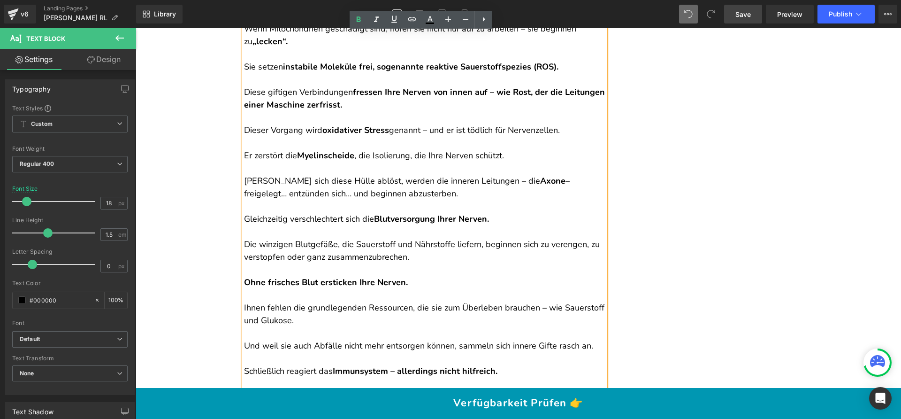
scroll to position [1898, 0]
click at [437, 198] on p "[PERSON_NAME] sich diese Hülle ablöst, werden die inneren Leitungen – die Axone…" at bounding box center [424, 187] width 361 height 25
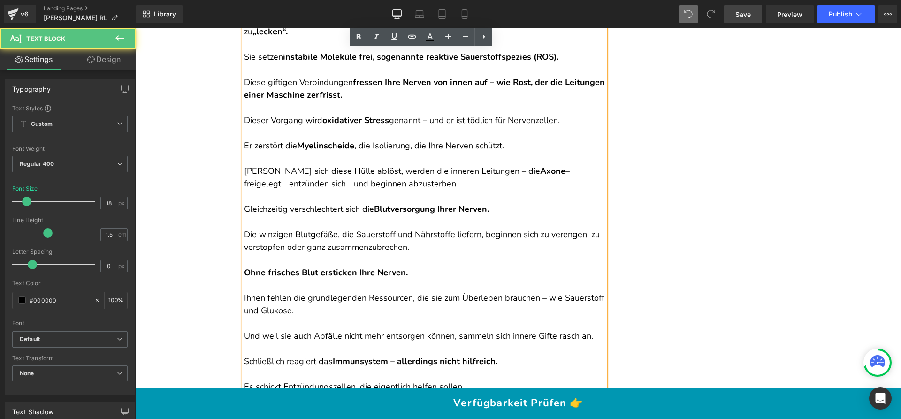
scroll to position [1910, 0]
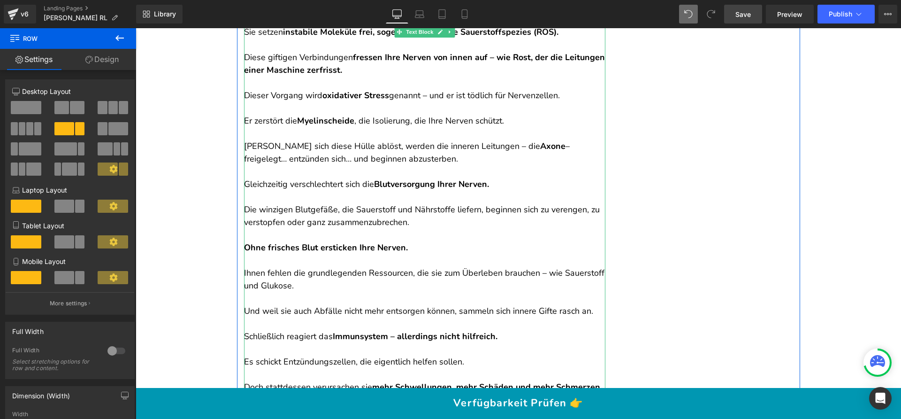
scroll to position [1941, 0]
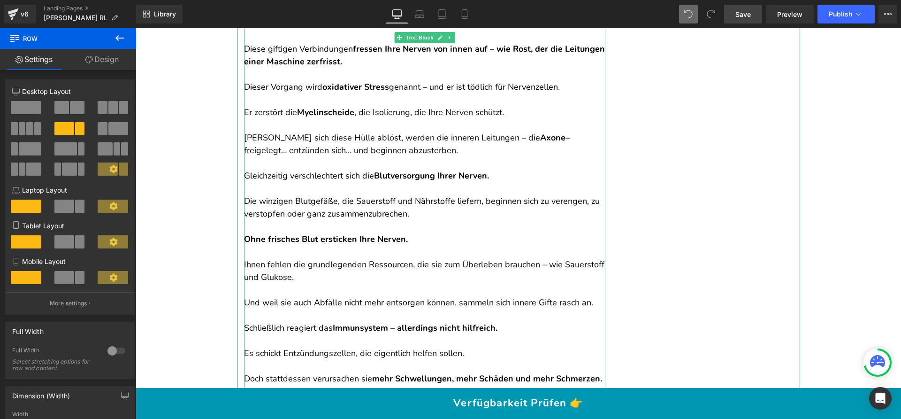
click at [395, 192] on p at bounding box center [424, 188] width 361 height 13
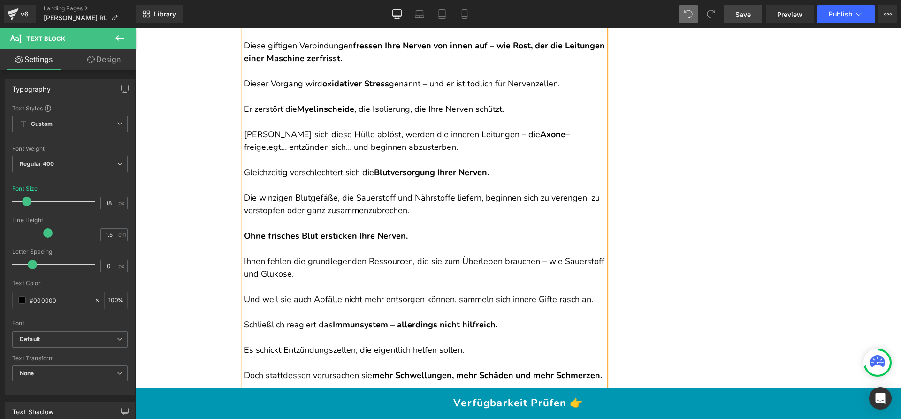
scroll to position [1956, 0]
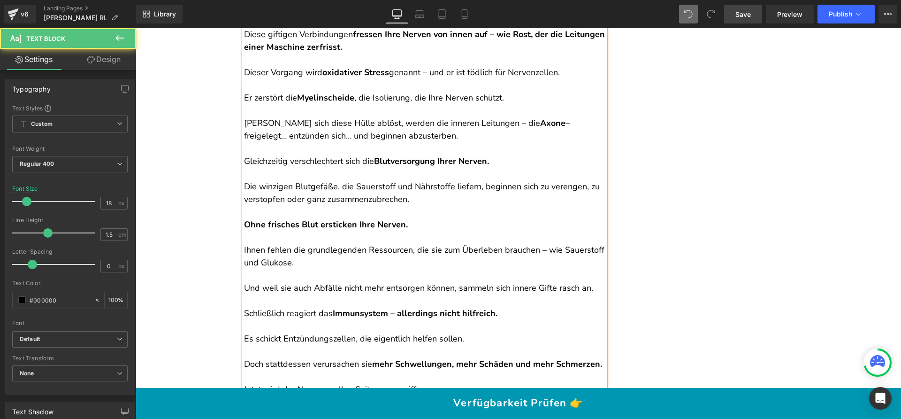
click at [388, 195] on p "Die winzigen Blutgefäße, die Sauerstoff und Nährstoffe liefern, beginnen sich z…" at bounding box center [424, 192] width 361 height 25
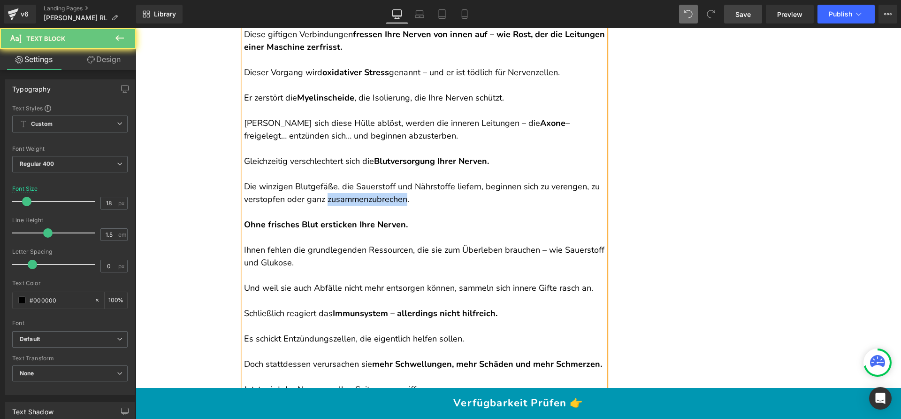
click at [388, 195] on p "Die winzigen Blutgefäße, die Sauerstoff und Nährstoffe liefern, beginnen sich z…" at bounding box center [424, 192] width 361 height 25
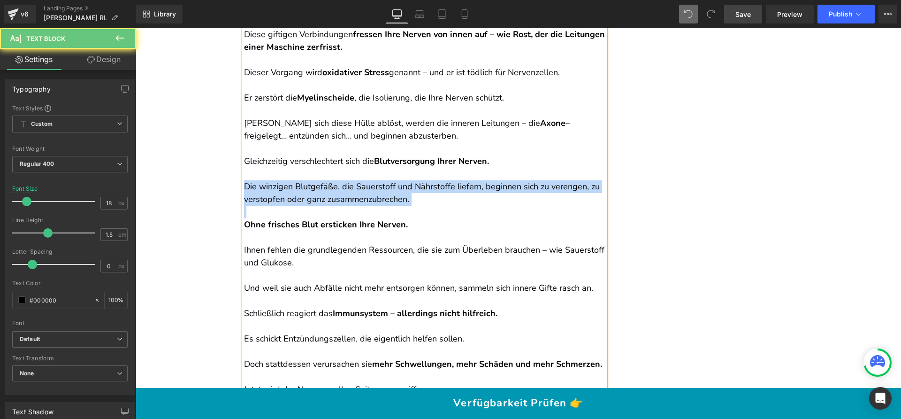
click at [388, 195] on p "Die winzigen Blutgefäße, die Sauerstoff und Nährstoffe liefern, beginnen sich z…" at bounding box center [424, 192] width 361 height 25
click at [387, 196] on p "Die winzigen Blutgefäße, die Sauerstoff und Nährstoffe liefern, beginnen sich z…" at bounding box center [424, 192] width 361 height 25
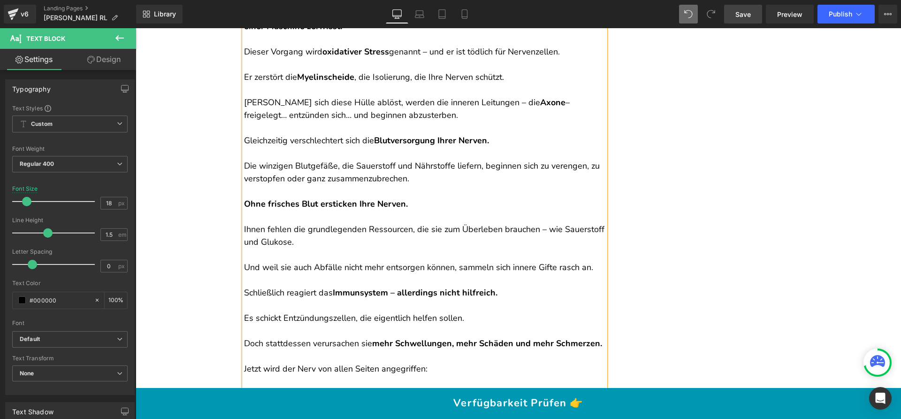
scroll to position [1994, 0]
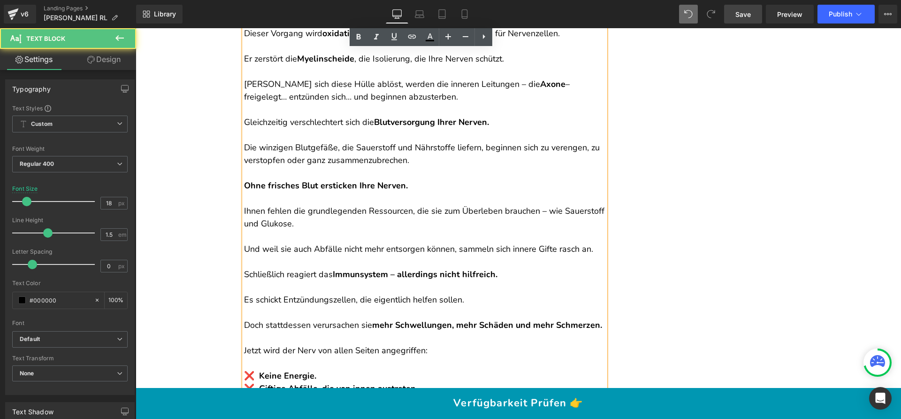
click at [326, 221] on p "Ihnen fehlen die grundlegenden Ressourcen, die sie zum Überleben brauchen – wie…" at bounding box center [424, 211] width 361 height 38
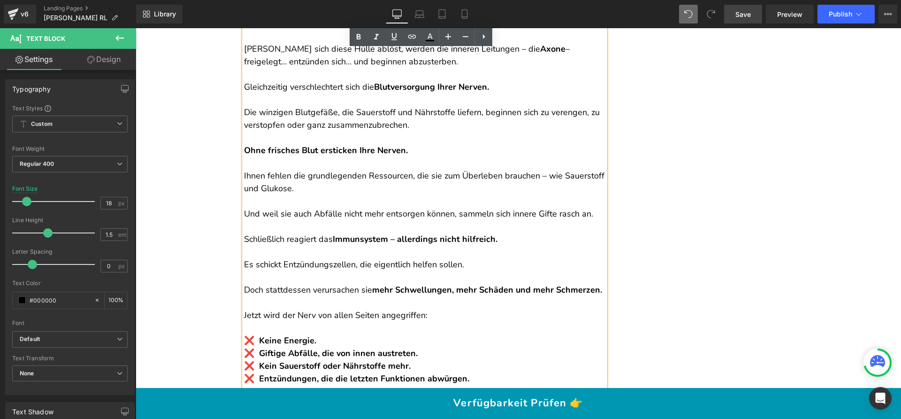
scroll to position [2039, 0]
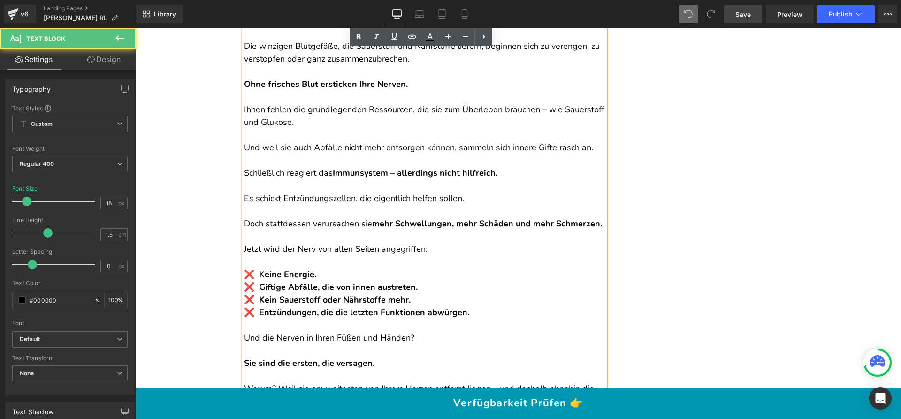
click at [308, 212] on p "Doch stattdessen verursachen sie mehr Schwellungen, mehr Schäden und mehr Schme…" at bounding box center [424, 217] width 361 height 25
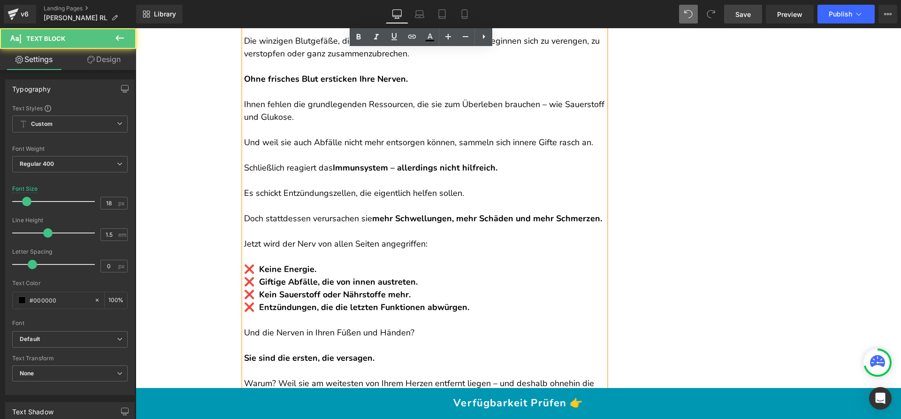
scroll to position [2105, 0]
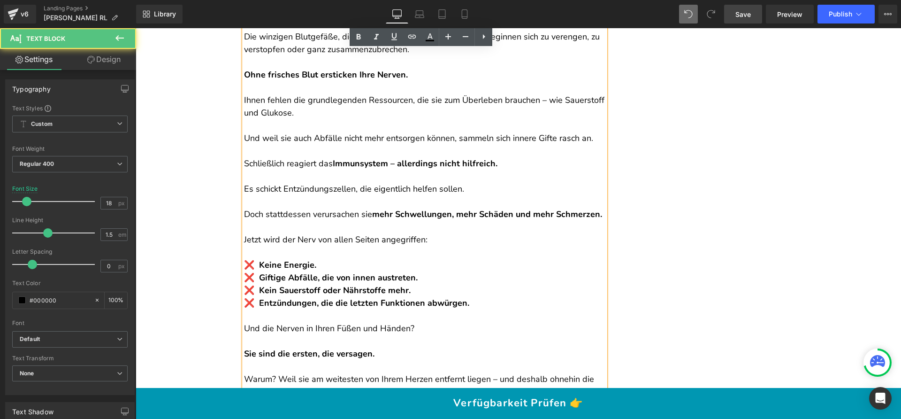
click at [305, 221] on p "Doch stattdessen verursachen sie mehr Schwellungen, mehr Schäden und mehr Schme…" at bounding box center [424, 207] width 361 height 25
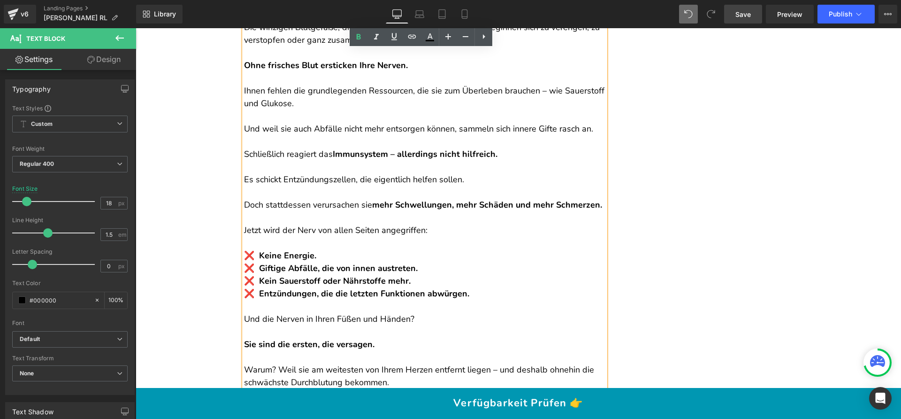
scroll to position [2115, 0]
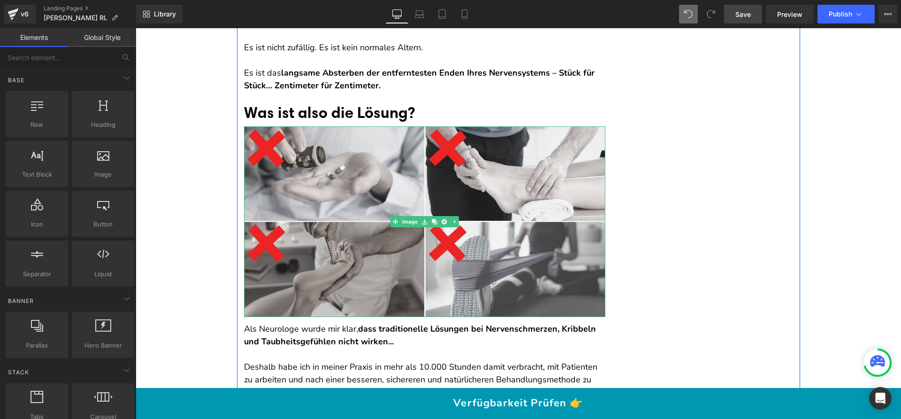
scroll to position [2502, 0]
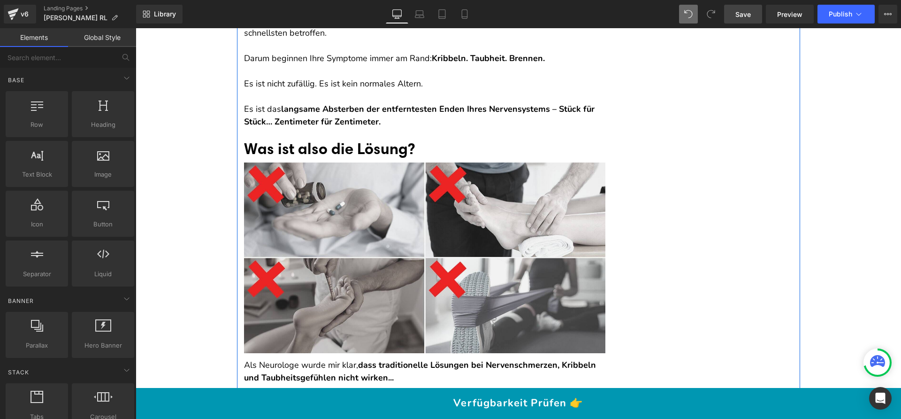
click at [277, 158] on font "Was ist also die Lösung?" at bounding box center [329, 148] width 171 height 19
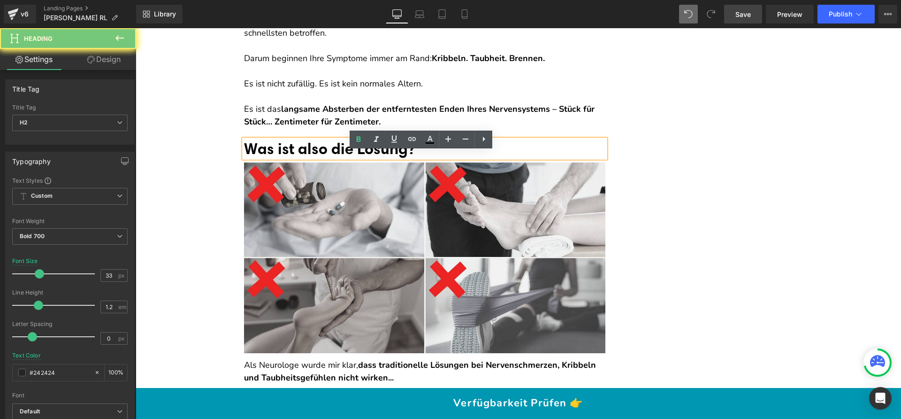
click at [277, 158] on font "Was ist also die Lösung?" at bounding box center [329, 148] width 171 height 19
paste div
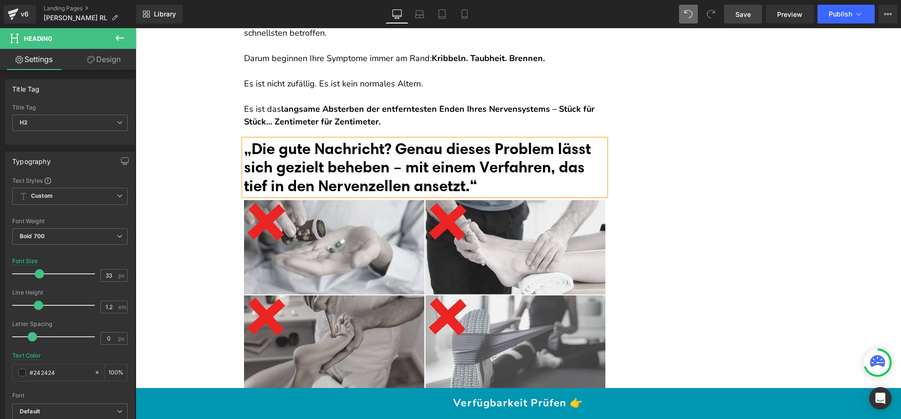
click at [245, 161] on font "„Die gute Nachricht? Genau dieses Problem lässt sich gezielt beheben – mit eine…" at bounding box center [417, 167] width 347 height 56
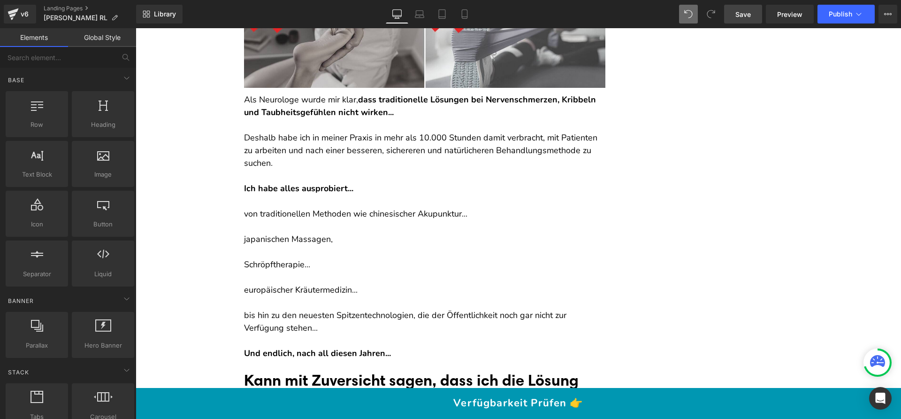
scroll to position [2874, 0]
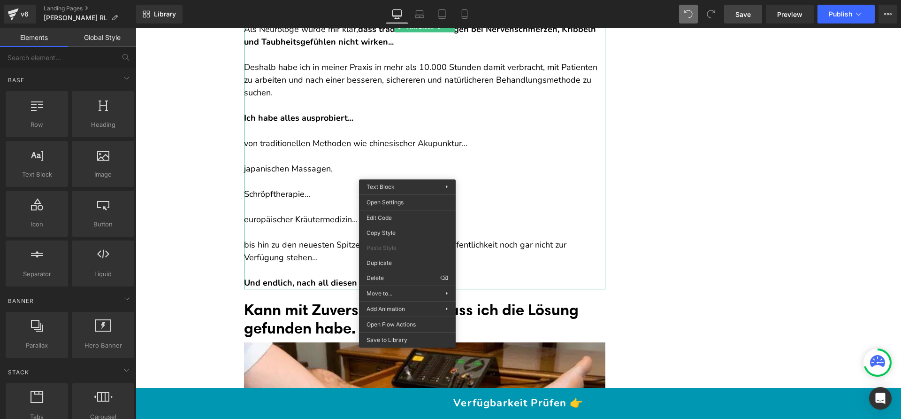
click at [325, 213] on p at bounding box center [424, 206] width 361 height 13
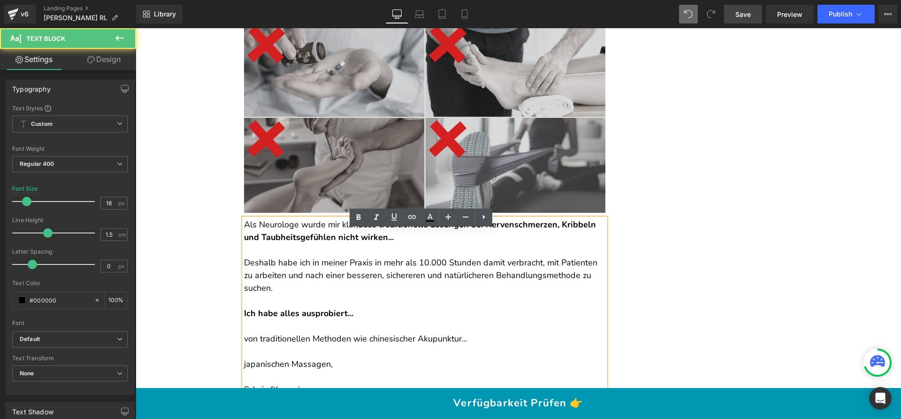
click at [412, 183] on img at bounding box center [424, 118] width 361 height 190
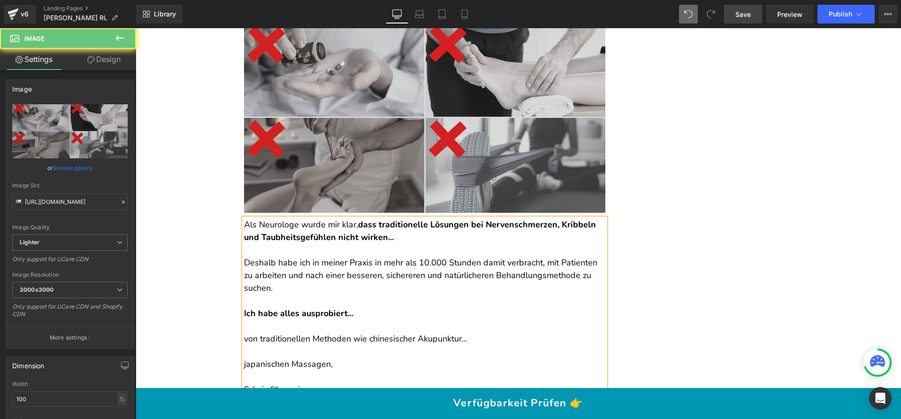
scroll to position [2678, 0]
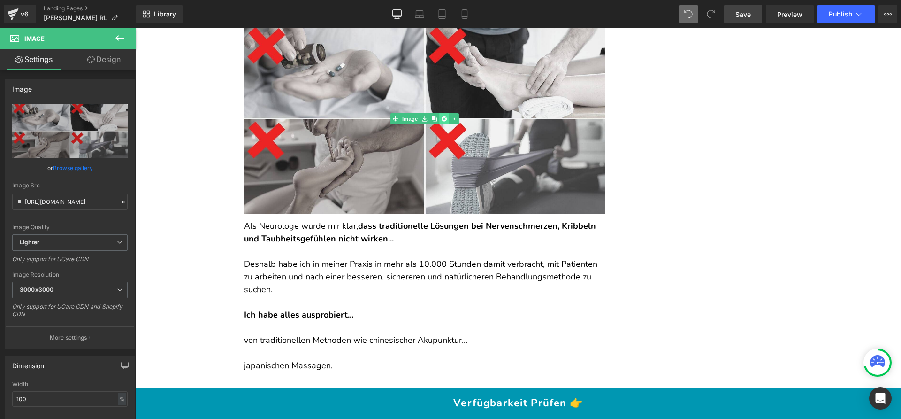
click at [441, 122] on icon at bounding box center [443, 118] width 5 height 5
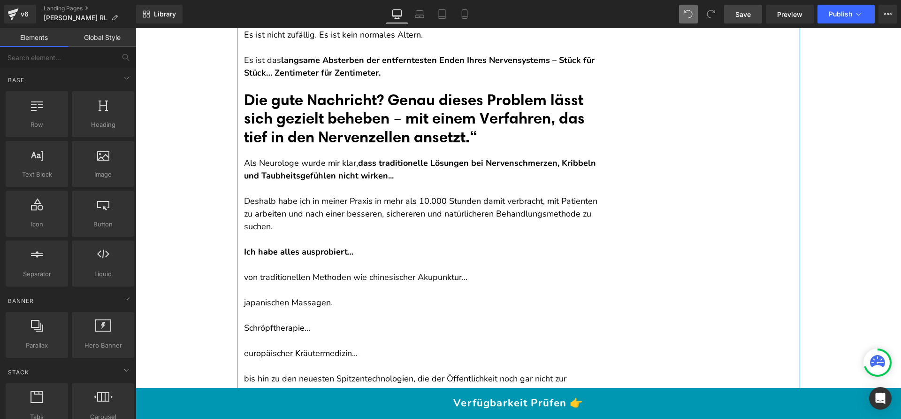
scroll to position [2557, 0]
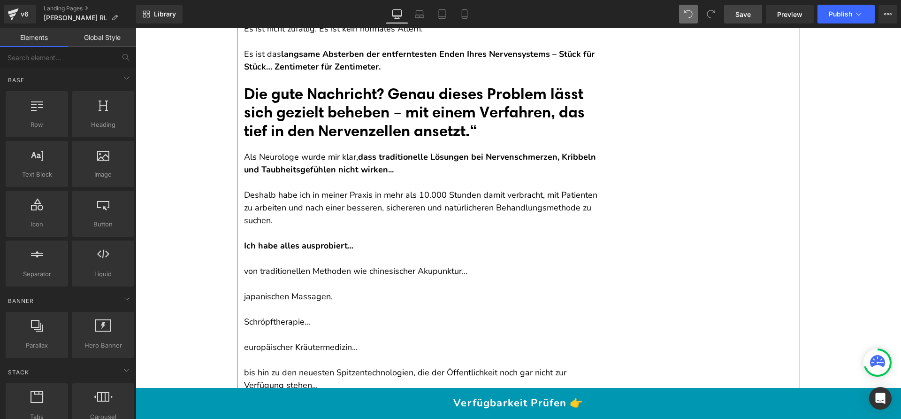
click at [404, 176] on p "Als Neurologe wurde mir klar, dass traditionelle Lösungen bei Nervenschmerzen, …" at bounding box center [424, 163] width 361 height 25
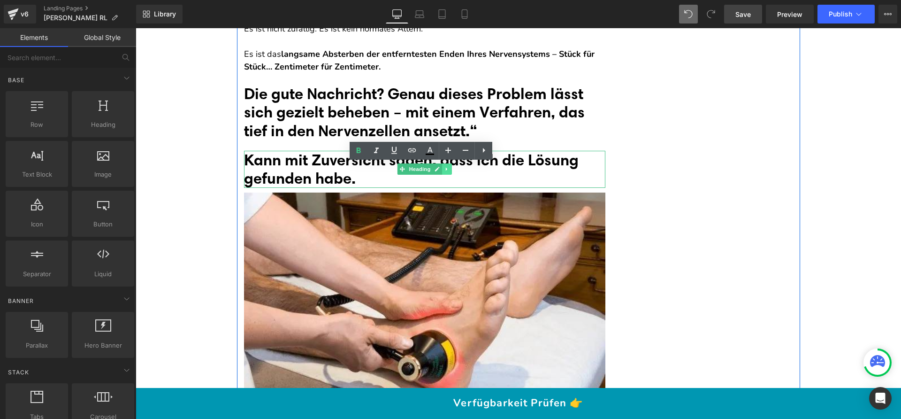
click at [446, 171] on icon at bounding box center [446, 168] width 1 height 3
click at [449, 172] on icon at bounding box center [451, 169] width 5 height 5
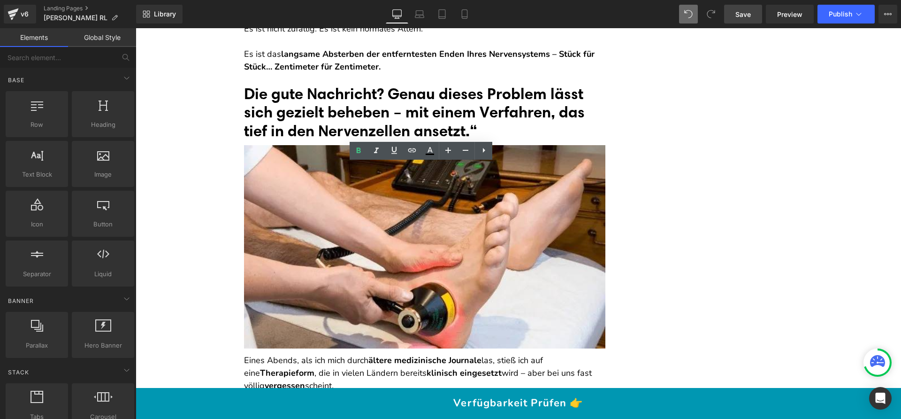
drag, startPoint x: 158, startPoint y: 208, endPoint x: 201, endPoint y: 194, distance: 45.0
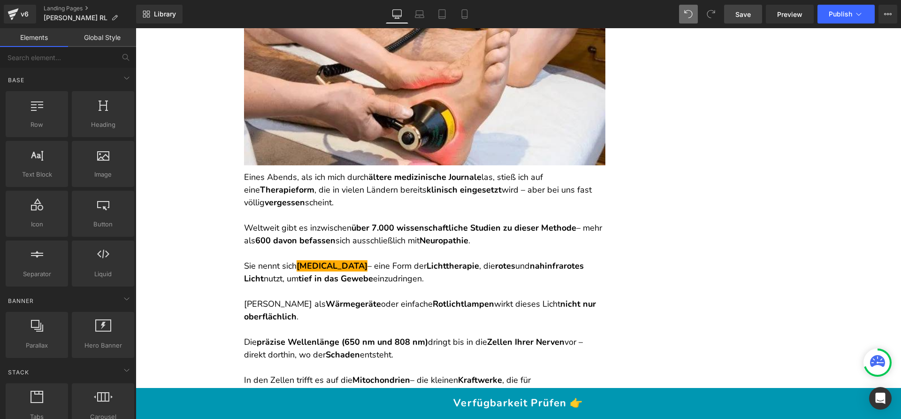
scroll to position [2854, 0]
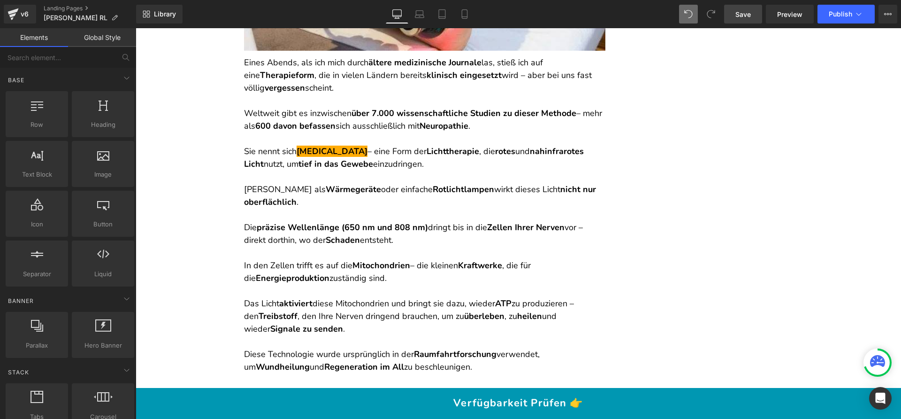
click at [352, 221] on p at bounding box center [424, 214] width 361 height 13
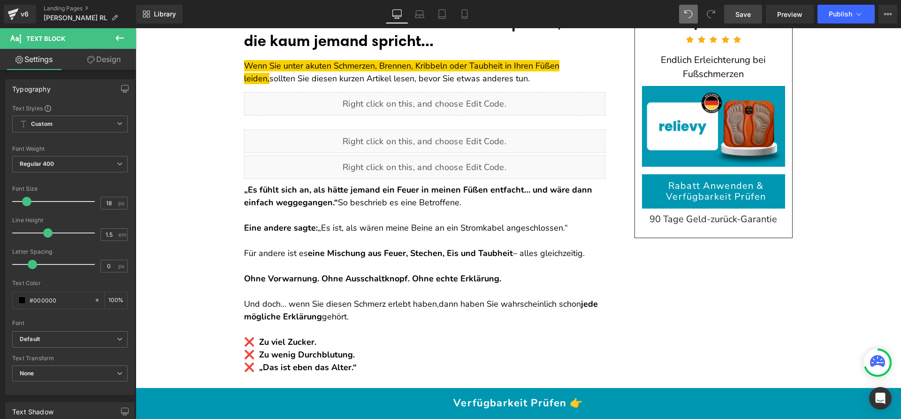
scroll to position [0, 0]
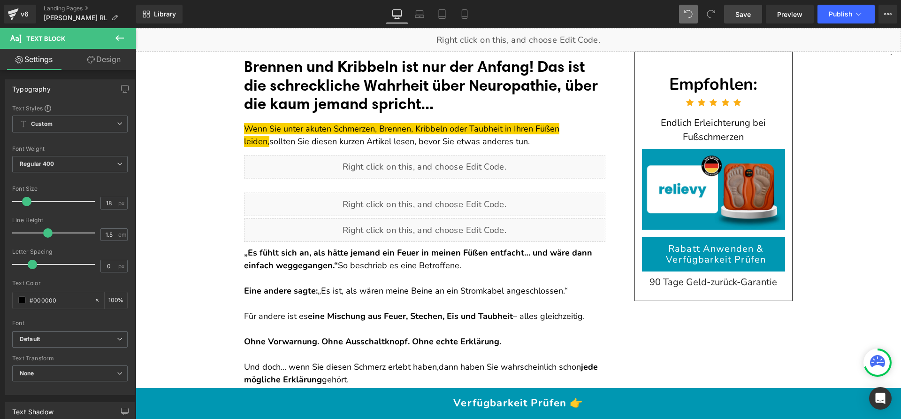
click at [750, 22] on link "Save" at bounding box center [743, 14] width 38 height 19
click at [756, 9] on link "Save" at bounding box center [743, 14] width 38 height 19
